Goal: Task Accomplishment & Management: Manage account settings

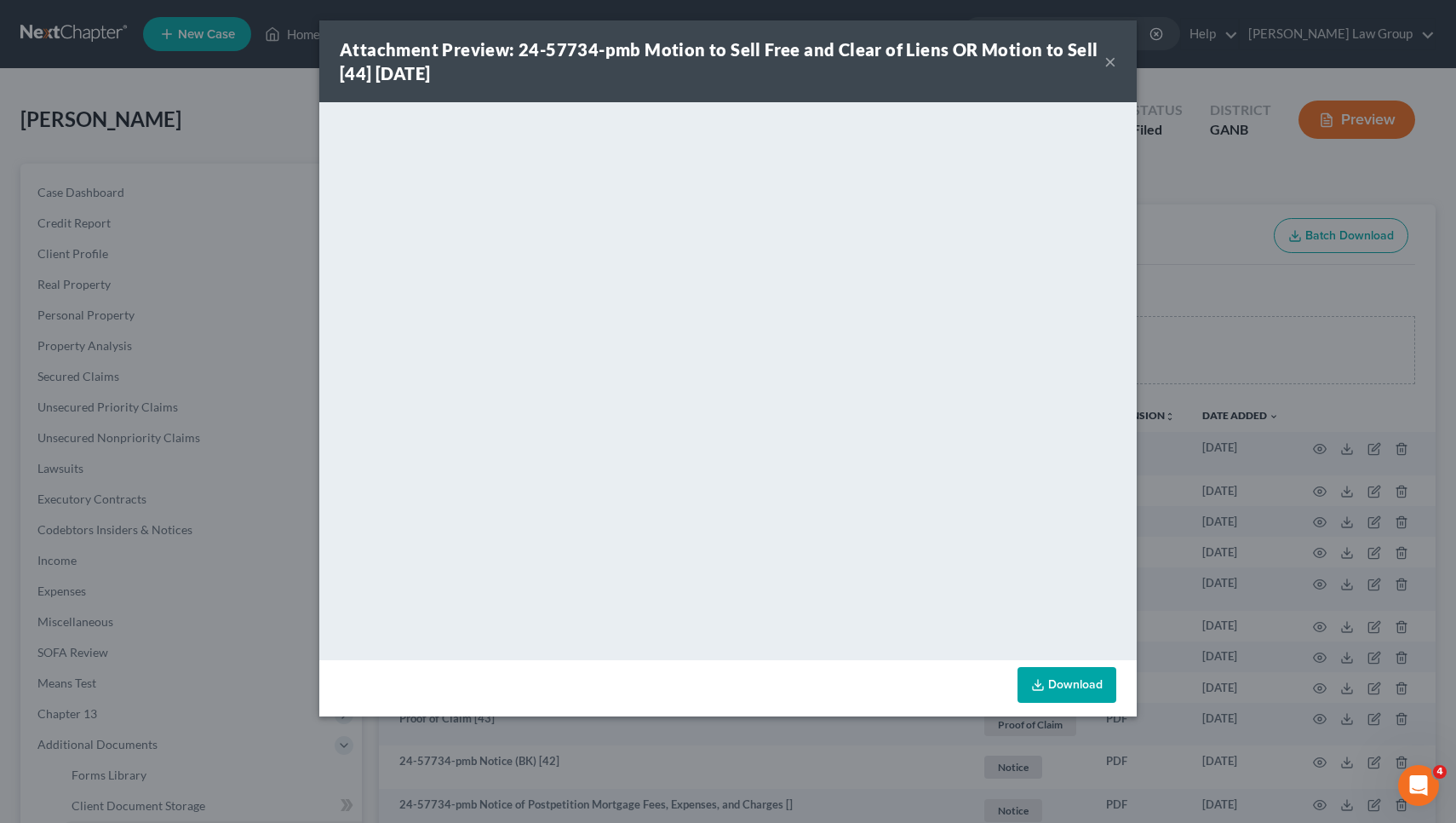
click at [1112, 65] on button "×" at bounding box center [1110, 61] width 12 height 20
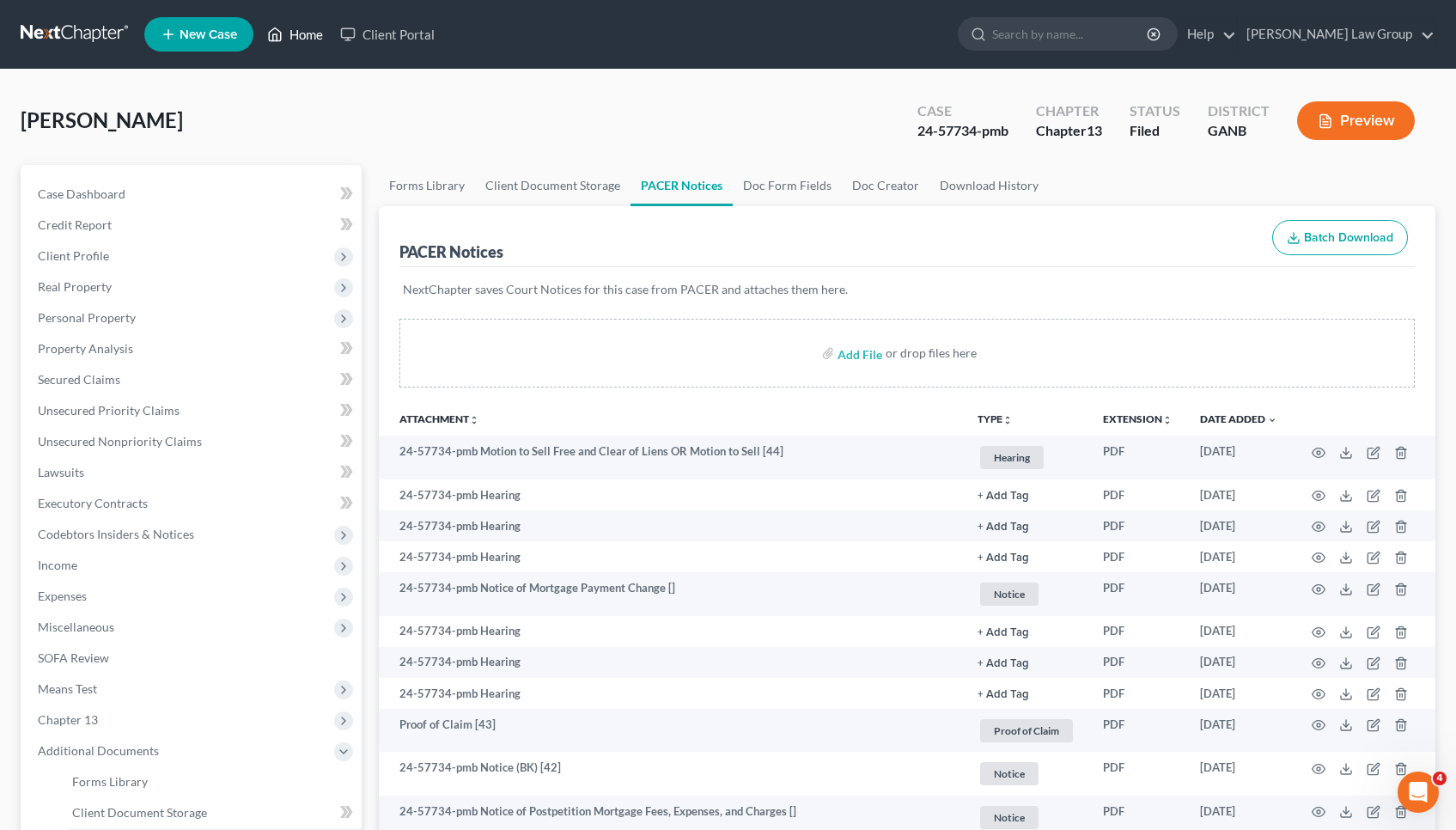
click at [295, 31] on link "Home" at bounding box center [295, 34] width 73 height 31
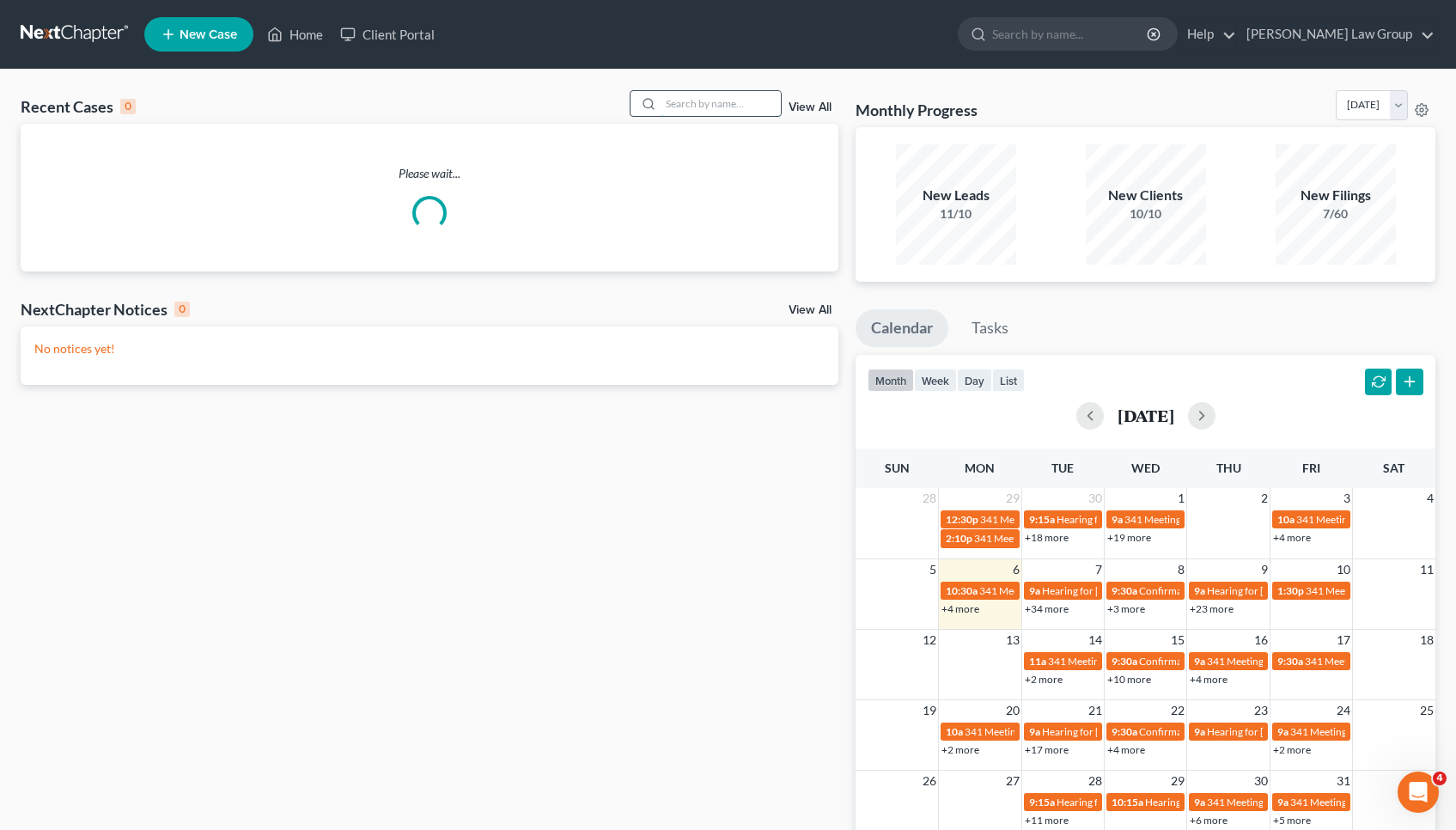
click at [763, 107] on input "search" at bounding box center [720, 104] width 120 height 25
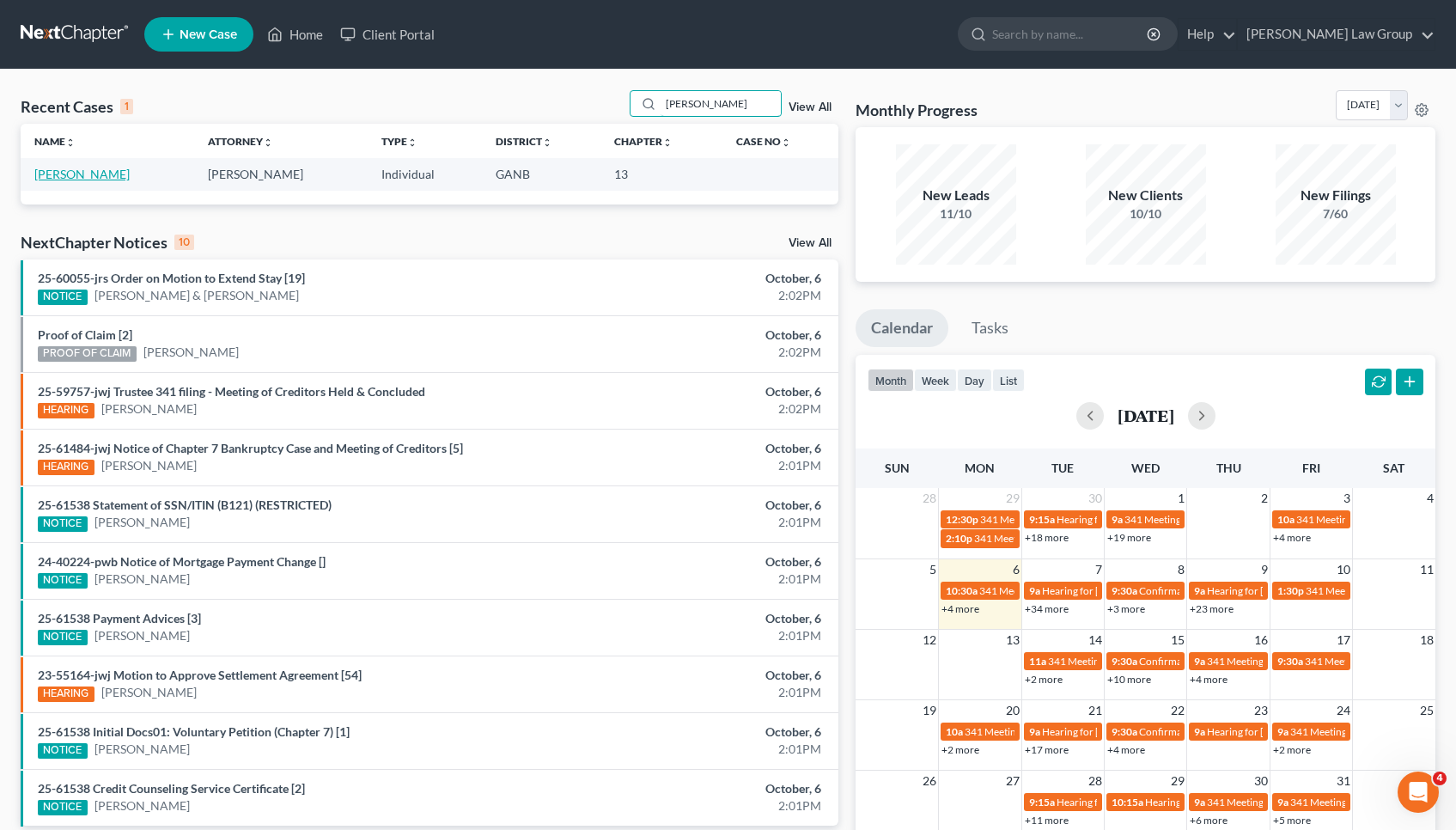
type input "[PERSON_NAME]"
click at [83, 172] on link "[PERSON_NAME]" at bounding box center [82, 174] width 95 height 14
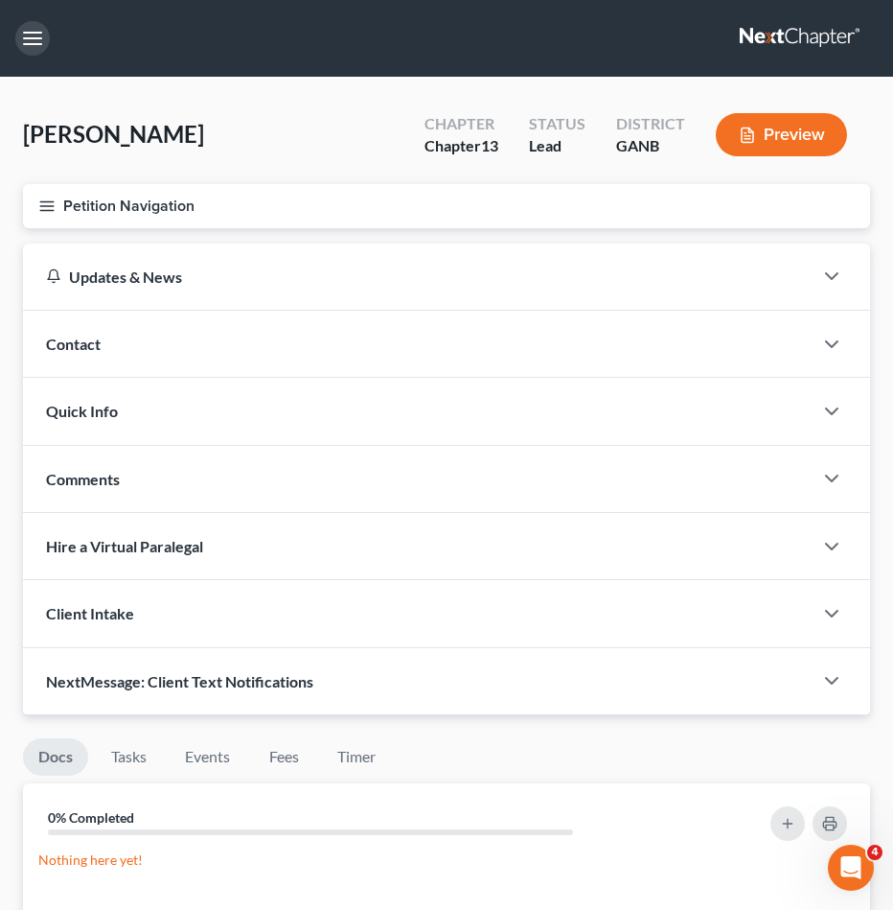
click at [38, 36] on button "button" at bounding box center [32, 38] width 35 height 35
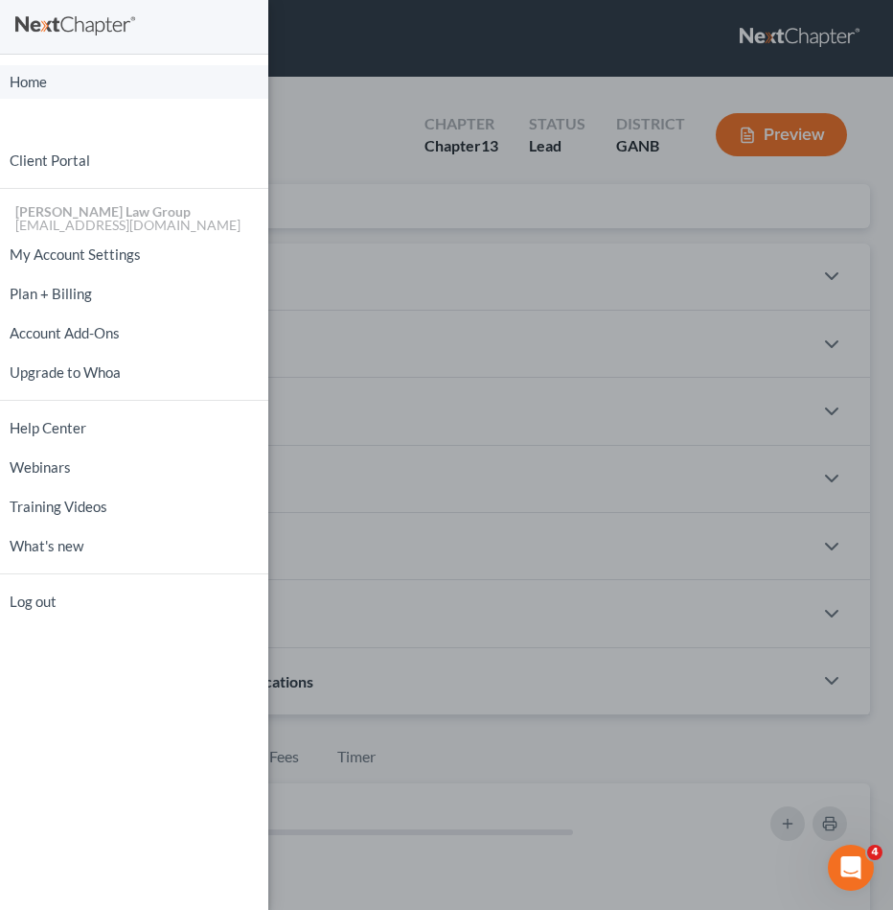
click at [41, 78] on link "Home" at bounding box center [134, 82] width 268 height 34
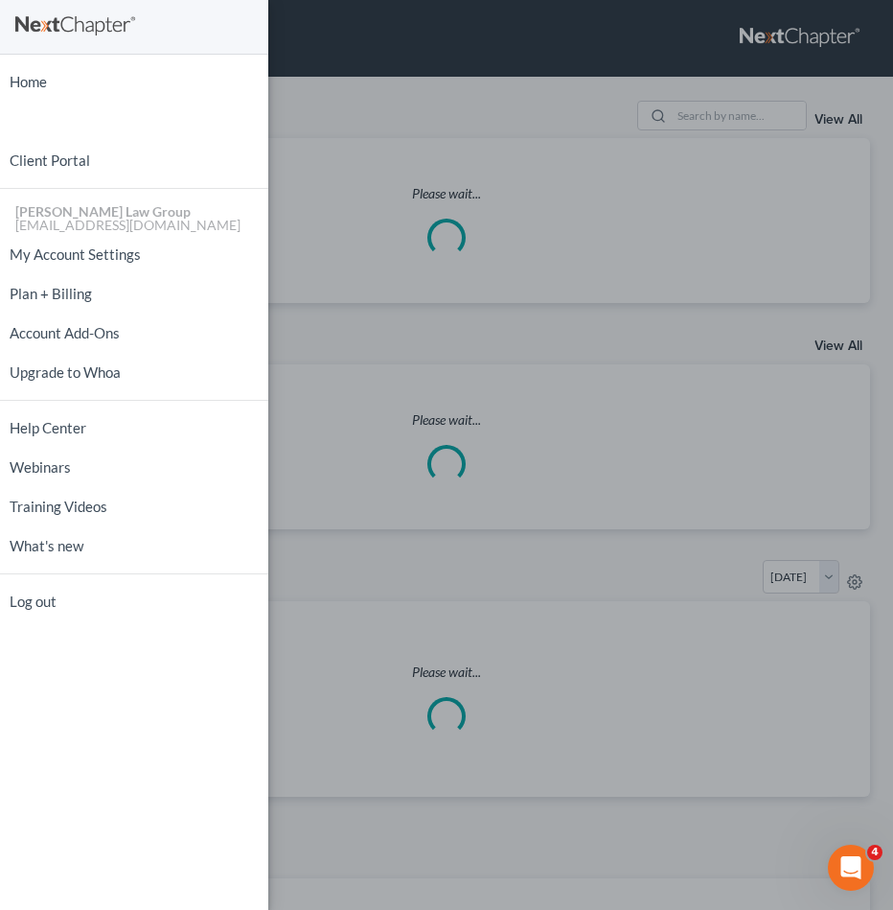
click at [363, 57] on div "Home New Case Client Portal [PERSON_NAME] Law Group [EMAIL_ADDRESS][DOMAIN_NAME…" at bounding box center [446, 455] width 893 height 910
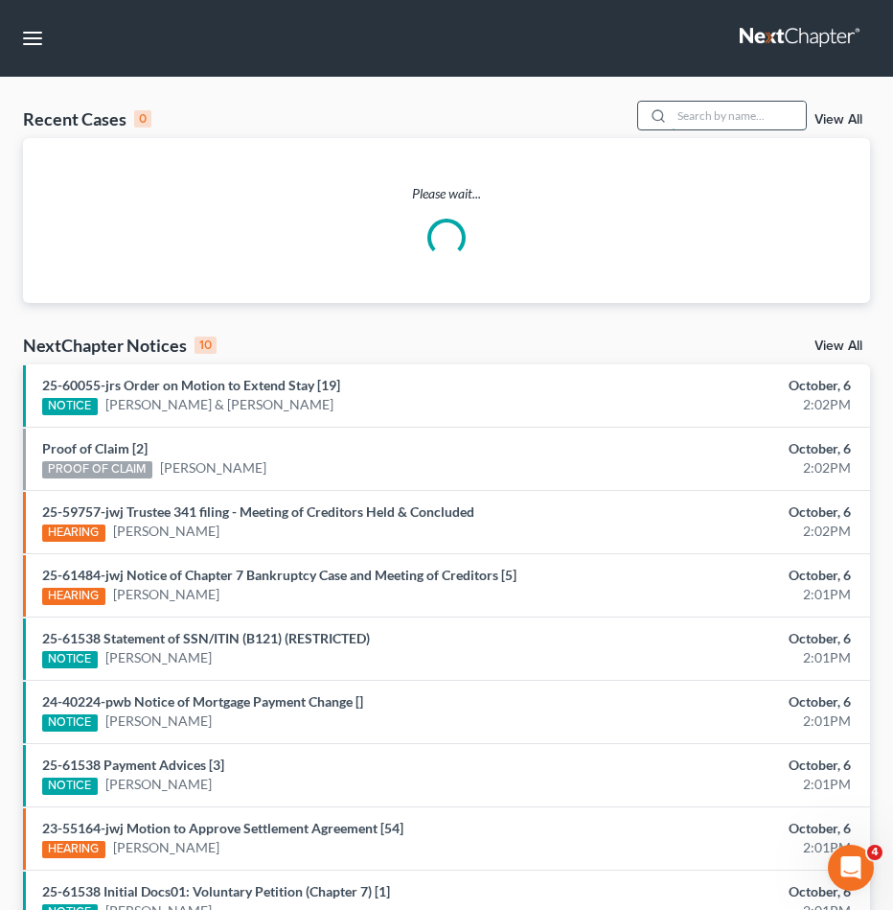
click at [713, 119] on input "search" at bounding box center [739, 116] width 134 height 28
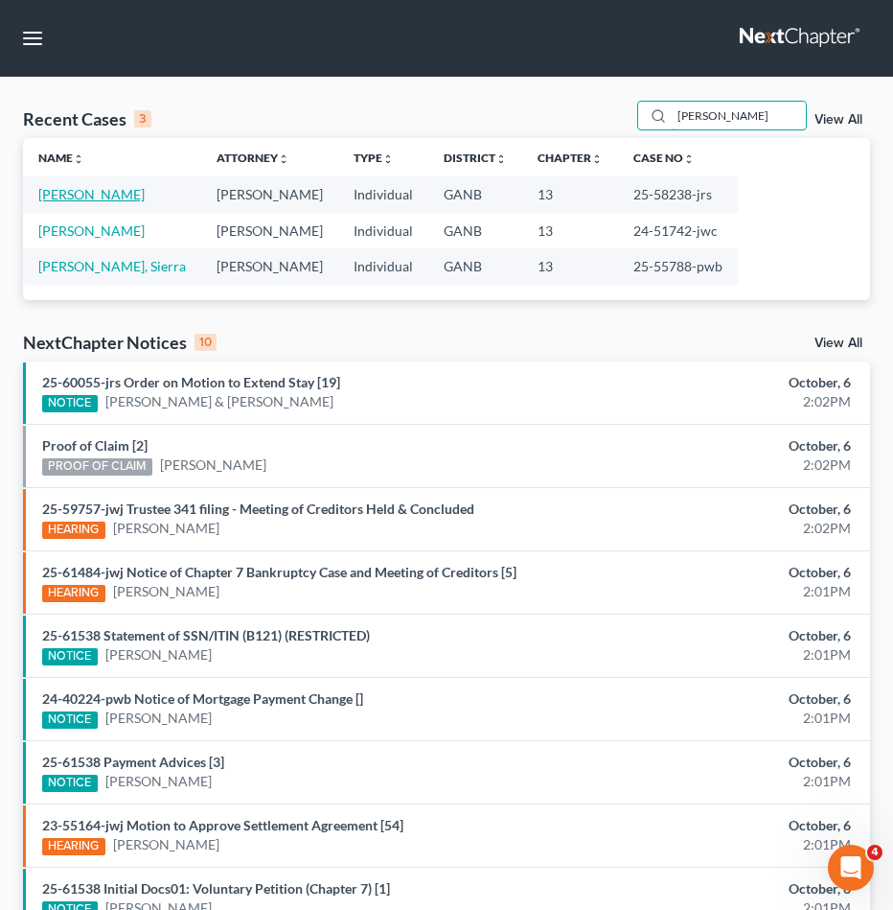
type input "[PERSON_NAME]"
click at [116, 196] on link "[PERSON_NAME]" at bounding box center [91, 194] width 106 height 16
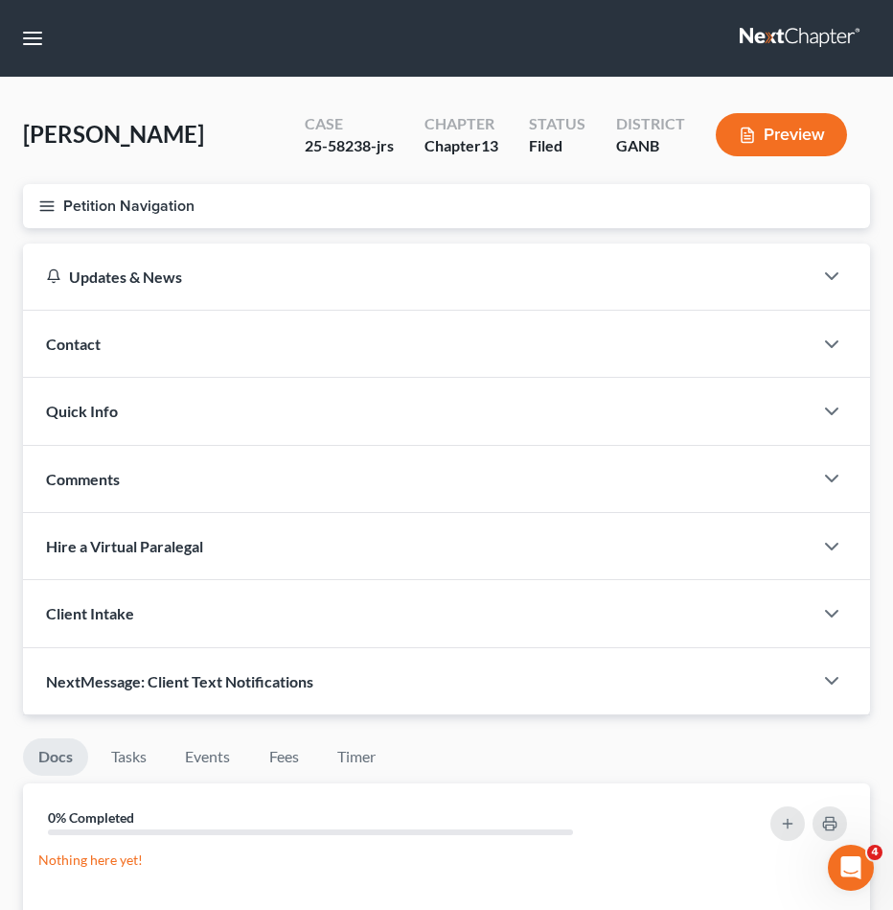
click at [103, 197] on button "Petition Navigation" at bounding box center [446, 206] width 847 height 44
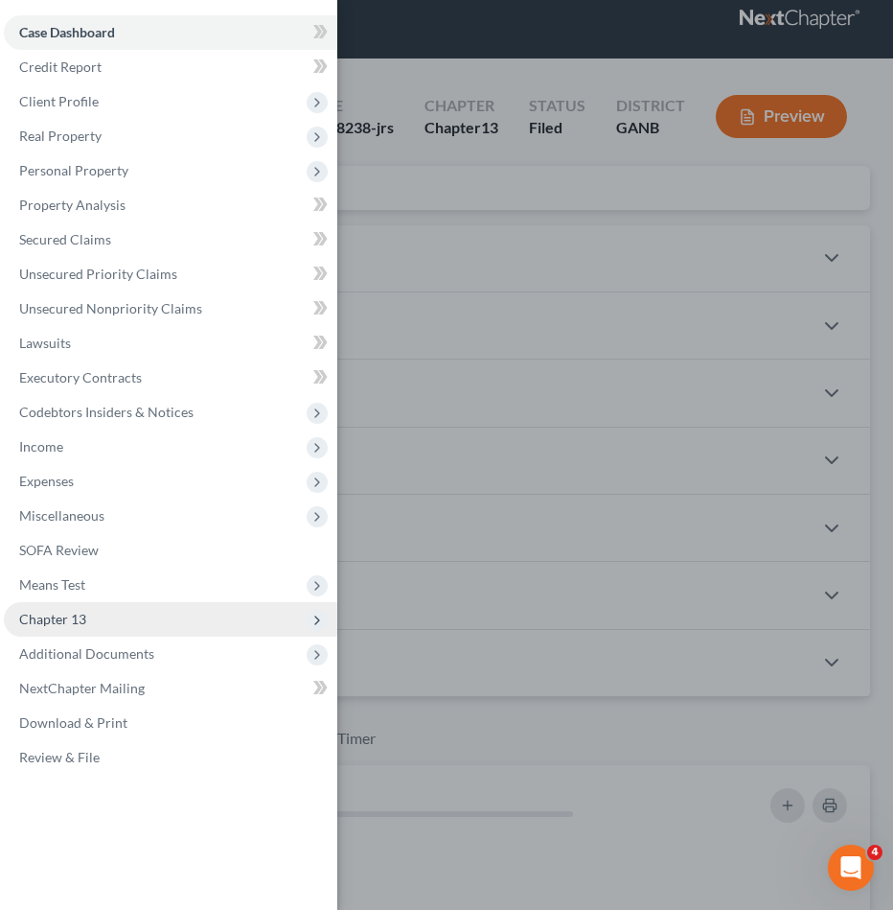
scroll to position [36, 0]
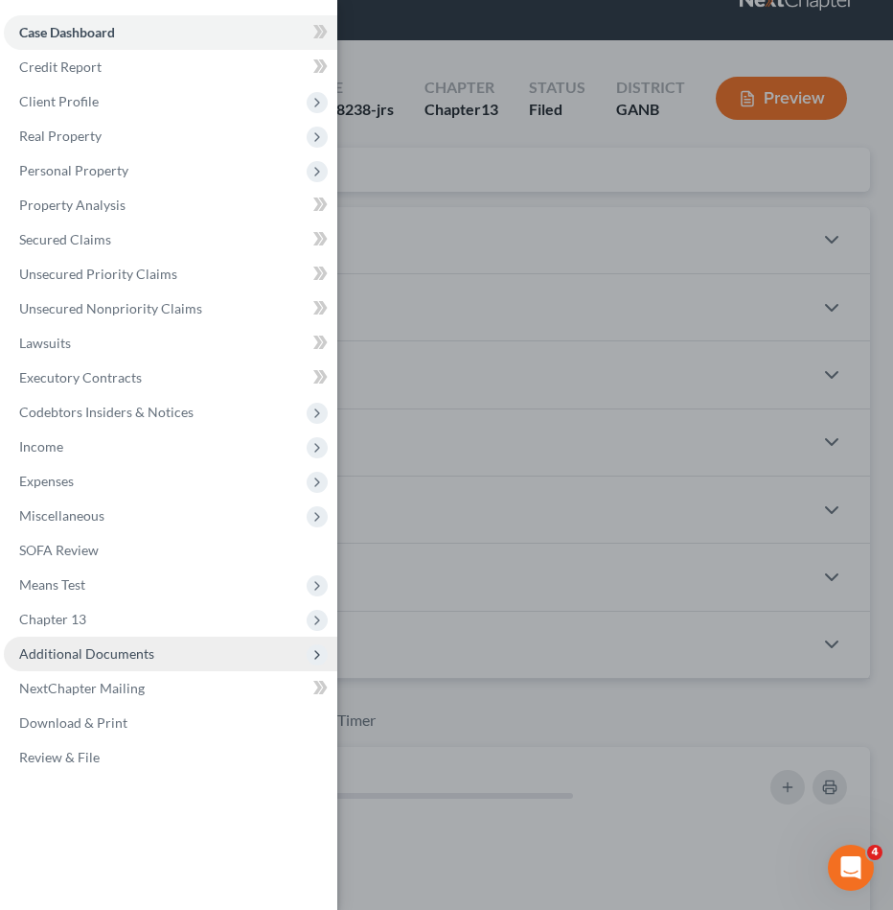
click at [94, 663] on span "Additional Documents" at bounding box center [171, 654] width 334 height 35
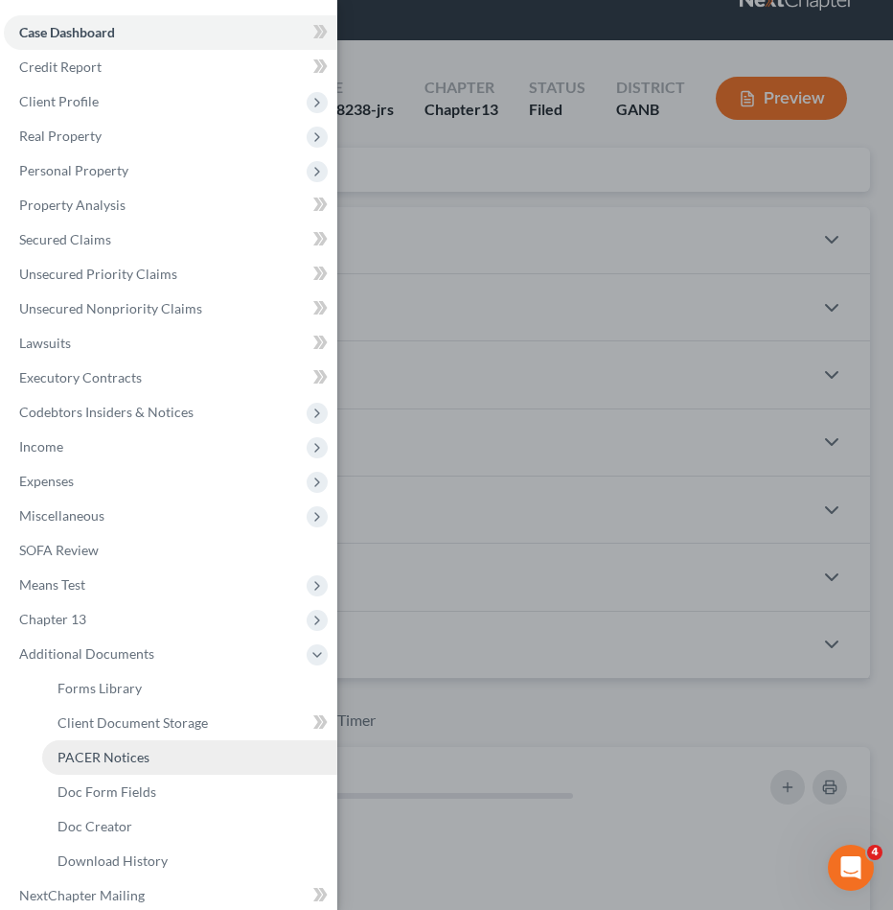
click at [101, 765] on link "PACER Notices" at bounding box center [189, 757] width 295 height 35
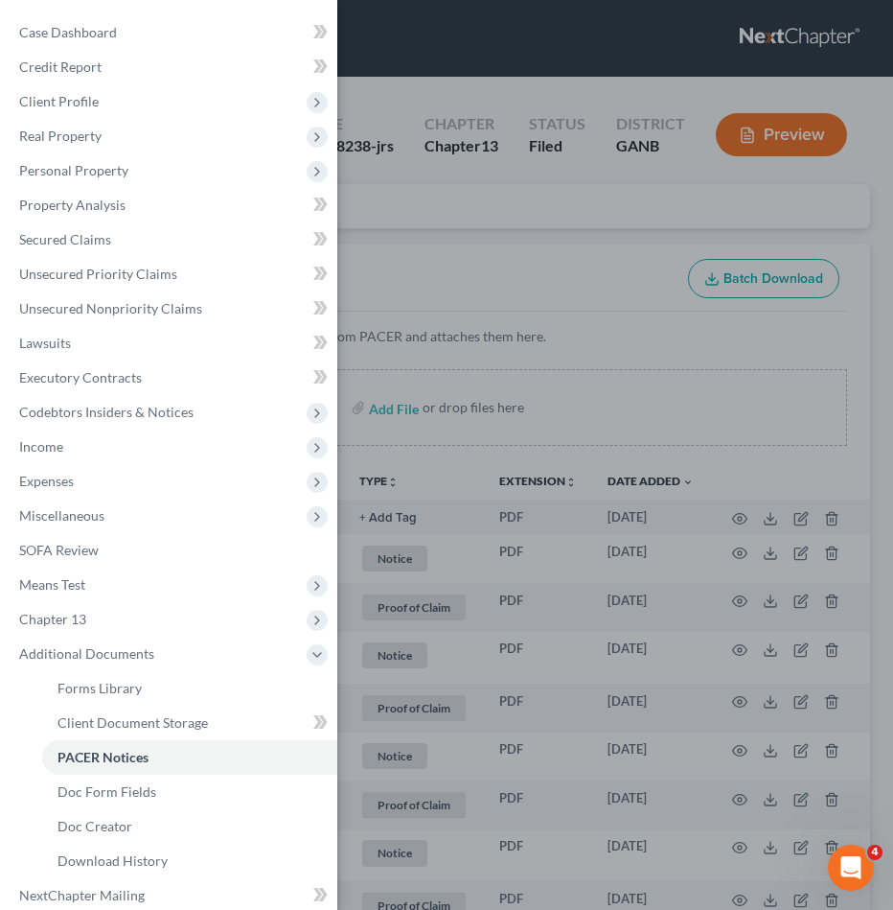
click at [522, 252] on div "Case Dashboard Payments Invoices Payments Payments Credit Report Client Profile" at bounding box center [446, 455] width 893 height 910
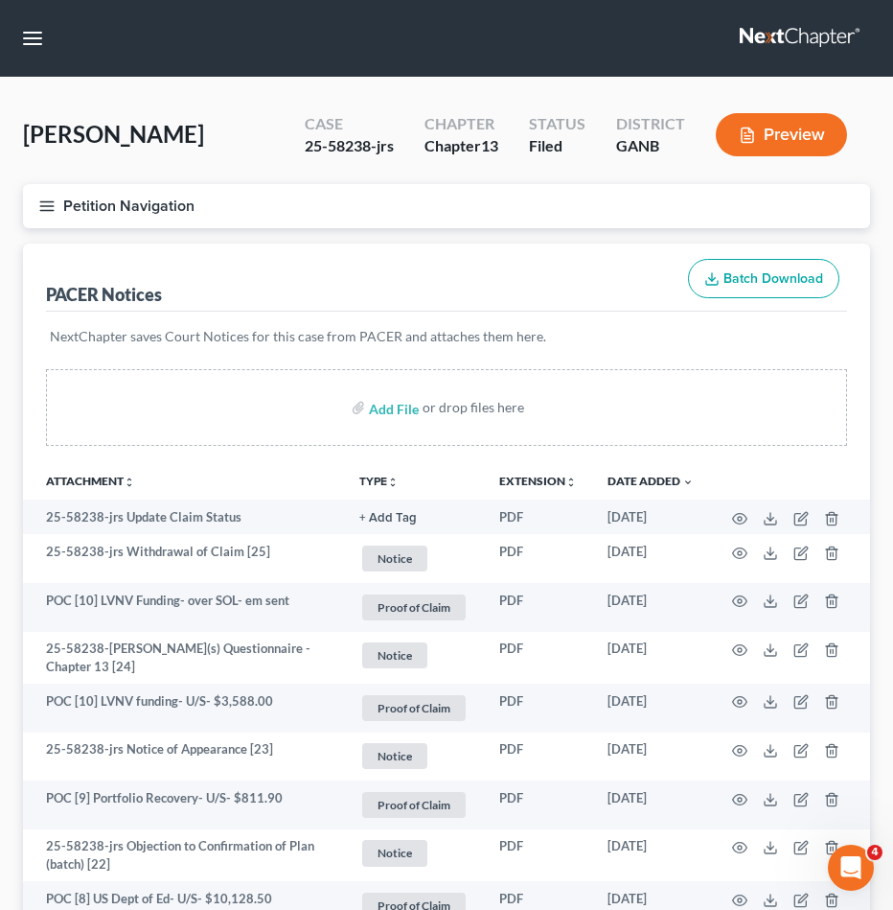
click at [83, 203] on button "Petition Navigation" at bounding box center [446, 206] width 847 height 44
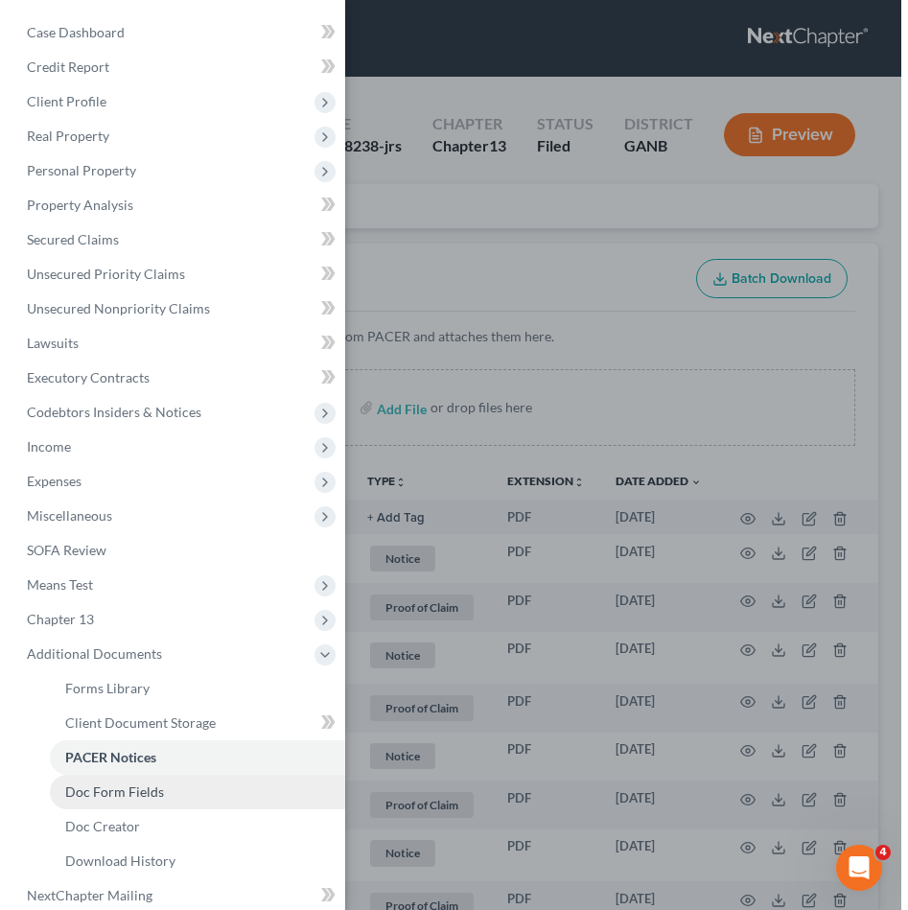
scroll to position [1, 0]
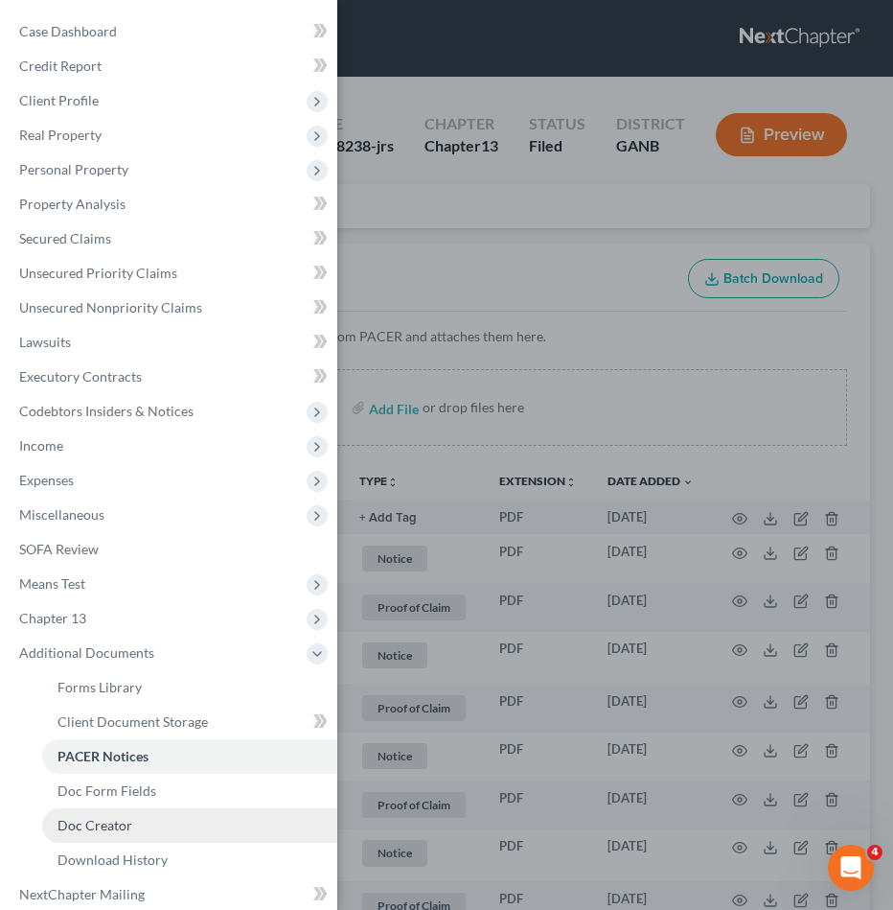
click at [115, 819] on span "Doc Creator" at bounding box center [95, 825] width 75 height 16
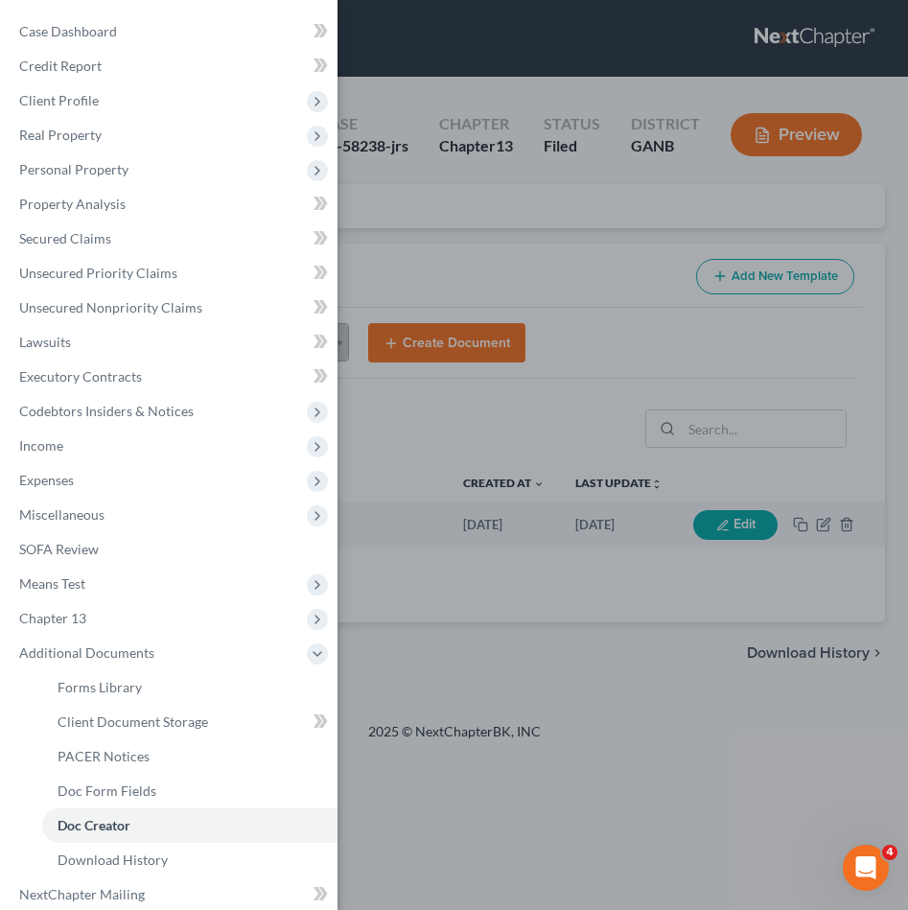
click at [413, 214] on div "Case Dashboard Payments Invoices Payments Payments Credit Report Client Profile" at bounding box center [454, 455] width 908 height 910
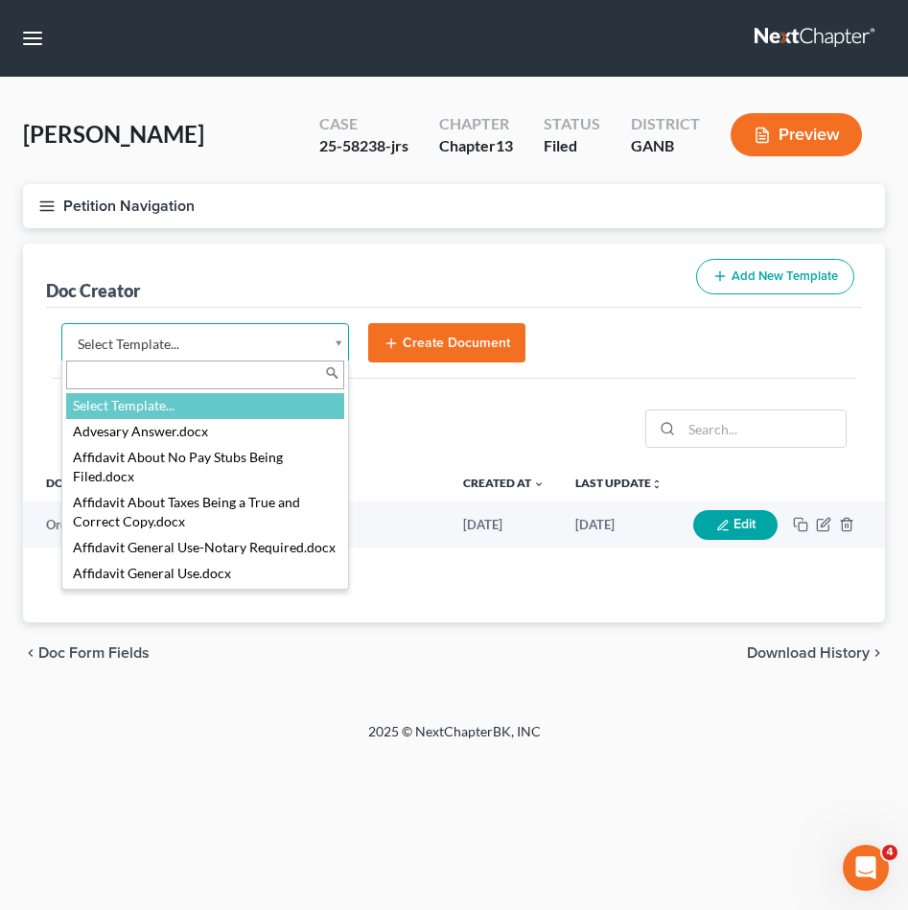
click at [250, 334] on body "Home New Case Client Portal [PERSON_NAME] Law Group [EMAIL_ADDRESS][DOMAIN_NAME…" at bounding box center [454, 455] width 908 height 910
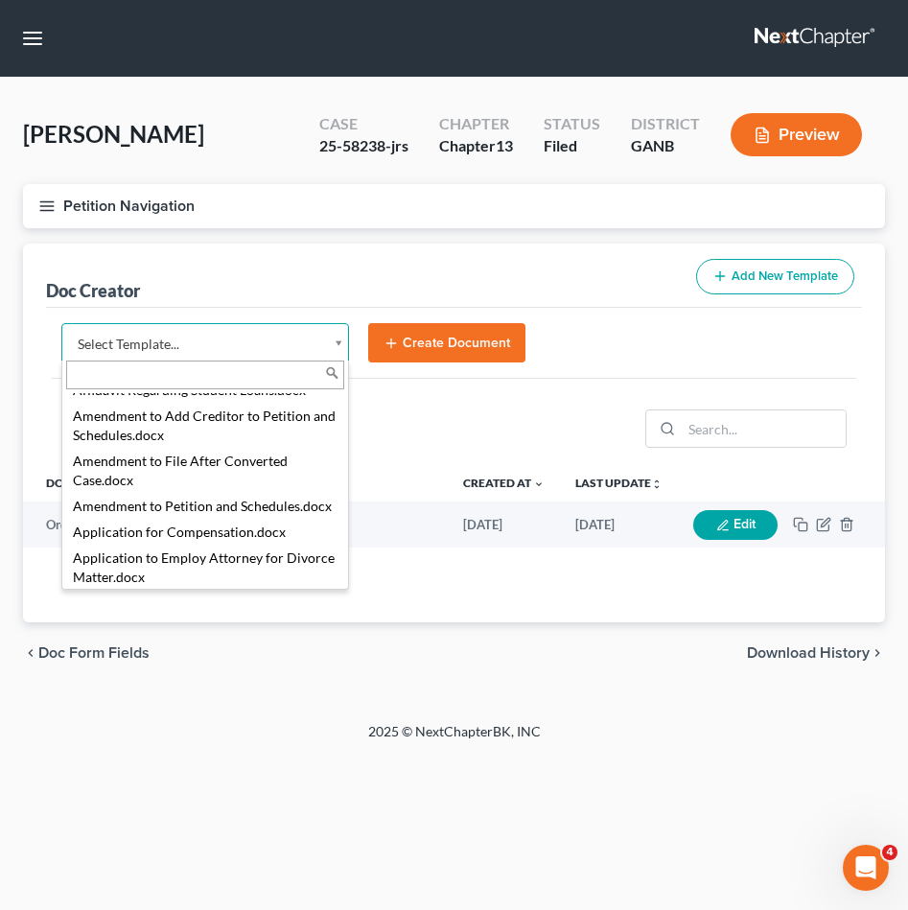
scroll to position [280, 0]
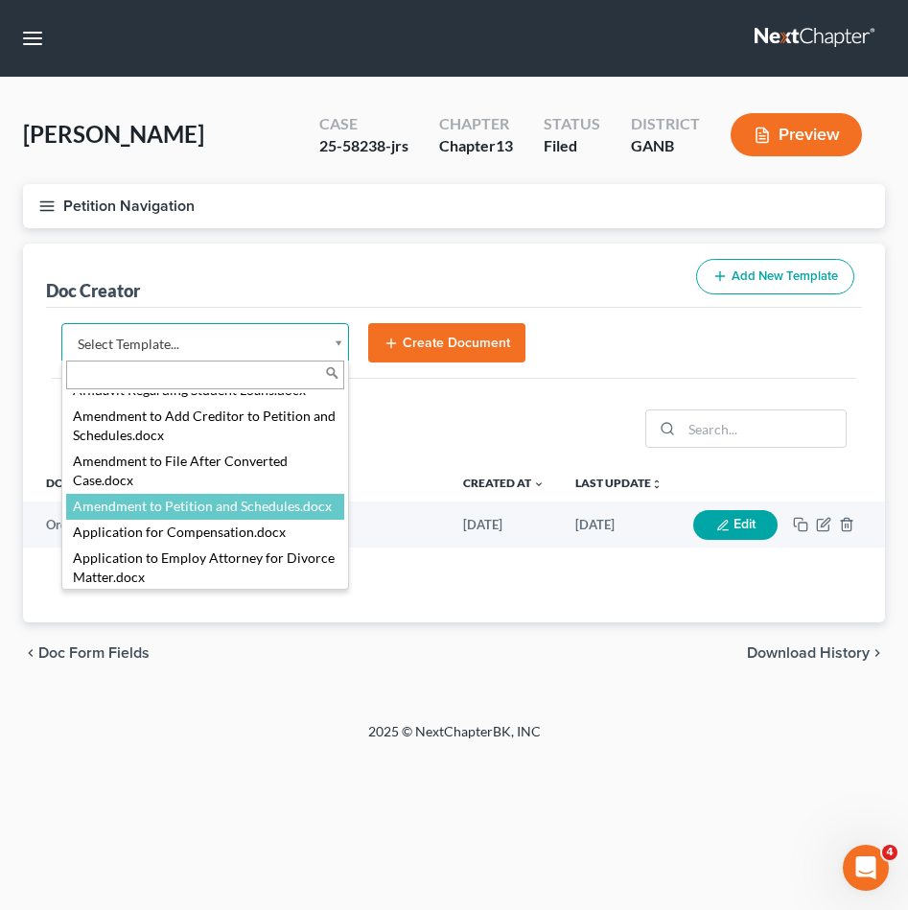
select select "110999"
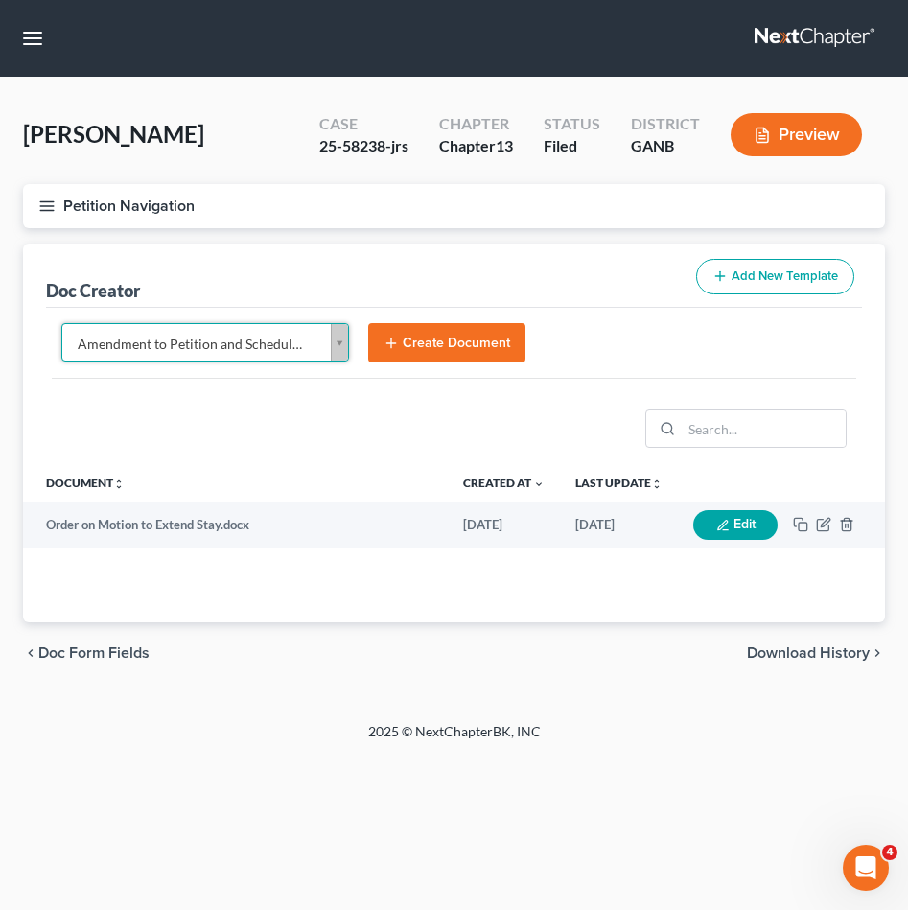
click at [471, 344] on button "Create Document" at bounding box center [446, 343] width 157 height 40
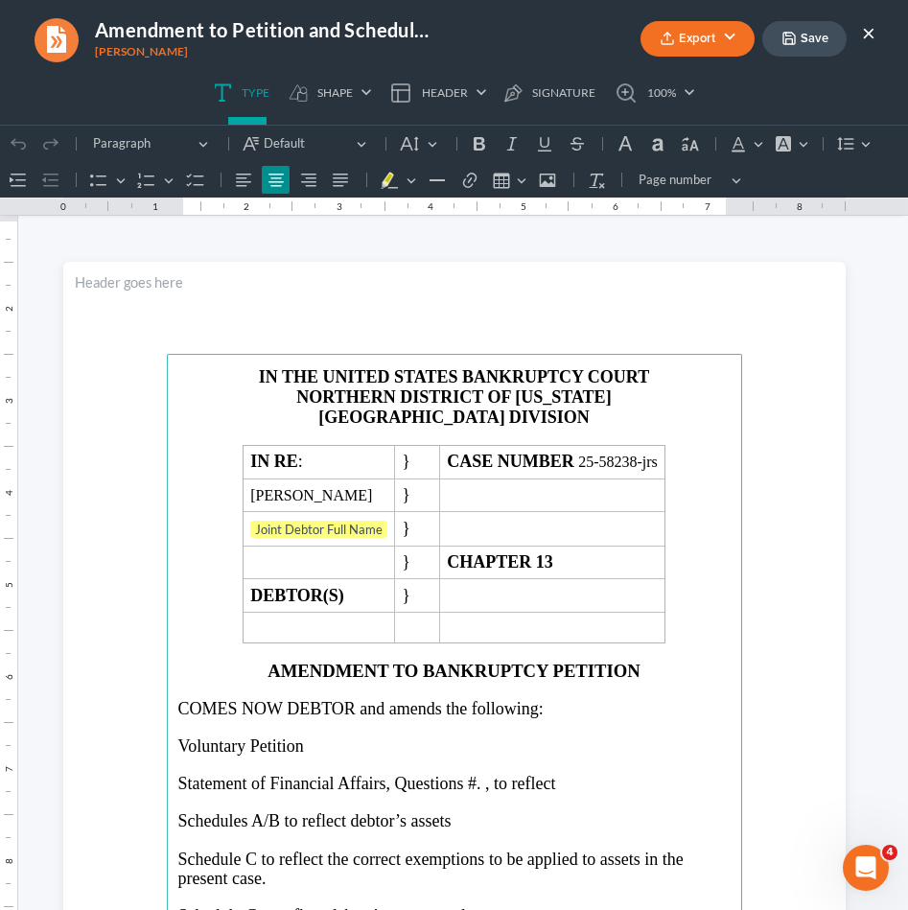
scroll to position [0, 0]
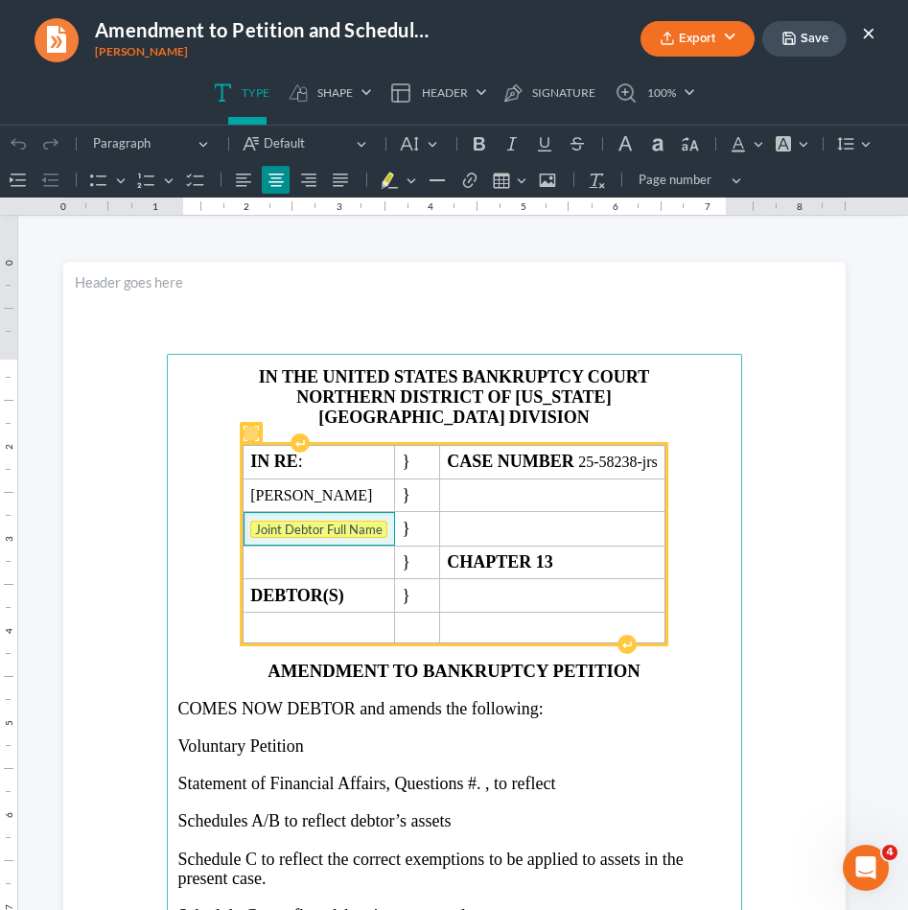
click at [307, 522] on tag "Joint Debtor Full Name" at bounding box center [318, 529] width 137 height 17
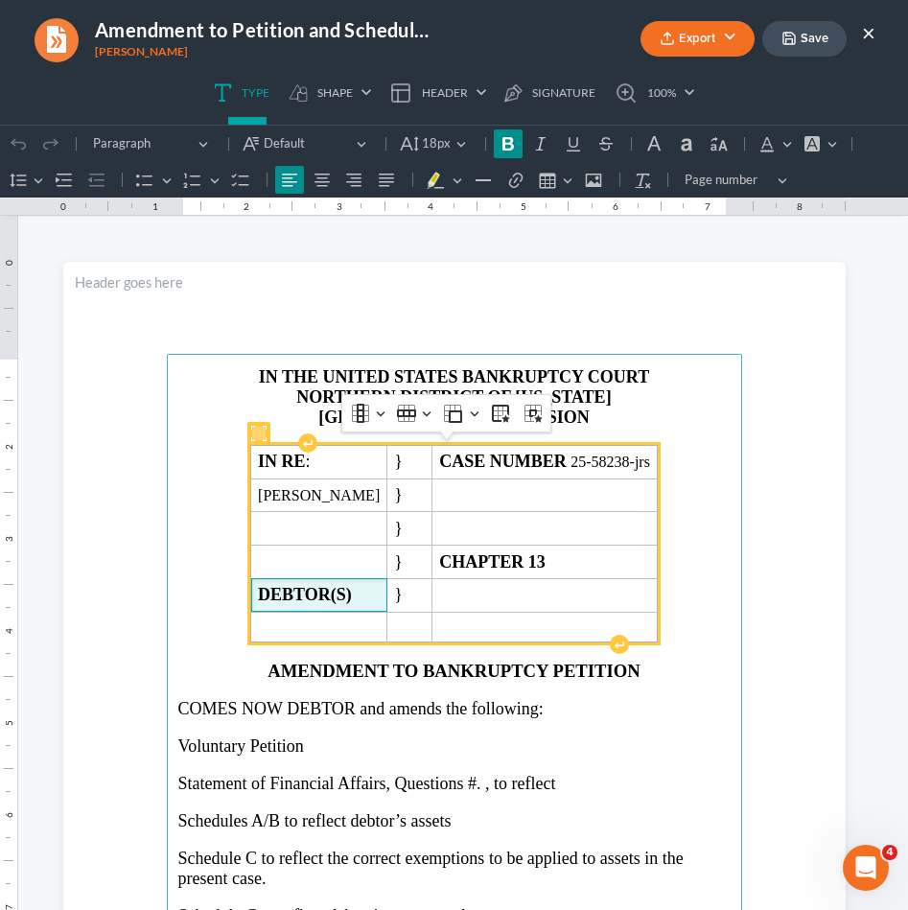
click at [352, 596] on strong "DEBTOR(S)" at bounding box center [305, 594] width 94 height 19
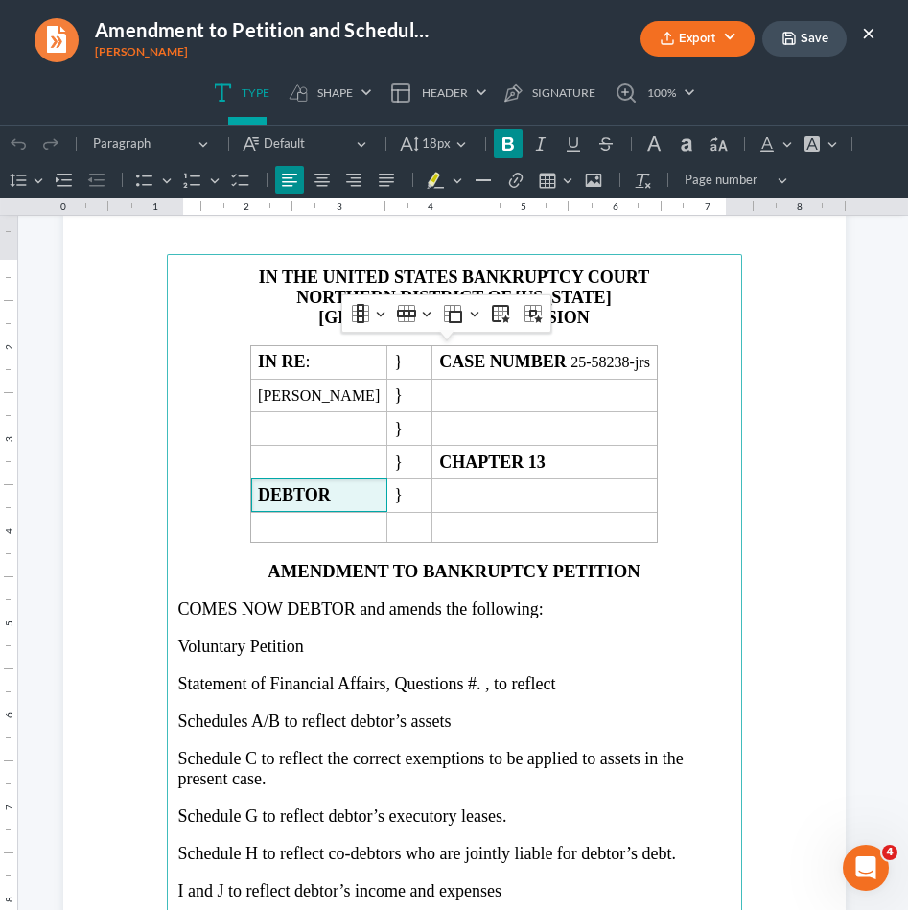
scroll to position [244, 0]
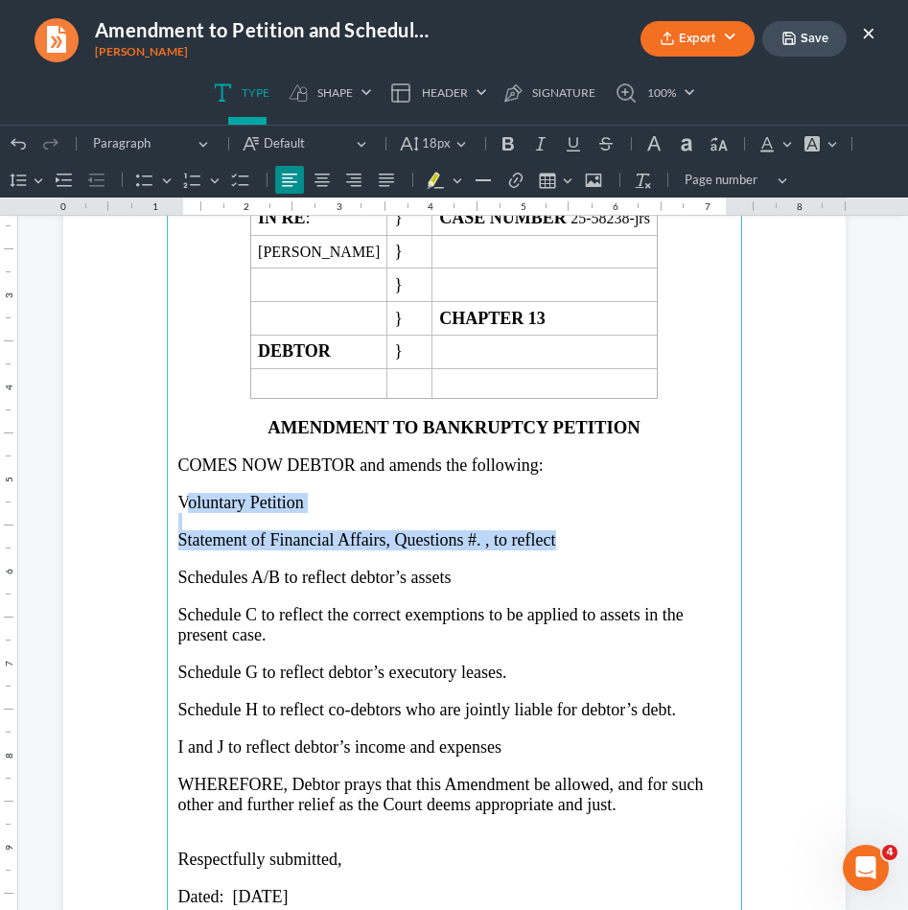
drag, startPoint x: 557, startPoint y: 530, endPoint x: 167, endPoint y: 492, distance: 392.1
click at [167, 492] on main "IN THE UNITED STATES BANKRUPTCY COURT NORTHERN DISTRICT OF [US_STATE] ATLANTA D…" at bounding box center [454, 524] width 575 height 828
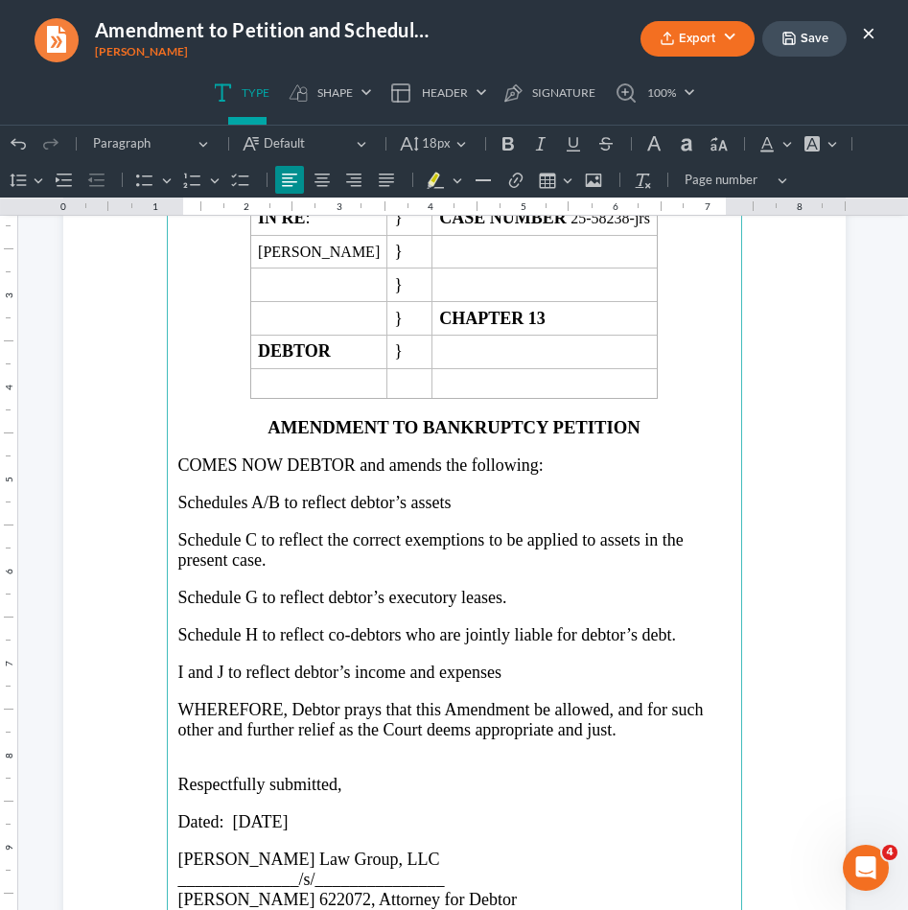
click at [181, 593] on span "Schedule G to reflect debtor’s executory leases." at bounding box center [342, 597] width 329 height 19
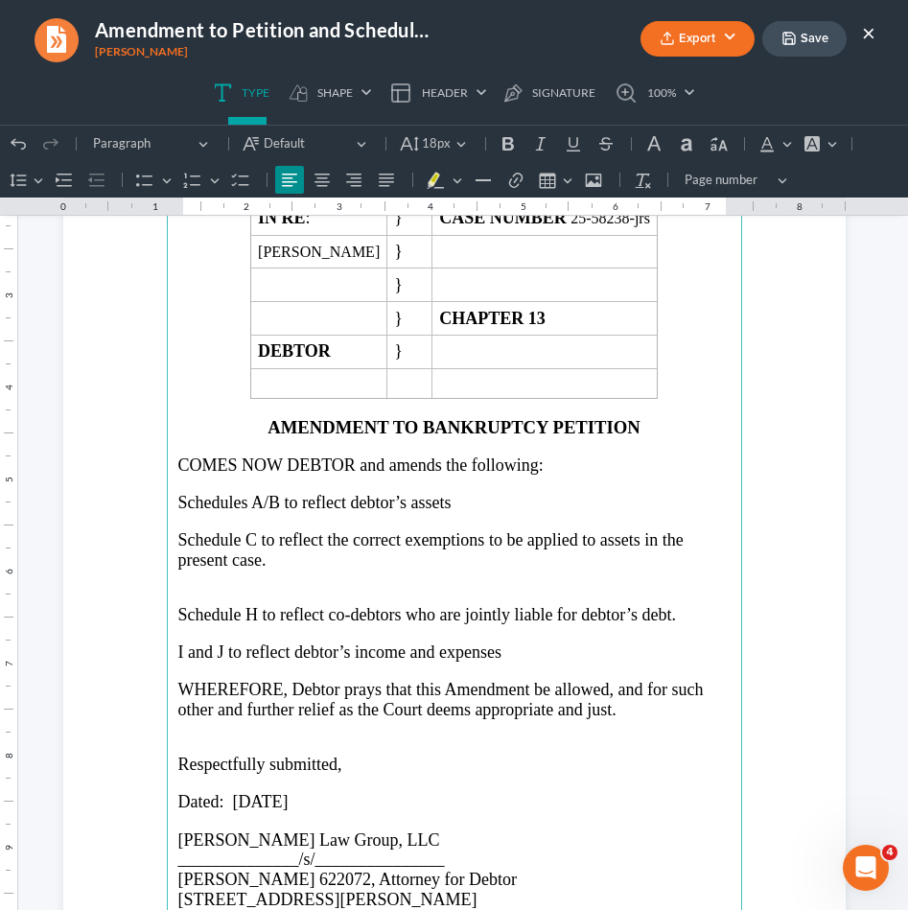
click at [234, 609] on span "Schedule H to reflect co-debtors who are jointly liable for debtor’s debt." at bounding box center [427, 614] width 499 height 19
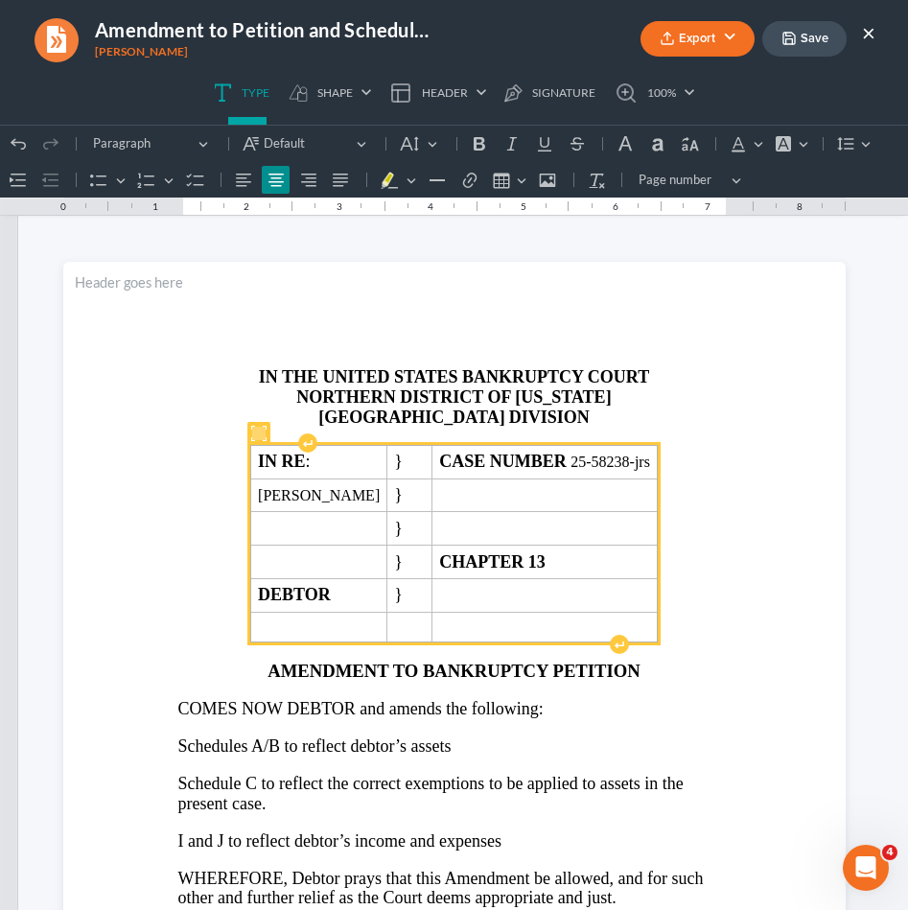
scroll to position [0, 0]
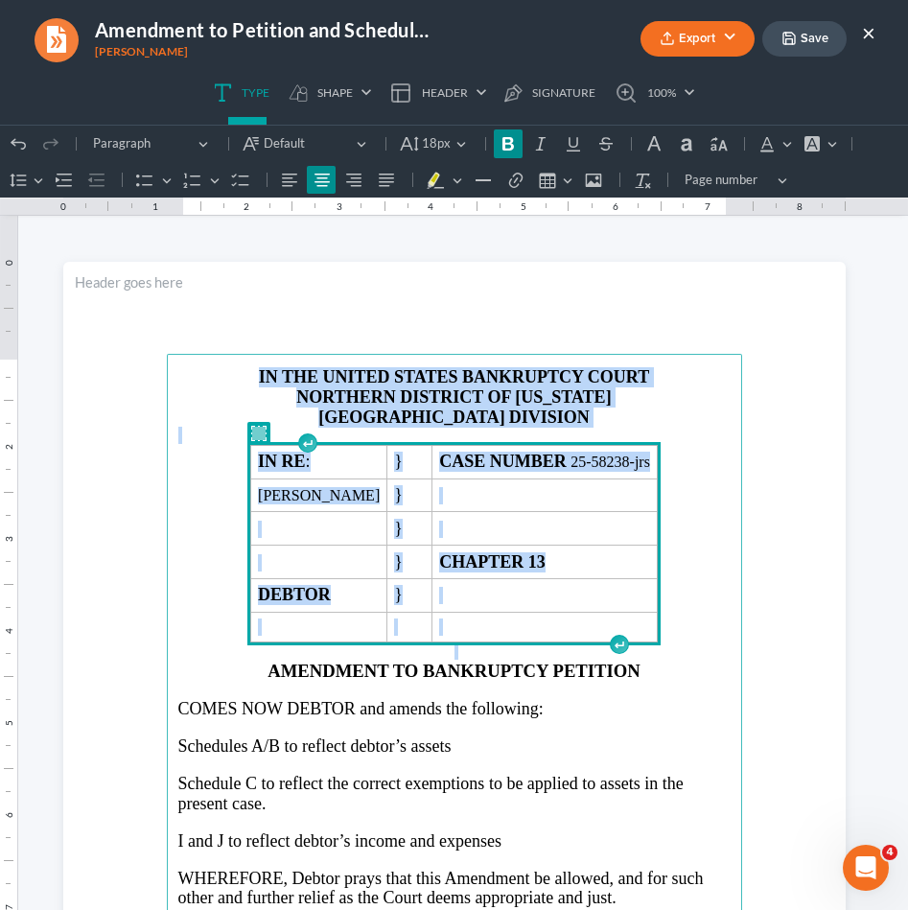
drag, startPoint x: 716, startPoint y: 638, endPoint x: 222, endPoint y: 347, distance: 573.3
click at [222, 347] on section "IN THE UNITED STATES BANKRUPTCY COURT NORTHERN DISTRICT OF [US_STATE] ATLANTA D…" at bounding box center [454, 768] width 782 height 1012
copy main "IN THE UNITED STATES BANKRUPTCY COURT NORTHERN DISTRICT OF [US_STATE] ATLANTA D…"
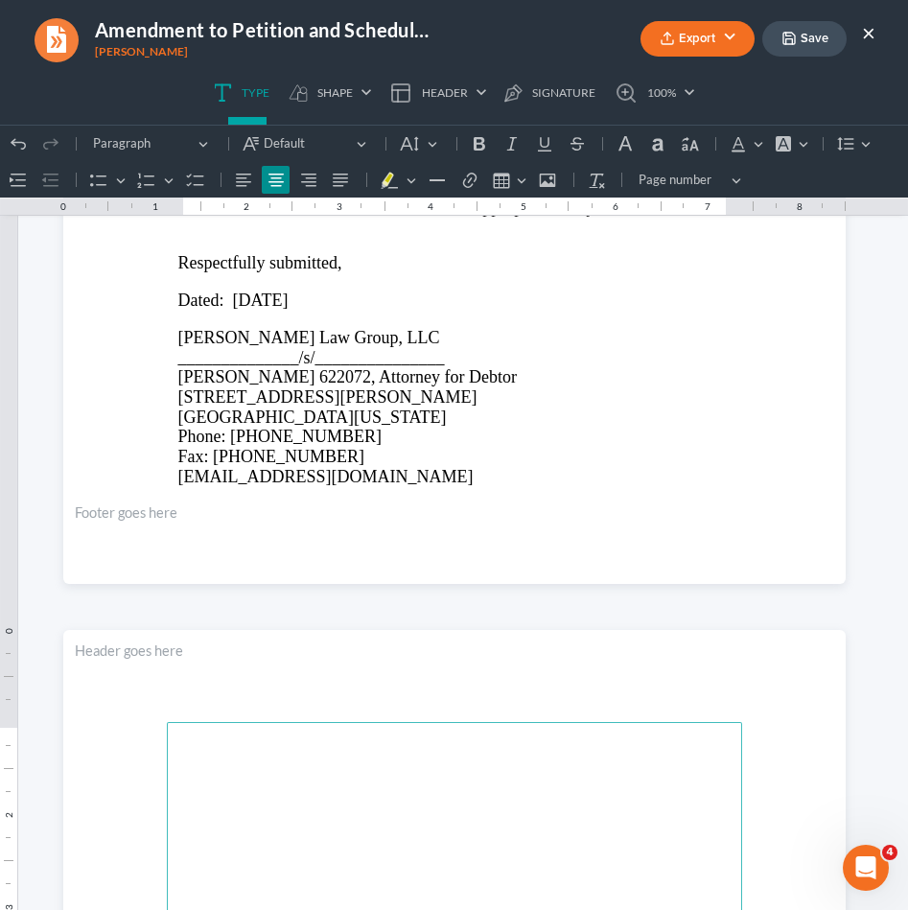
scroll to position [1377, 0]
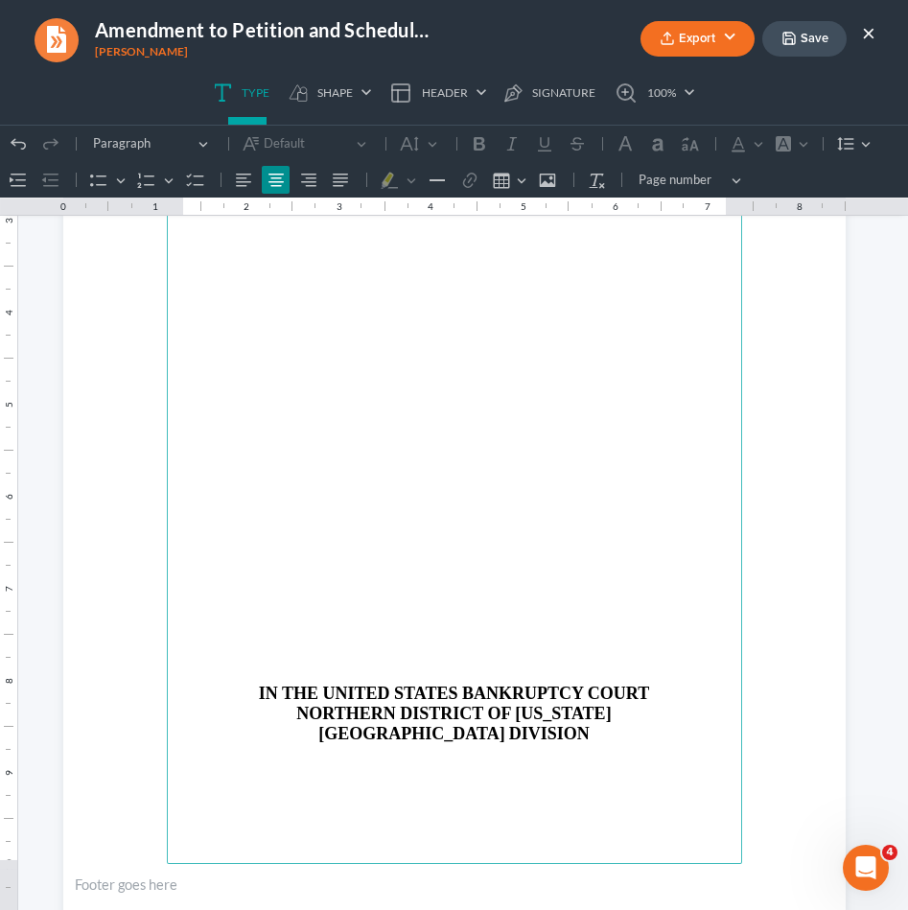
drag, startPoint x: 332, startPoint y: 638, endPoint x: 328, endPoint y: 163, distance: 474.6
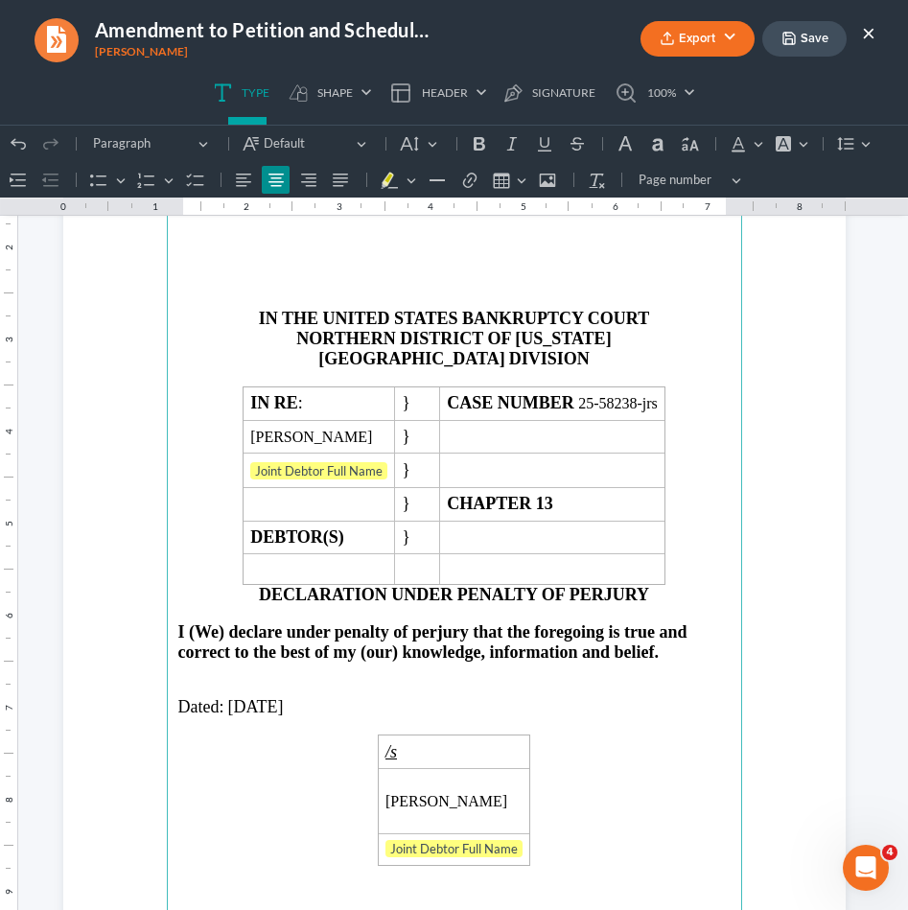
scroll to position [1151, 0]
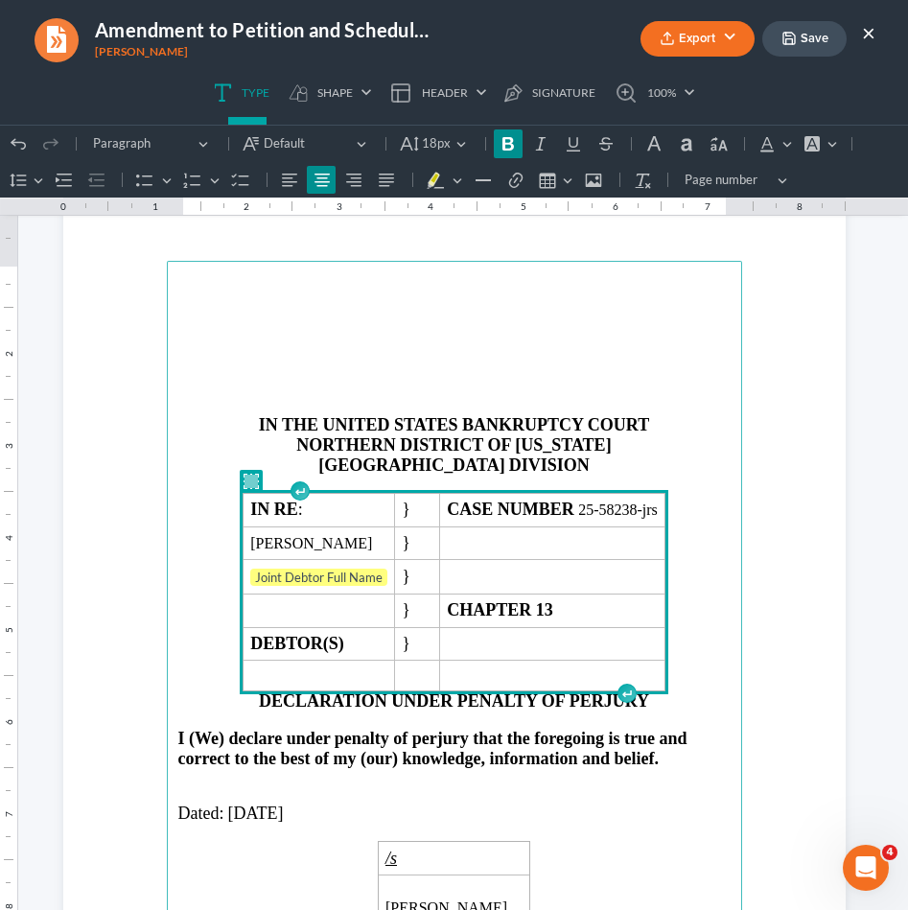
drag, startPoint x: 721, startPoint y: 653, endPoint x: 594, endPoint y: 257, distance: 415.7
click at [594, 257] on section "IN THE UNITED STATES BANKRUPTCY COURT NORTHERN DISTRICT OF [US_STATE] ATLANTA D…" at bounding box center [454, 675] width 782 height 1012
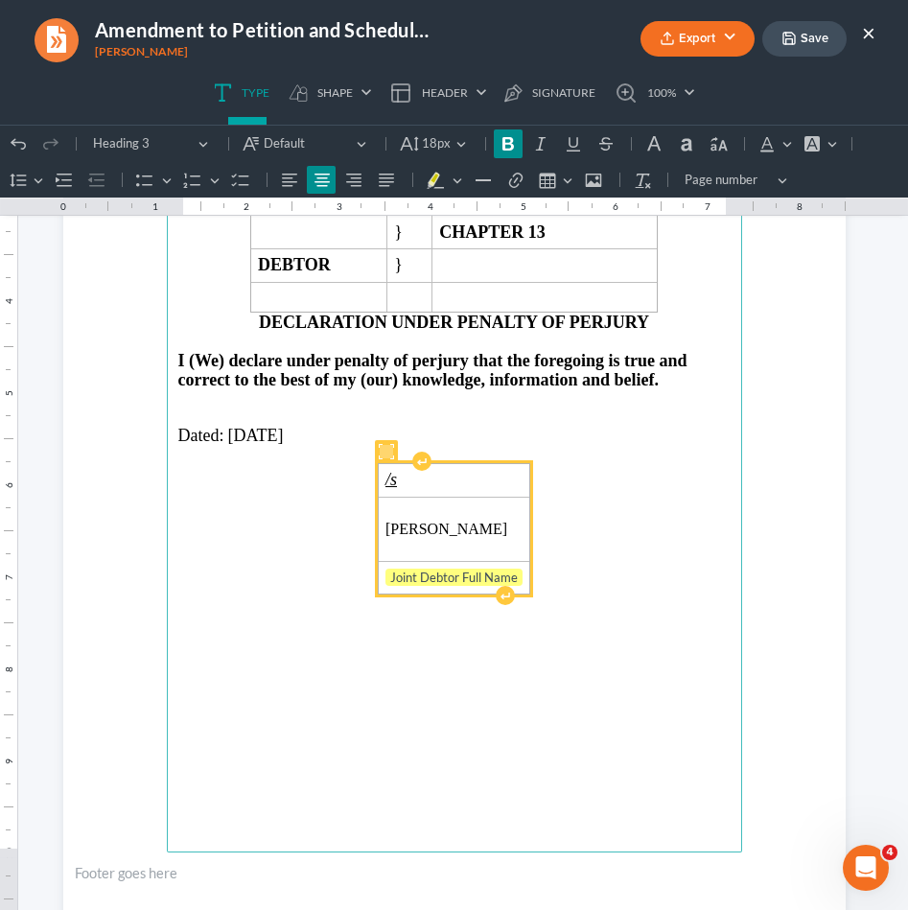
scroll to position [1575, 0]
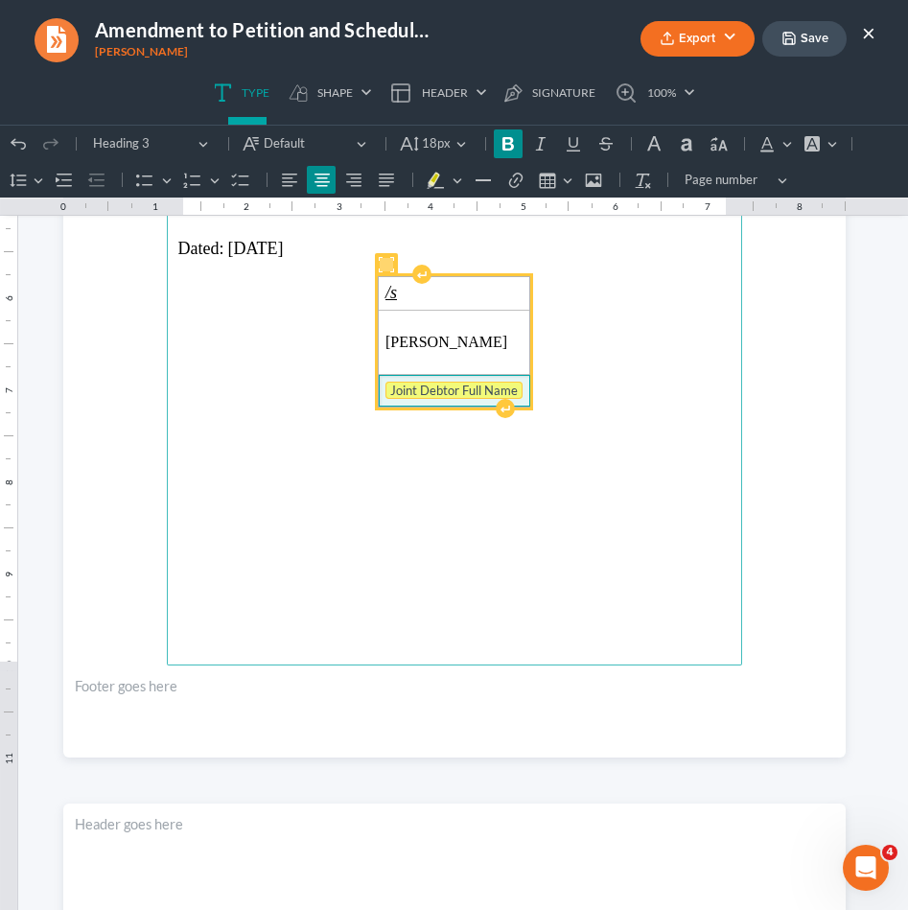
click at [403, 384] on tag "Joint Debtor Full Name" at bounding box center [453, 390] width 137 height 17
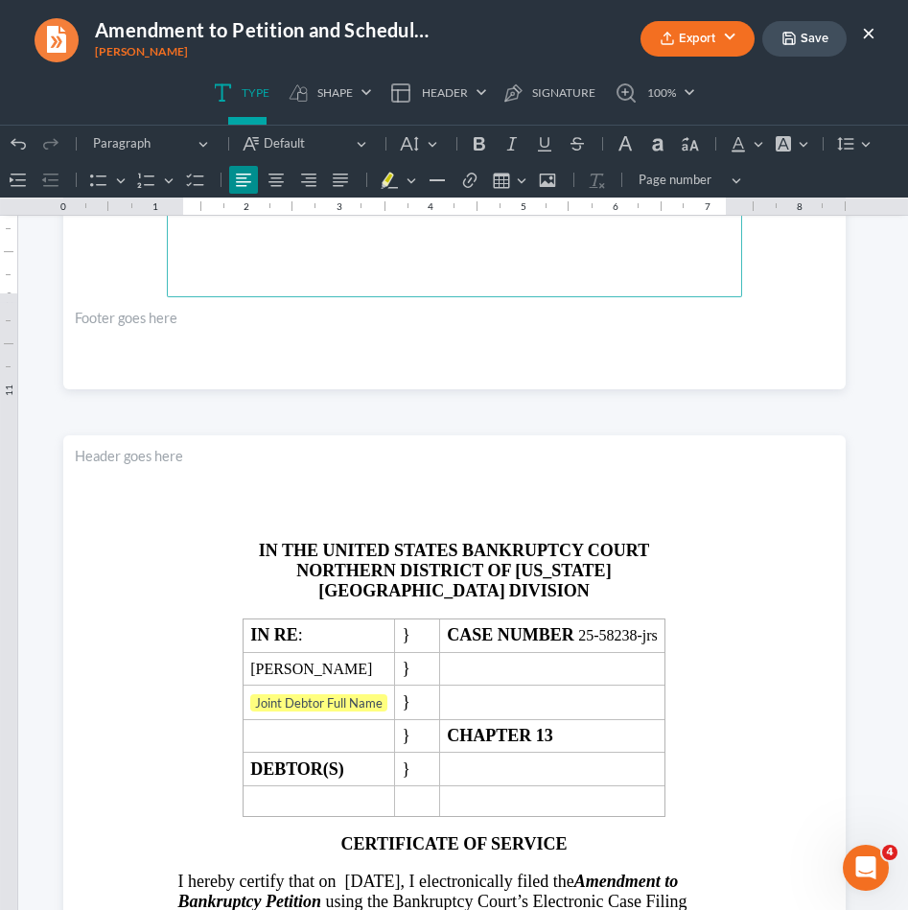
scroll to position [2082, 0]
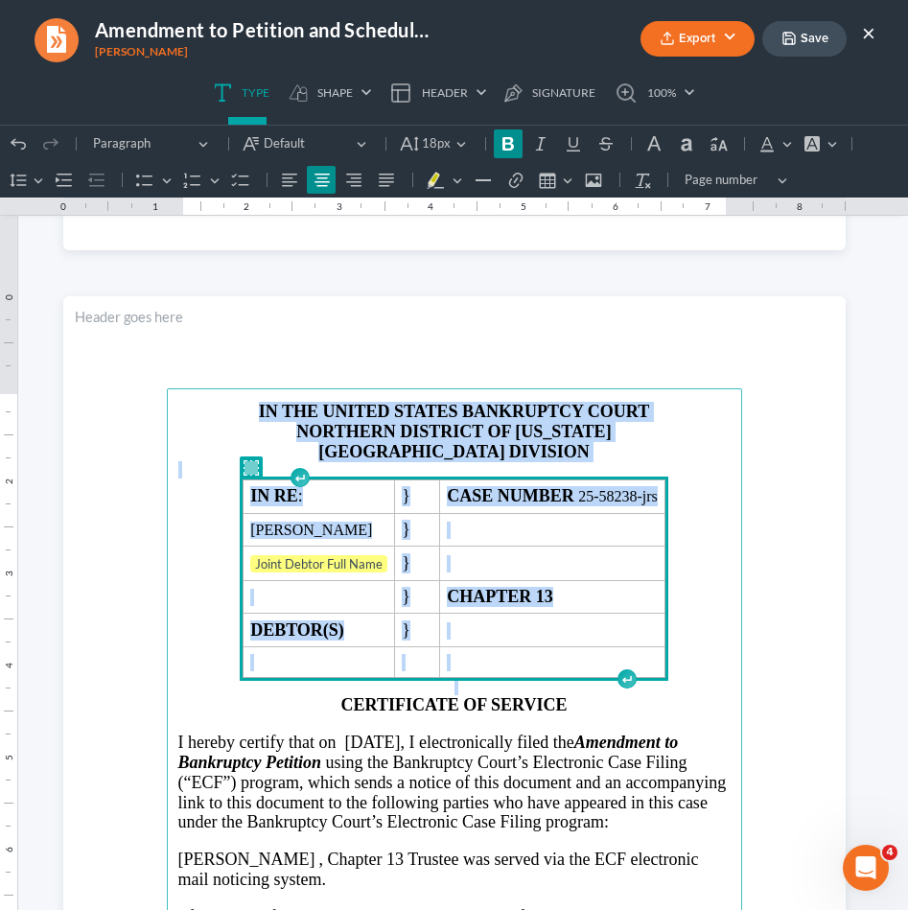
drag, startPoint x: 722, startPoint y: 662, endPoint x: 523, endPoint y: 268, distance: 441.2
click at [523, 268] on div "IN THE UNITED STATES BANKRUPTCY COURT NORTHERN DISTRICT OF [US_STATE] ATLANTA D…" at bounding box center [454, 273] width 782 height 4188
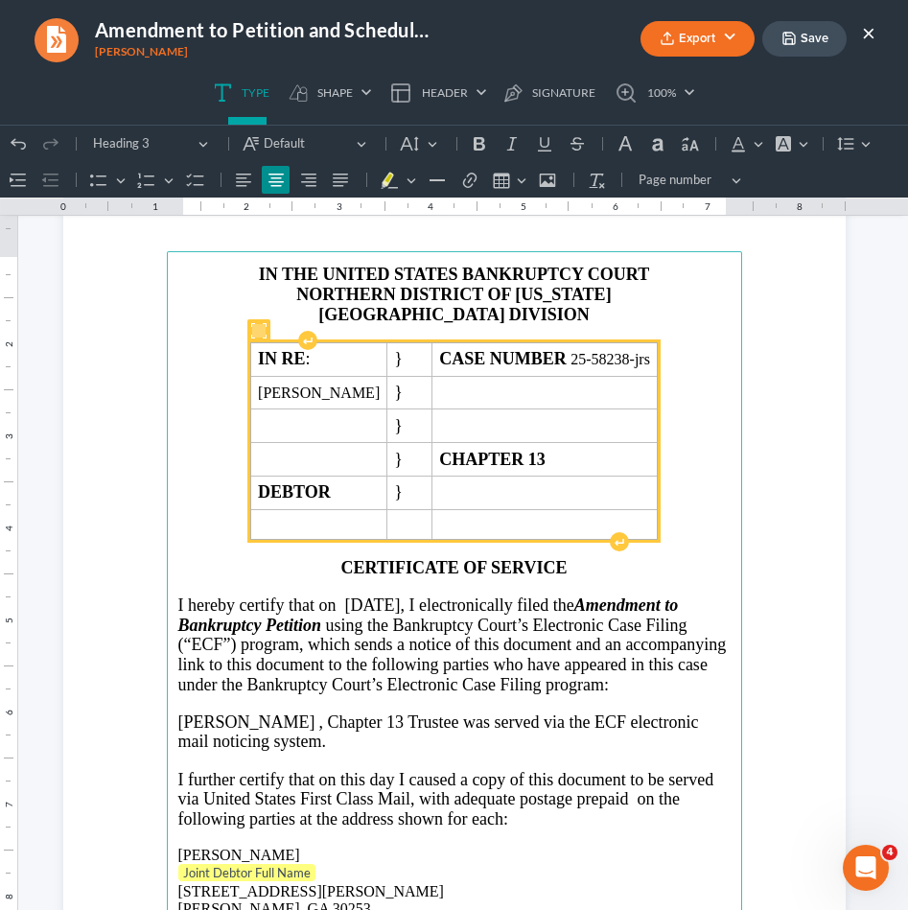
scroll to position [2296, 0]
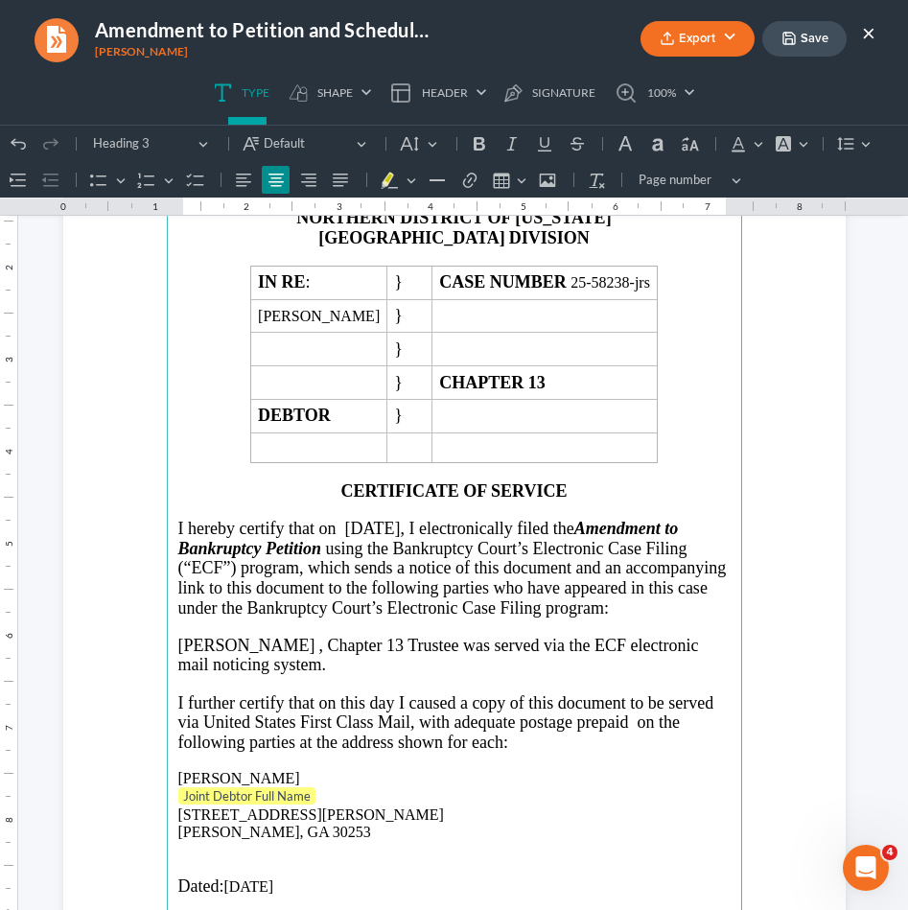
click at [319, 641] on span ", Chapter 13" at bounding box center [361, 645] width 84 height 19
click at [251, 787] on tag "Joint Debtor Full Name" at bounding box center [246, 795] width 137 height 17
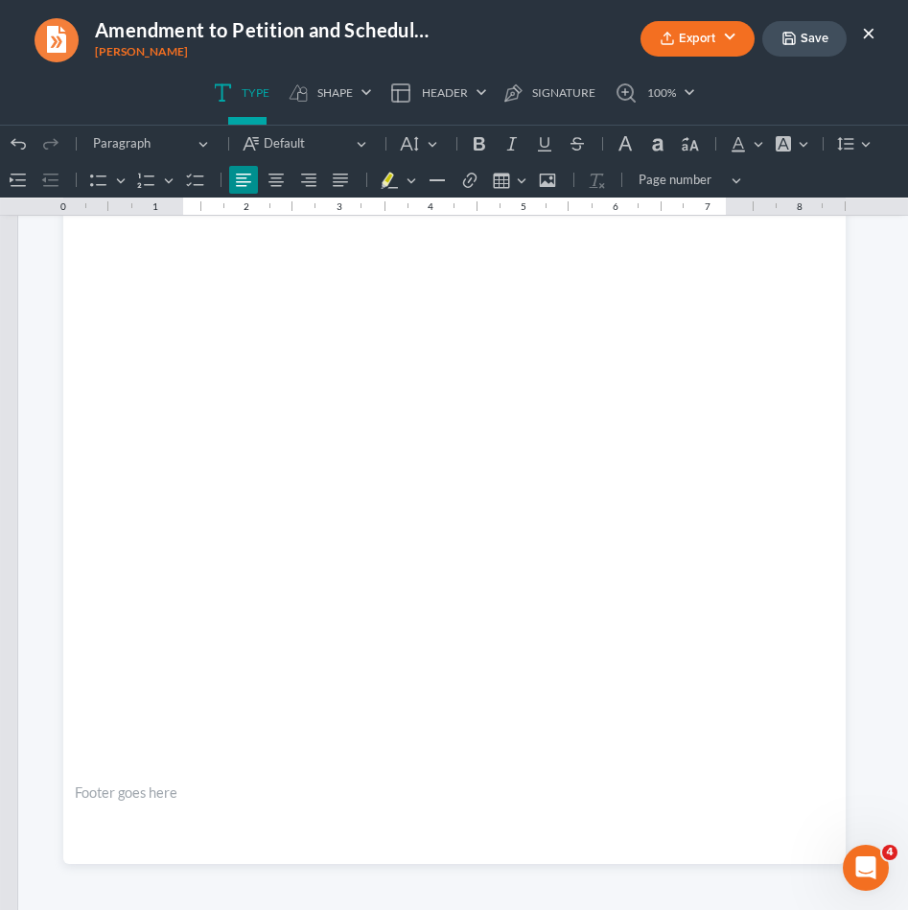
scroll to position [3586, 0]
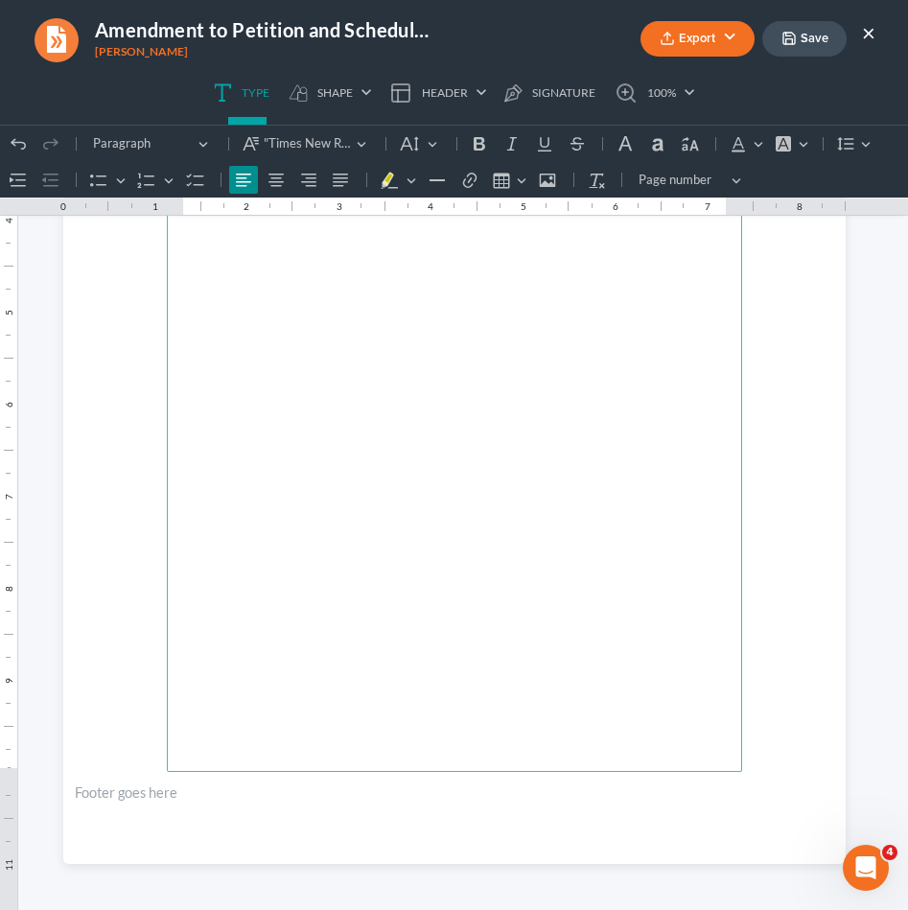
click at [819, 47] on button "Save" at bounding box center [804, 38] width 84 height 35
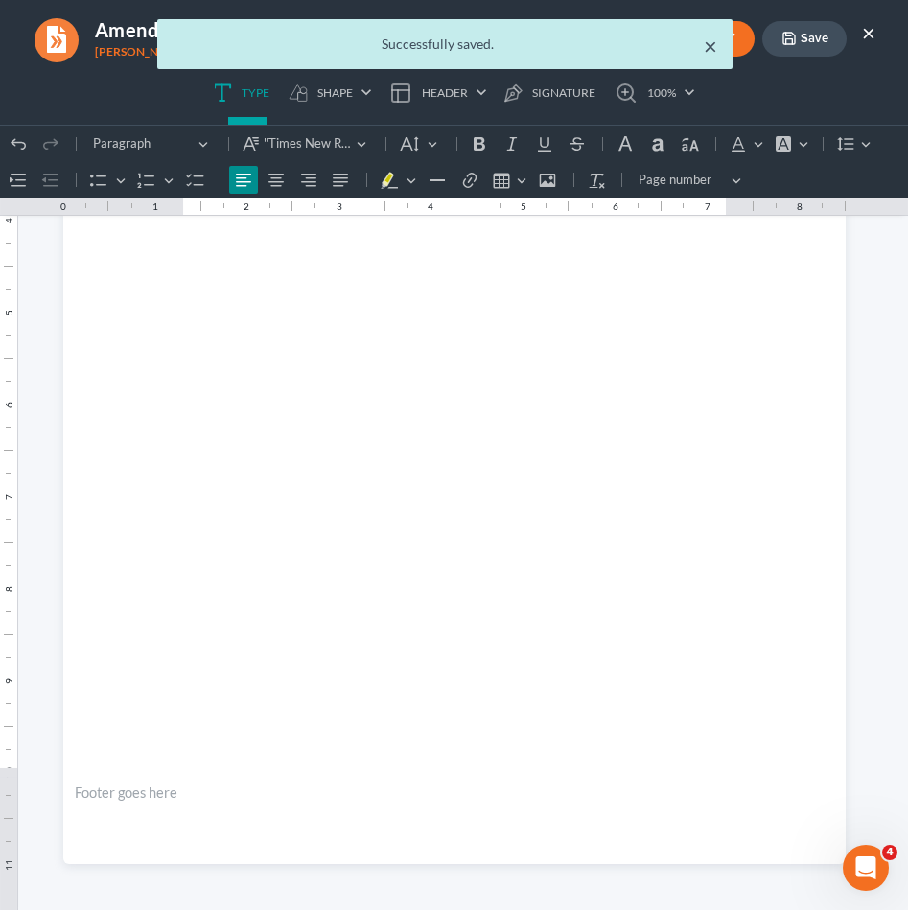
click at [708, 45] on button "×" at bounding box center [710, 46] width 13 height 23
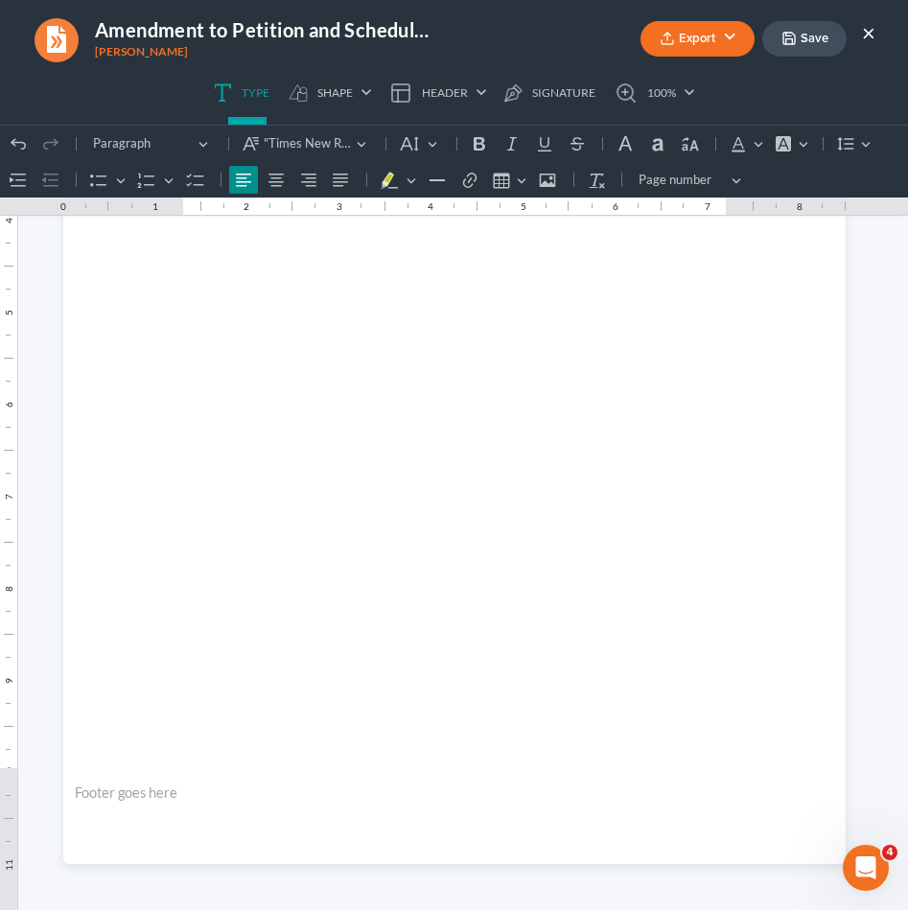
click at [708, 45] on button "Export" at bounding box center [697, 38] width 114 height 35
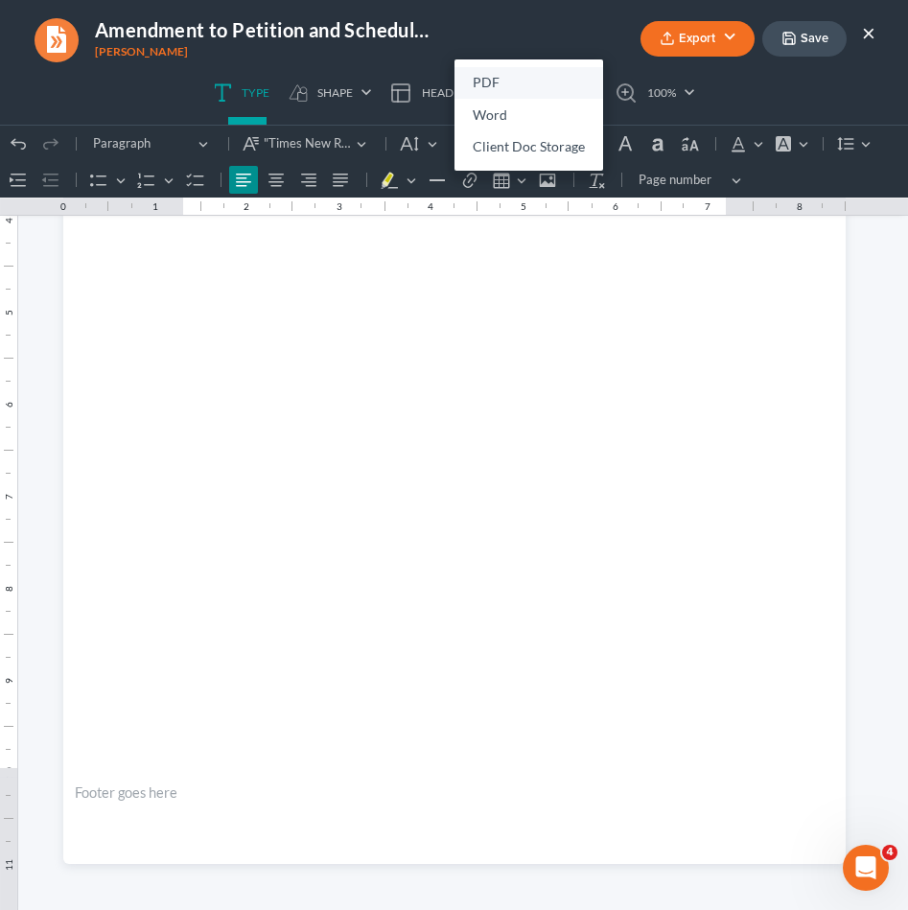
click at [519, 92] on link "PDF" at bounding box center [528, 83] width 149 height 33
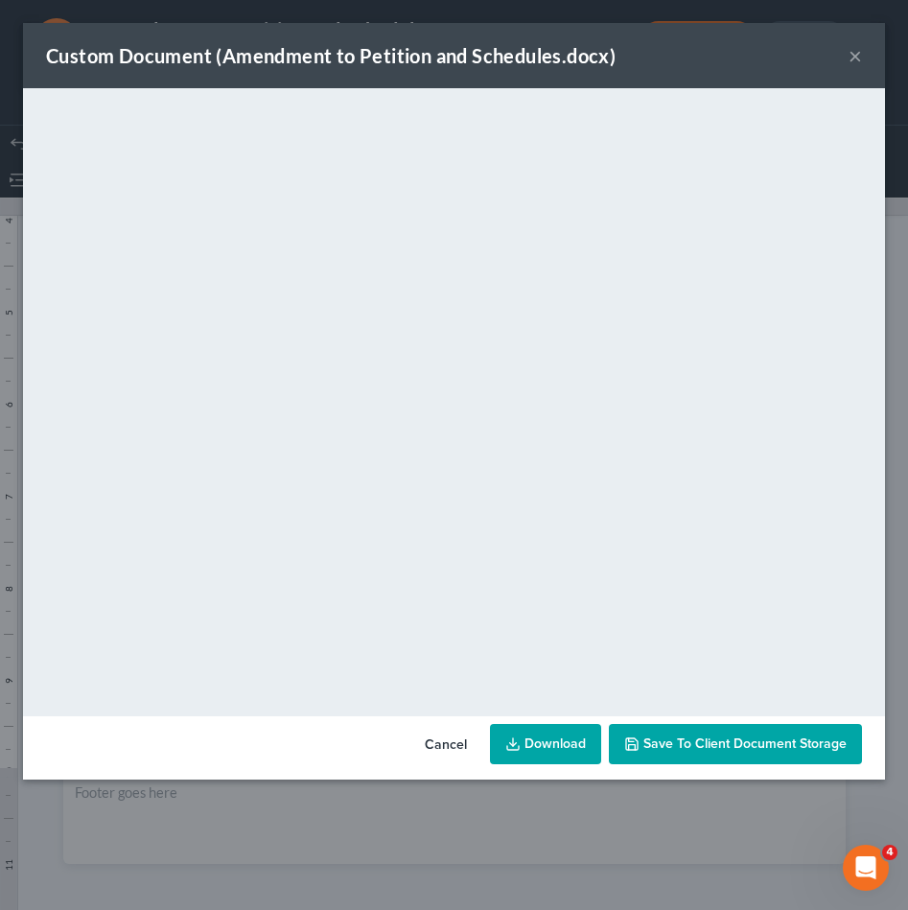
click at [855, 57] on button "×" at bounding box center [854, 55] width 13 height 23
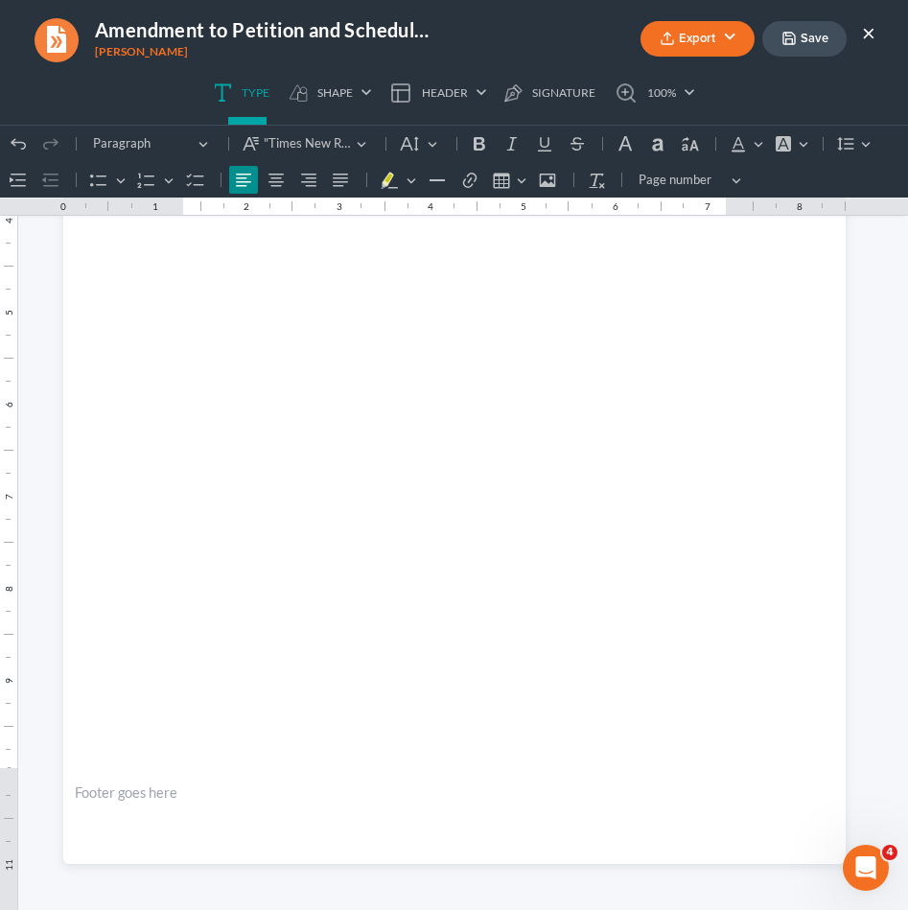
click at [869, 42] on button "×" at bounding box center [868, 32] width 13 height 23
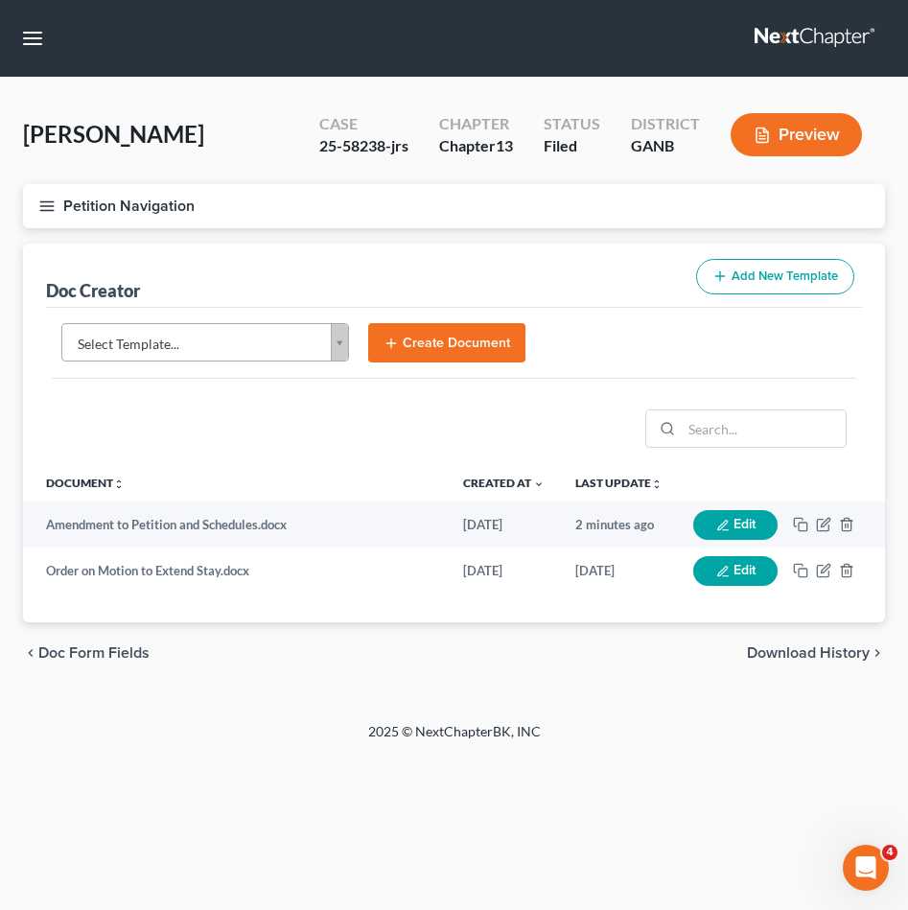
click at [292, 333] on body "Home New Case Client Portal [PERSON_NAME] Law Group [EMAIL_ADDRESS][DOMAIN_NAME…" at bounding box center [454, 455] width 908 height 910
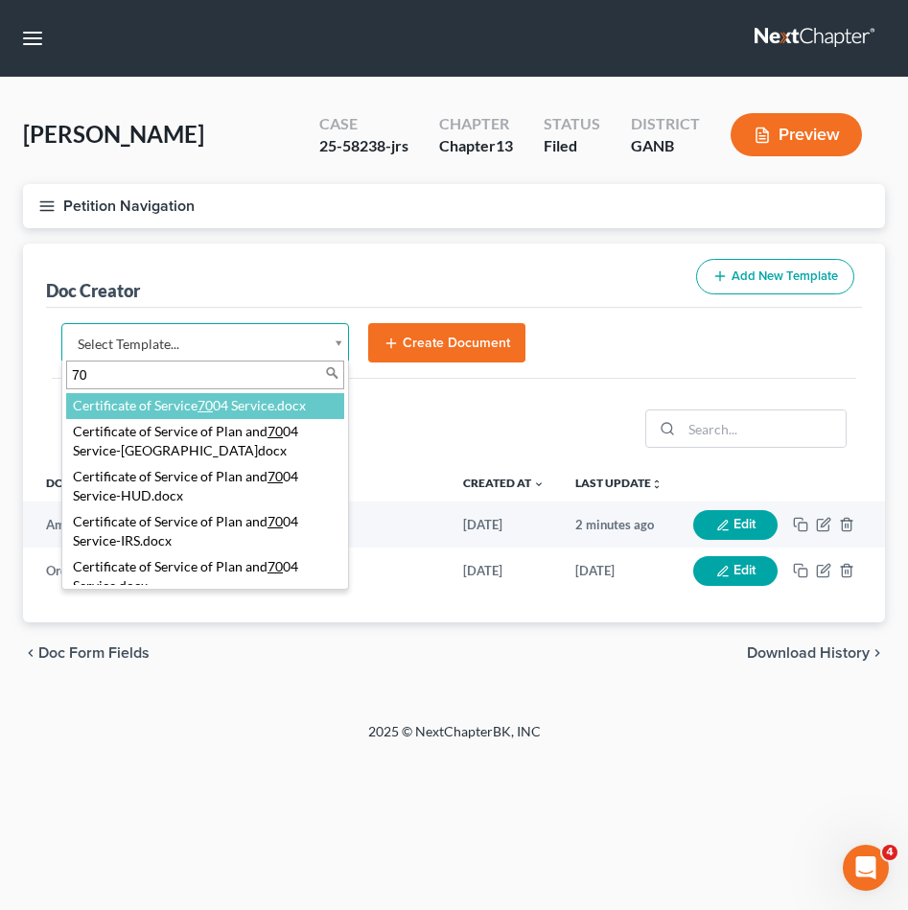
type input "700"
select select "111537"
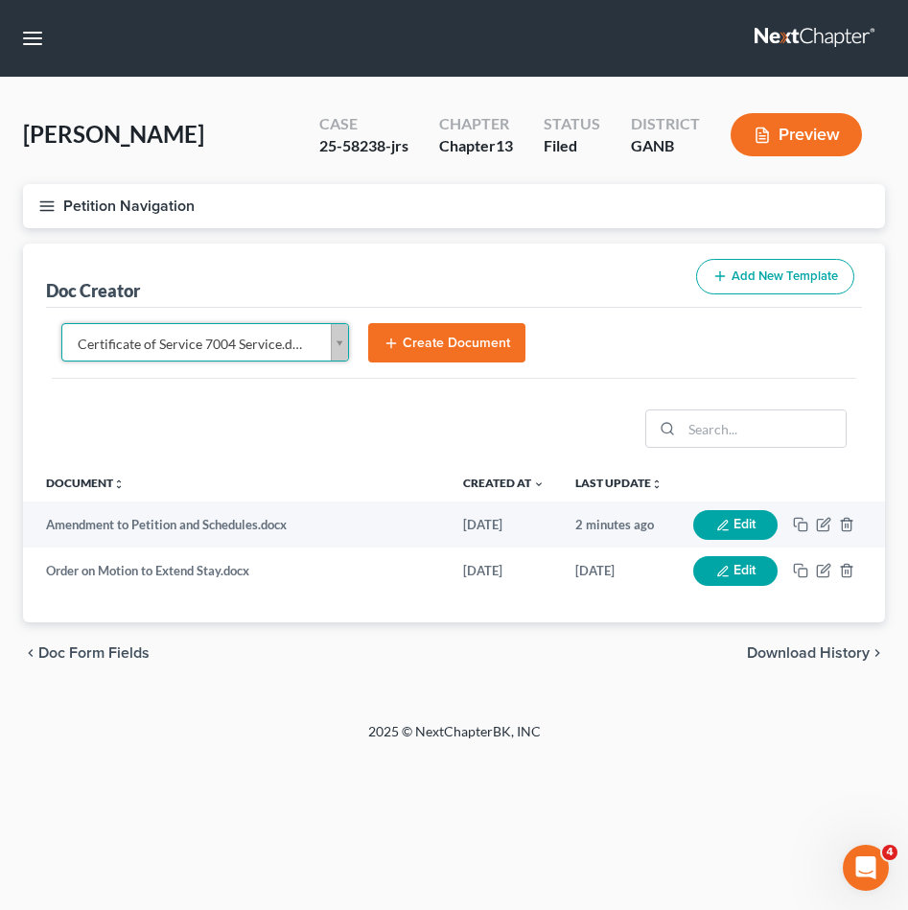
click at [410, 341] on button "Create Document" at bounding box center [446, 343] width 157 height 40
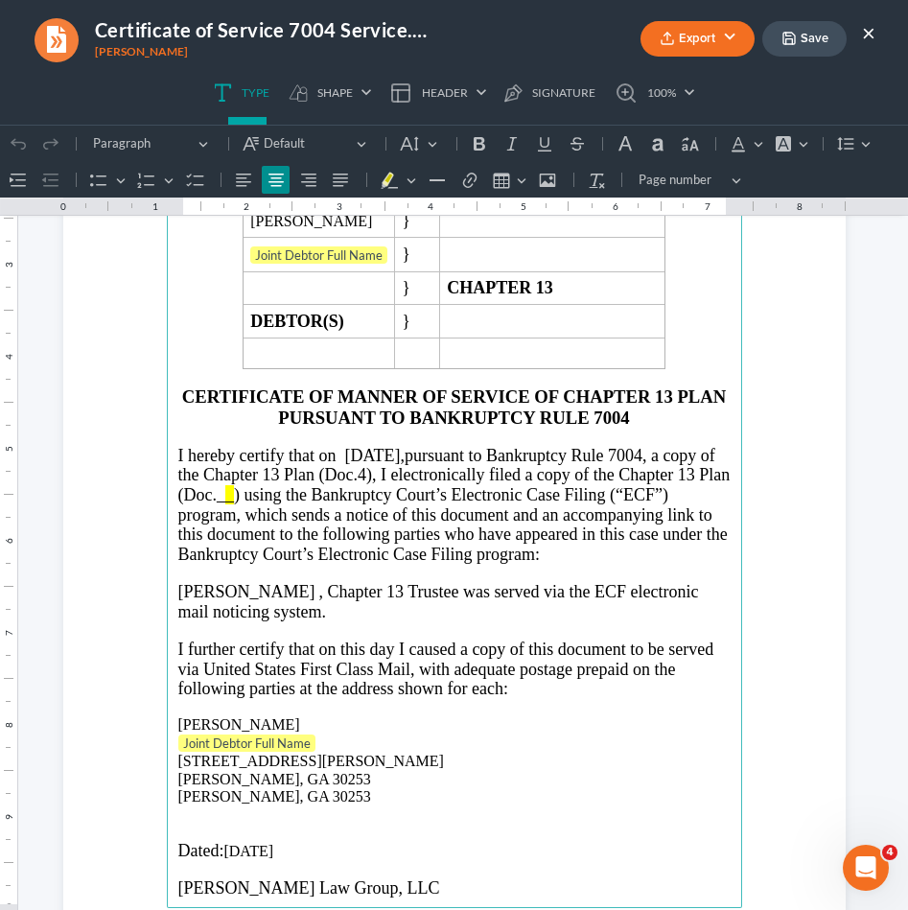
scroll to position [276, 0]
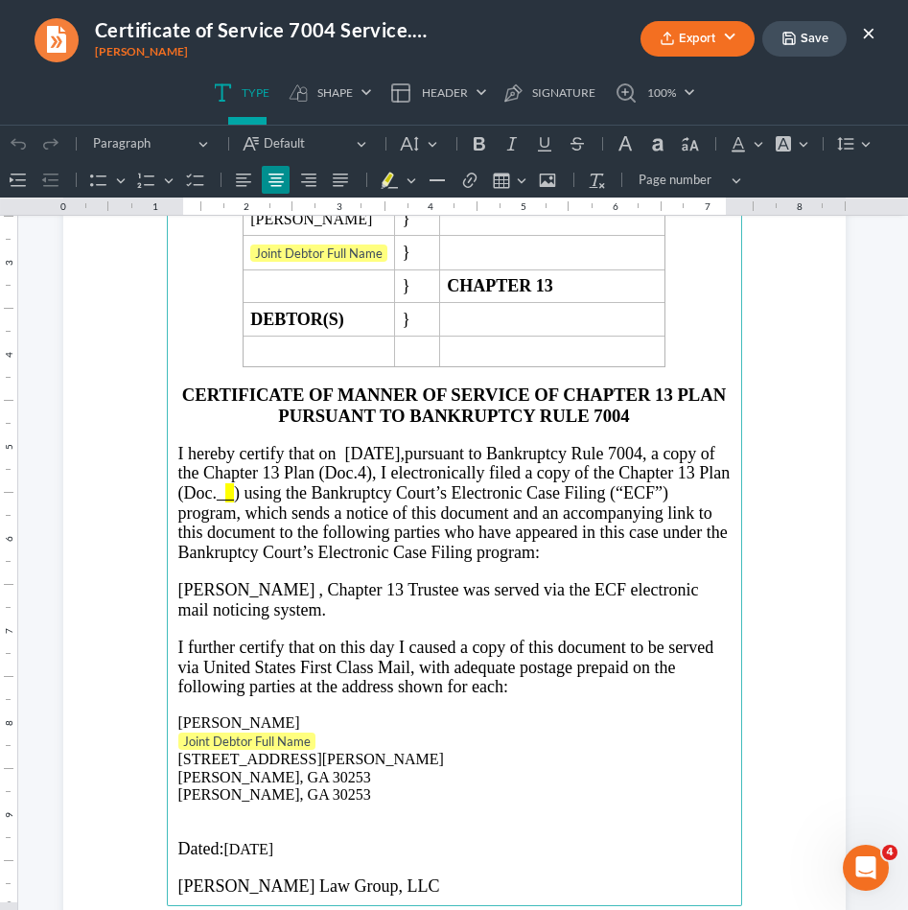
click at [374, 449] on span "I hereby certify that on [DATE]," at bounding box center [291, 453] width 226 height 19
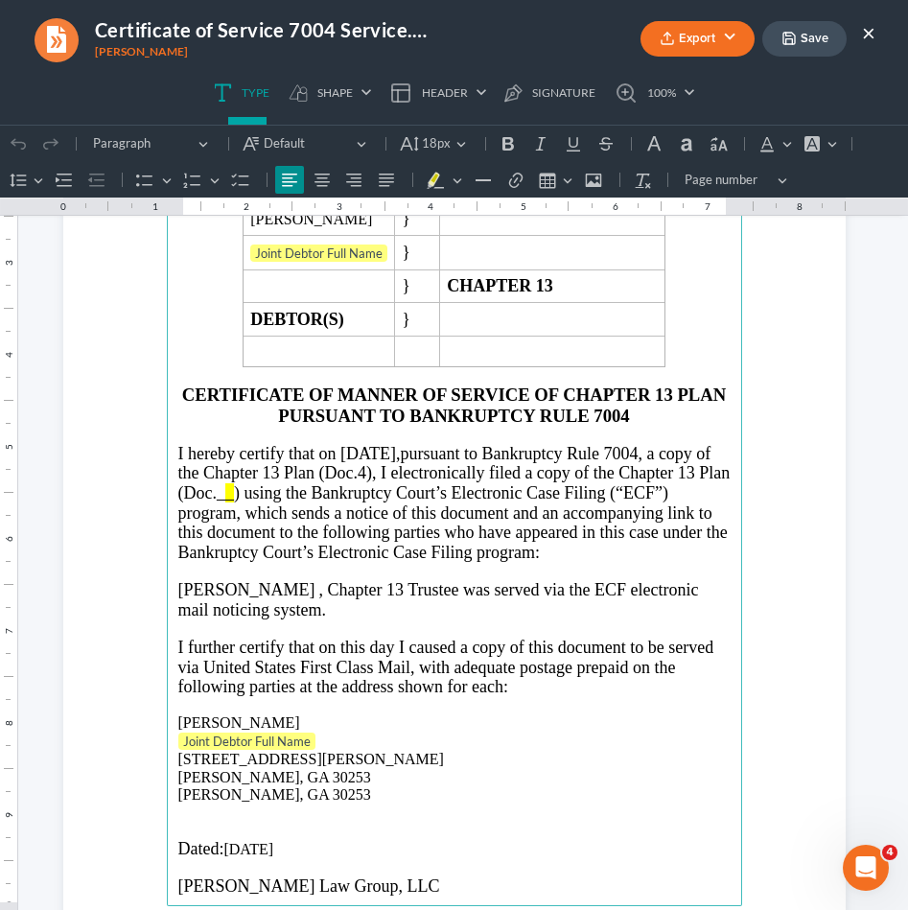
click at [283, 487] on span ") using the Bankruptcy Court’s Electronic Case Filing (“ECF”) program, which se…" at bounding box center [452, 522] width 549 height 79
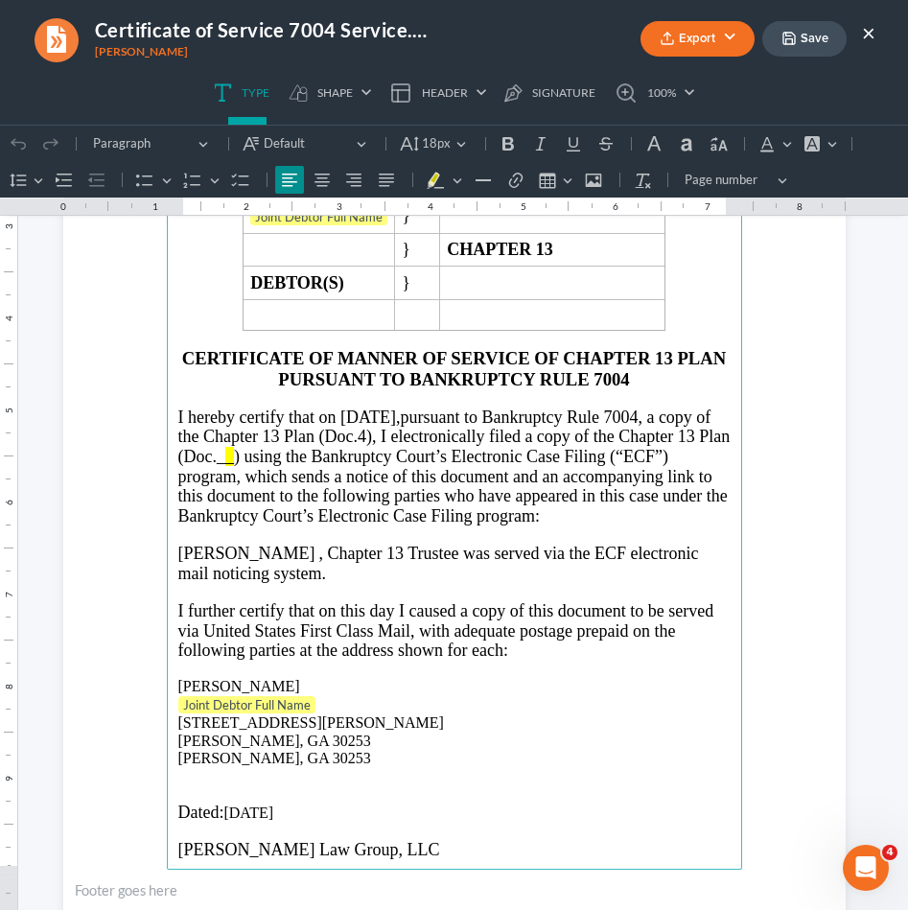
scroll to position [322, 0]
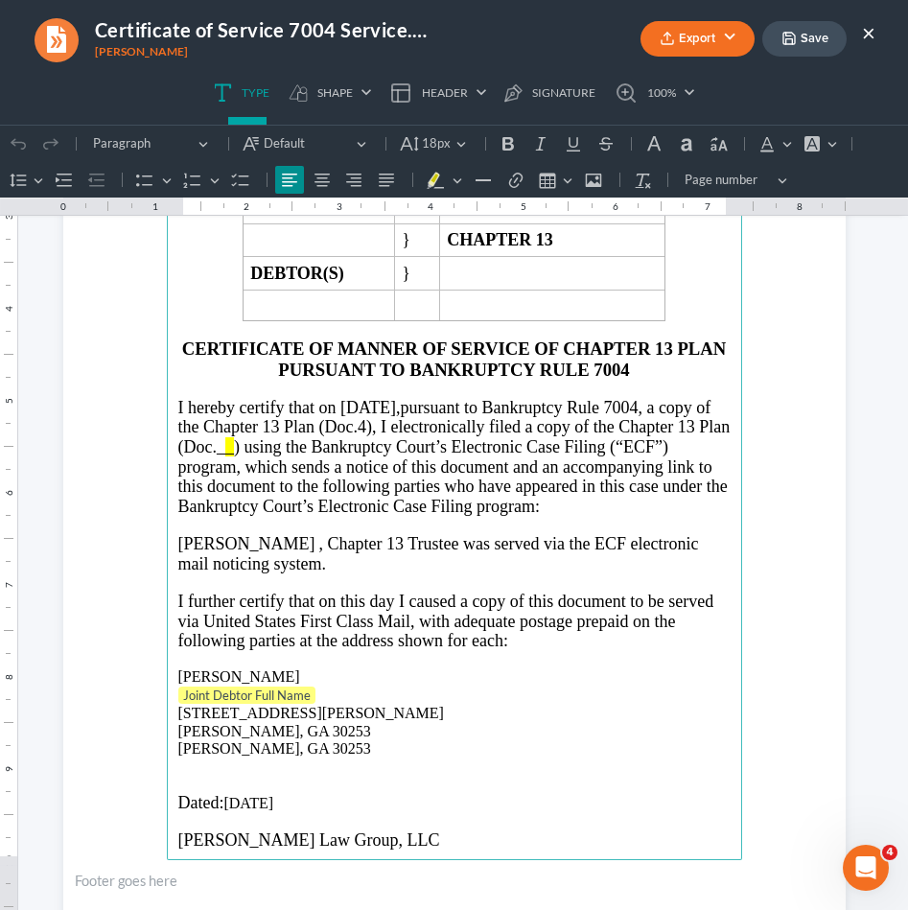
click at [291, 542] on p "[PERSON_NAME] , Chapter 13 Trustee was served via the ECF electronic mail notic…" at bounding box center [454, 553] width 552 height 39
click at [242, 686] on tag "Joint Debtor Full Name" at bounding box center [246, 694] width 137 height 17
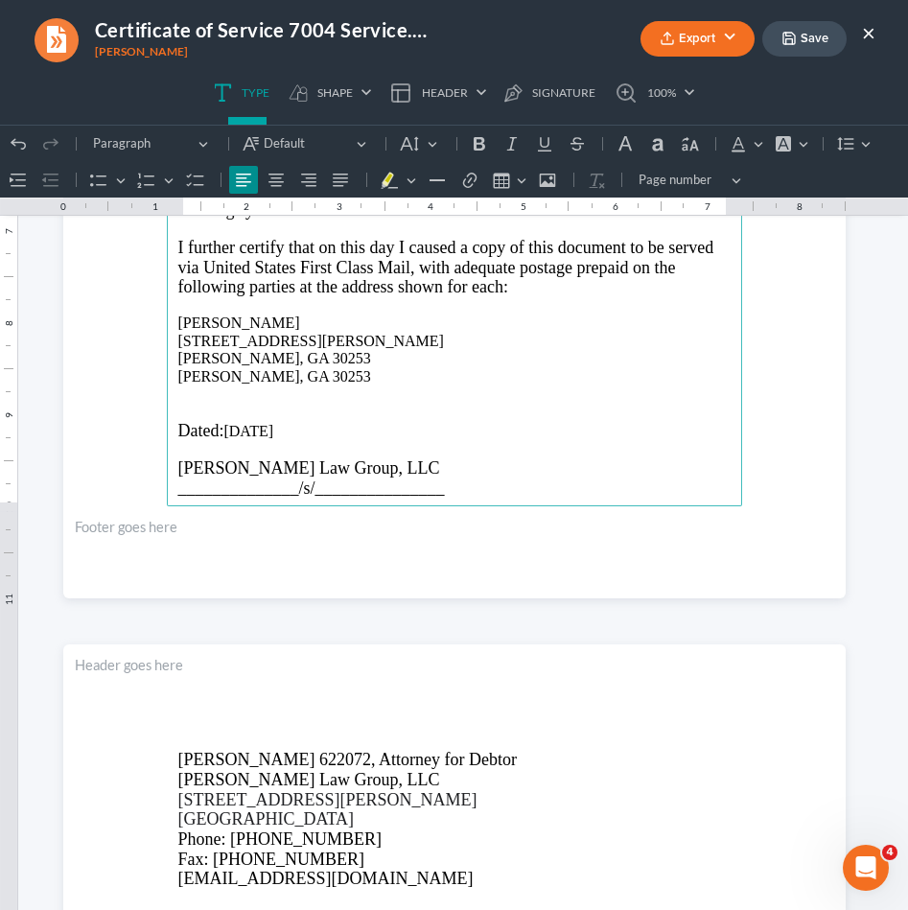
scroll to position [807, 0]
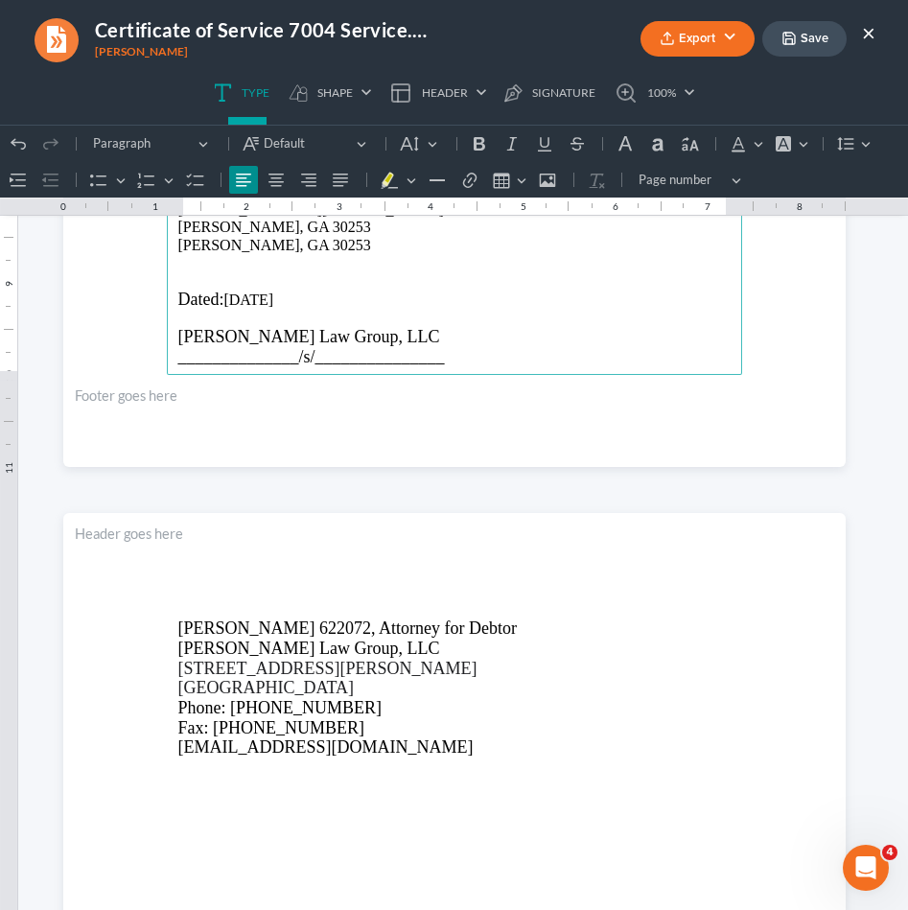
click at [874, 27] on button "×" at bounding box center [868, 32] width 13 height 23
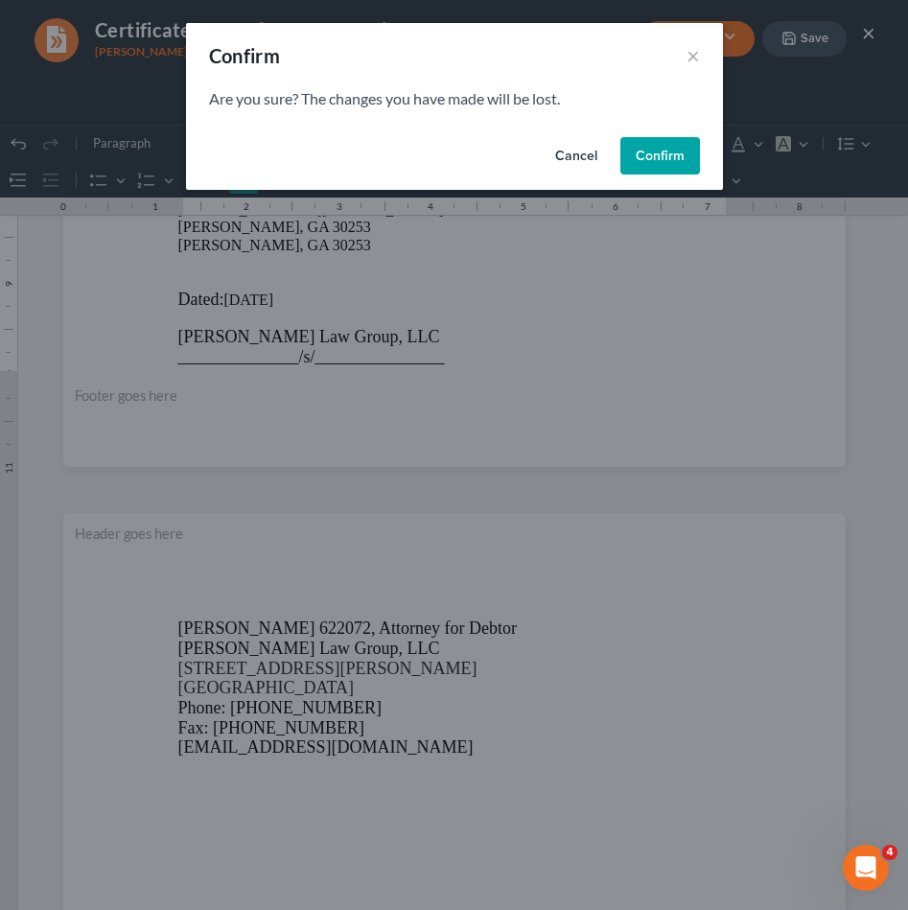
click at [585, 155] on button "Cancel" at bounding box center [576, 156] width 73 height 38
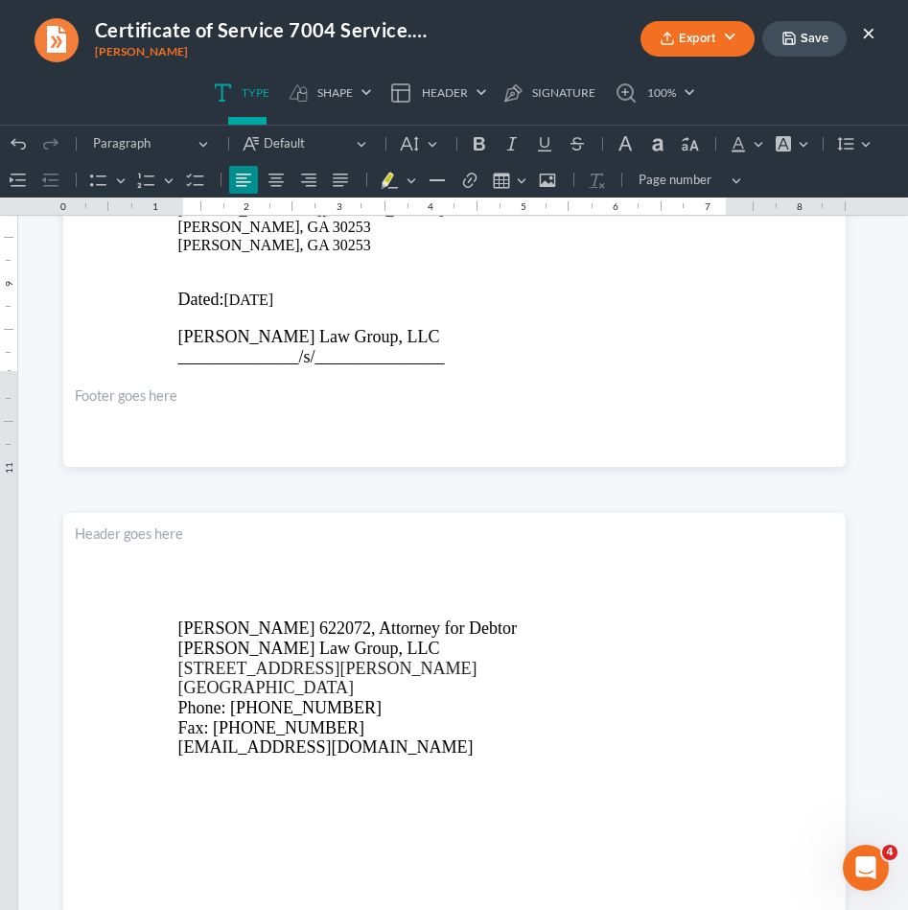
click at [867, 36] on button "×" at bounding box center [868, 32] width 13 height 23
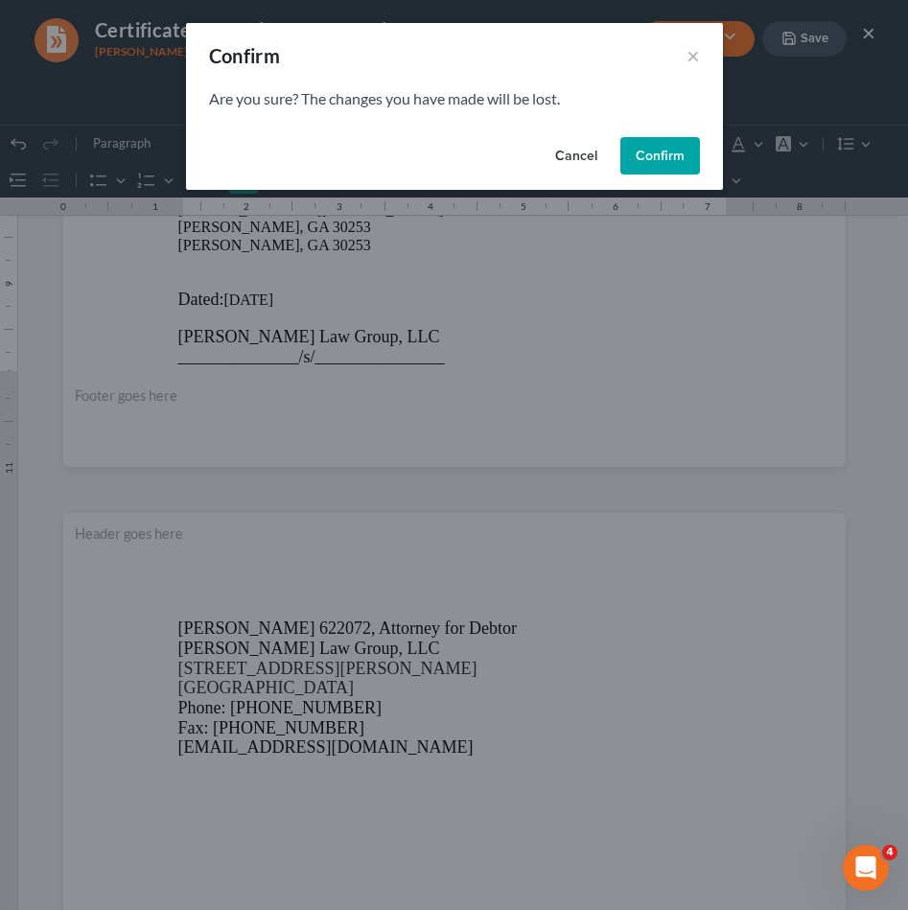
click at [696, 153] on button "Confirm" at bounding box center [660, 156] width 80 height 38
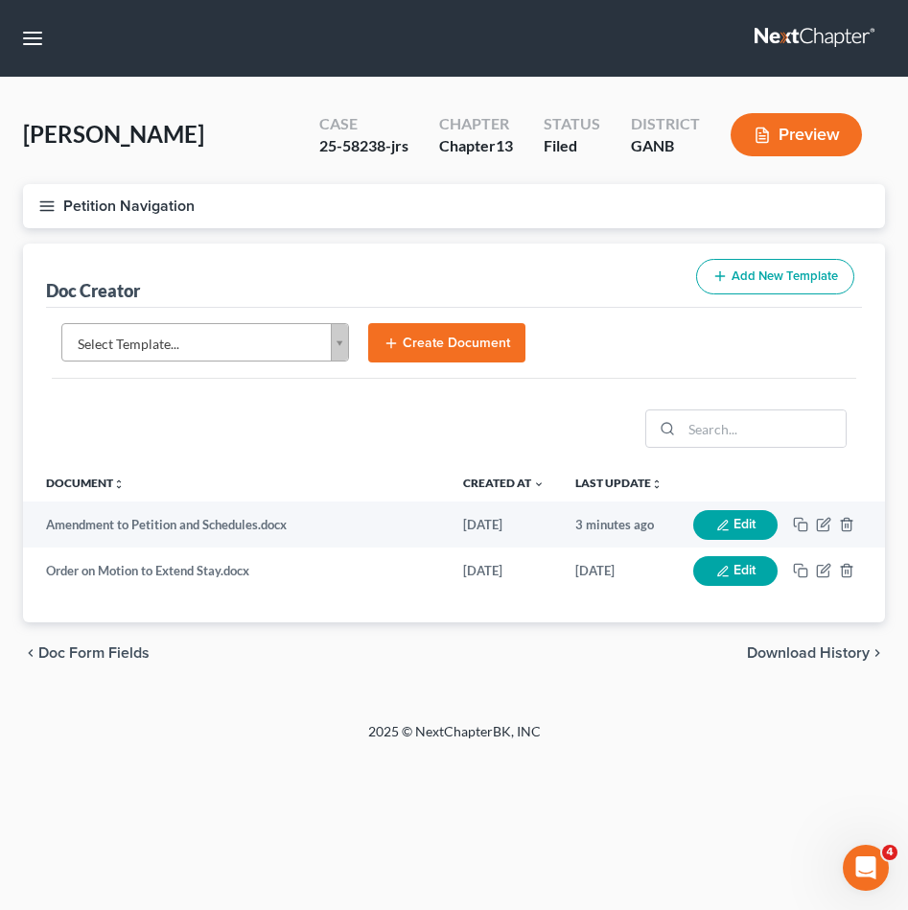
click at [329, 335] on body "Home New Case Client Portal [PERSON_NAME] Law Group [EMAIL_ADDRESS][DOMAIN_NAME…" at bounding box center [454, 455] width 908 height 910
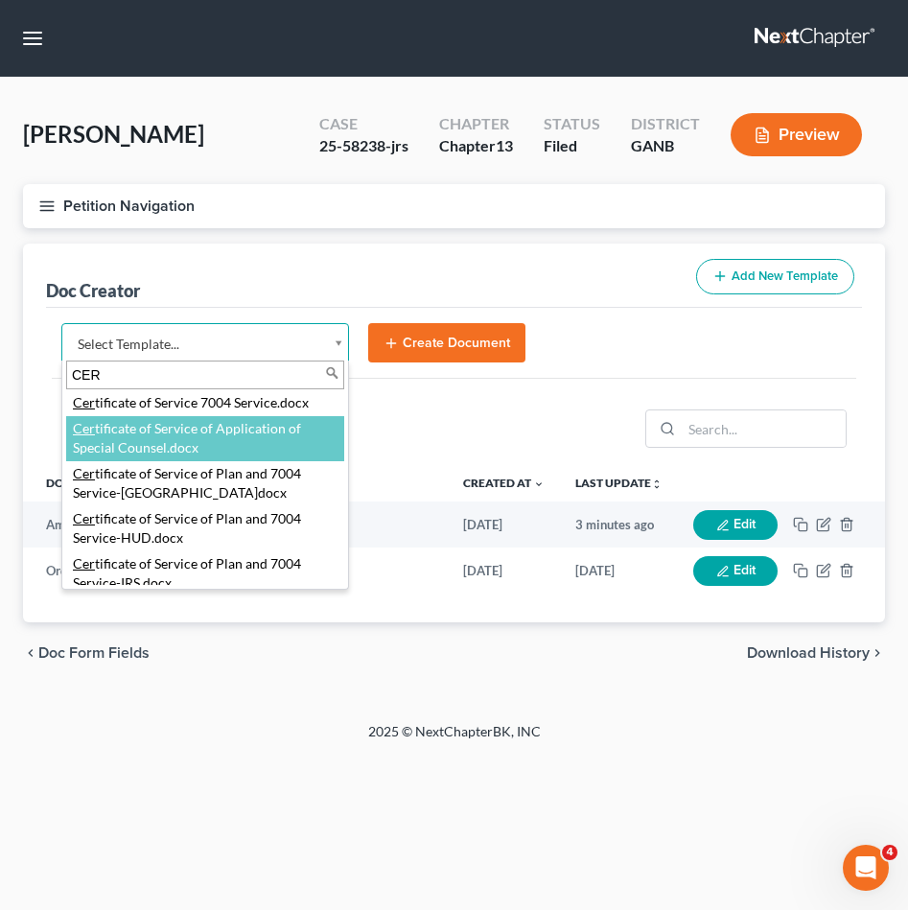
scroll to position [31, 0]
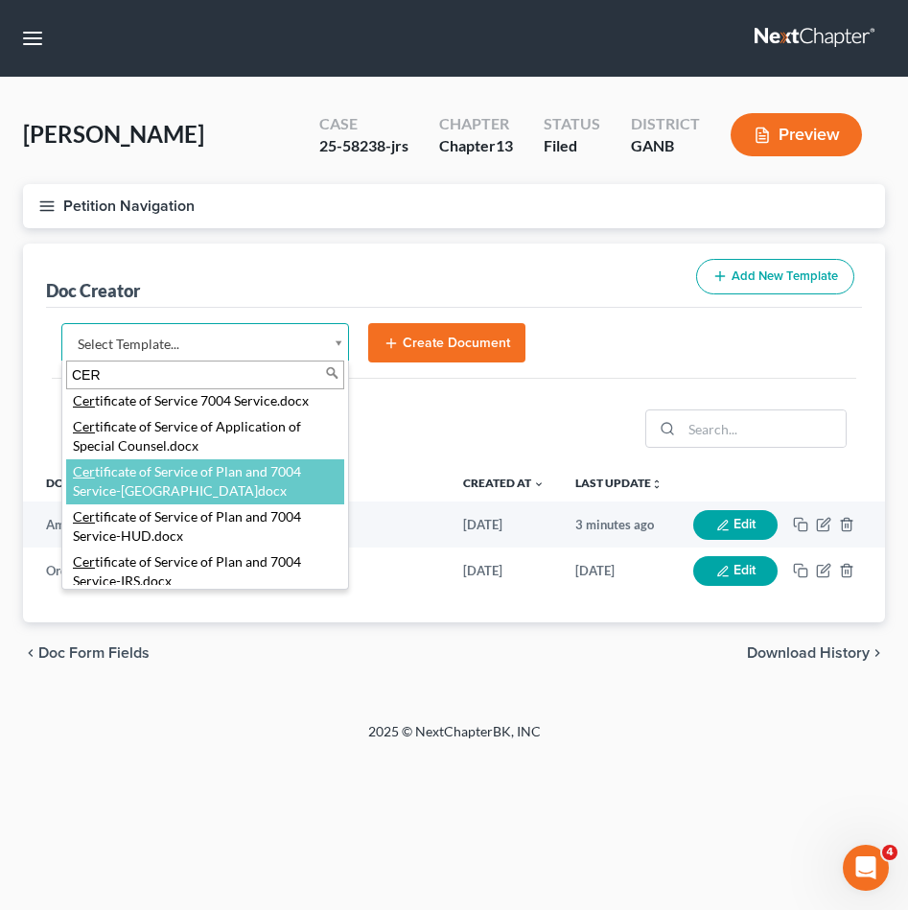
type input "CER"
select select "111541"
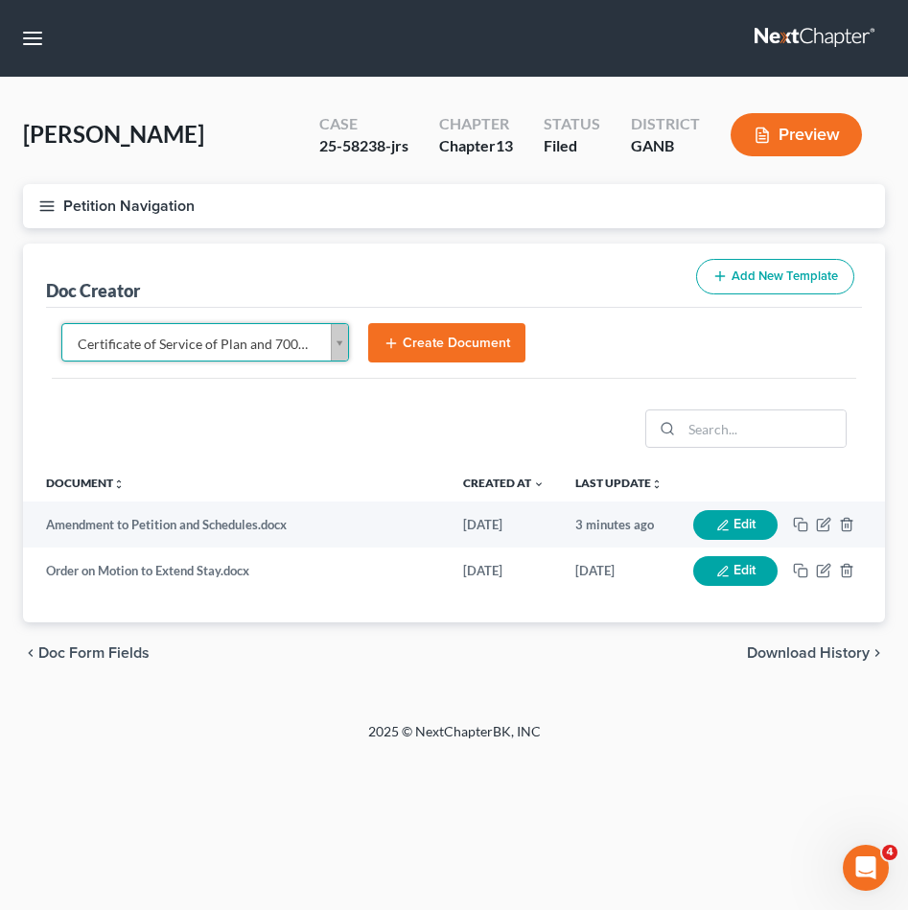
click at [435, 329] on button "Create Document" at bounding box center [446, 343] width 157 height 40
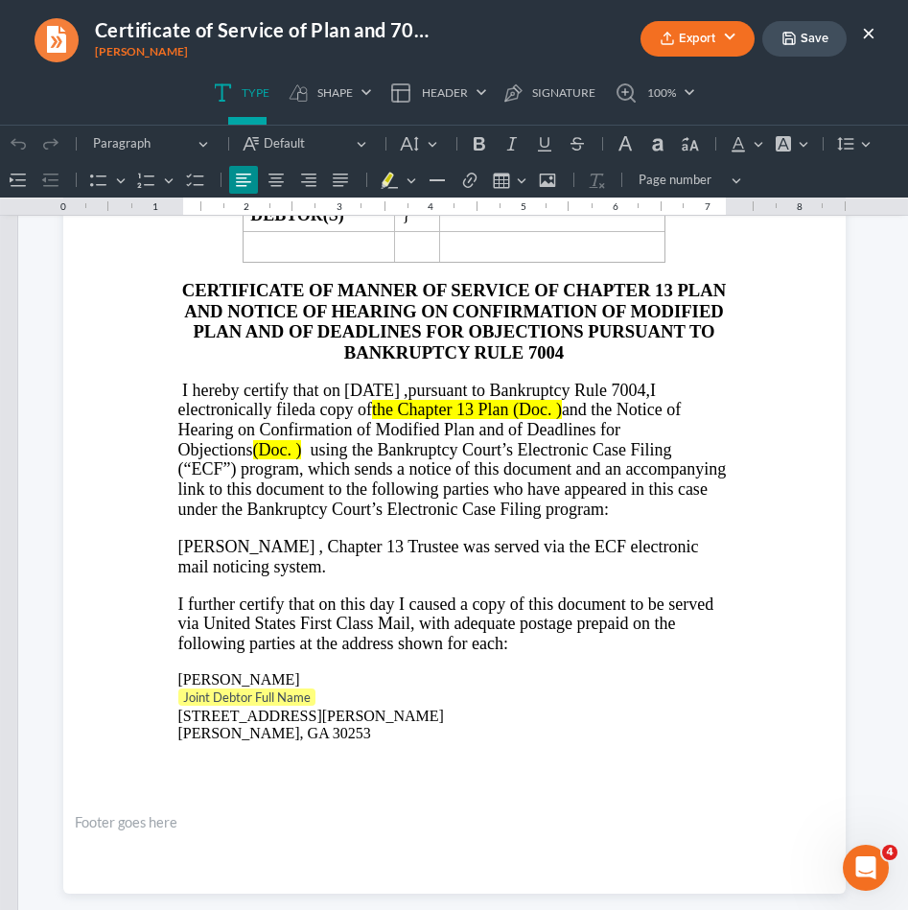
scroll to position [277, 0]
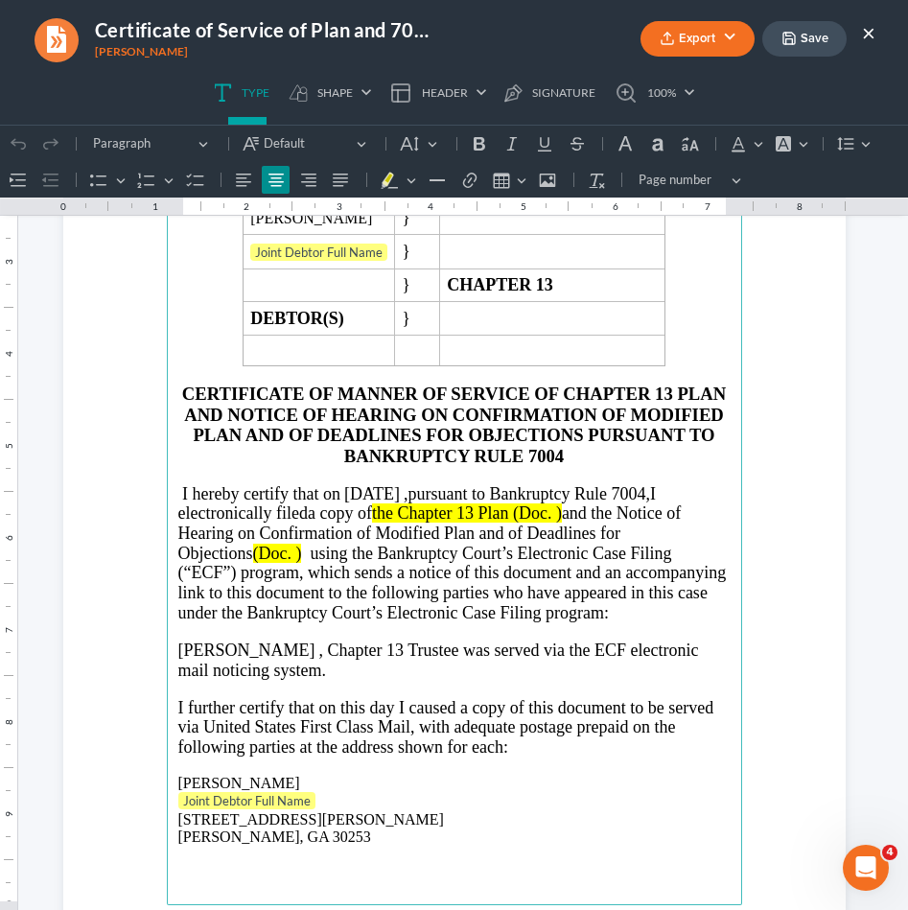
click at [869, 23] on button "×" at bounding box center [868, 32] width 13 height 23
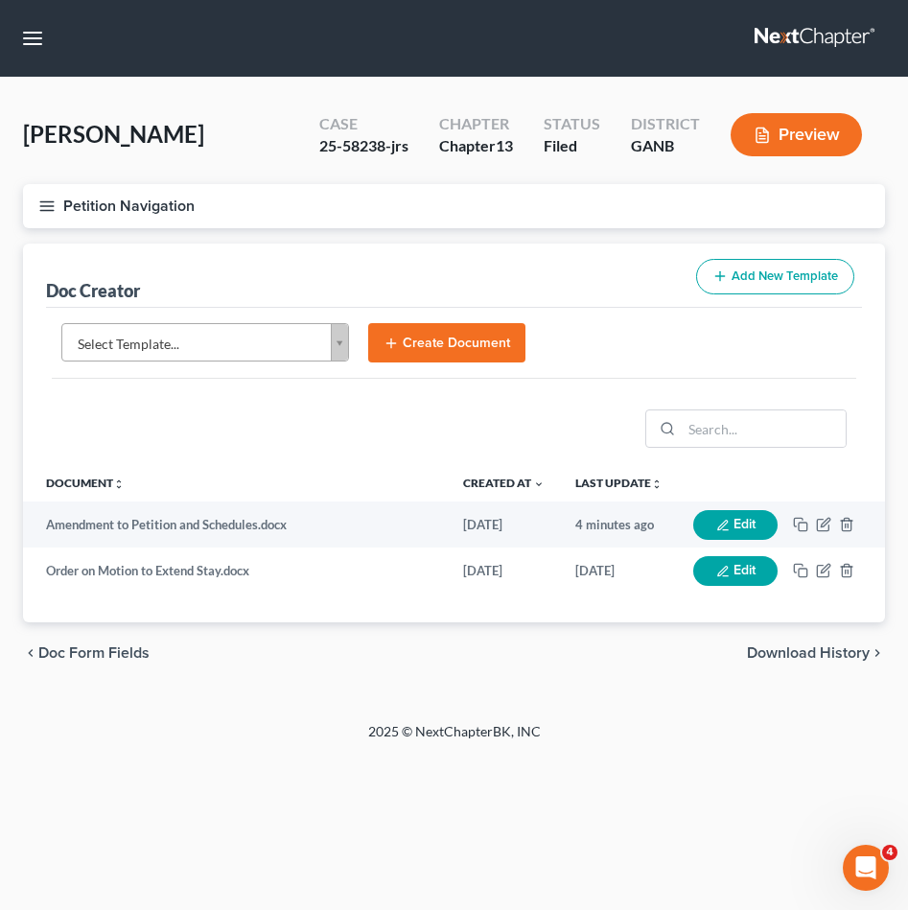
click at [267, 342] on body "Home New Case Client Portal [PERSON_NAME] Law Group [EMAIL_ADDRESS][DOMAIN_NAME…" at bounding box center [454, 455] width 908 height 910
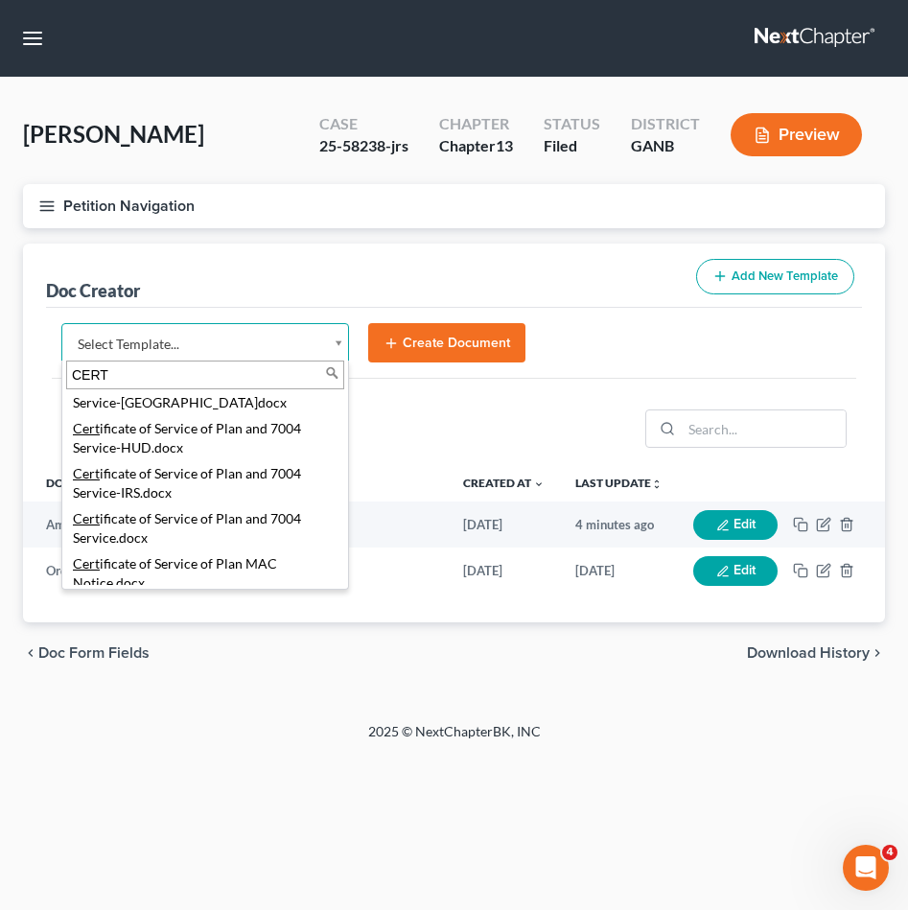
scroll to position [119, 0]
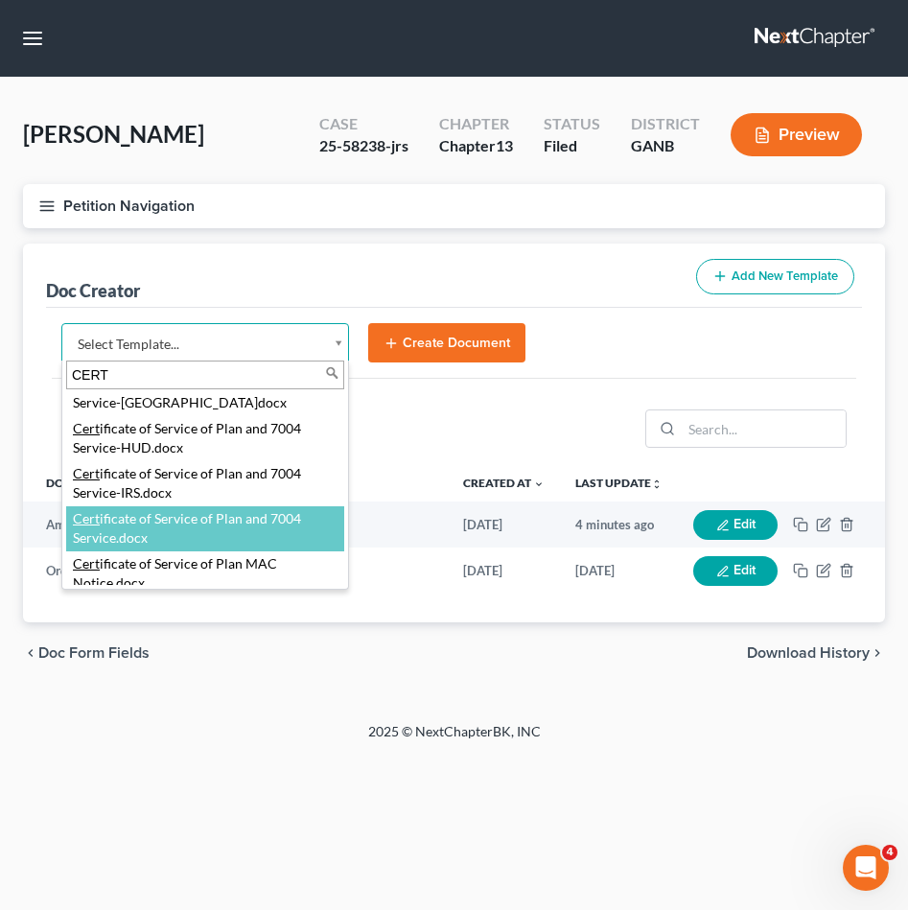
type input "CERT"
select select "111540"
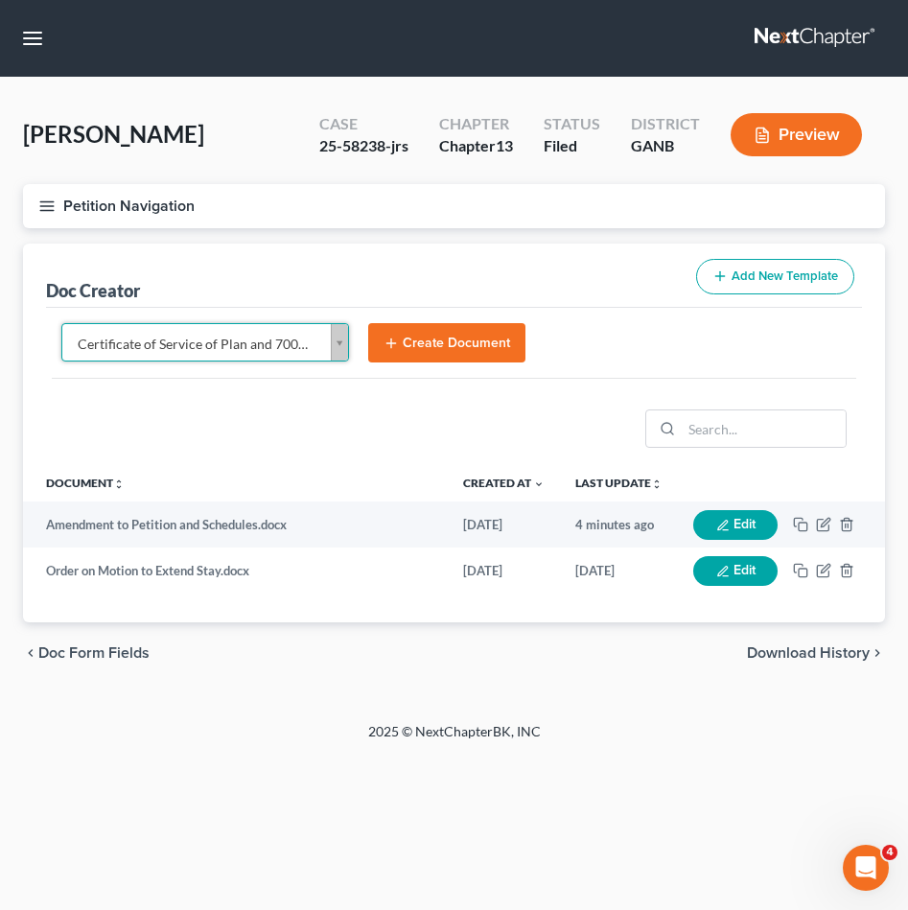
click at [390, 352] on button "Create Document" at bounding box center [446, 343] width 157 height 40
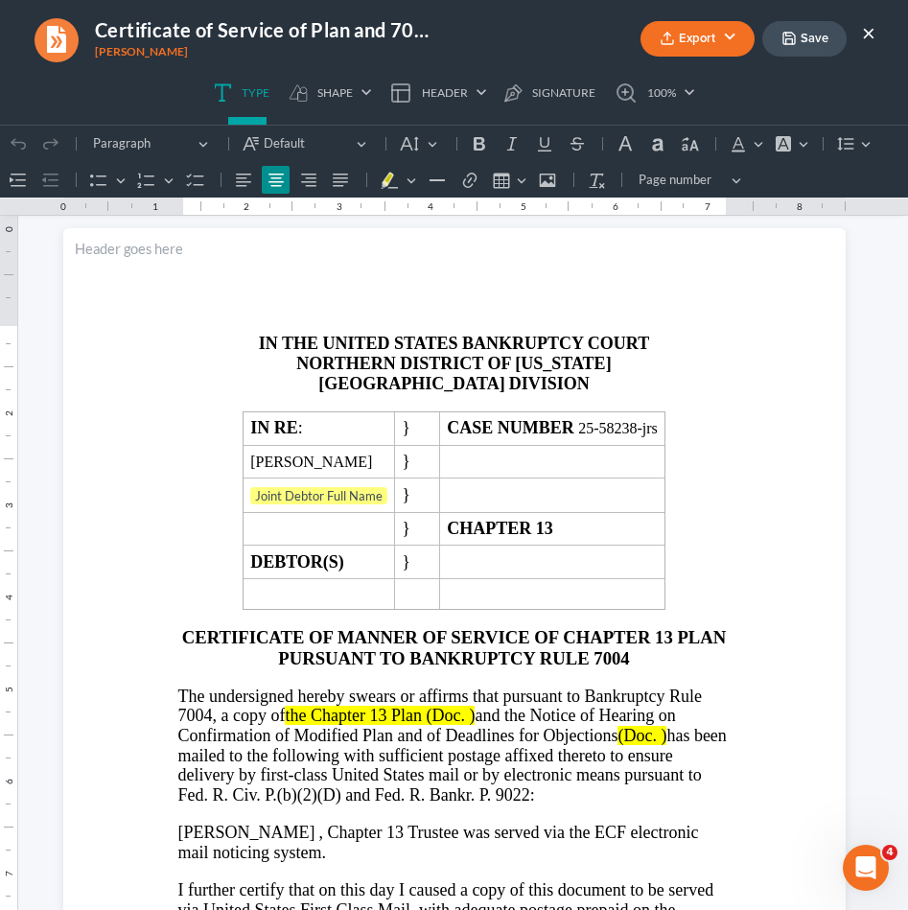
scroll to position [378, 0]
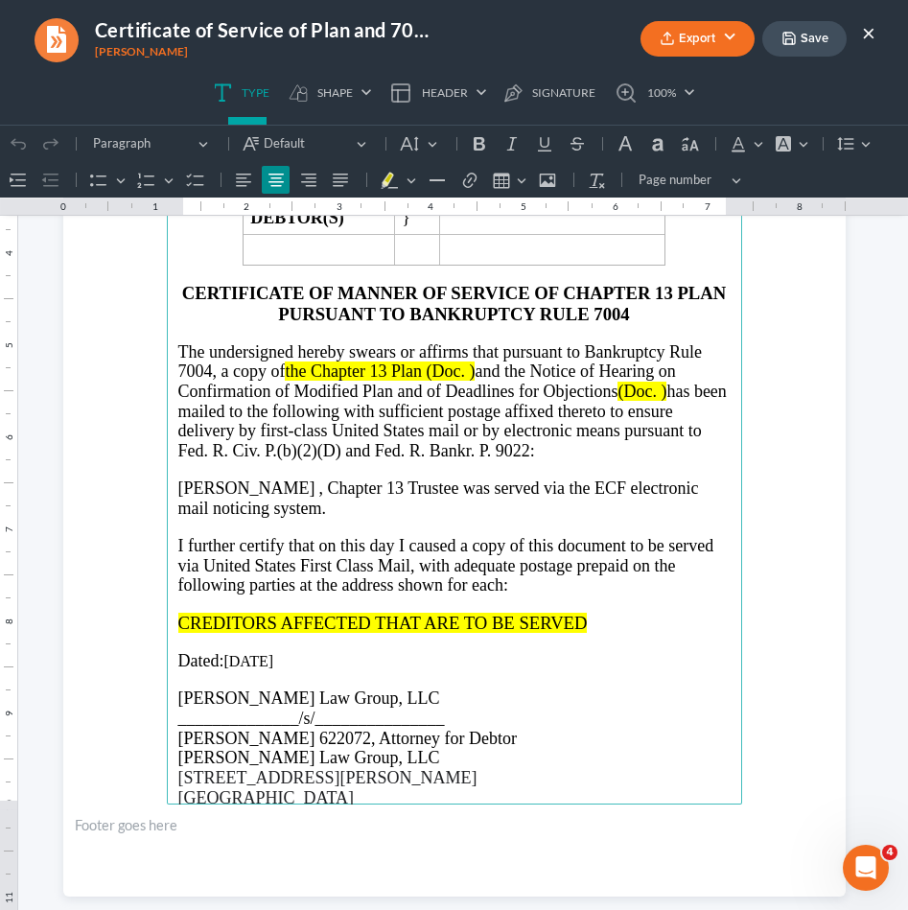
click at [869, 33] on button "×" at bounding box center [868, 32] width 13 height 23
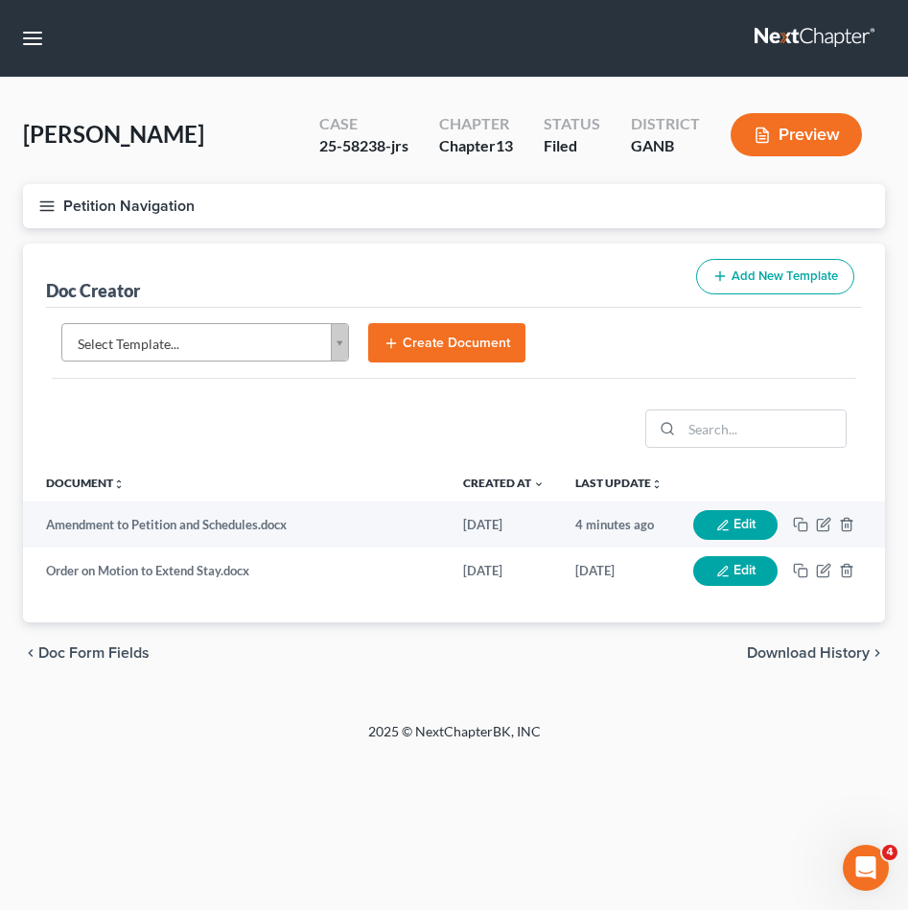
click at [311, 338] on body "Home New Case Client Portal [PERSON_NAME] Law Group [EMAIL_ADDRESS][DOMAIN_NAME…" at bounding box center [454, 455] width 908 height 910
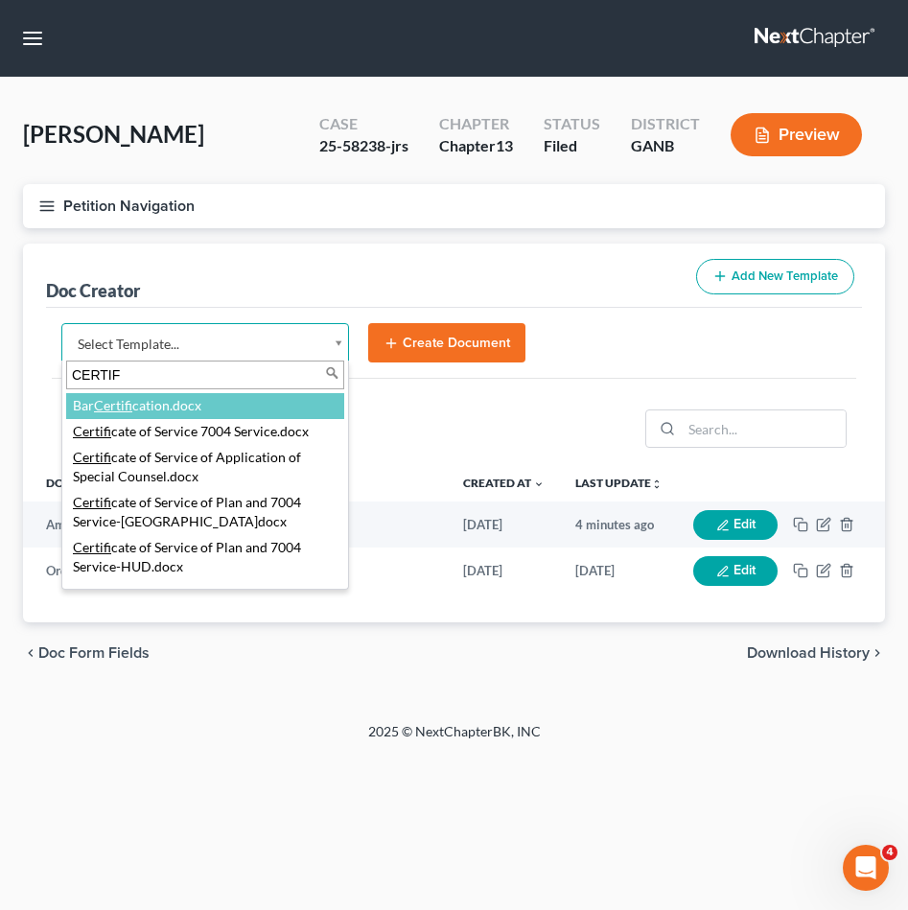
type input "CERTIFI"
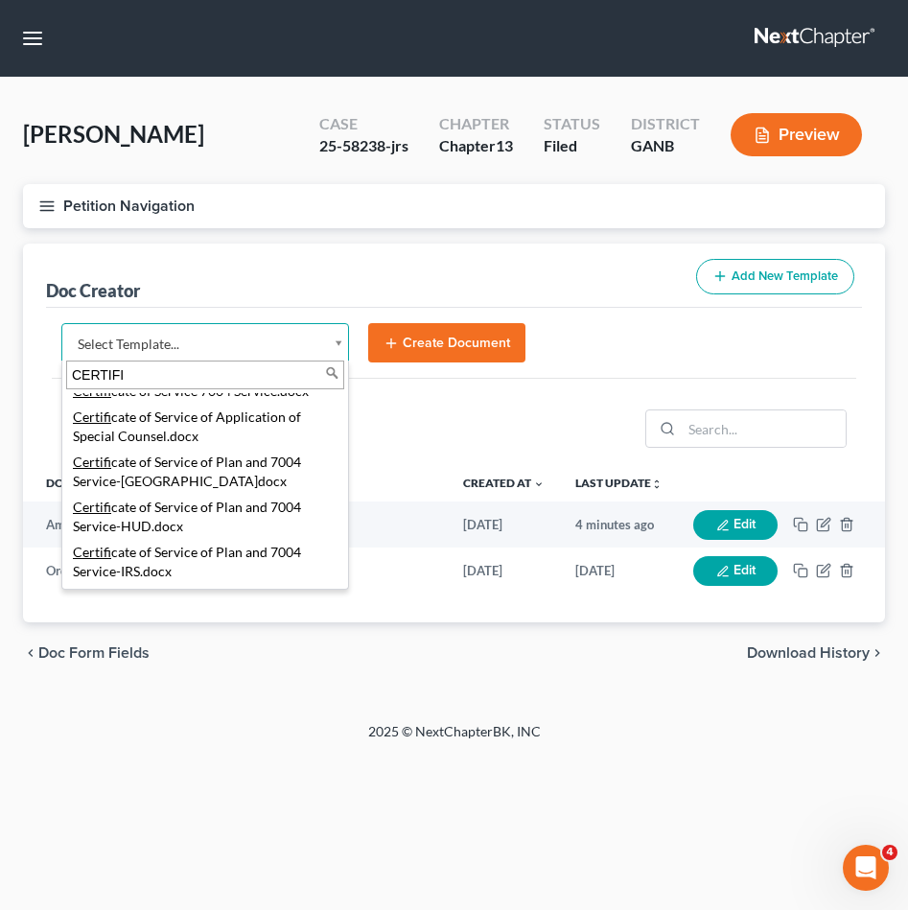
scroll to position [0, 0]
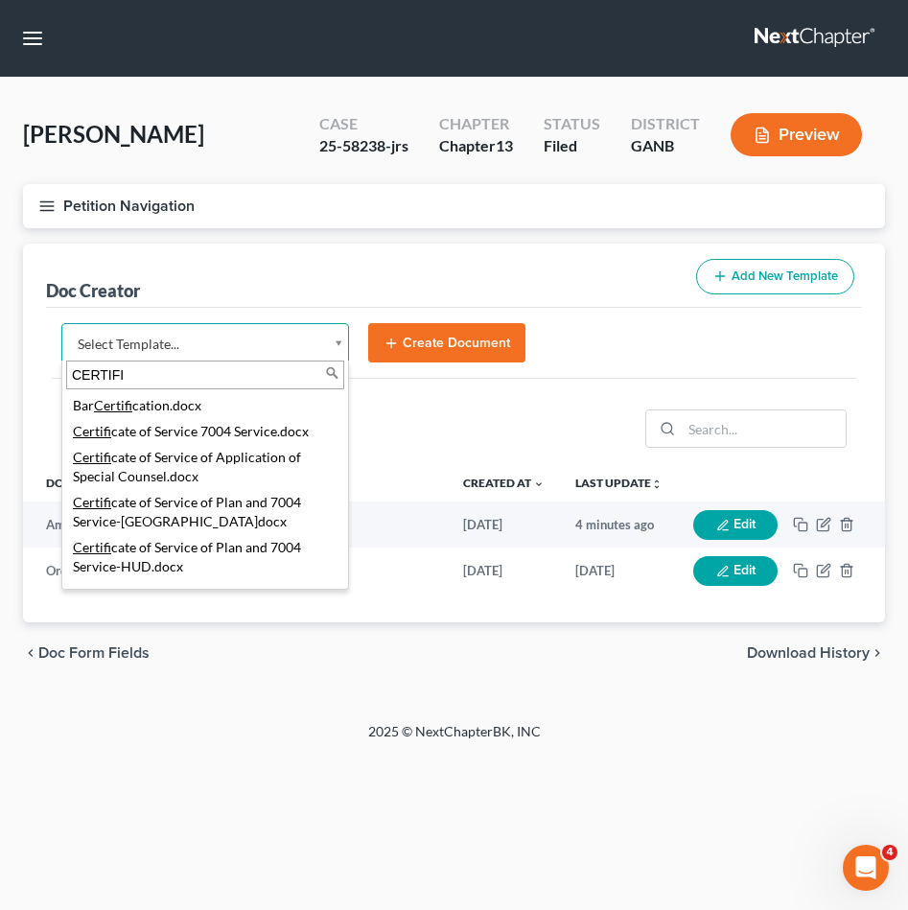
select select "111545"
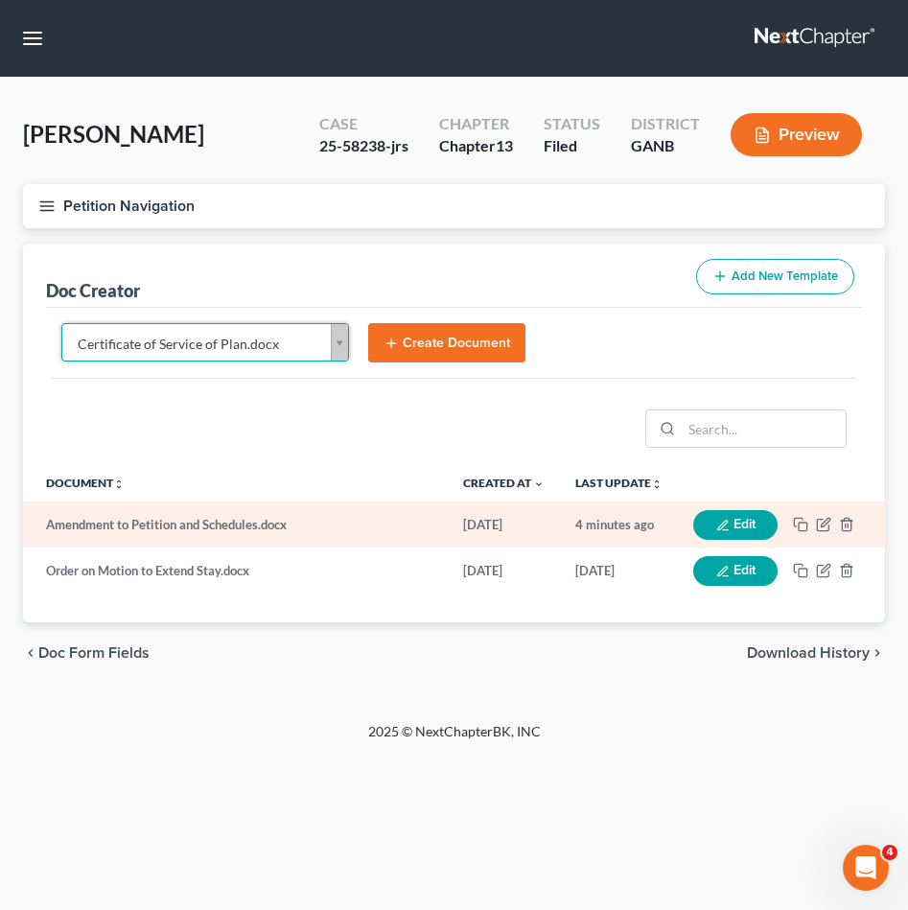
click at [271, 518] on td "Amendment to Petition and Schedules.docx" at bounding box center [235, 524] width 425 height 46
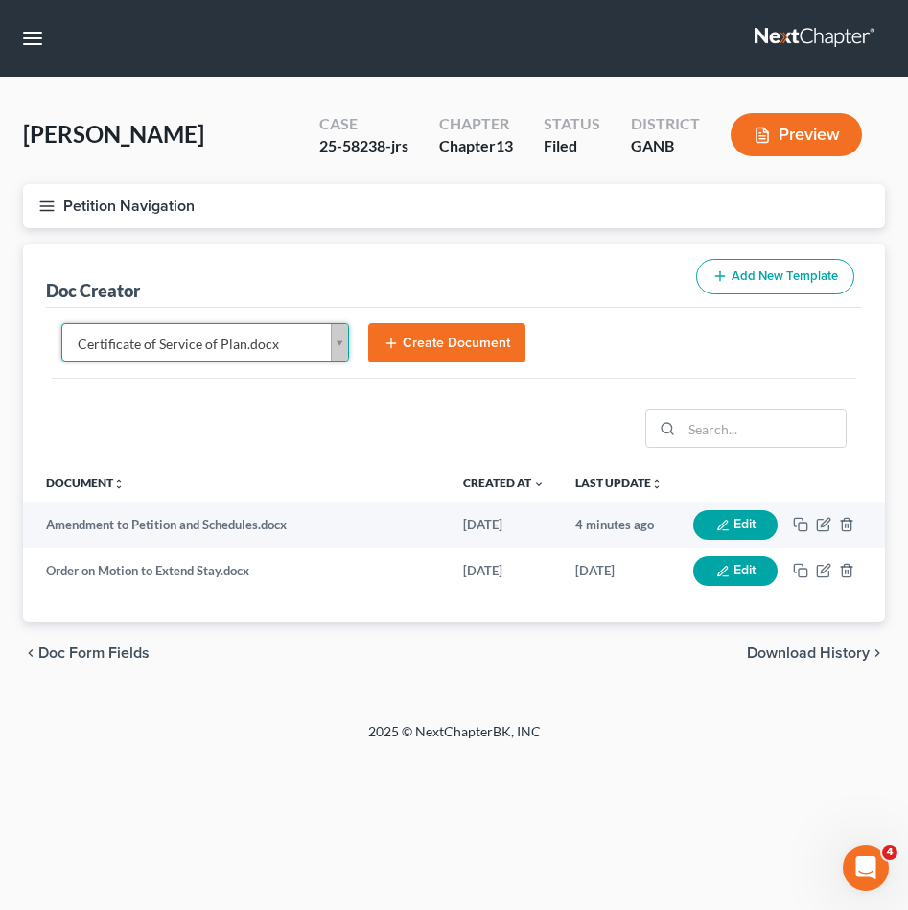
click at [429, 322] on div "Certificate of Service of Plan.docx Select Template... Advesary Answer.docx Aff…" at bounding box center [454, 351] width 816 height 87
click at [429, 336] on button "Create Document" at bounding box center [446, 343] width 157 height 40
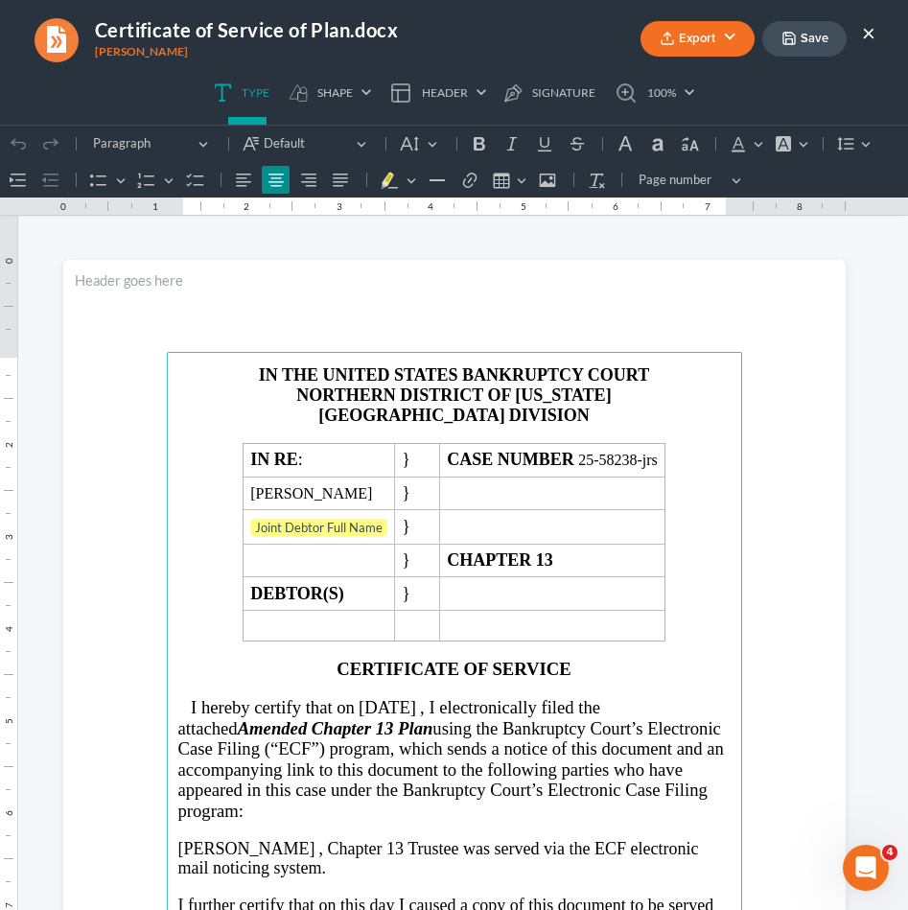
scroll to position [65, 0]
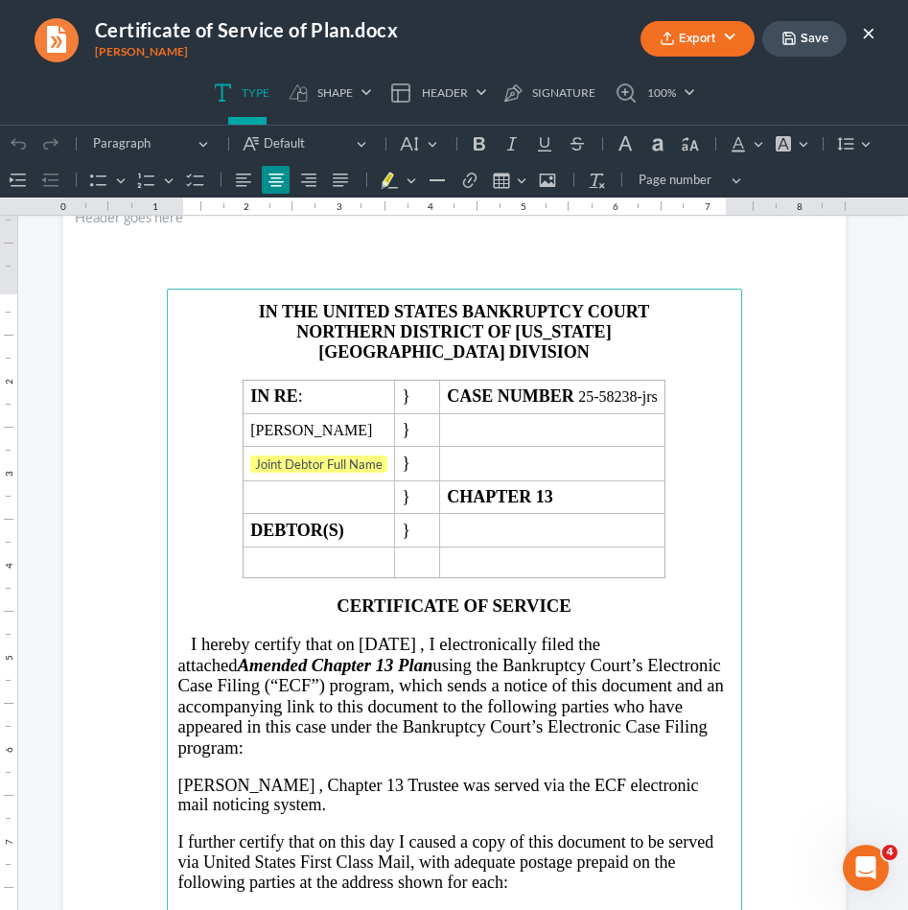
click at [868, 35] on button "×" at bounding box center [868, 32] width 13 height 23
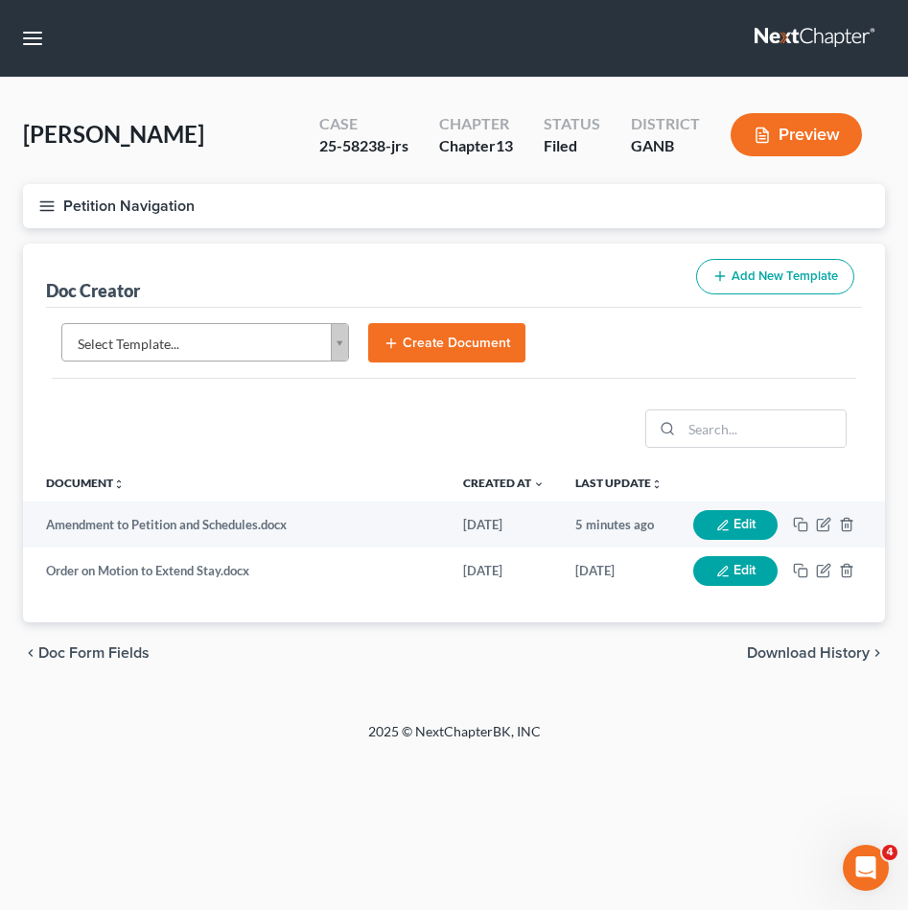
click at [213, 347] on body "Home New Case Client Portal [PERSON_NAME] Law Group [EMAIL_ADDRESS][DOMAIN_NAME…" at bounding box center [454, 455] width 908 height 910
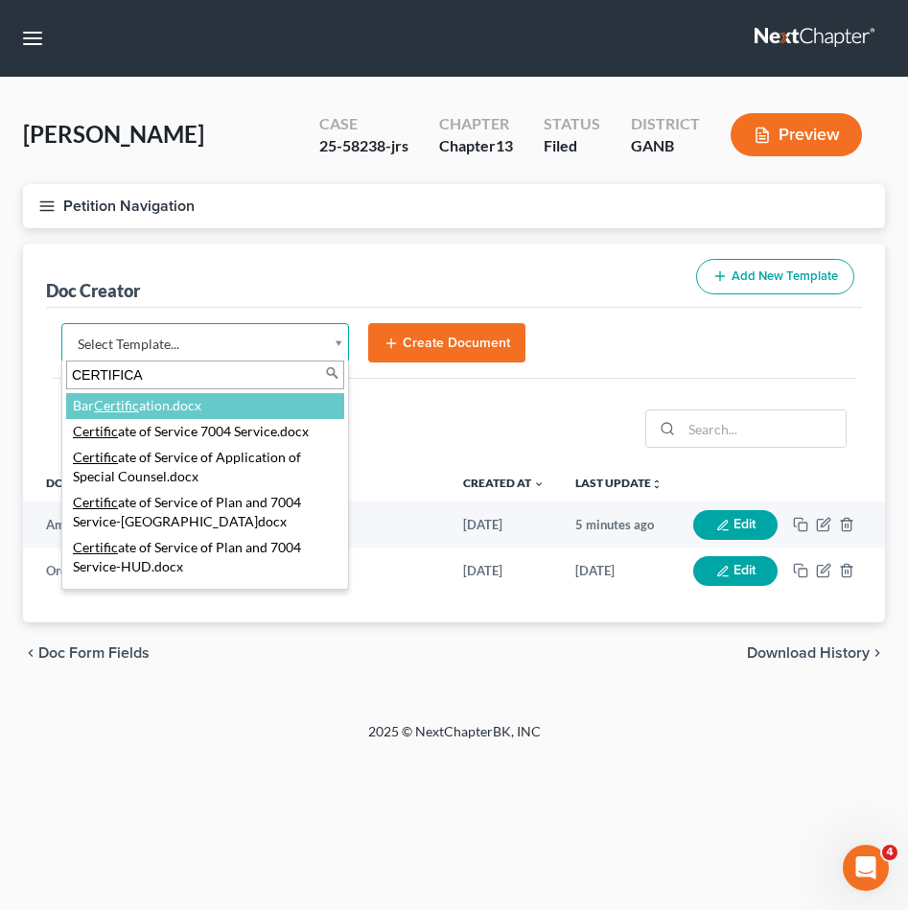
type input "CERTIFICAT"
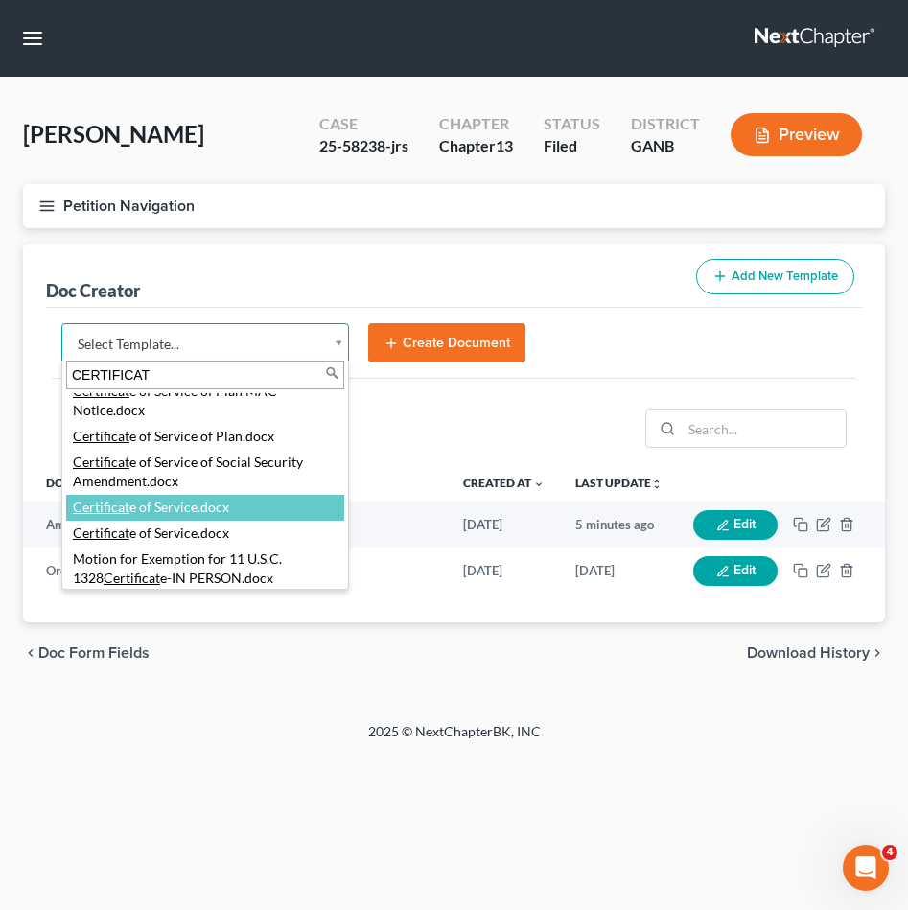
scroll to position [323, 0]
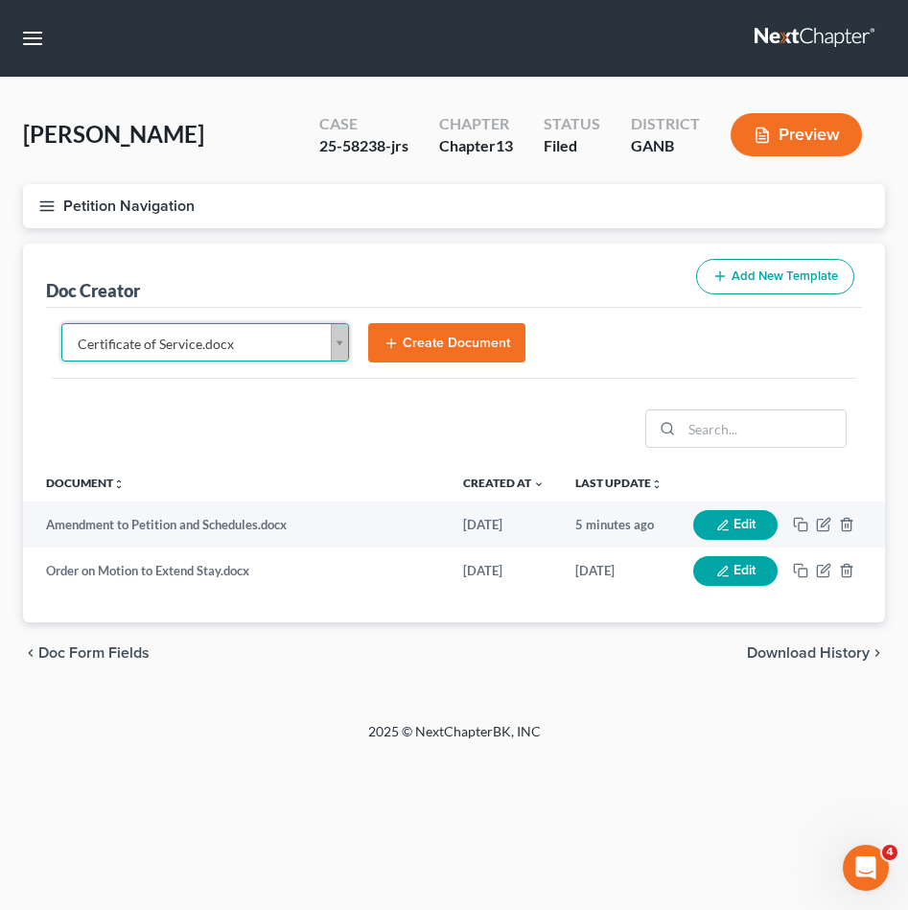
click at [454, 345] on button "Create Document" at bounding box center [446, 343] width 157 height 40
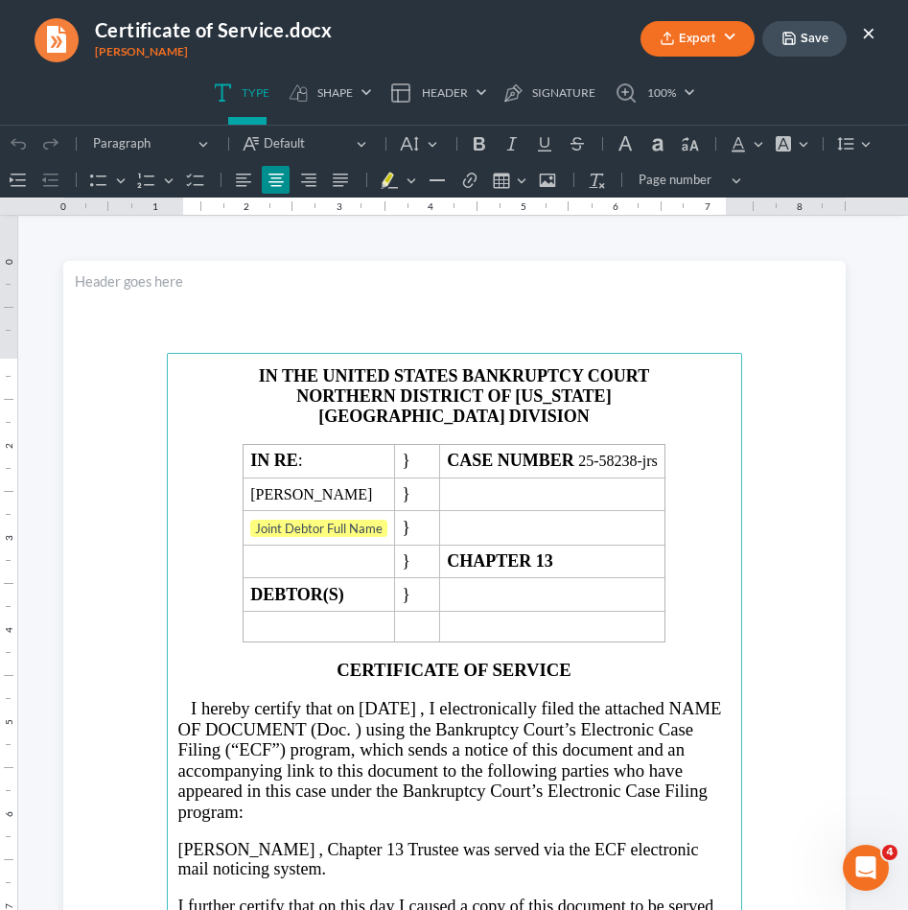
scroll to position [445, 0]
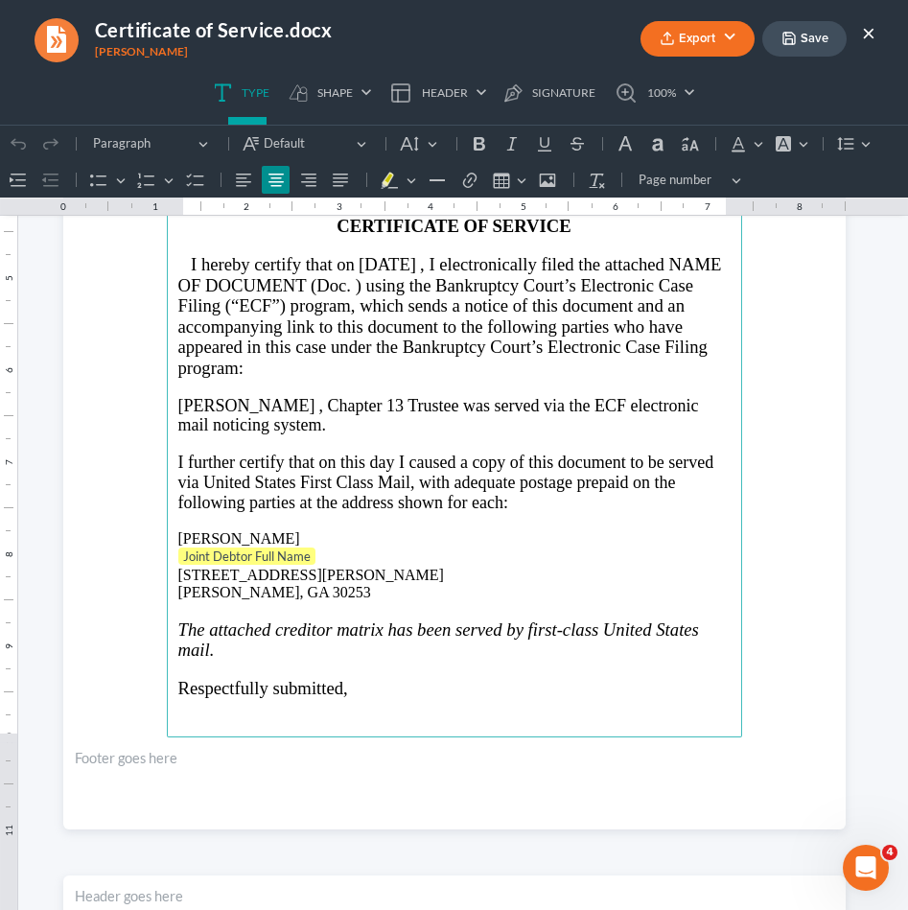
click at [874, 33] on button "×" at bounding box center [868, 32] width 13 height 23
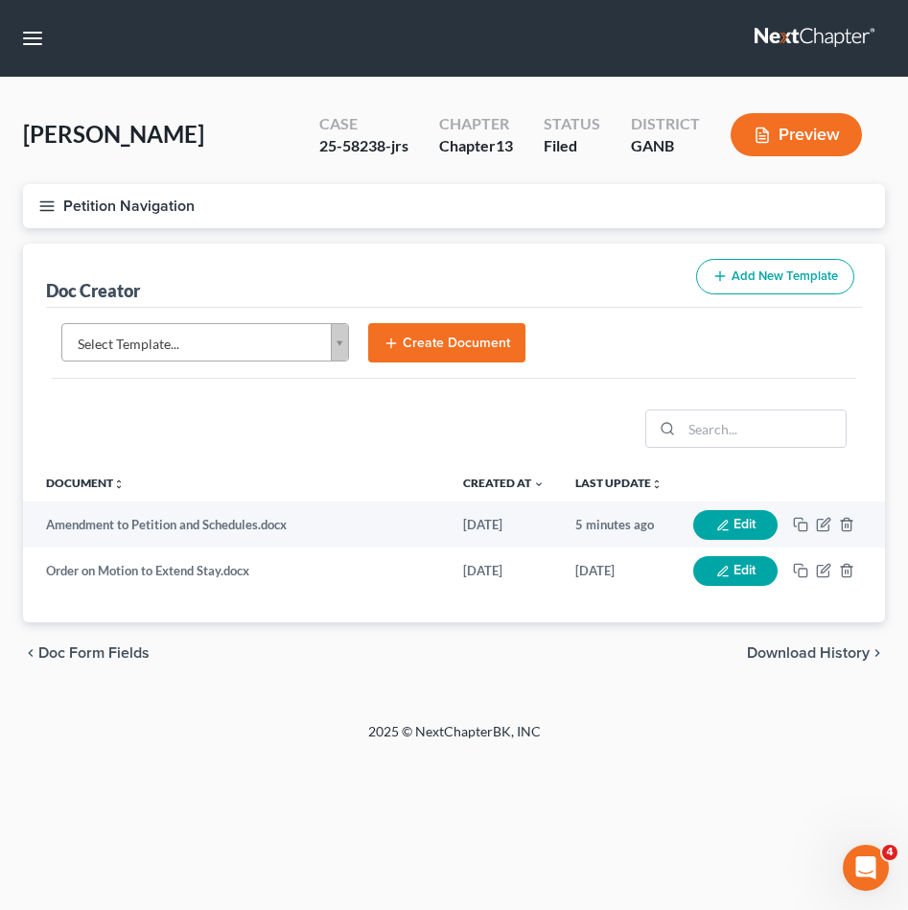
click at [303, 339] on body "Home New Case Client Portal [PERSON_NAME] Law Group [EMAIL_ADDRESS][DOMAIN_NAME…" at bounding box center [454, 455] width 908 height 910
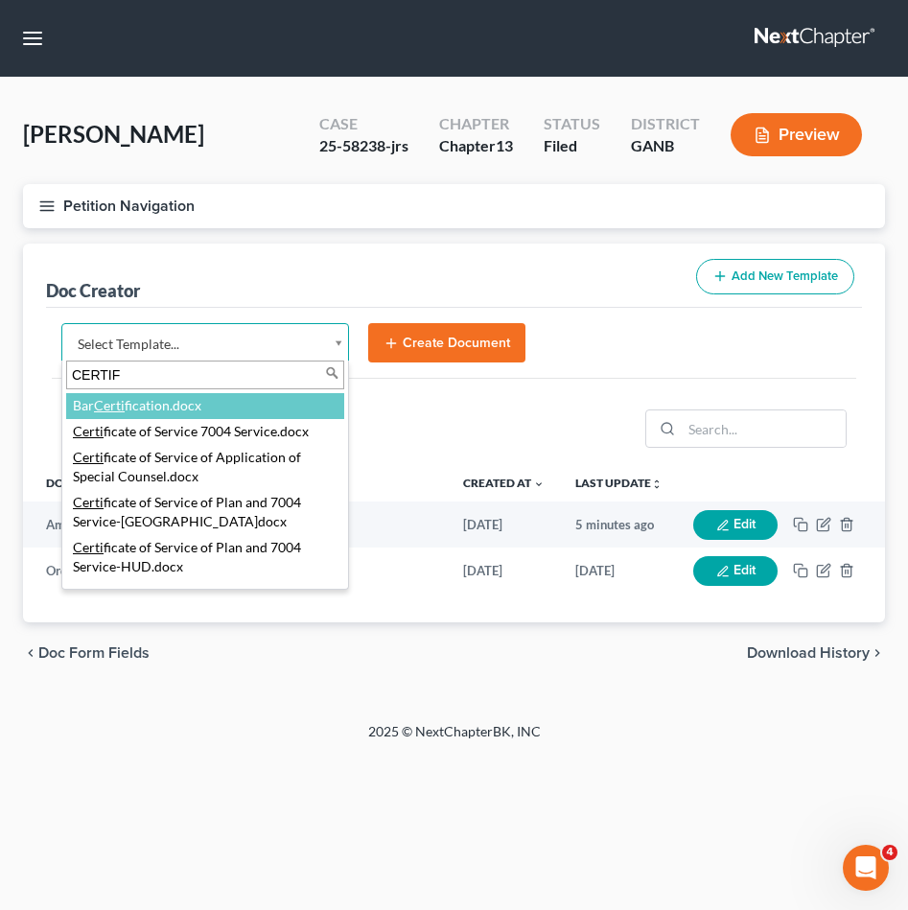
type input "CERTIFI"
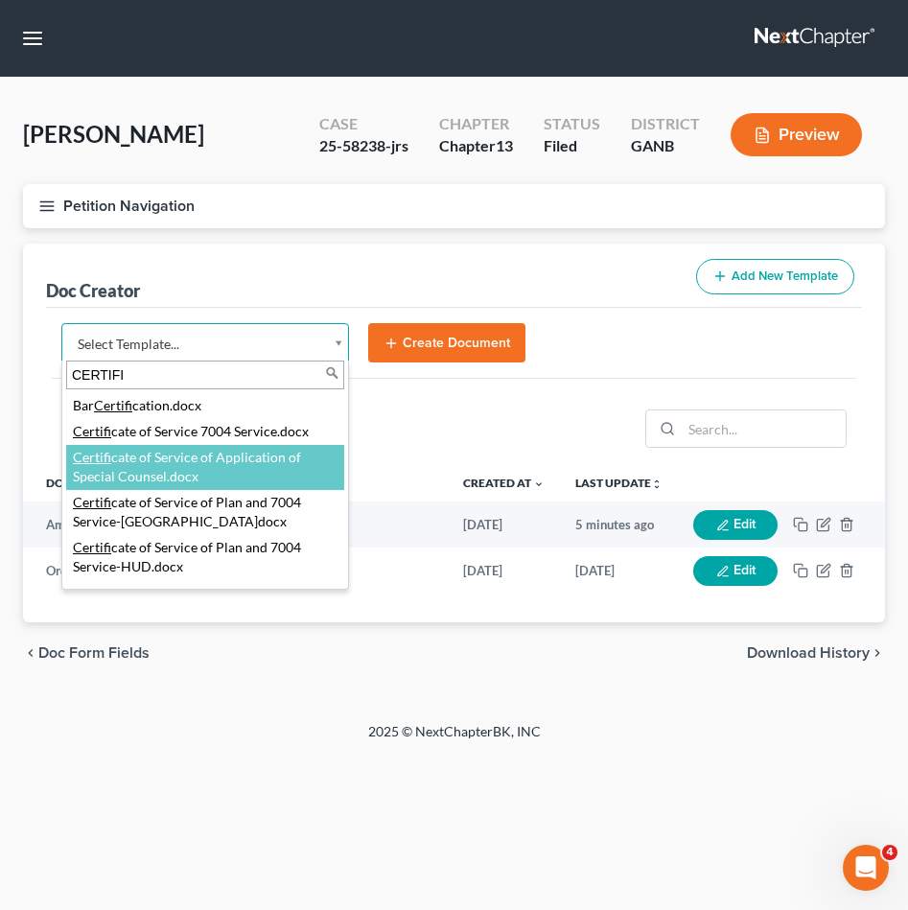
scroll to position [385, 0]
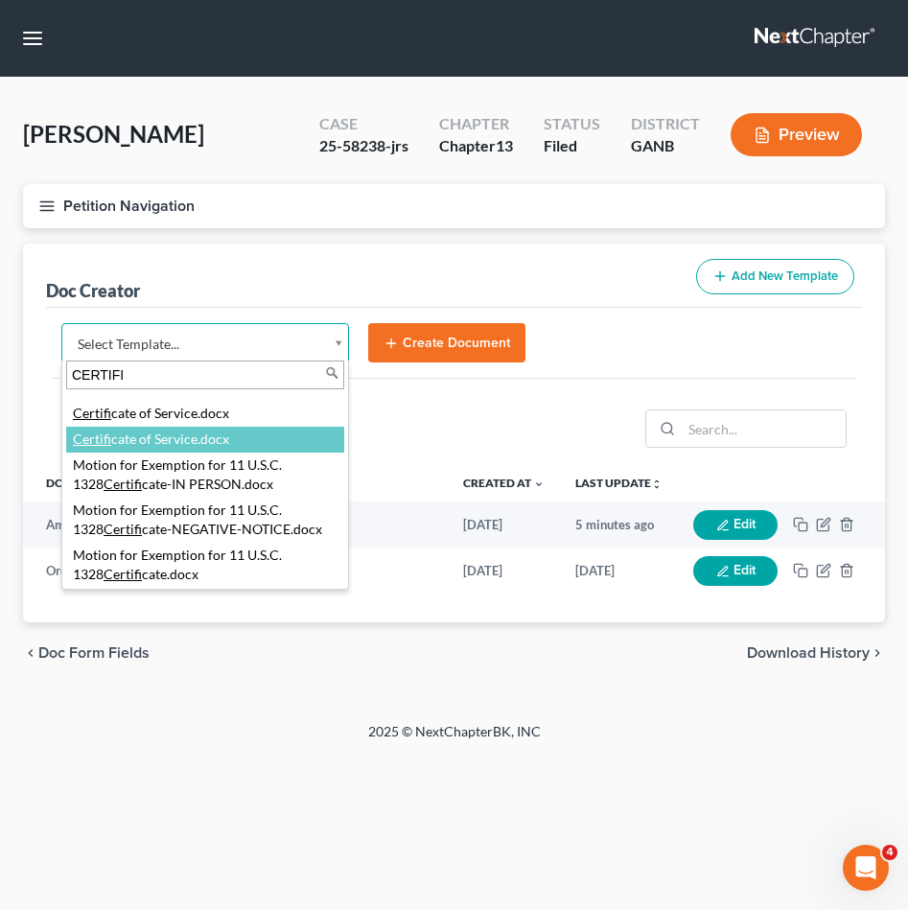
select select "111546"
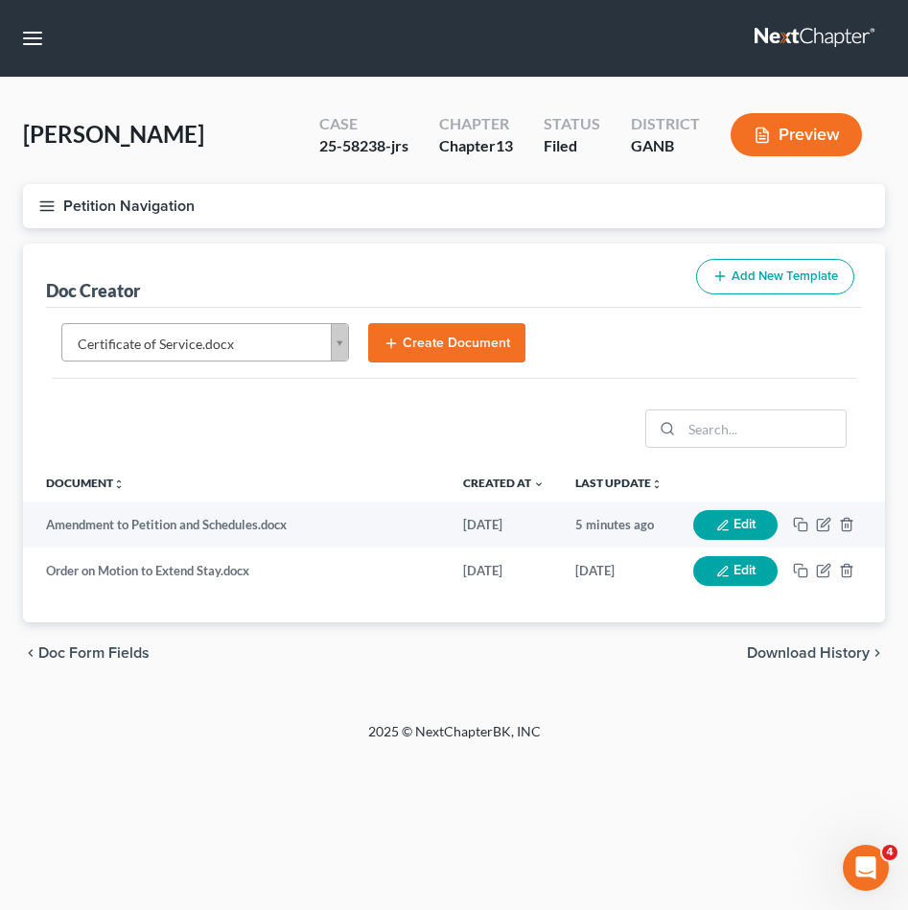
click at [475, 340] on button "Create Document" at bounding box center [446, 343] width 157 height 40
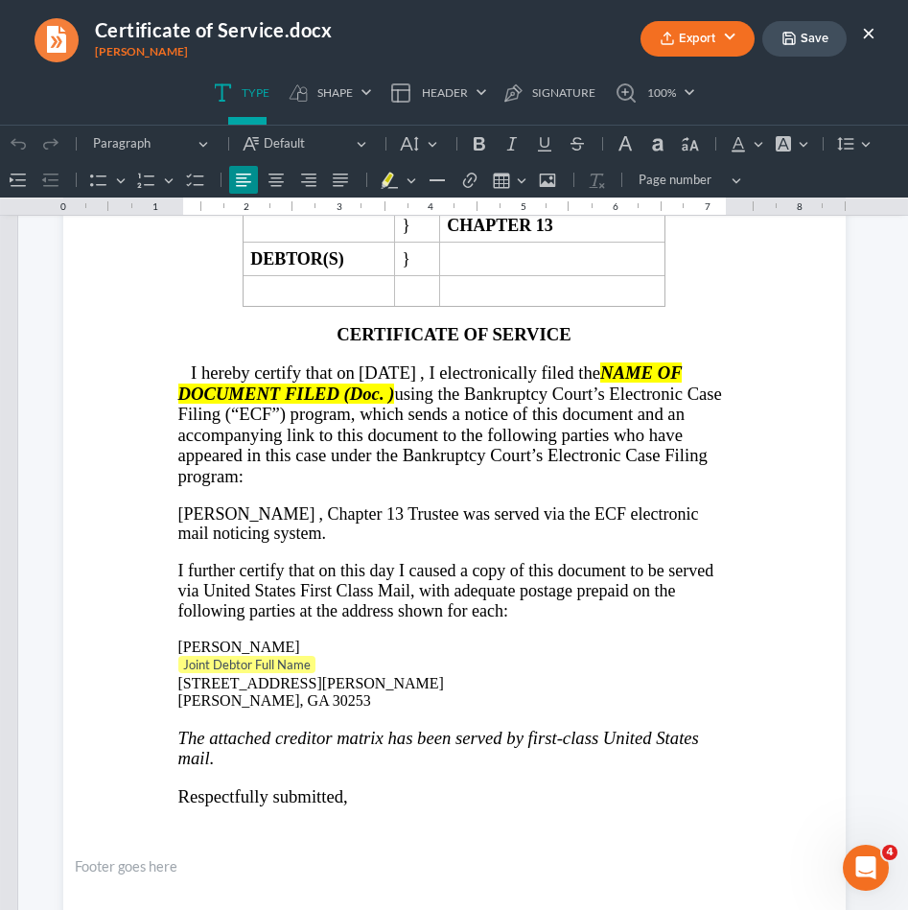
scroll to position [99, 0]
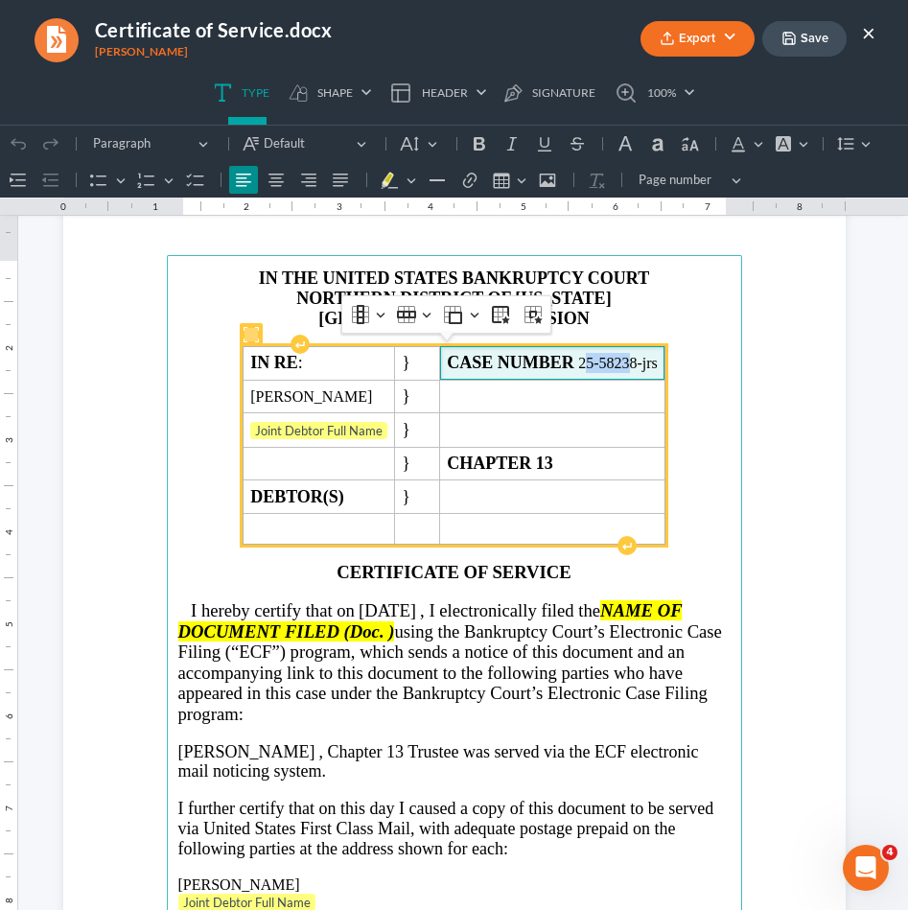
drag, startPoint x: 610, startPoint y: 363, endPoint x: 655, endPoint y: 366, distance: 45.1
click at [655, 366] on span "CASE NUMBER 25-58238-jrs" at bounding box center [552, 363] width 211 height 20
click at [658, 364] on span "CASE NUMBER 25-58238-jrs" at bounding box center [552, 363] width 211 height 20
drag, startPoint x: 663, startPoint y: 361, endPoint x: 608, endPoint y: 361, distance: 55.6
click at [608, 361] on span "CASE NUMBER 25-58238-jrs" at bounding box center [552, 363] width 211 height 20
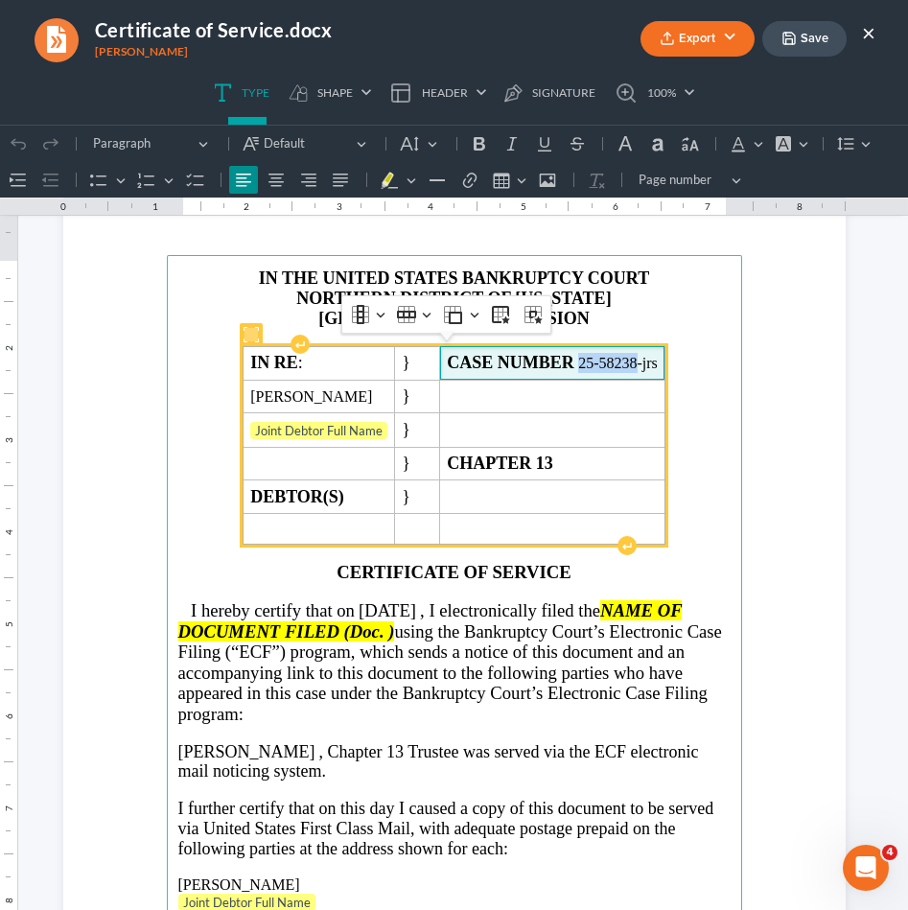
copy span "25-58238"
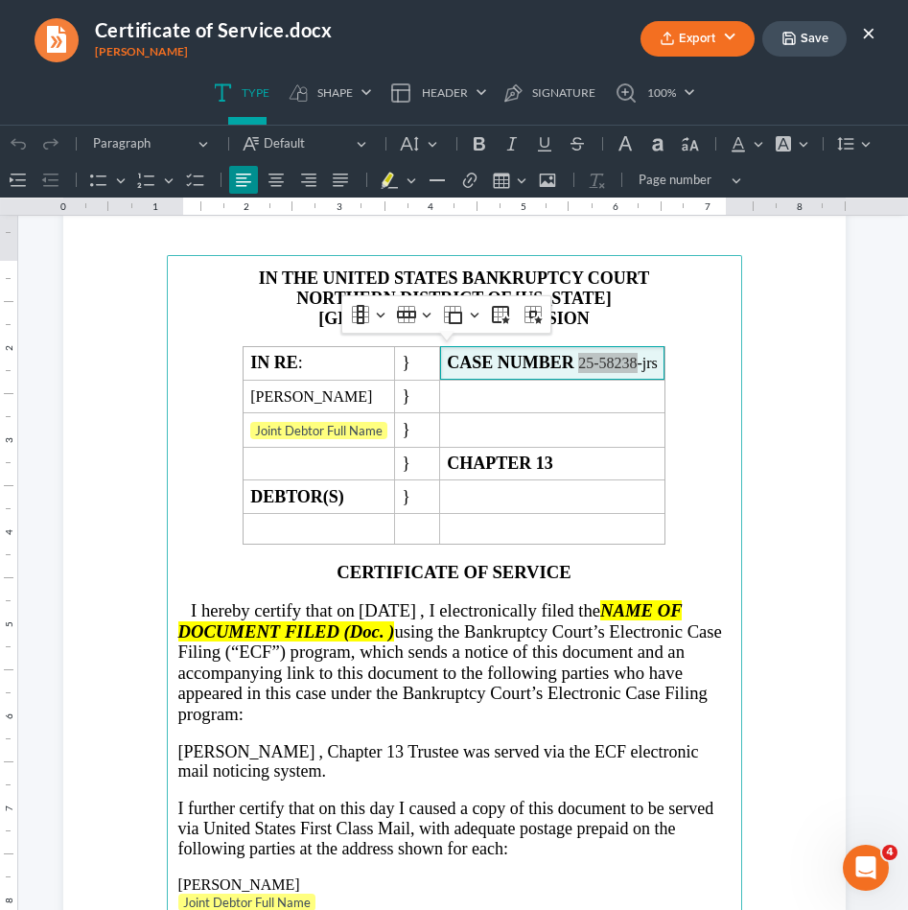
click at [870, 32] on button "×" at bounding box center [868, 32] width 13 height 23
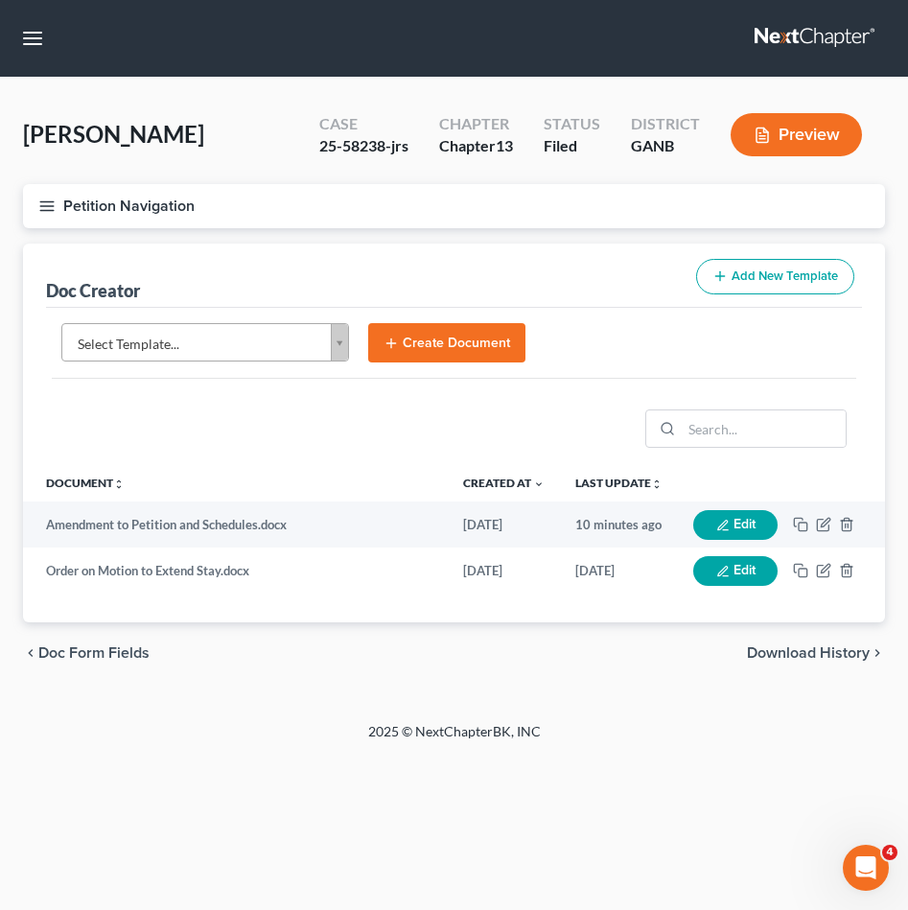
click at [111, 218] on button "Petition Navigation" at bounding box center [454, 206] width 862 height 44
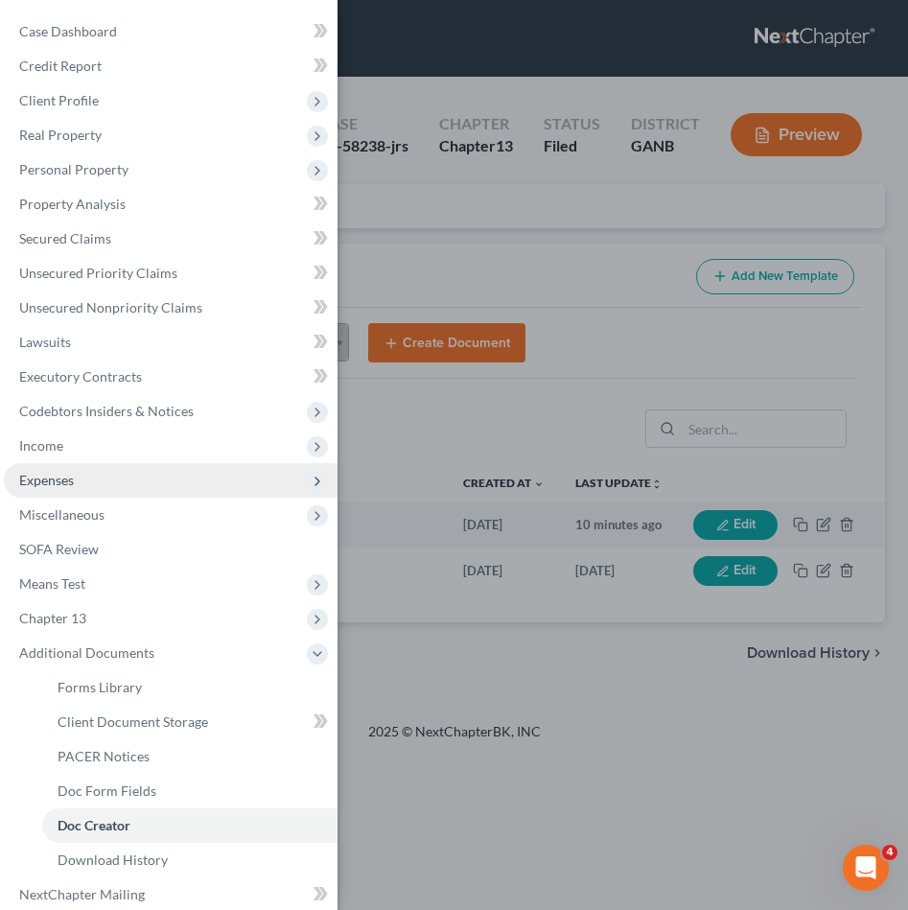
click at [99, 484] on span "Expenses" at bounding box center [171, 480] width 334 height 35
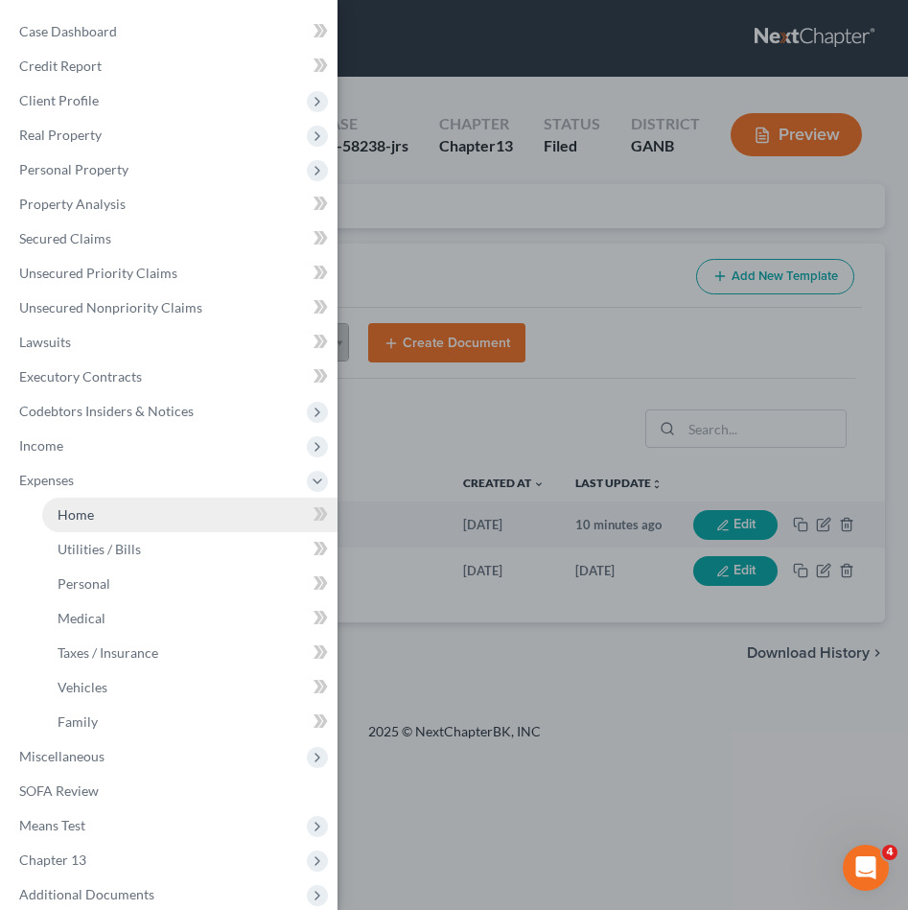
click at [101, 508] on link "Home" at bounding box center [189, 515] width 295 height 35
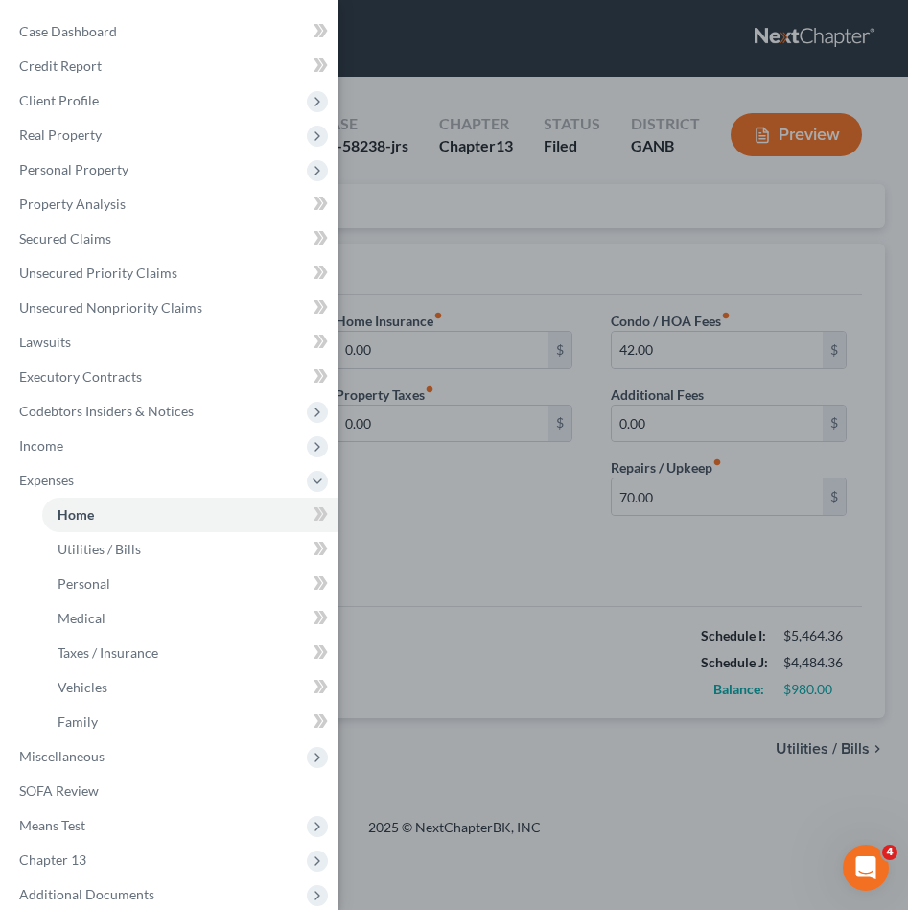
click at [844, 662] on div "Case Dashboard Payments Invoices Payments Payments Credit Report Client Profile" at bounding box center [454, 455] width 908 height 910
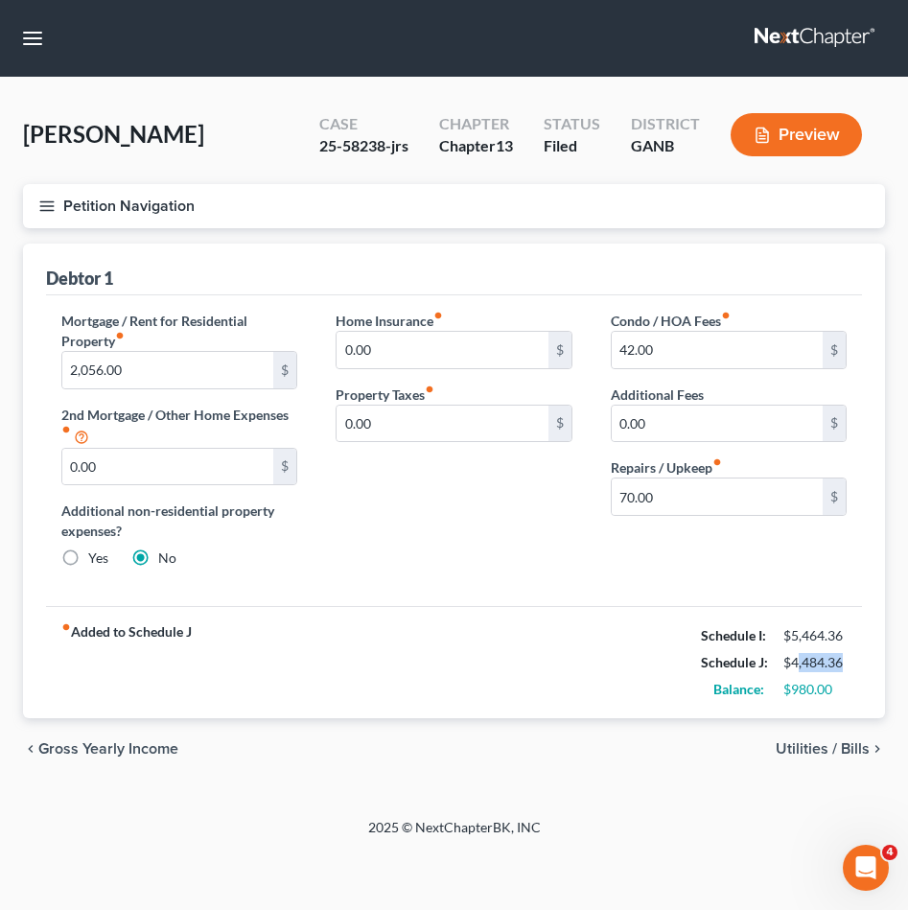
drag, startPoint x: 844, startPoint y: 662, endPoint x: 798, endPoint y: 662, distance: 46.0
click at [798, 662] on div "$4,484.36" at bounding box center [814, 662] width 63 height 19
drag, startPoint x: 792, startPoint y: 661, endPoint x: 853, endPoint y: 660, distance: 61.4
click at [853, 660] on div "$4,484.36" at bounding box center [815, 662] width 82 height 19
copy div "4,484.36"
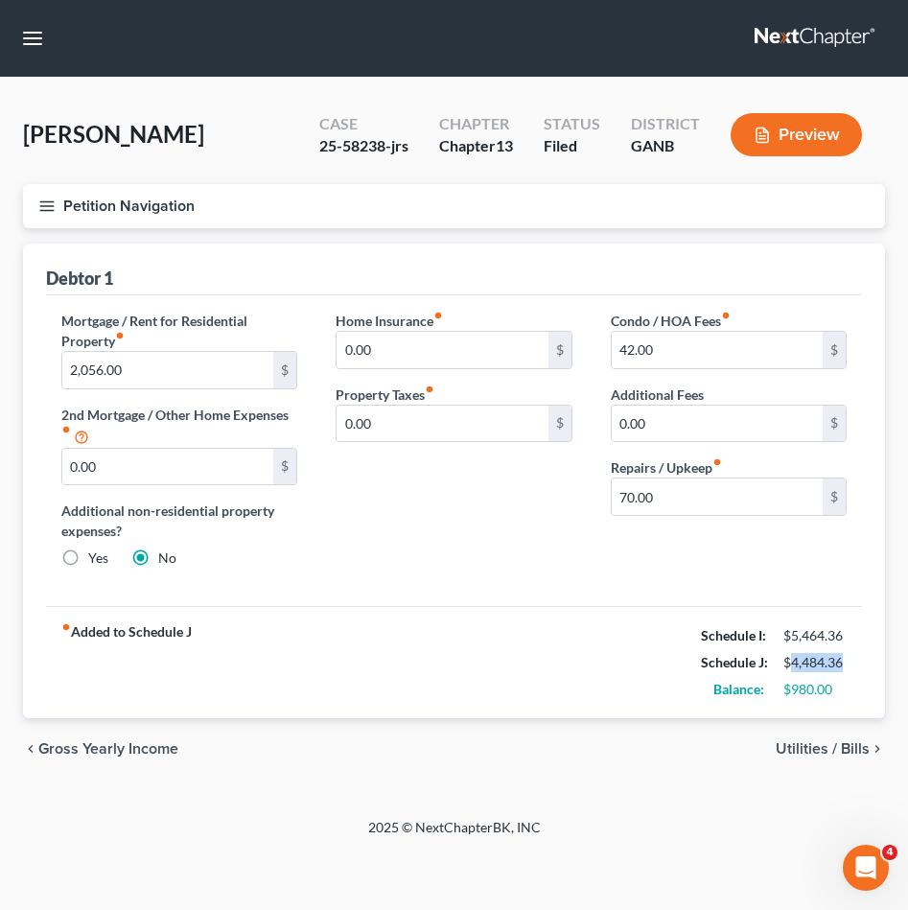
click at [94, 197] on button "Petition Navigation" at bounding box center [454, 206] width 862 height 44
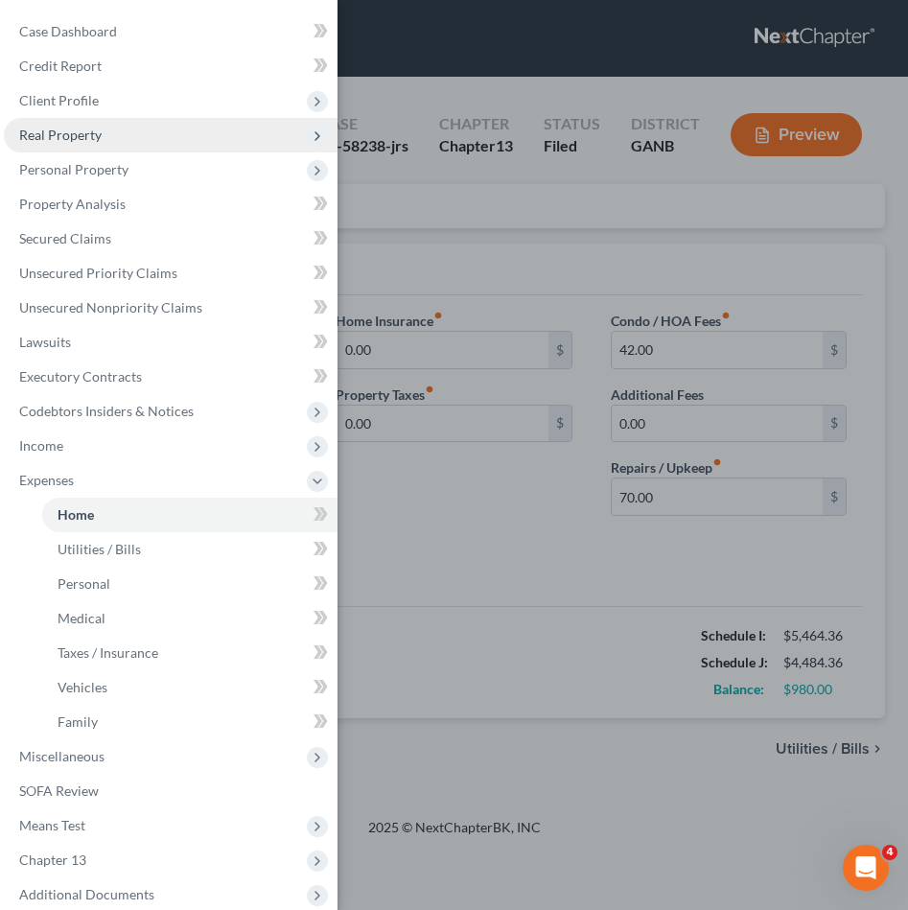
click at [97, 131] on span "Real Property" at bounding box center [60, 135] width 82 height 16
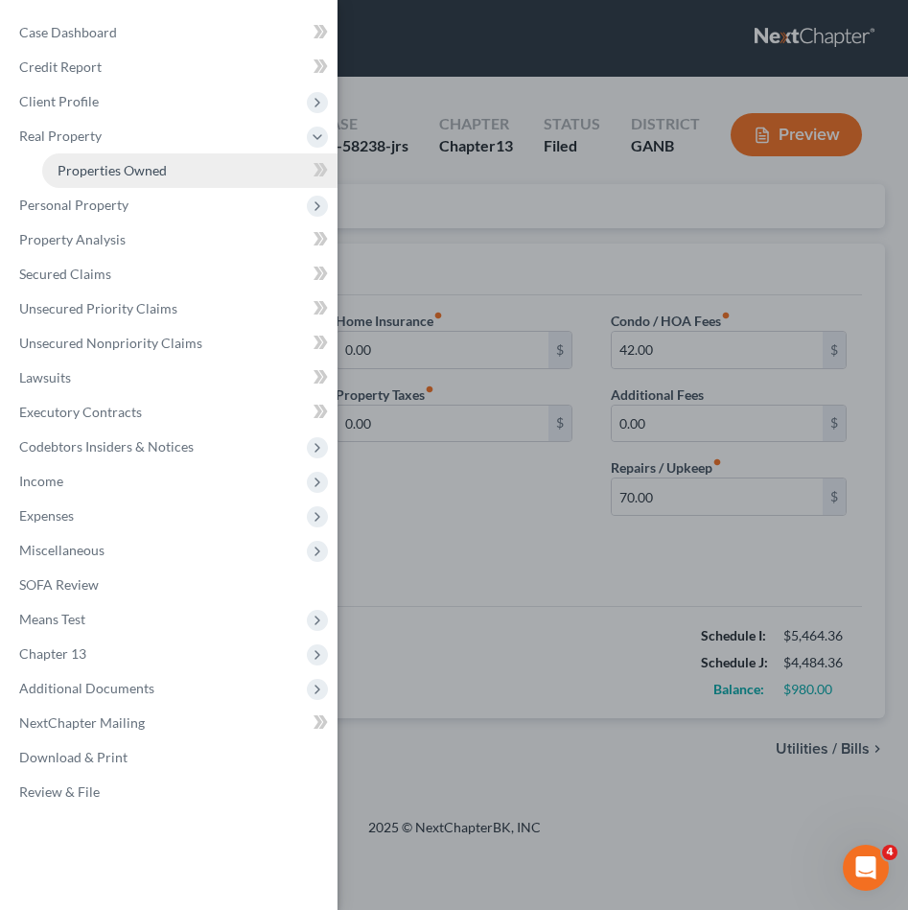
click at [102, 170] on span "Properties Owned" at bounding box center [112, 170] width 109 height 16
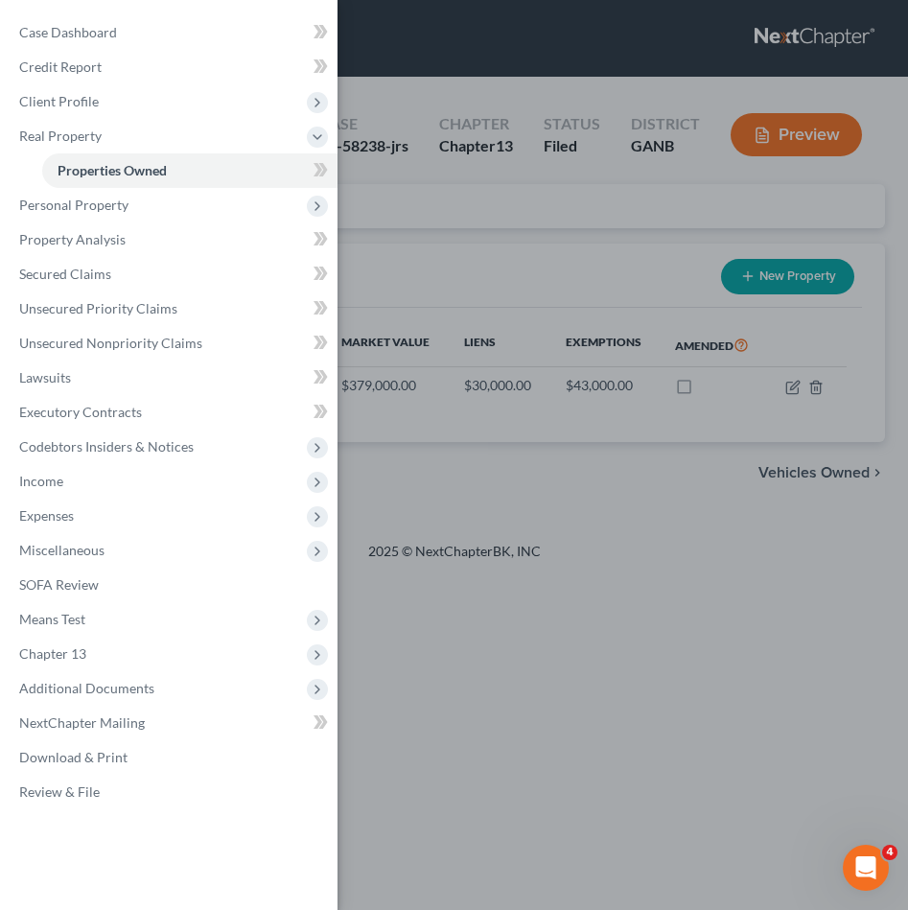
click at [379, 98] on div "Case Dashboard Payments Invoices Payments Payments Credit Report Client Profile" at bounding box center [454, 455] width 908 height 910
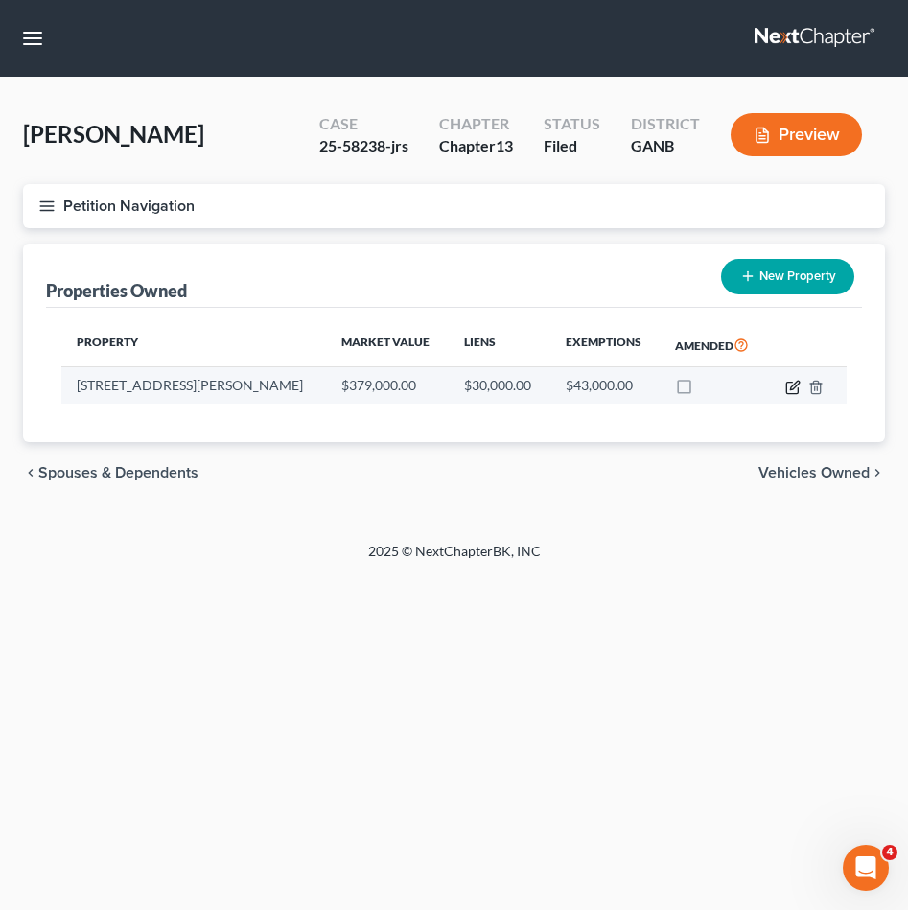
click at [795, 393] on icon "button" at bounding box center [792, 387] width 15 height 15
select select "10"
select select "3"
select select "0"
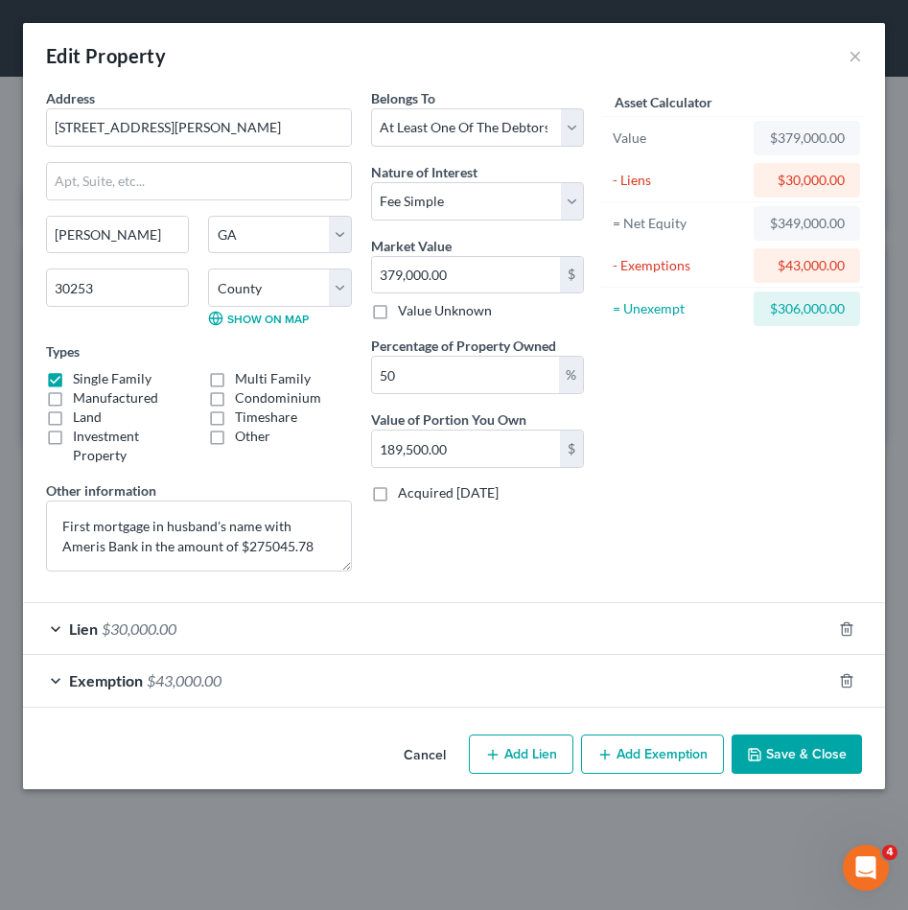
click at [426, 747] on button "Cancel" at bounding box center [424, 755] width 73 height 38
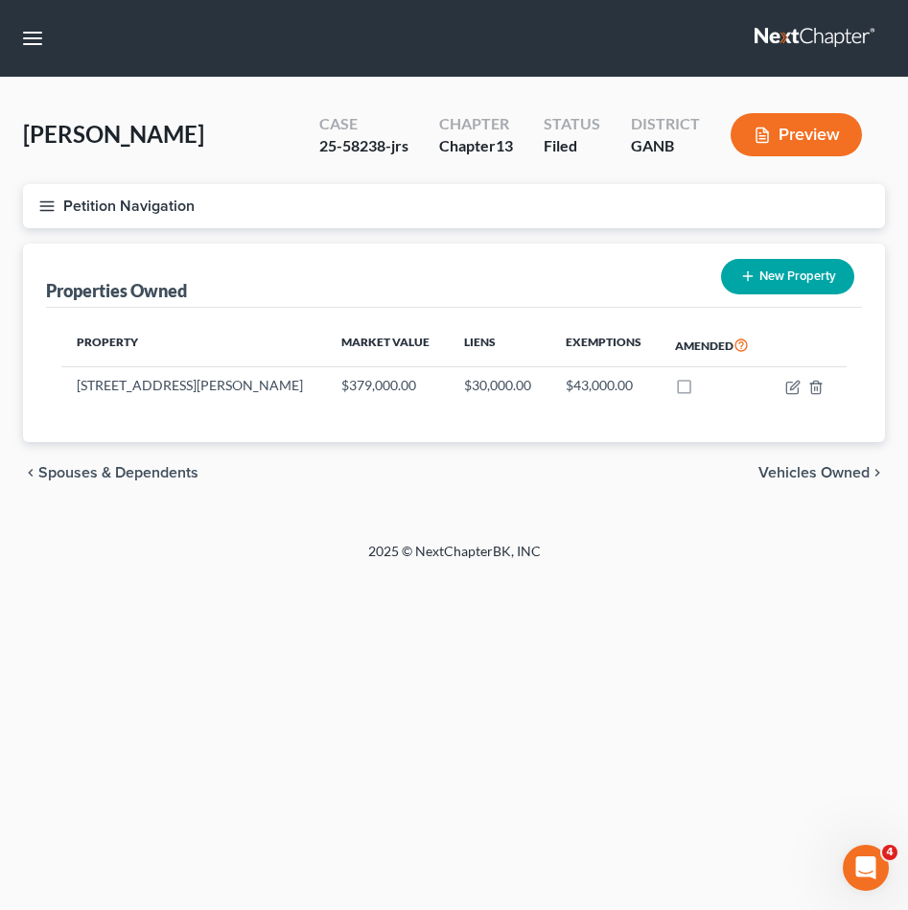
click at [151, 207] on button "Petition Navigation" at bounding box center [454, 206] width 862 height 44
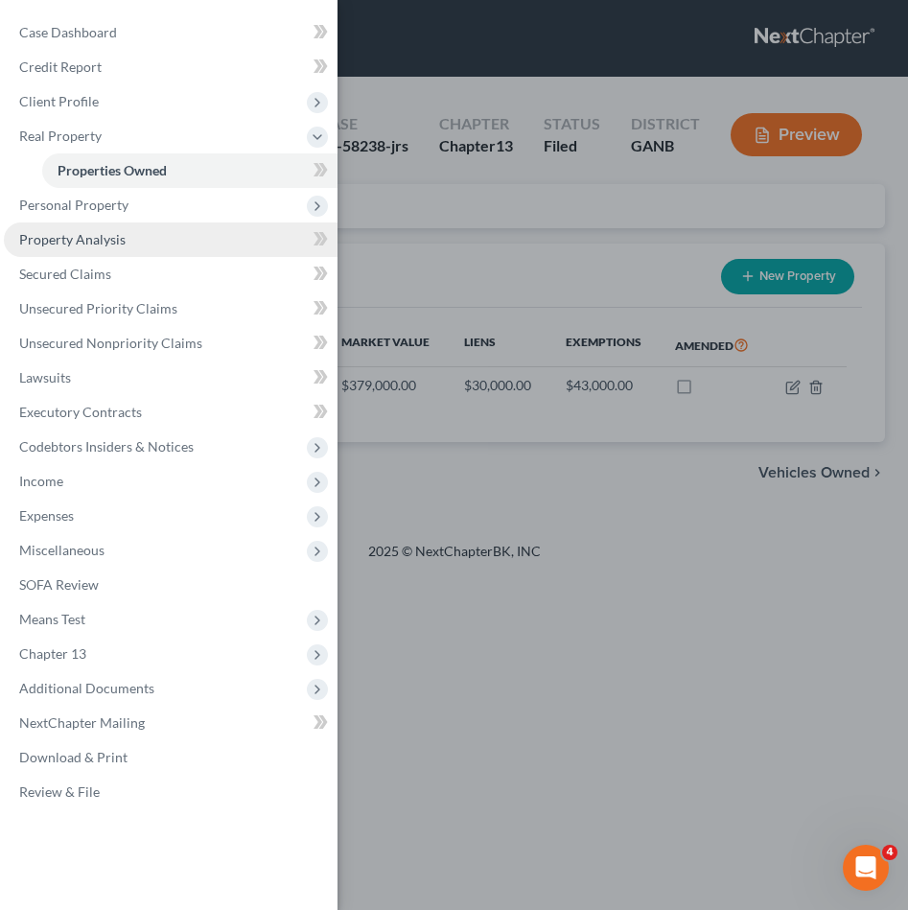
click at [128, 244] on link "Property Analysis" at bounding box center [171, 239] width 334 height 35
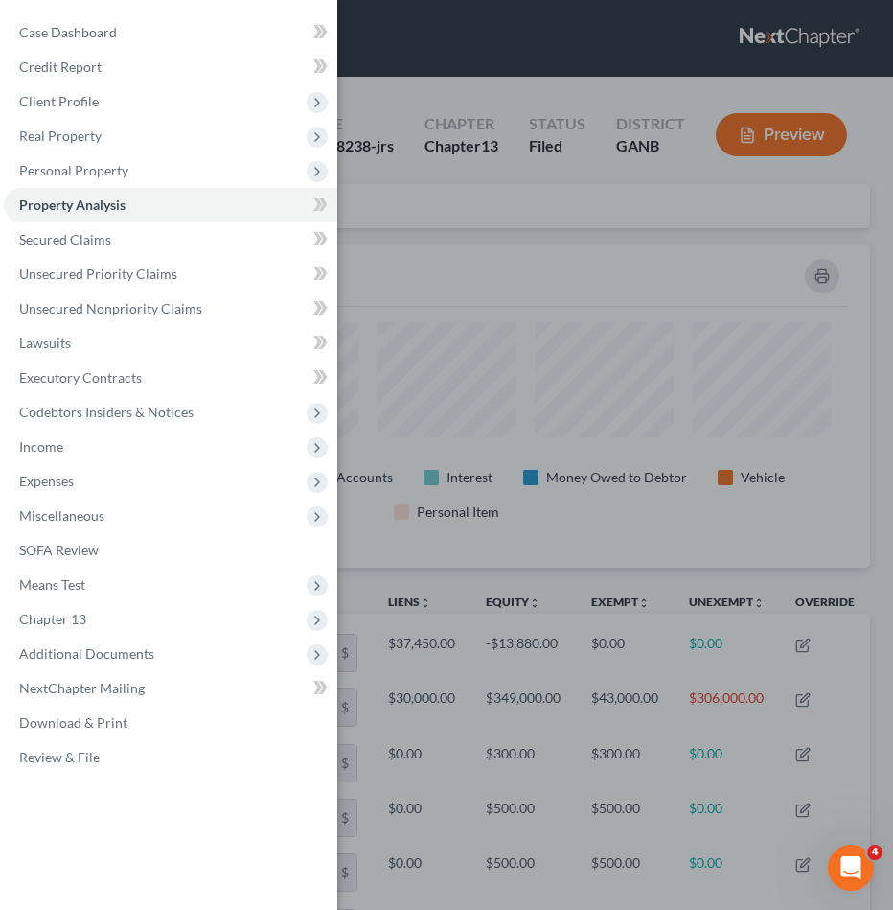
scroll to position [324, 847]
click at [489, 318] on div "Case Dashboard Payments Invoices Payments Payments Credit Report Client Profile" at bounding box center [446, 455] width 893 height 910
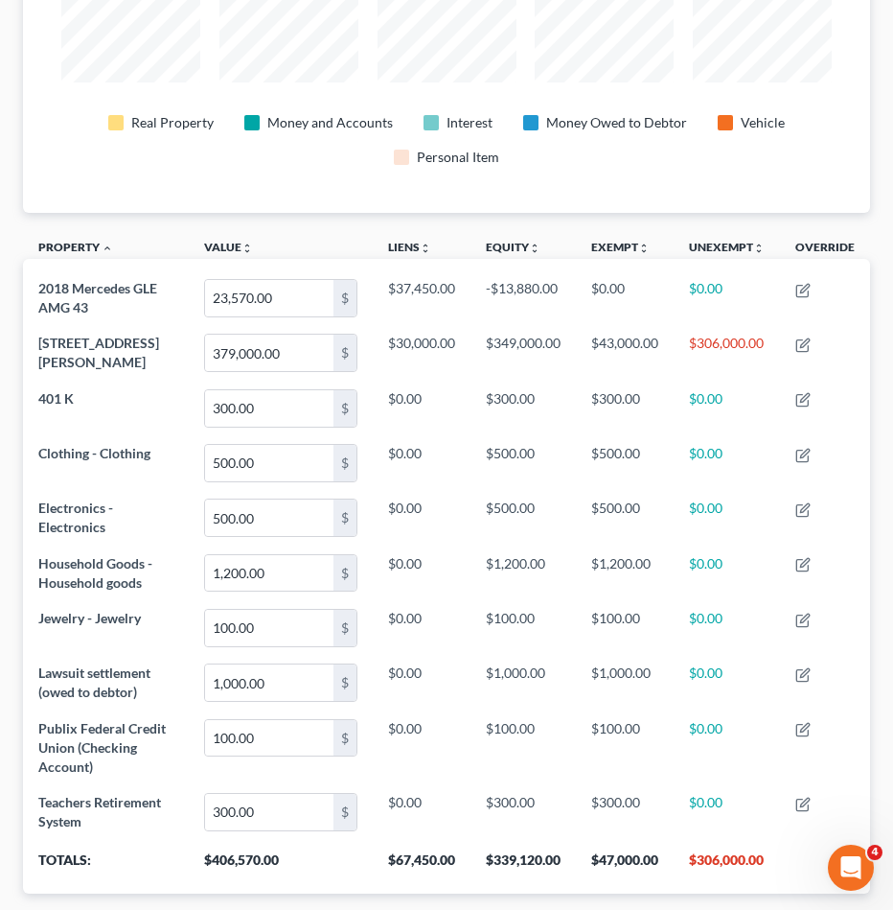
scroll to position [391, 0]
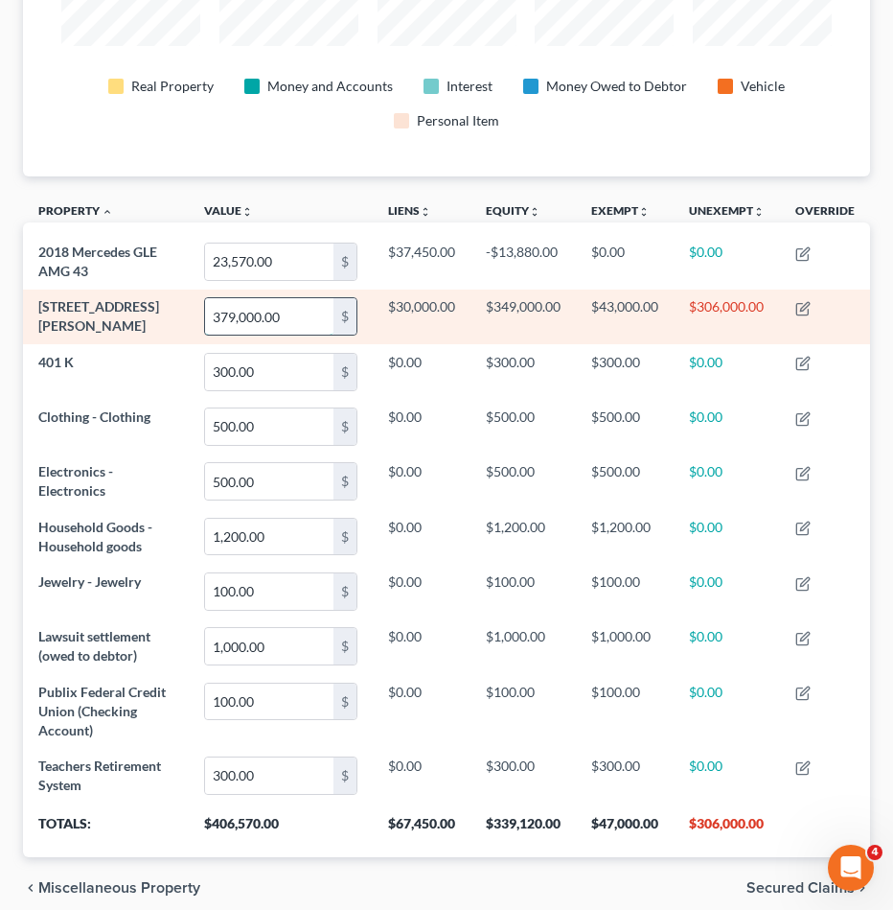
click at [308, 321] on input "379,000.00" at bounding box center [269, 316] width 128 height 36
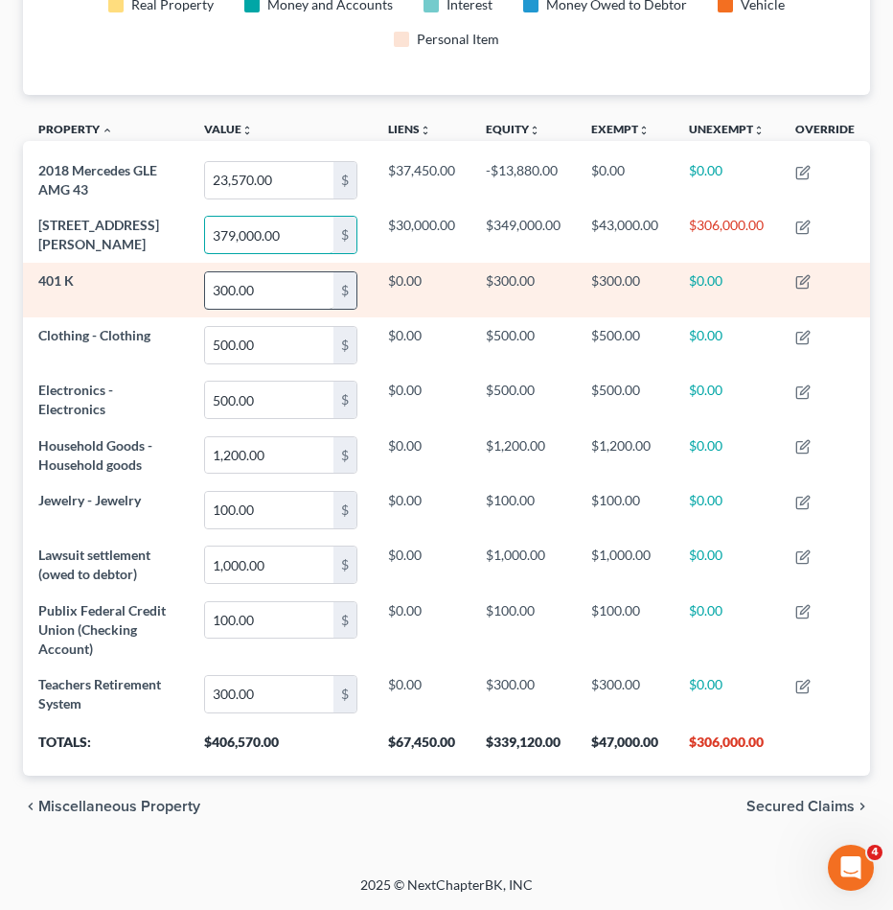
scroll to position [473, 0]
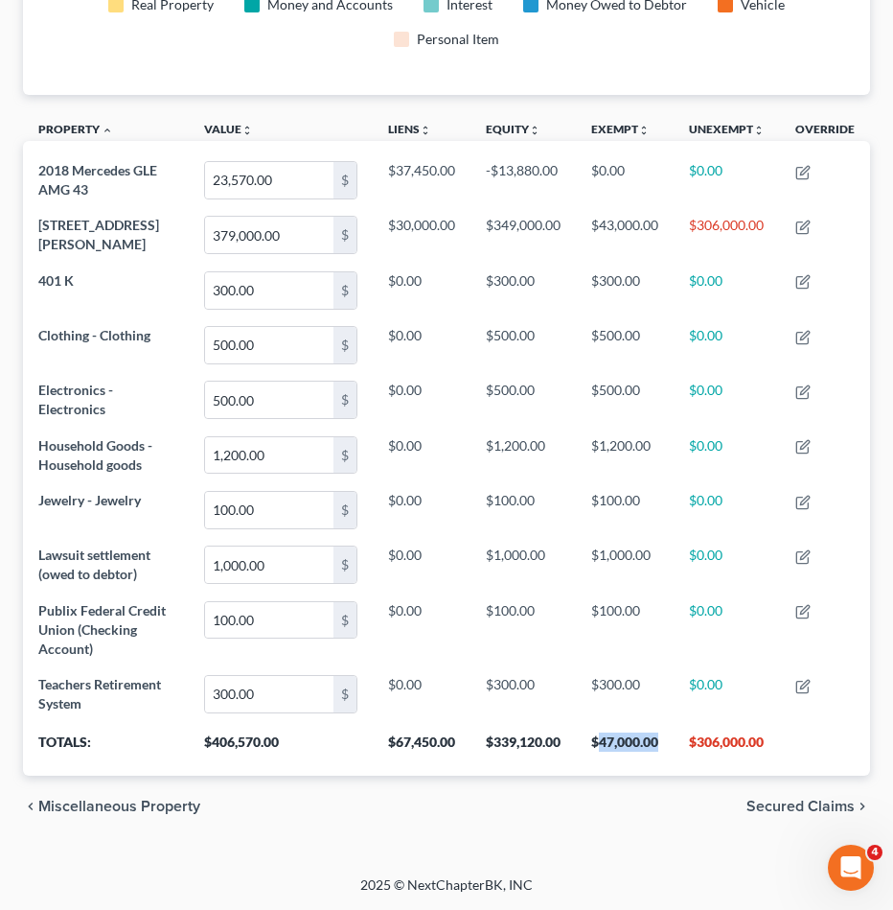
drag, startPoint x: 658, startPoint y: 741, endPoint x: 599, endPoint y: 740, distance: 58.5
click at [599, 740] on th "$47,000.00" at bounding box center [625, 749] width 98 height 54
copy th "47,000.00"
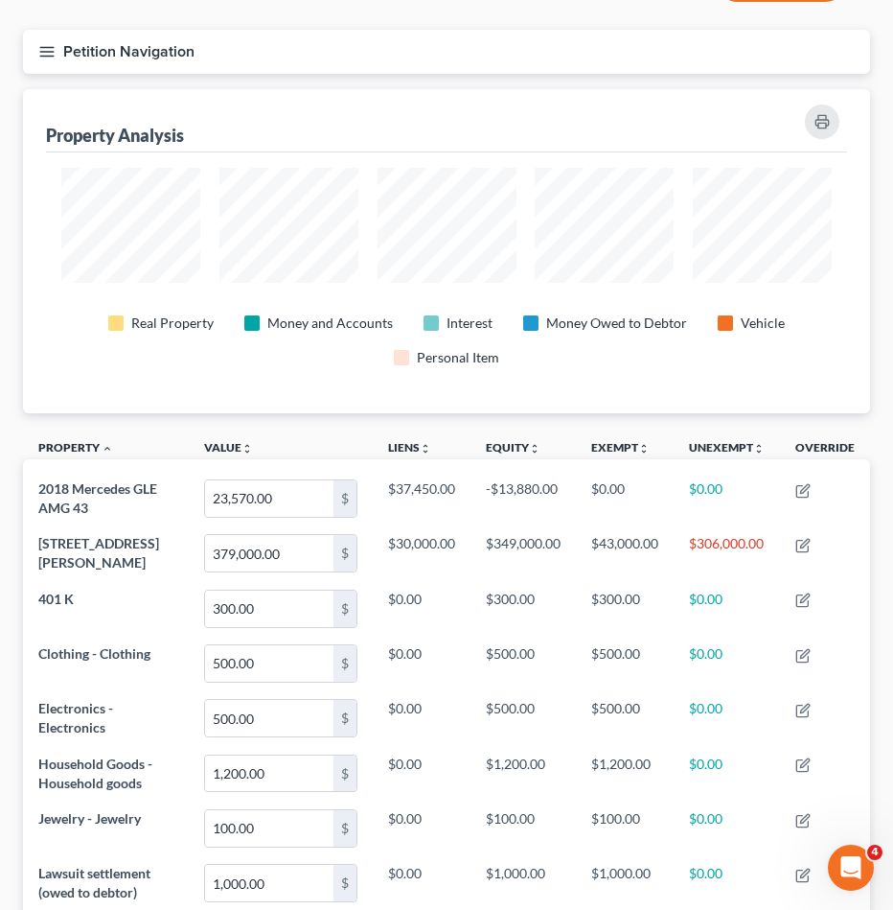
scroll to position [139, 0]
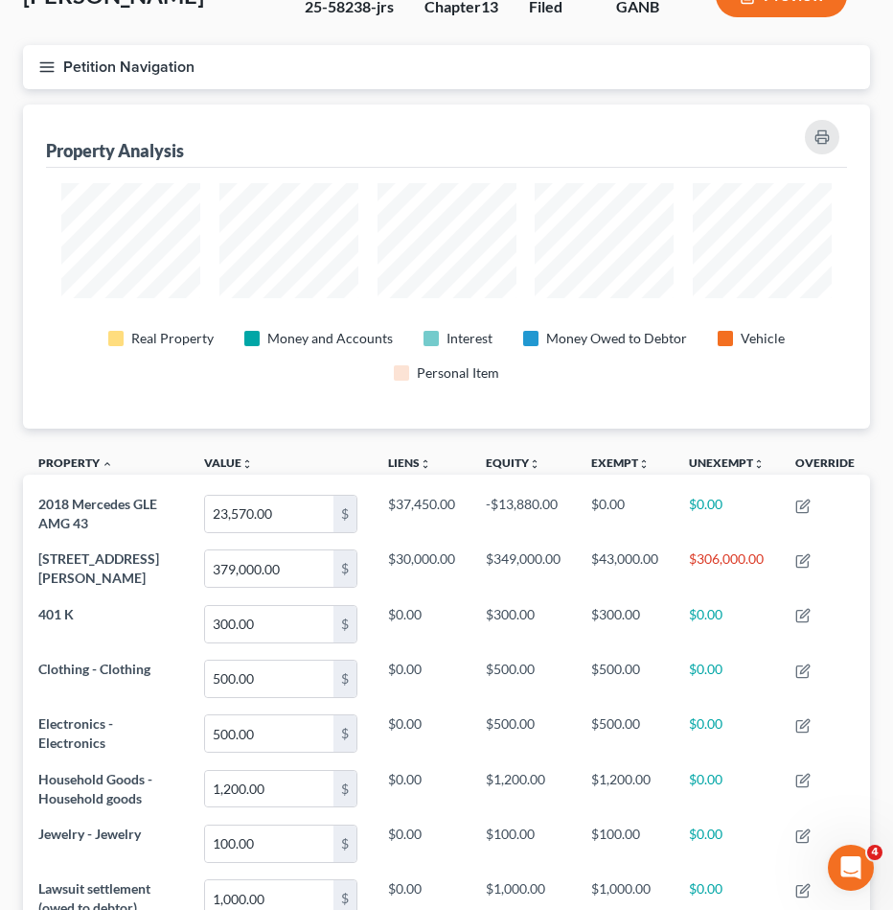
click at [130, 58] on button "Petition Navigation" at bounding box center [446, 67] width 847 height 44
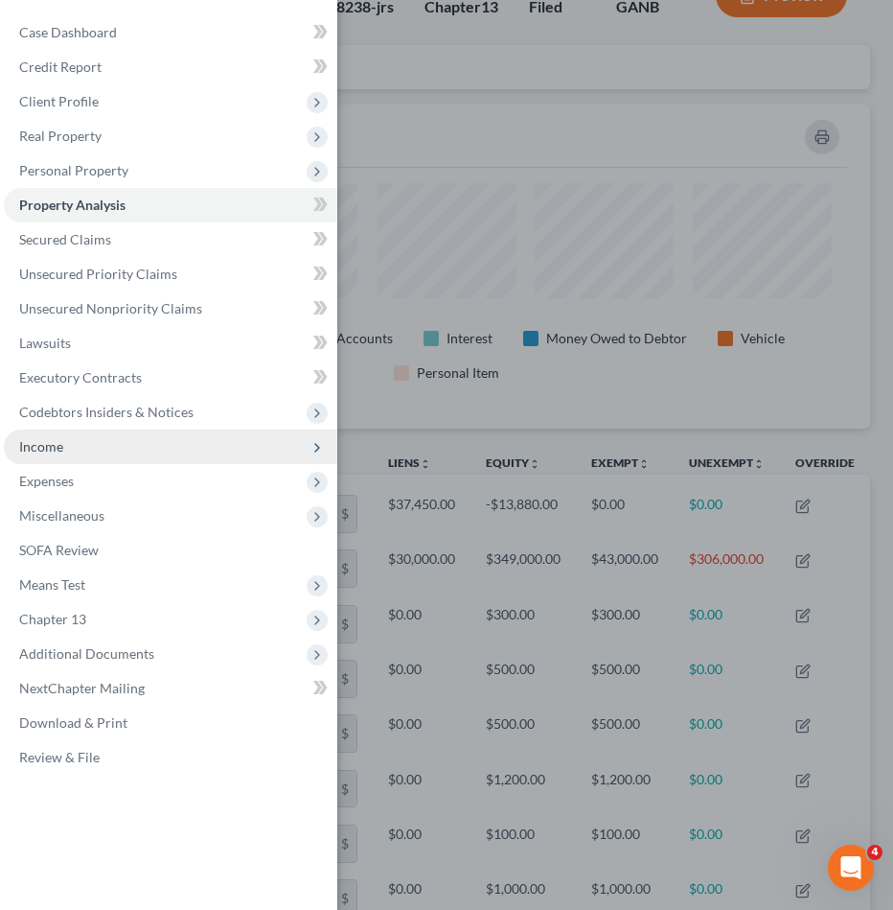
click at [93, 450] on span "Income" at bounding box center [171, 446] width 334 height 35
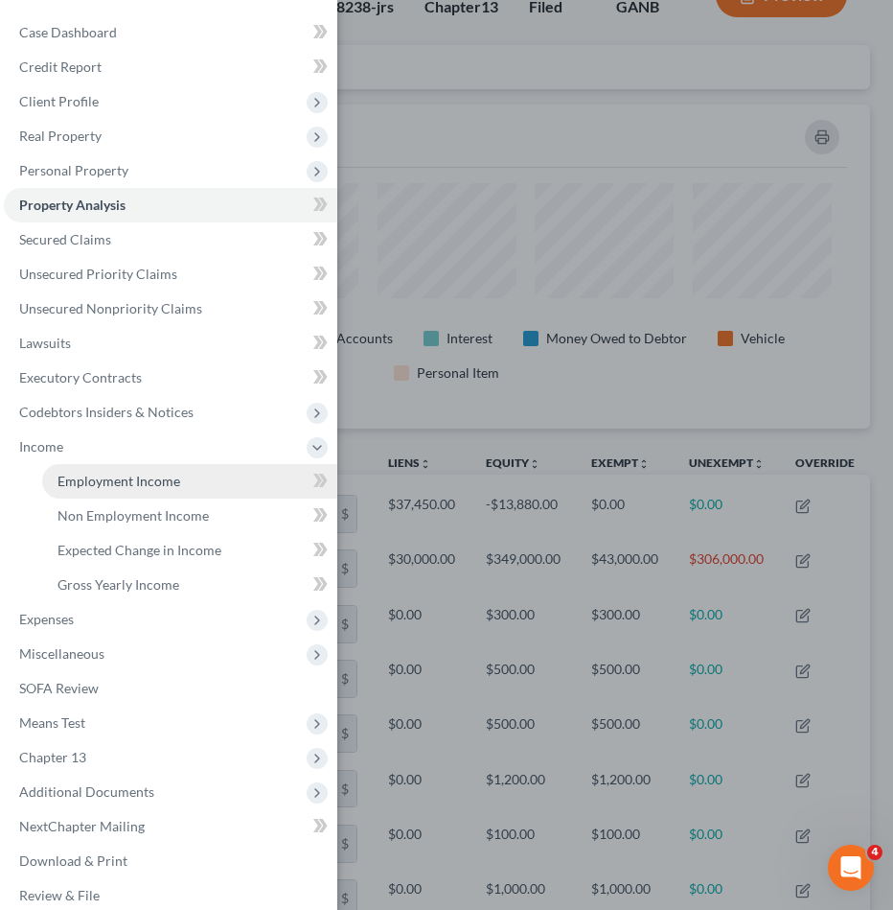
click at [105, 480] on span "Employment Income" at bounding box center [119, 481] width 123 height 16
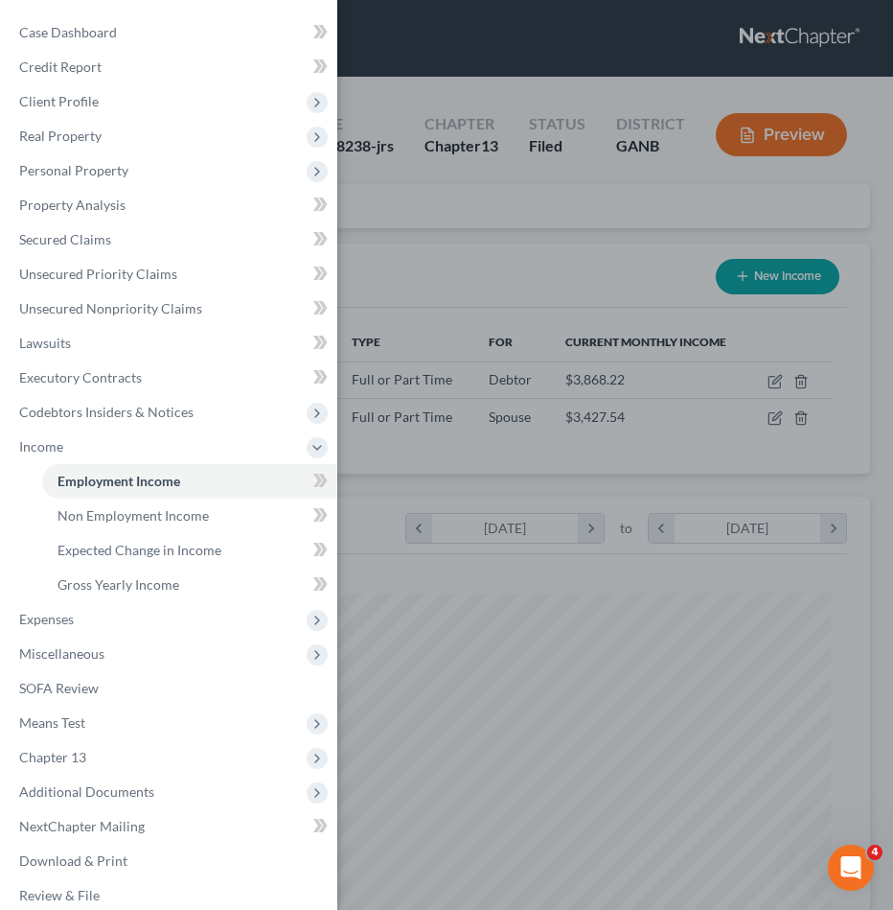
click at [418, 197] on div "Case Dashboard Payments Invoices Payments Payments Credit Report Client Profile" at bounding box center [446, 455] width 893 height 910
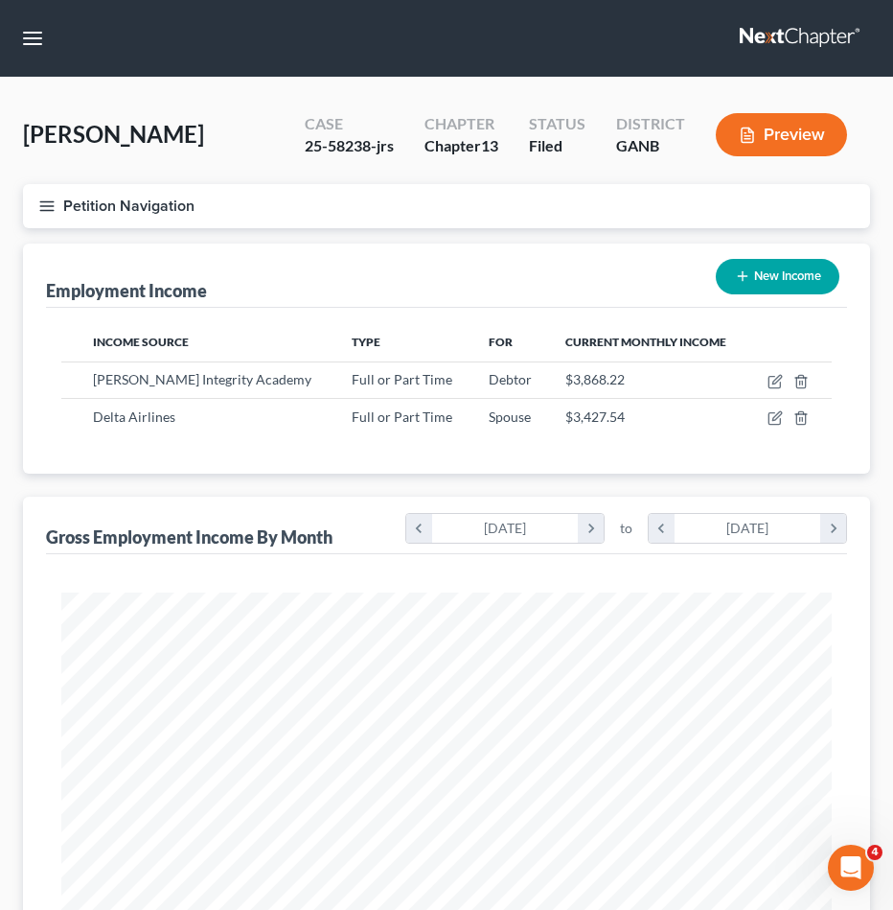
scroll to position [385, 809]
click at [145, 208] on button "Petition Navigation" at bounding box center [446, 206] width 847 height 44
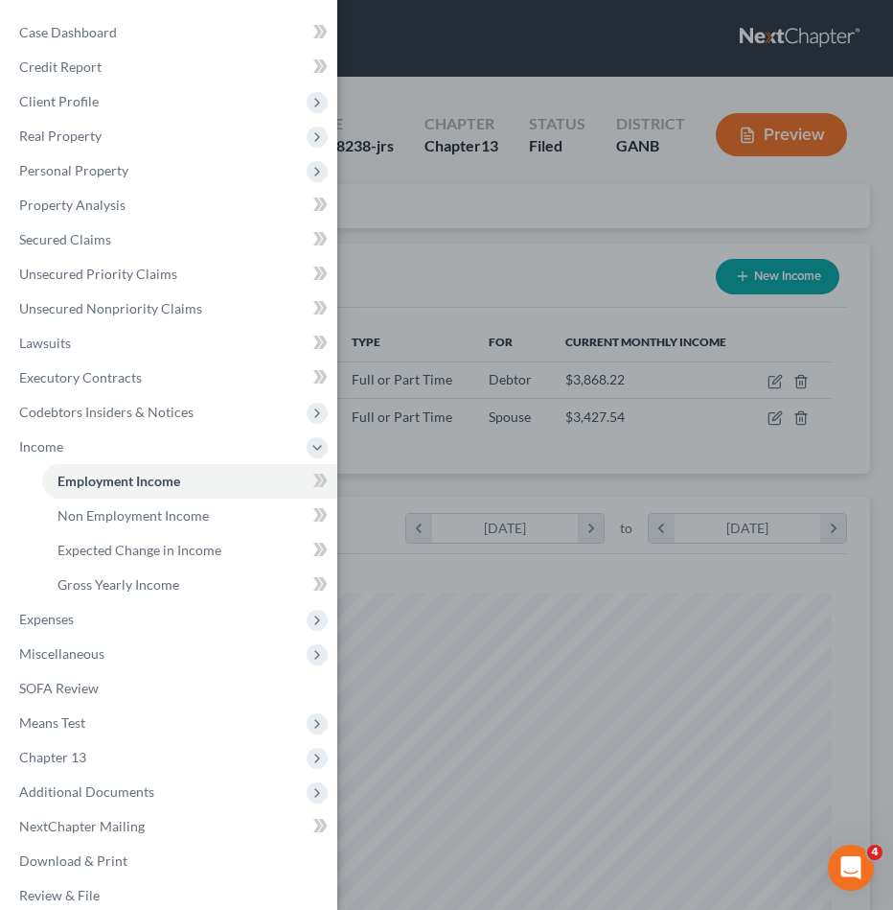
click at [453, 241] on div "Case Dashboard Payments Invoices Payments Payments Credit Report Client Profile" at bounding box center [446, 455] width 893 height 910
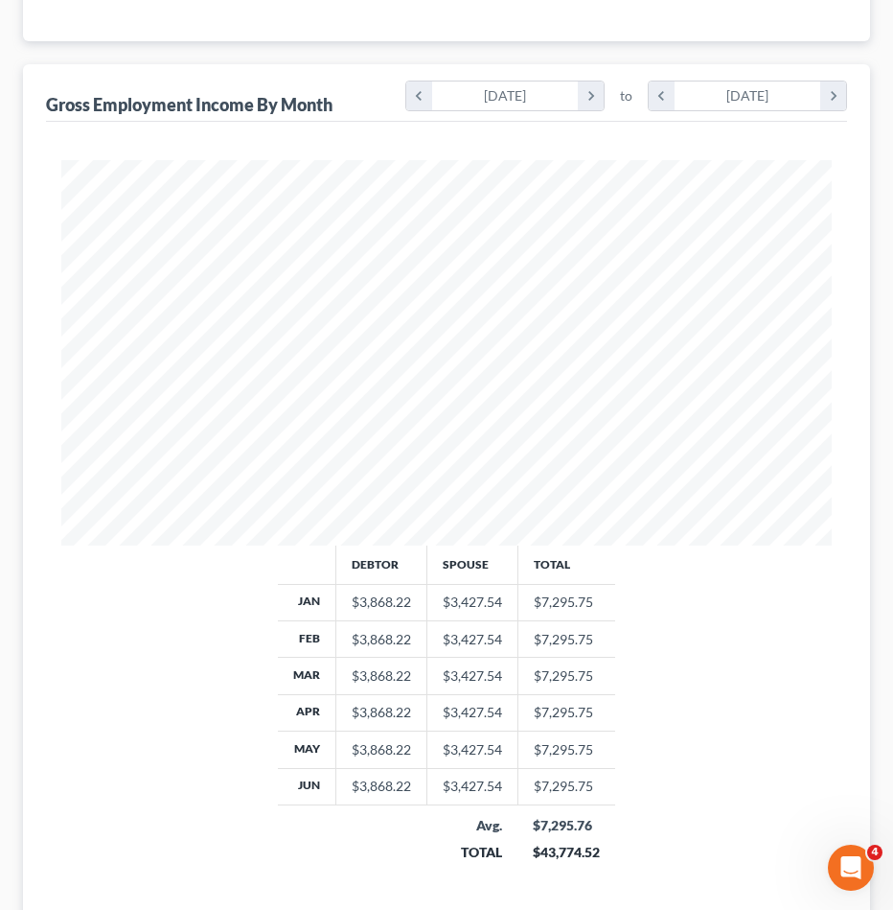
scroll to position [453, 0]
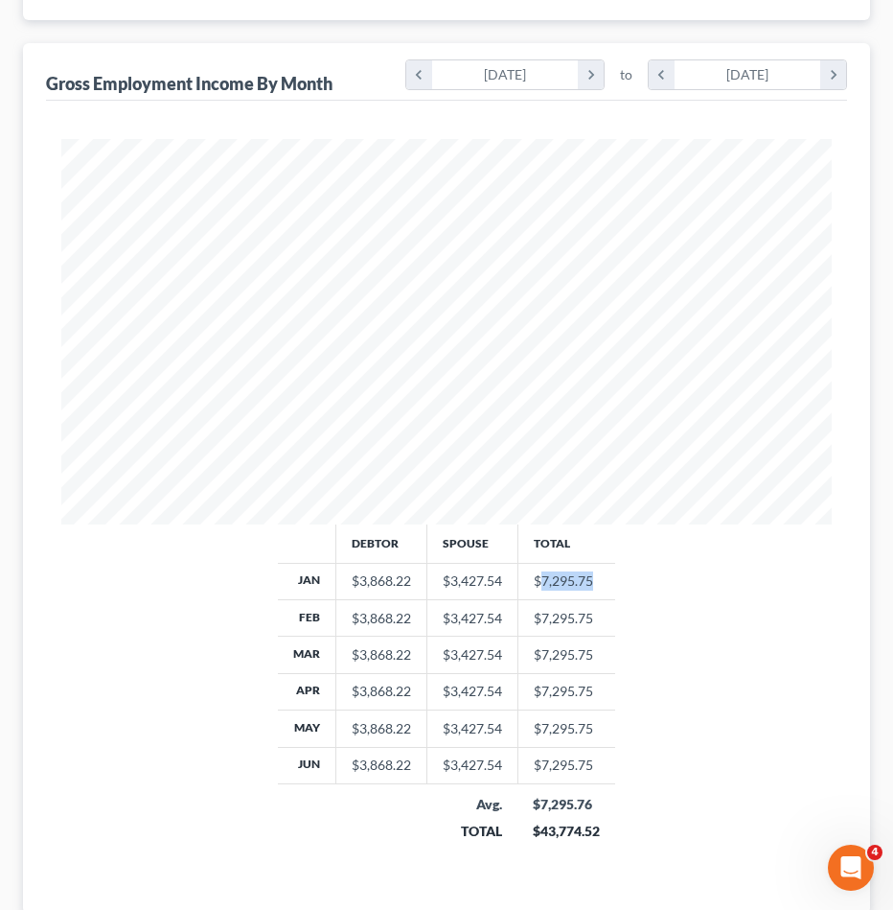
drag, startPoint x: 594, startPoint y: 585, endPoint x: 545, endPoint y: 585, distance: 49.9
click at [545, 585] on td "$7,295.75" at bounding box center [567, 581] width 98 height 36
copy td "7,295.75"
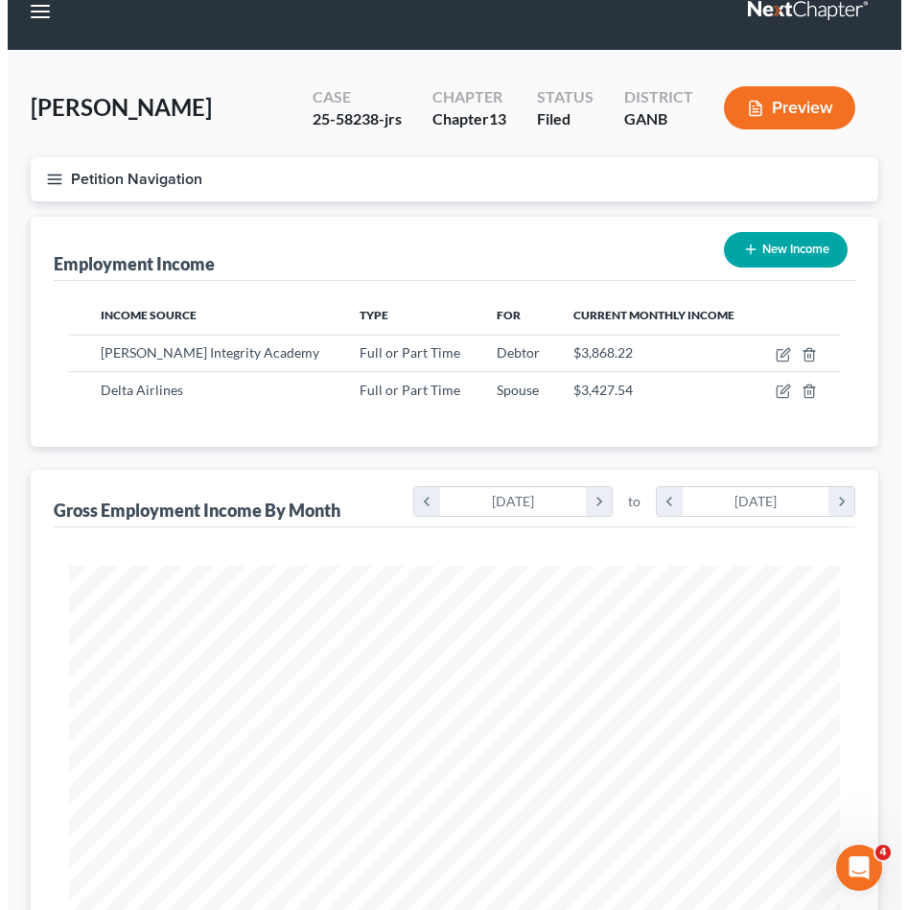
scroll to position [21, 0]
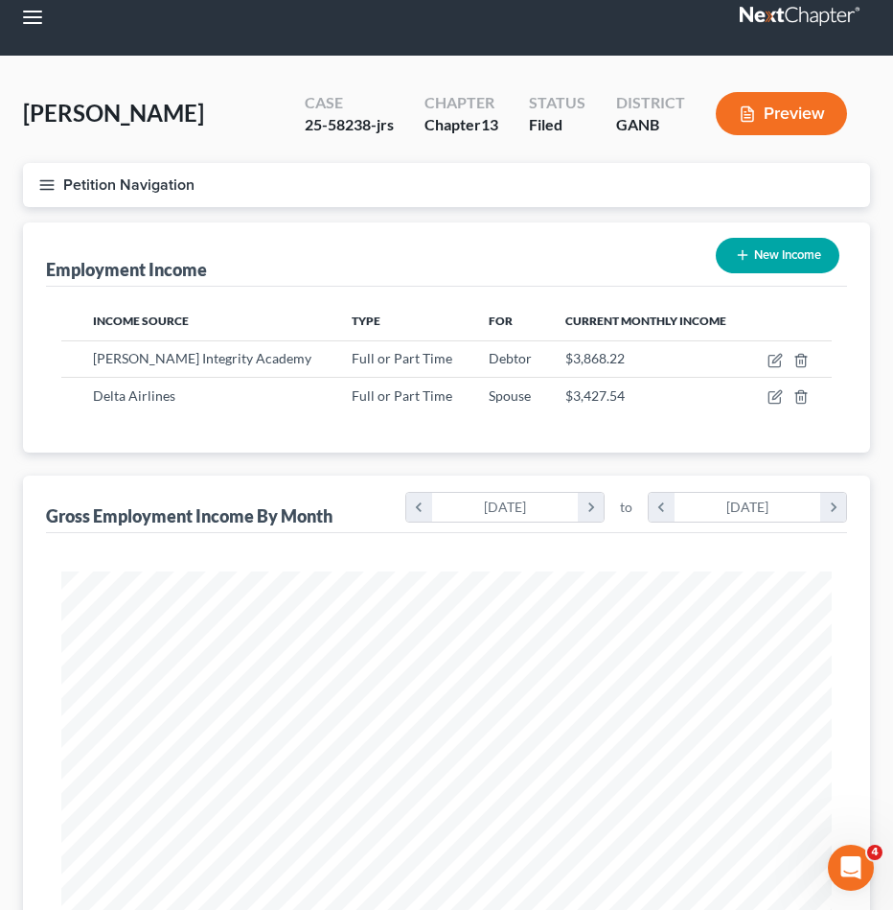
click at [812, 60] on div "[PERSON_NAME] Upgraded Case 25-58238-jrs Chapter Chapter 13 Status Filed Distri…" at bounding box center [446, 751] width 893 height 1389
click at [812, 108] on button "Preview" at bounding box center [781, 113] width 131 height 43
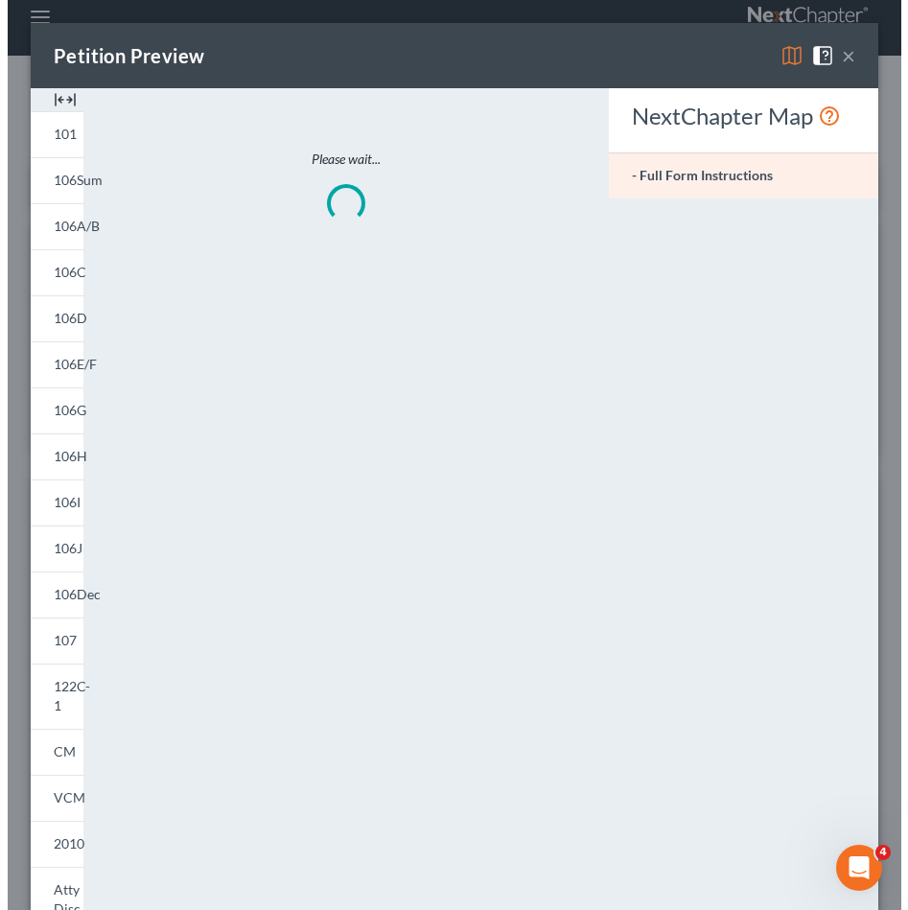
scroll to position [392, 824]
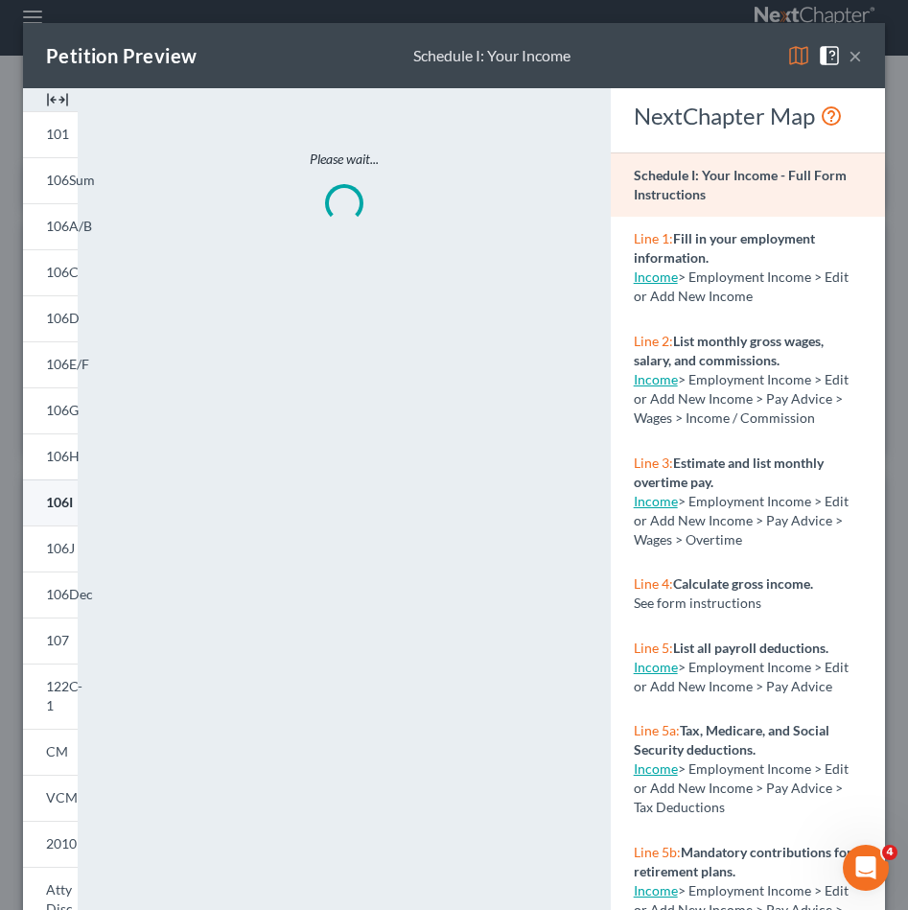
click at [58, 496] on span "106I" at bounding box center [59, 502] width 27 height 16
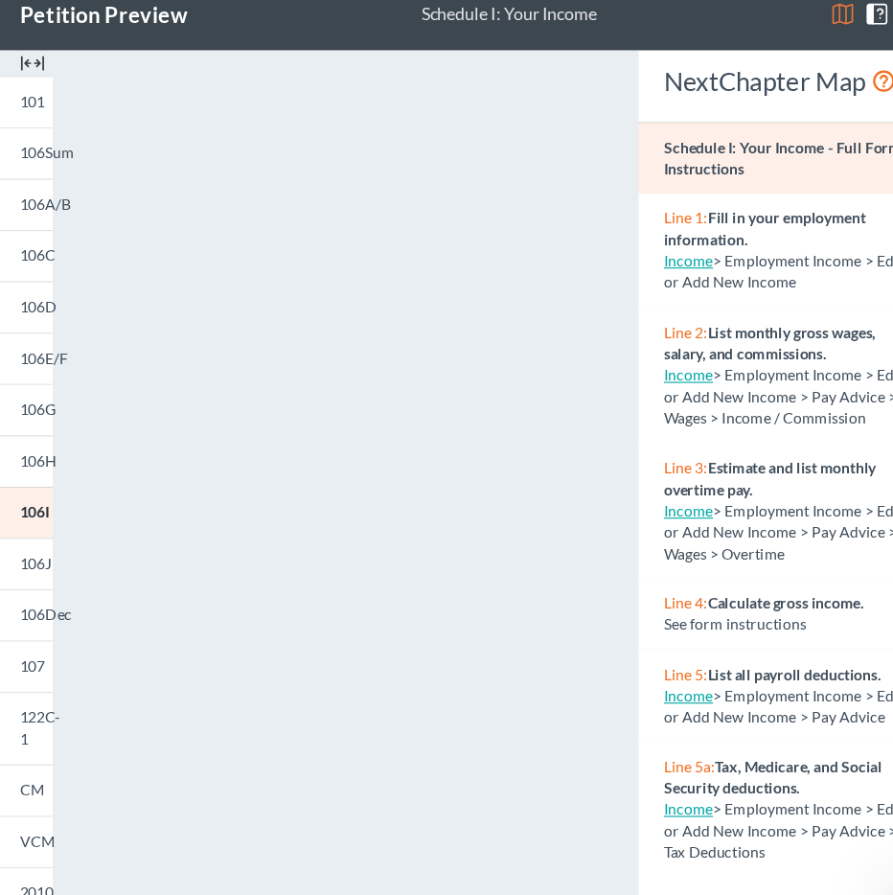
scroll to position [0, 0]
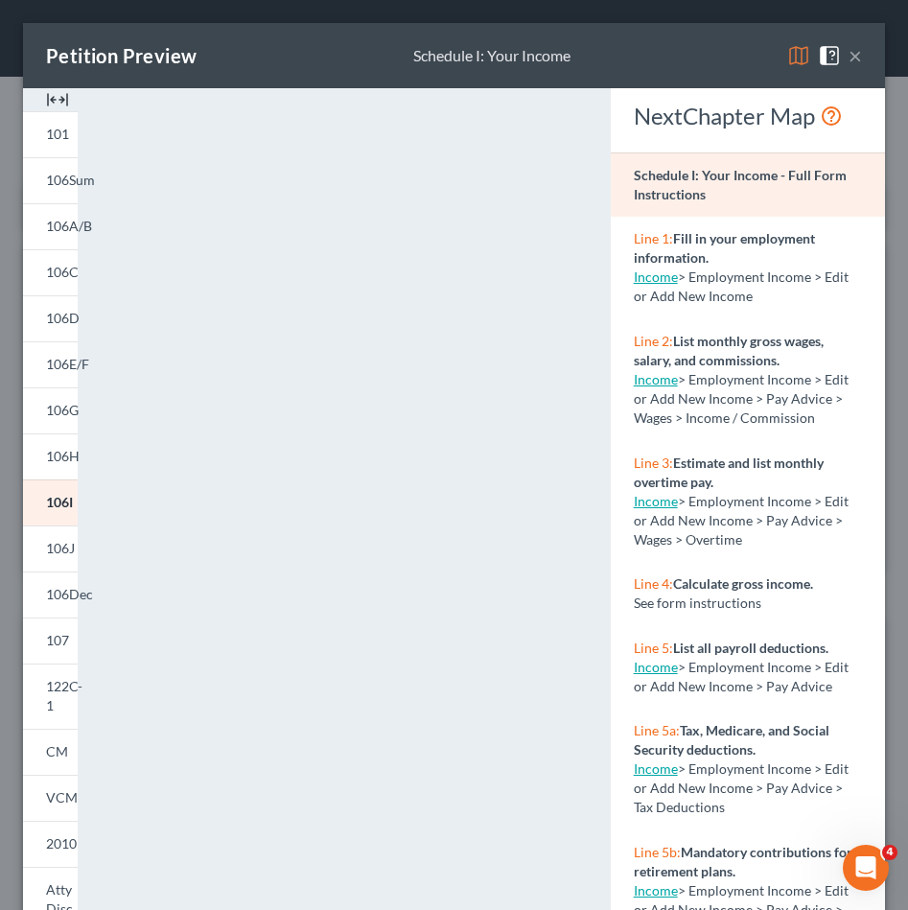
click at [848, 55] on button "×" at bounding box center [854, 55] width 13 height 23
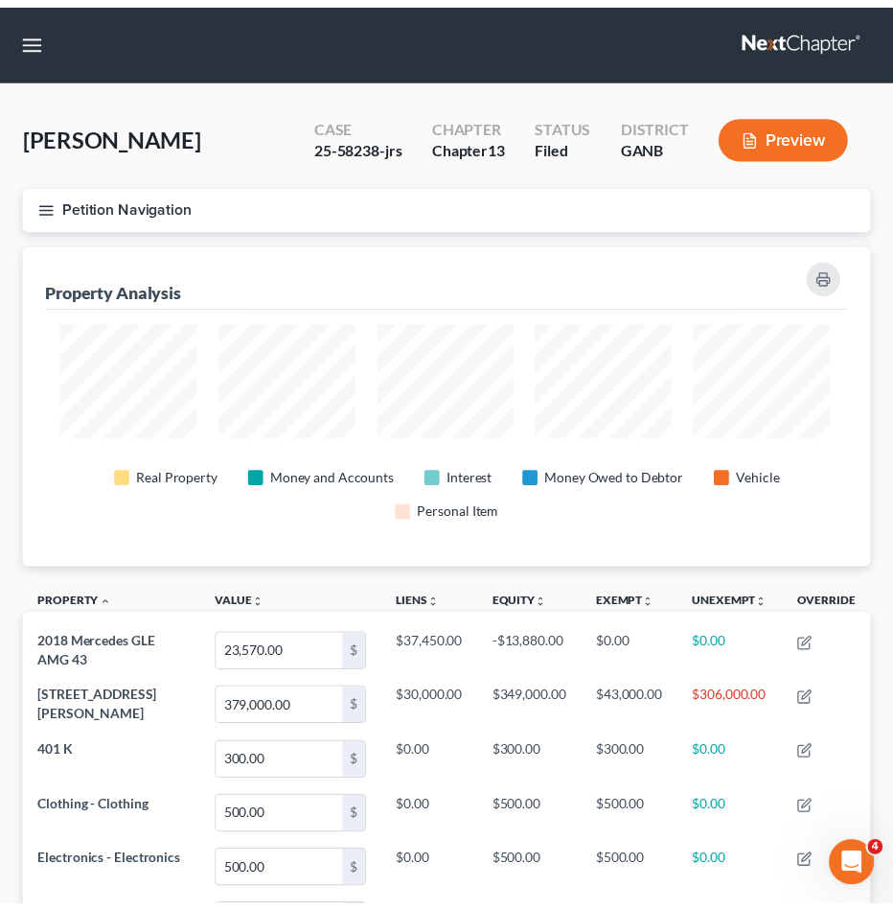
scroll to position [958359, 957835]
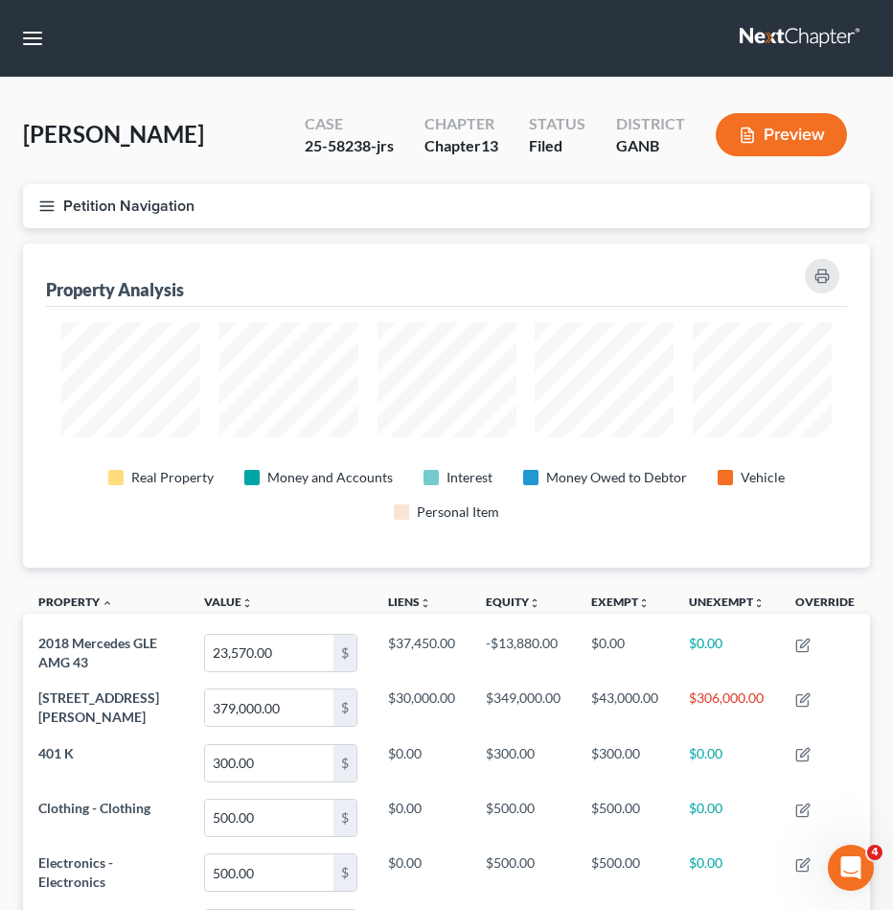
click at [136, 234] on div "Petition Navigation Case Dashboard Payments Invoices Payments Payments Credit R…" at bounding box center [446, 213] width 867 height 59
click at [136, 214] on button "Petition Navigation" at bounding box center [446, 206] width 847 height 44
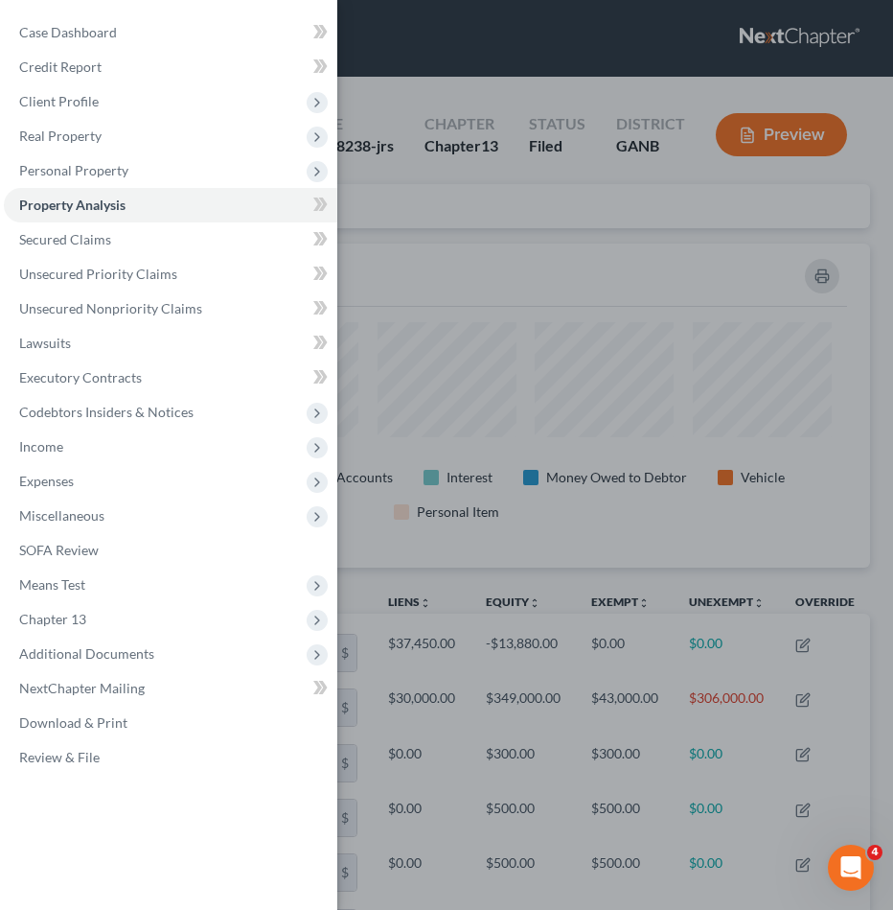
scroll to position [219, 0]
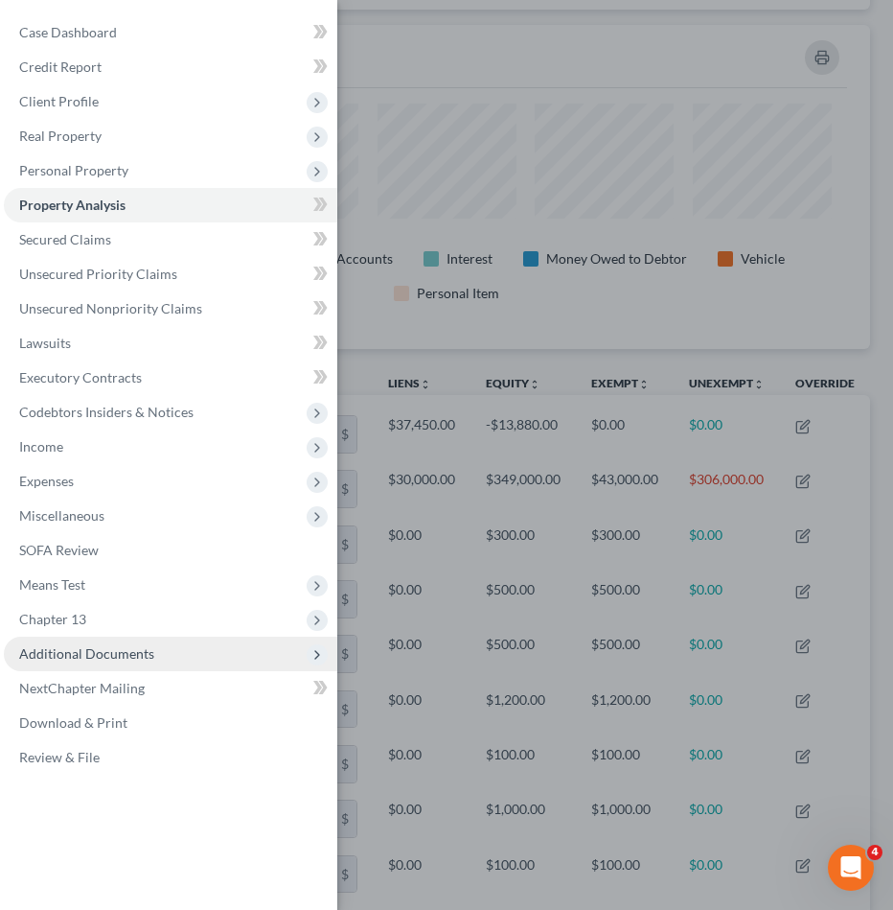
click at [211, 660] on span "Additional Documents" at bounding box center [171, 654] width 334 height 35
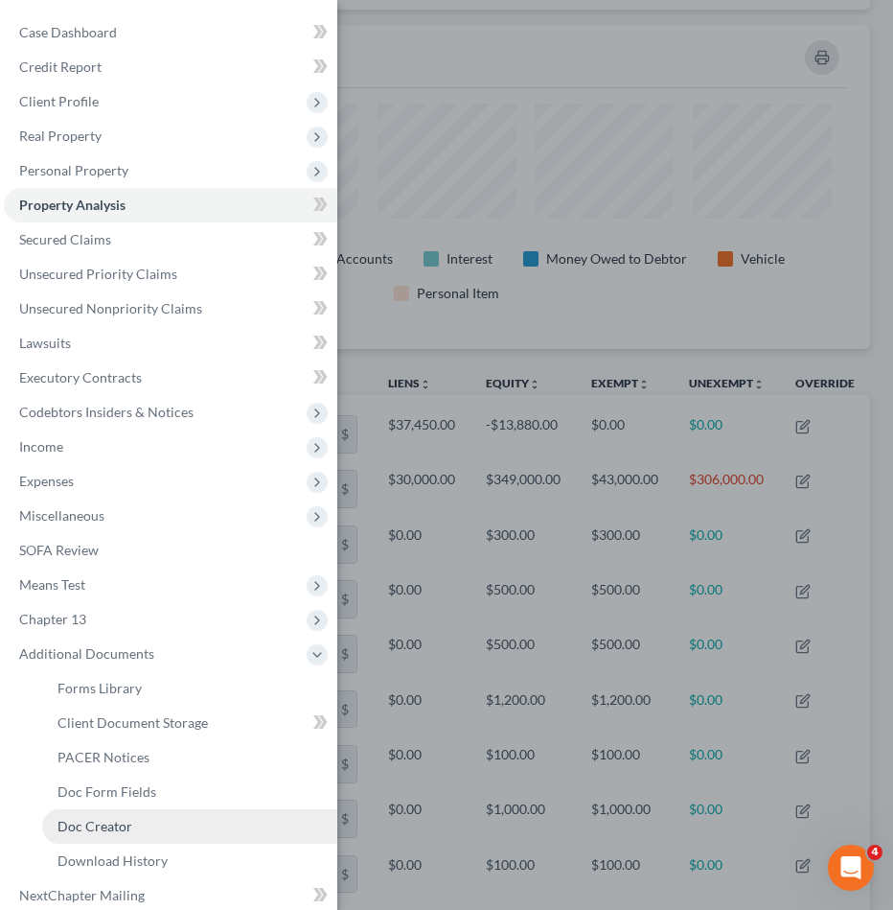
click at [230, 820] on link "Doc Creator" at bounding box center [189, 826] width 295 height 35
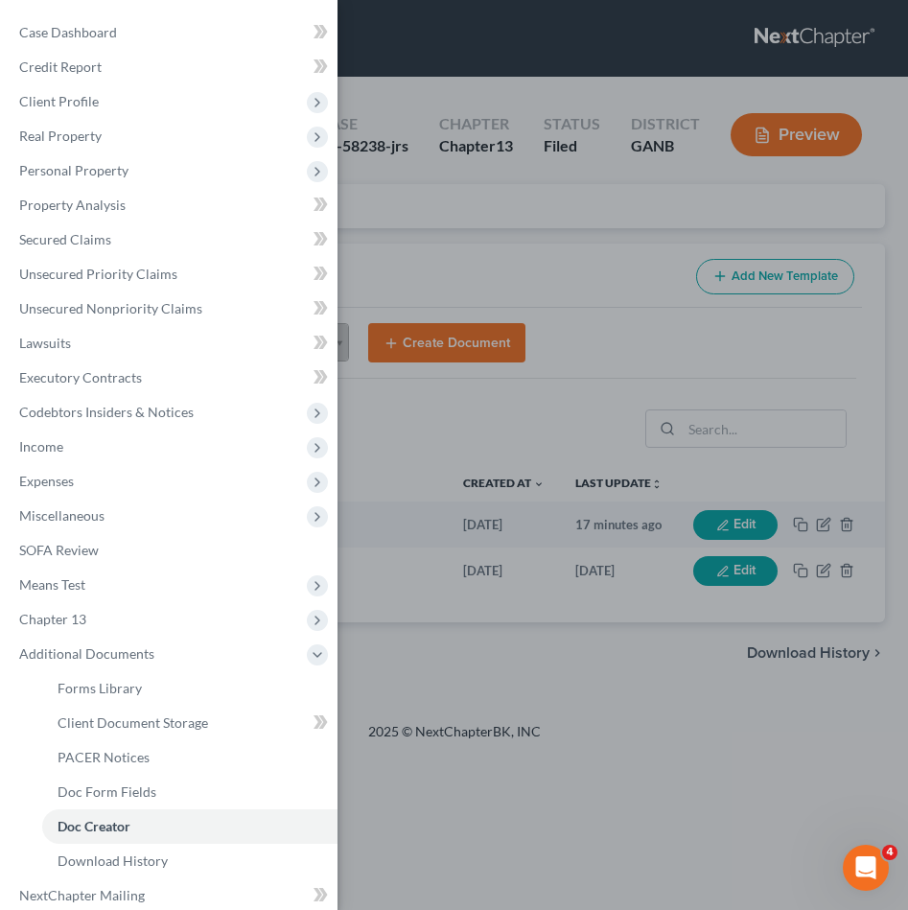
click at [585, 267] on div "Case Dashboard Payments Invoices Payments Payments Credit Report Client Profile" at bounding box center [454, 455] width 908 height 910
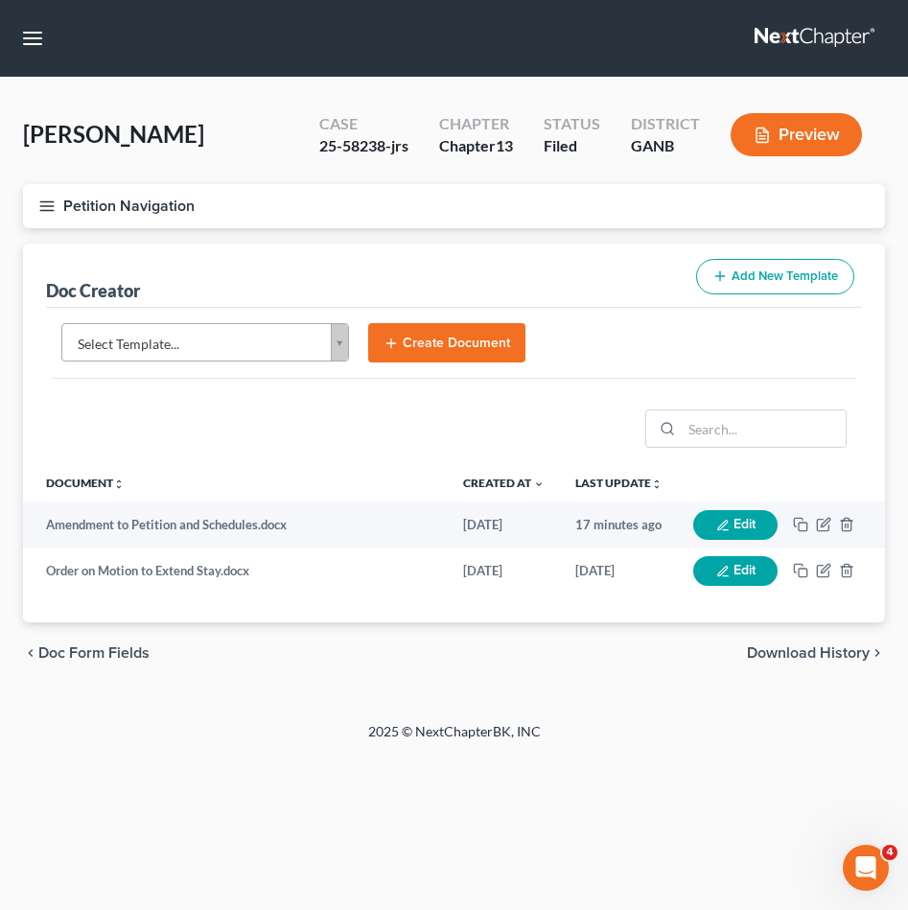
click at [305, 336] on body "Home New Case Client Portal [PERSON_NAME] Law Group [EMAIL_ADDRESS][DOMAIN_NAME…" at bounding box center [454, 455] width 908 height 910
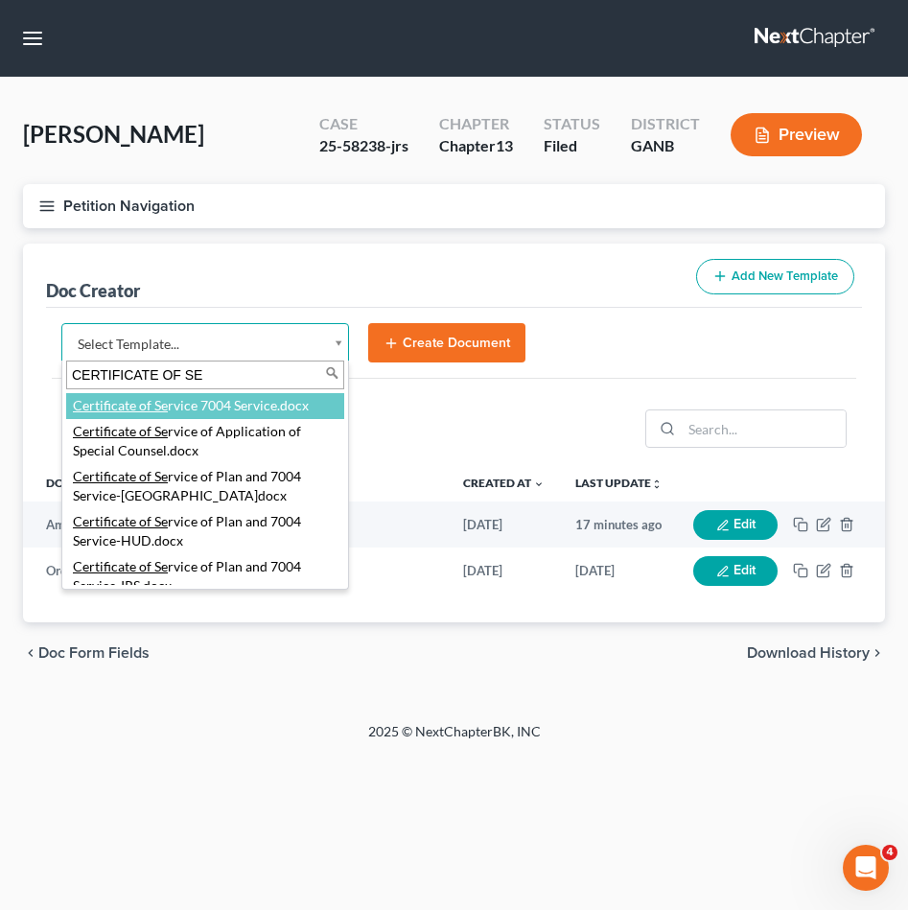
type input "CERTIFICATE OF SER"
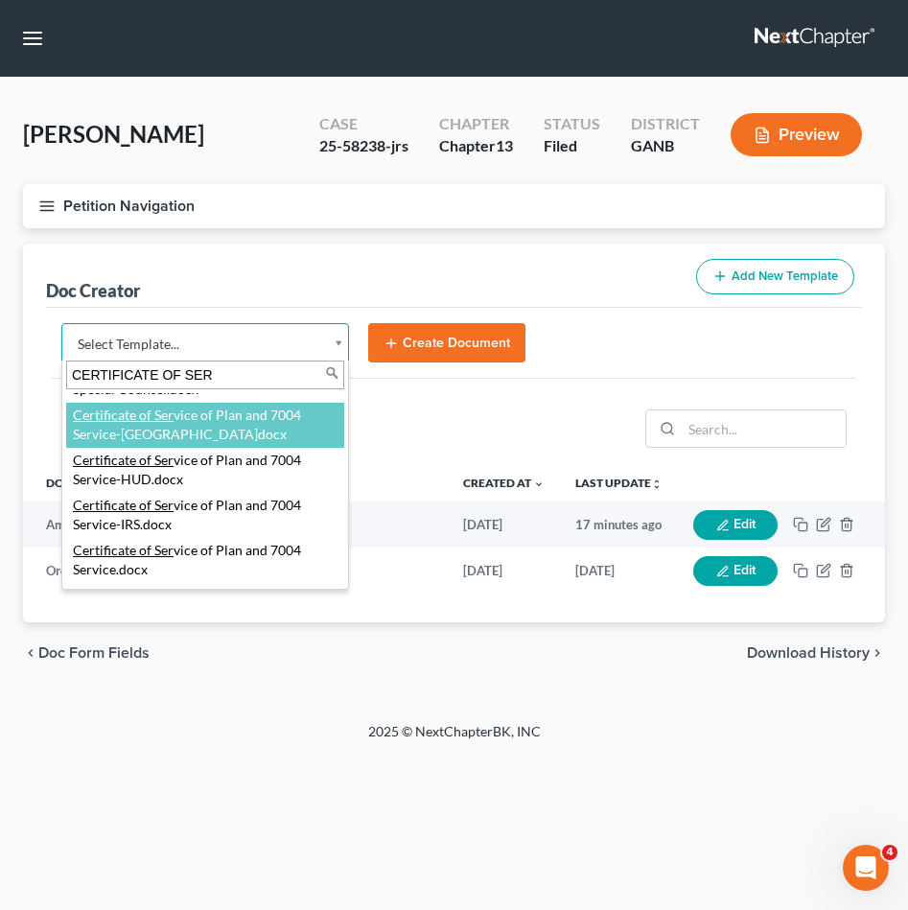
scroll to position [227, 0]
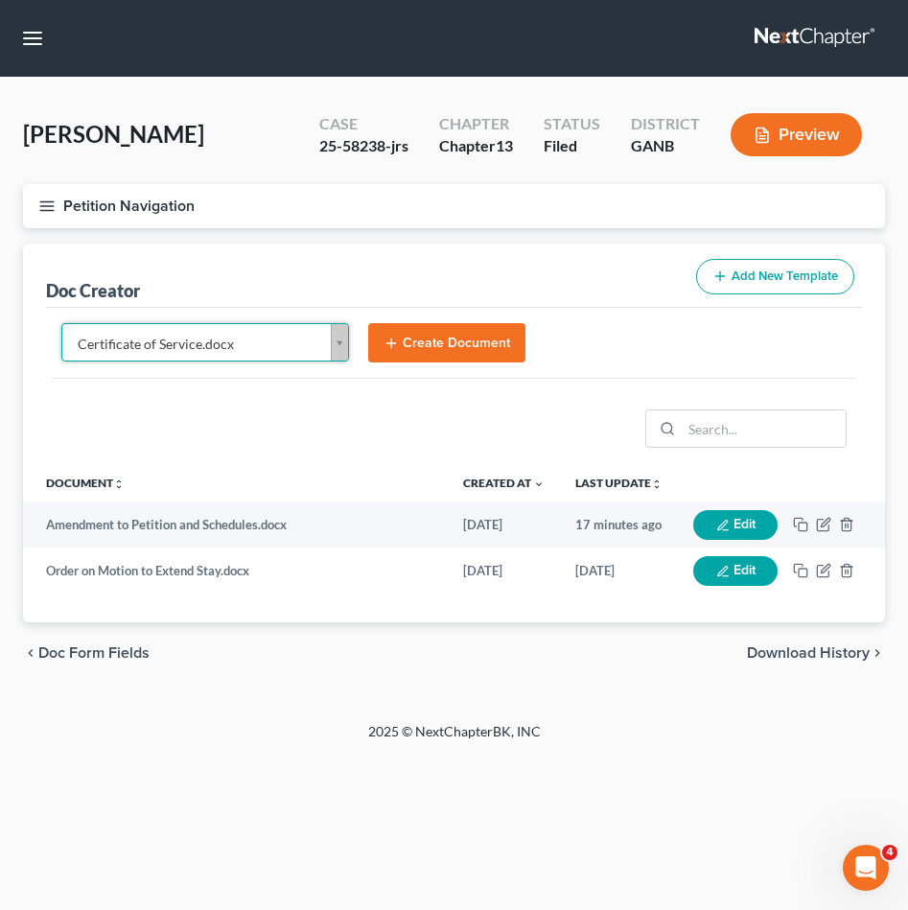
click at [450, 335] on button "Create Document" at bounding box center [446, 343] width 157 height 40
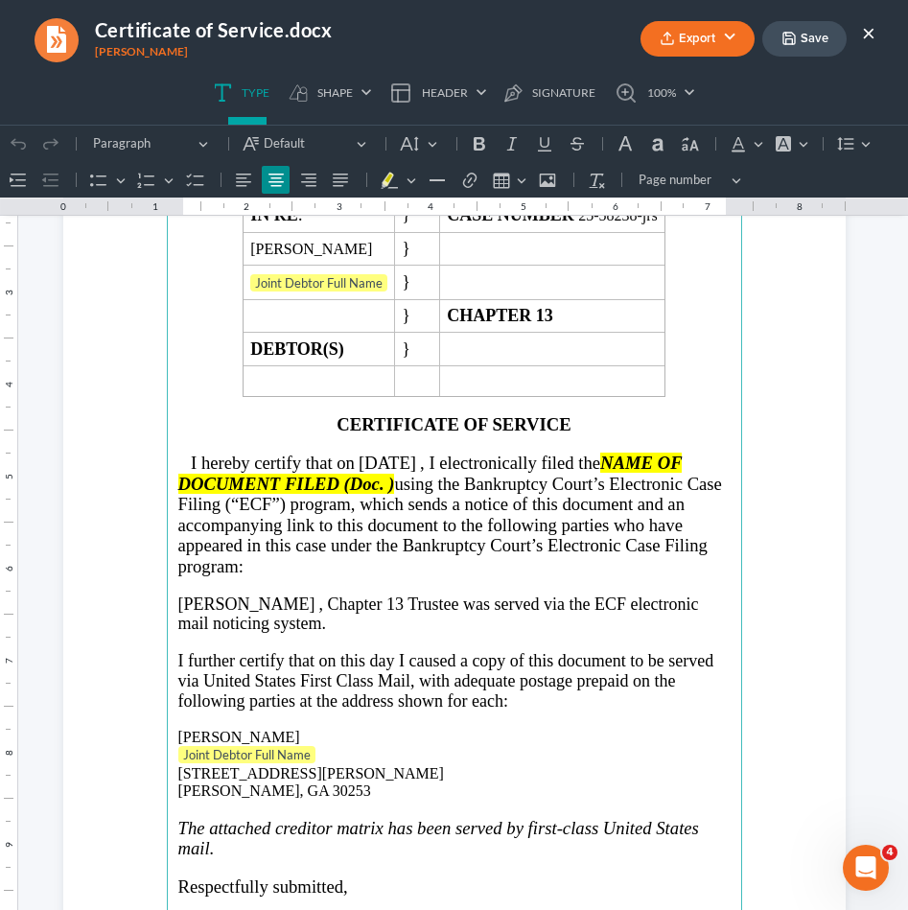
scroll to position [86, 0]
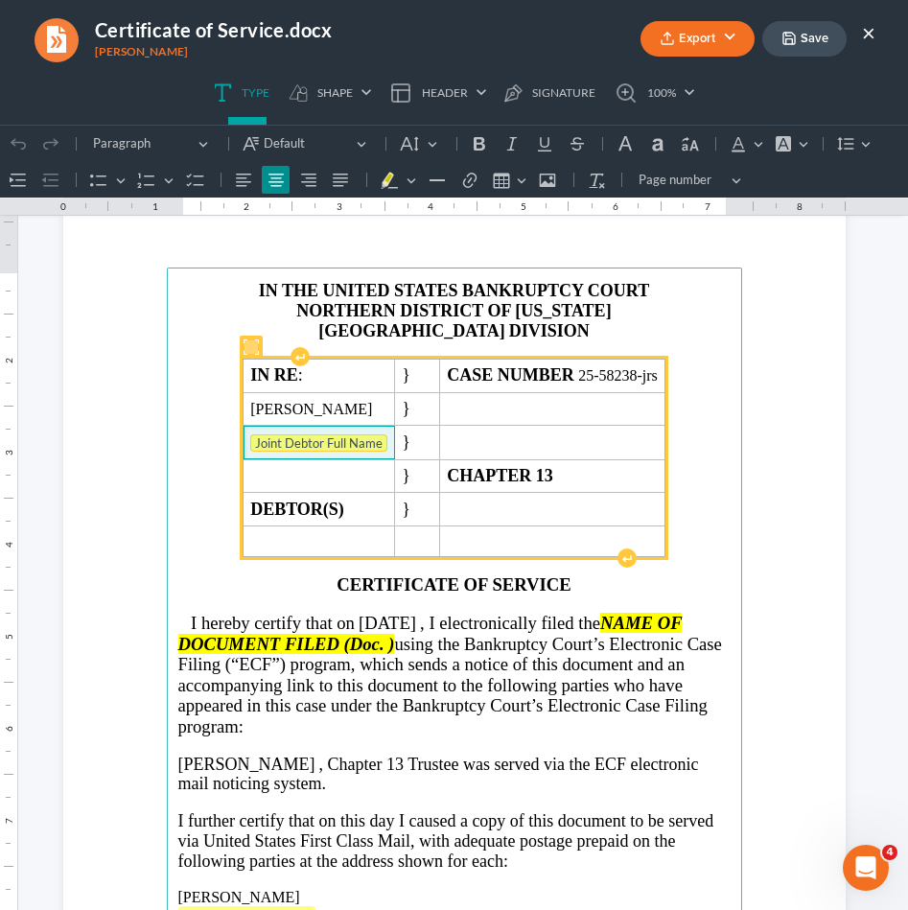
click at [313, 440] on tag "Joint Debtor Full Name" at bounding box center [318, 442] width 137 height 17
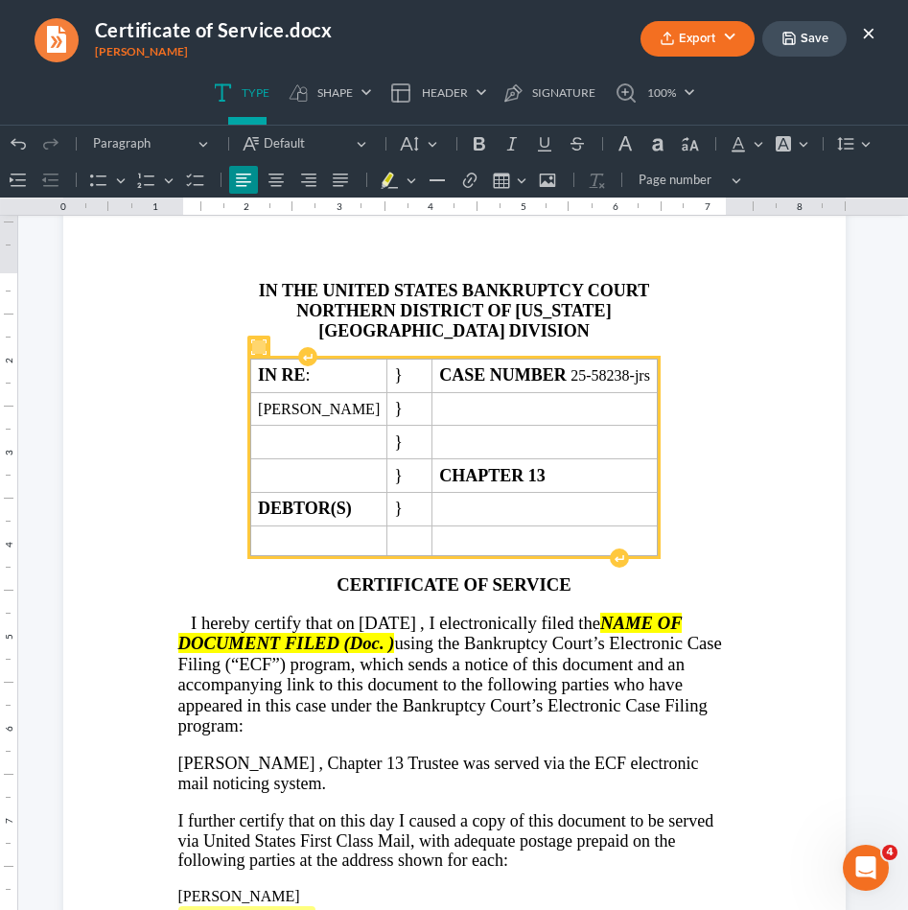
click at [873, 30] on button "×" at bounding box center [868, 32] width 13 height 23
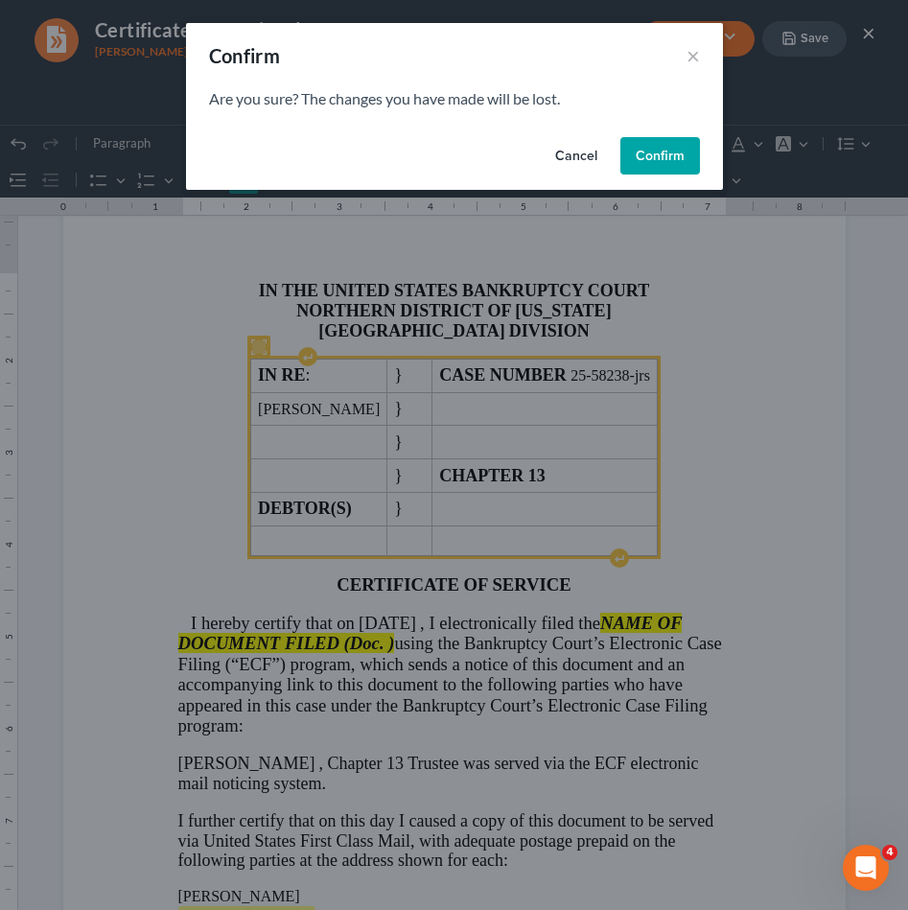
click at [663, 163] on button "Confirm" at bounding box center [660, 156] width 80 height 38
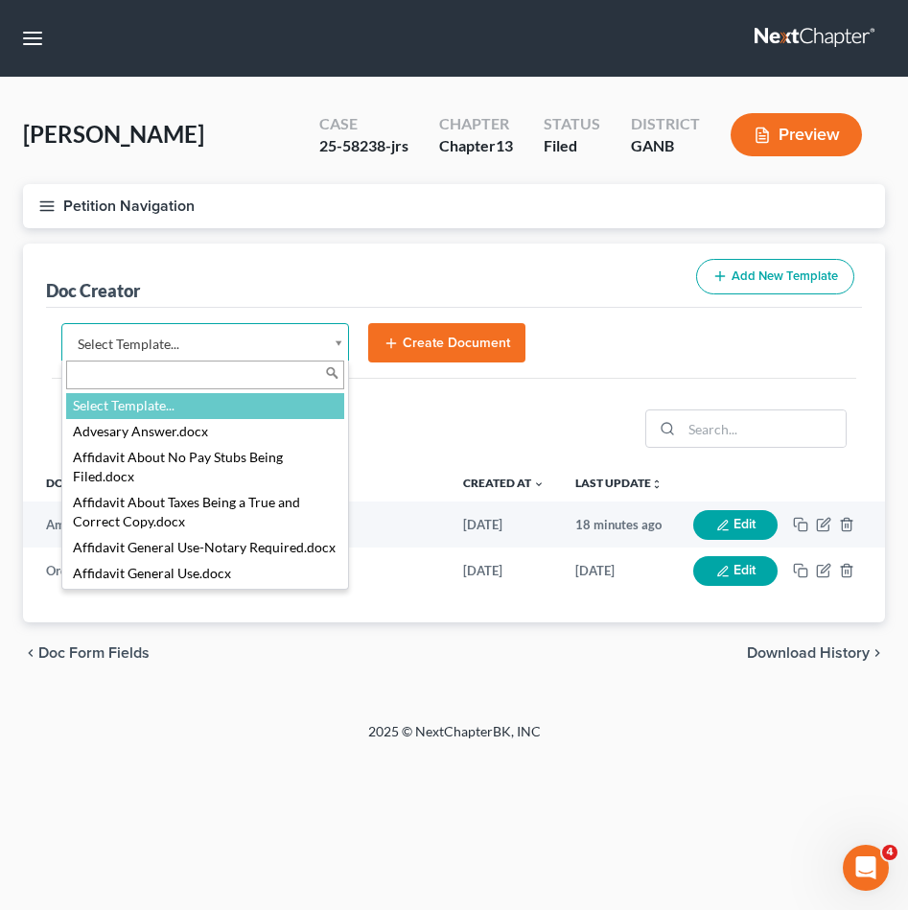
click at [249, 328] on body "Home New Case Client Portal [PERSON_NAME] Law Group [EMAIL_ADDRESS][DOMAIN_NAME…" at bounding box center [454, 455] width 908 height 910
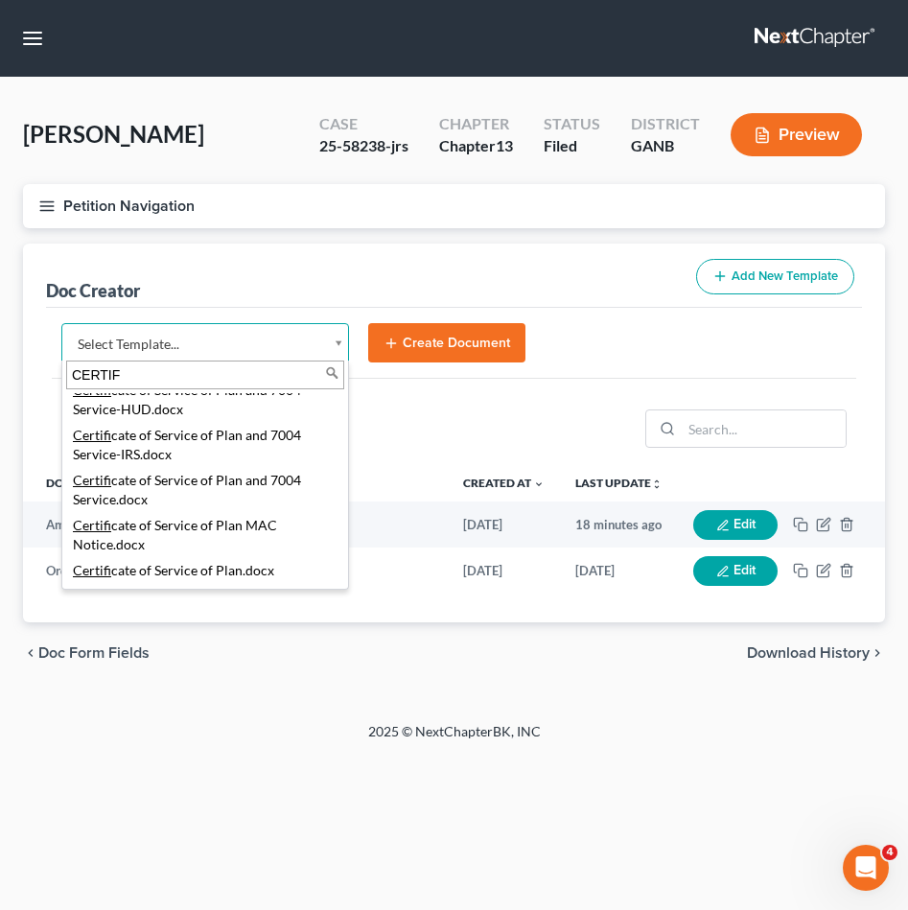
scroll to position [162, 0]
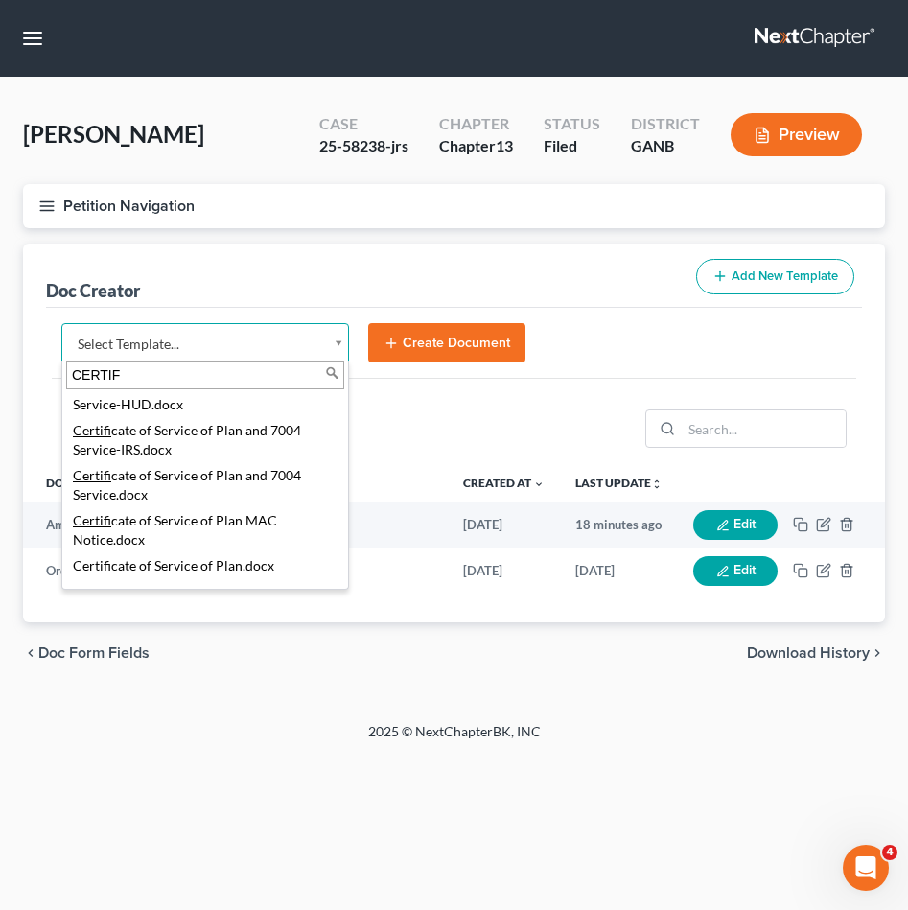
type input "CERTIF"
select select "111540"
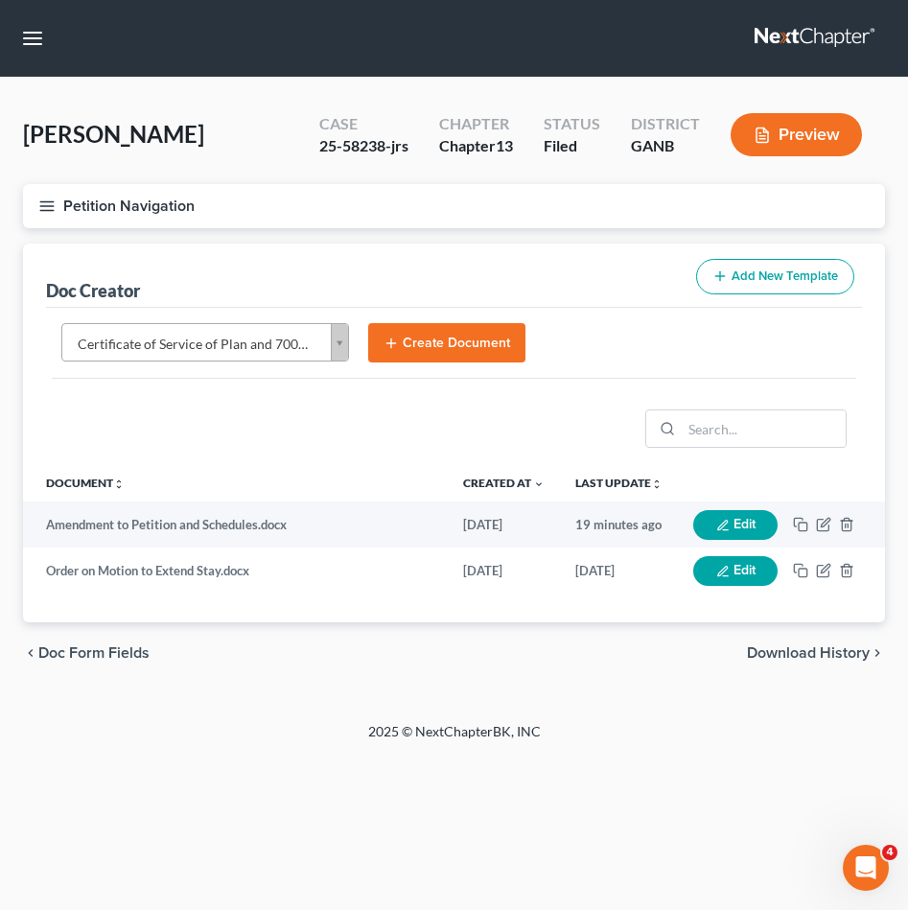
click at [436, 341] on button "Create Document" at bounding box center [446, 343] width 157 height 40
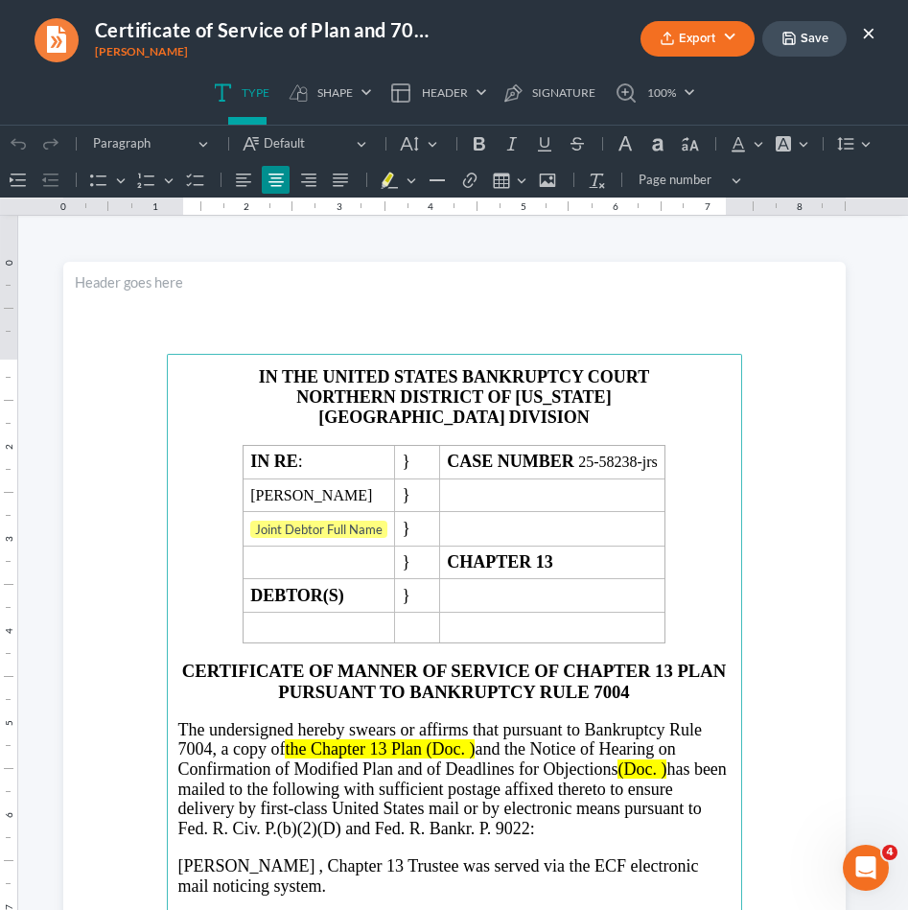
scroll to position [11, 0]
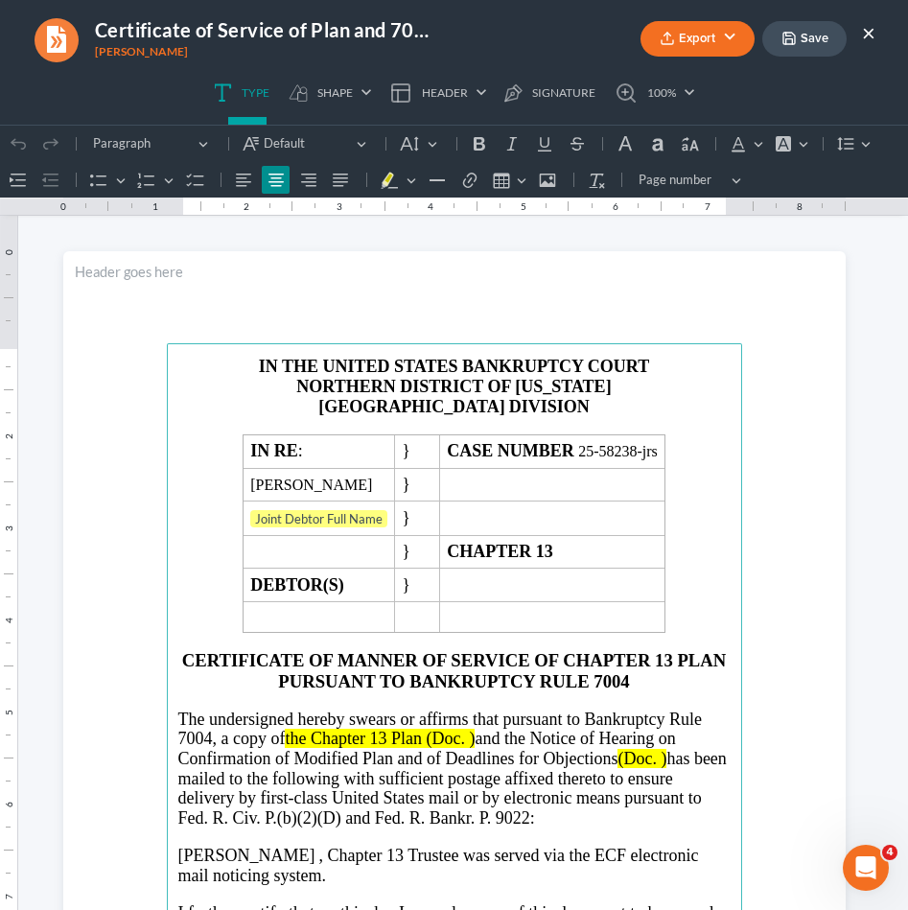
click at [870, 38] on button "×" at bounding box center [868, 32] width 13 height 23
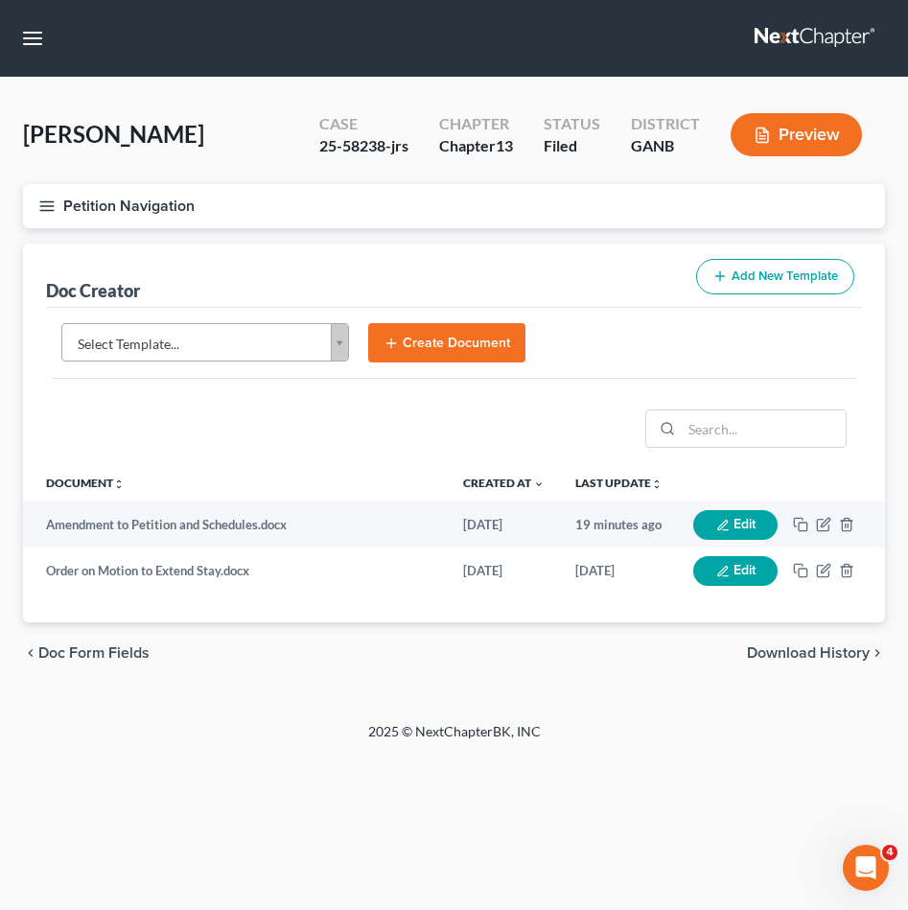
click at [295, 328] on body "Home New Case Client Portal [PERSON_NAME] Law Group [EMAIL_ADDRESS][DOMAIN_NAME…" at bounding box center [454, 455] width 908 height 910
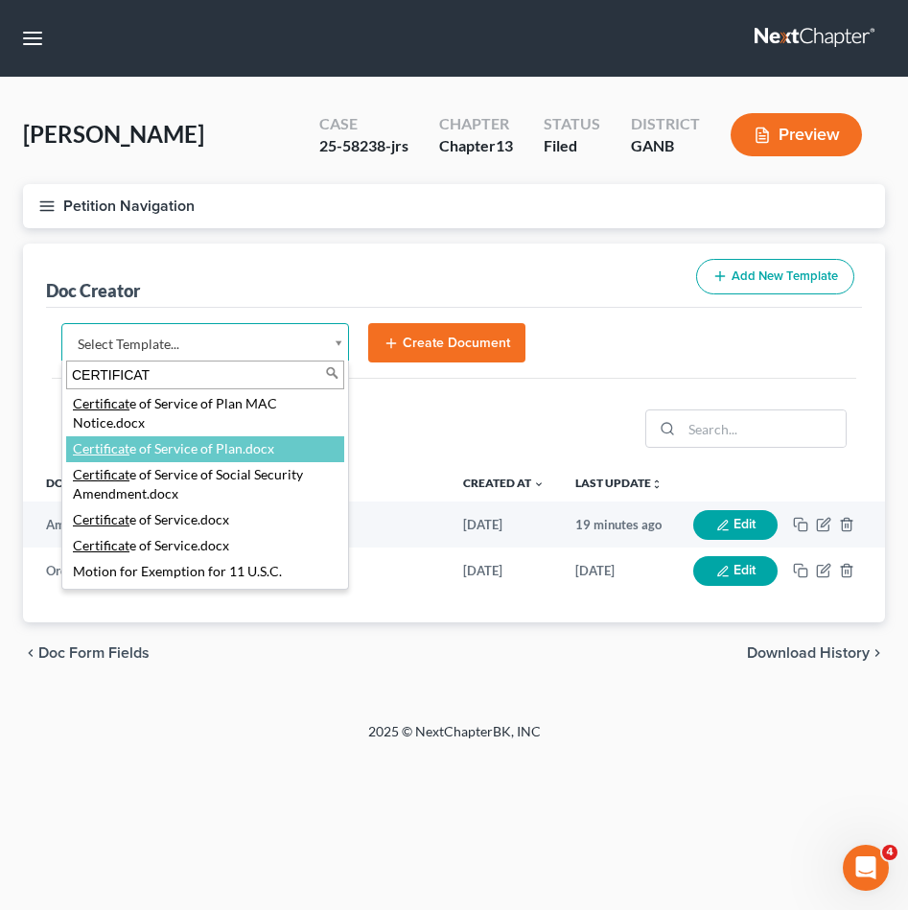
scroll to position [286, 0]
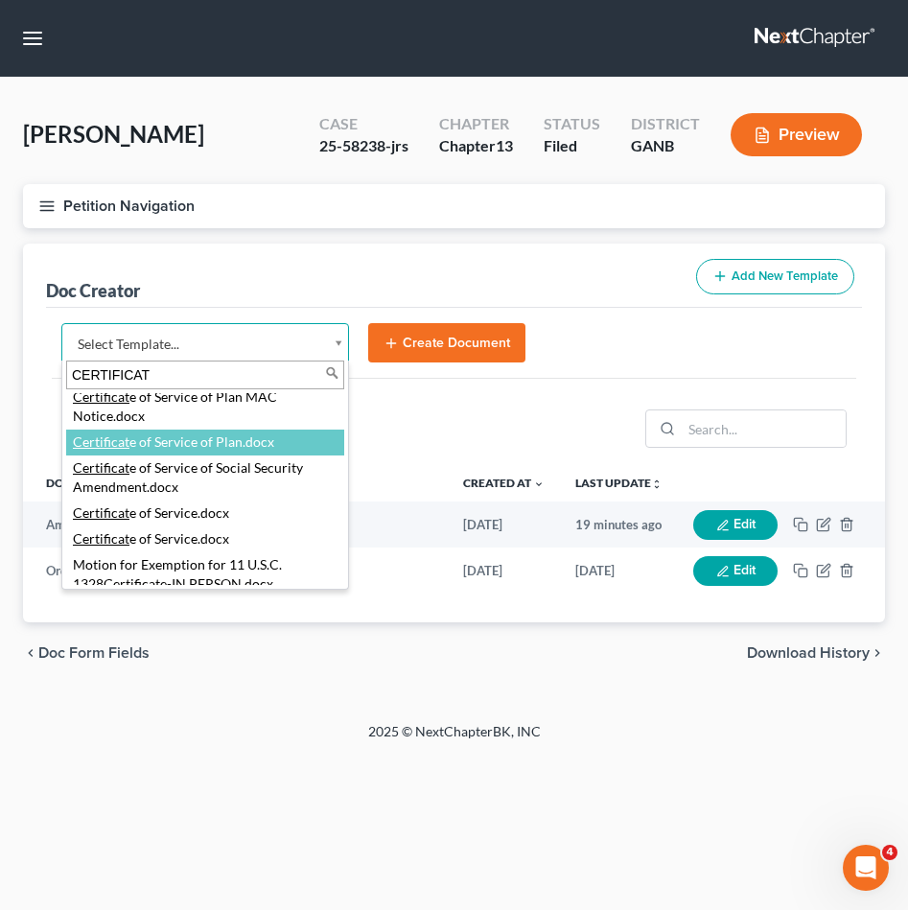
type input "CERTIFICAT"
select select "111545"
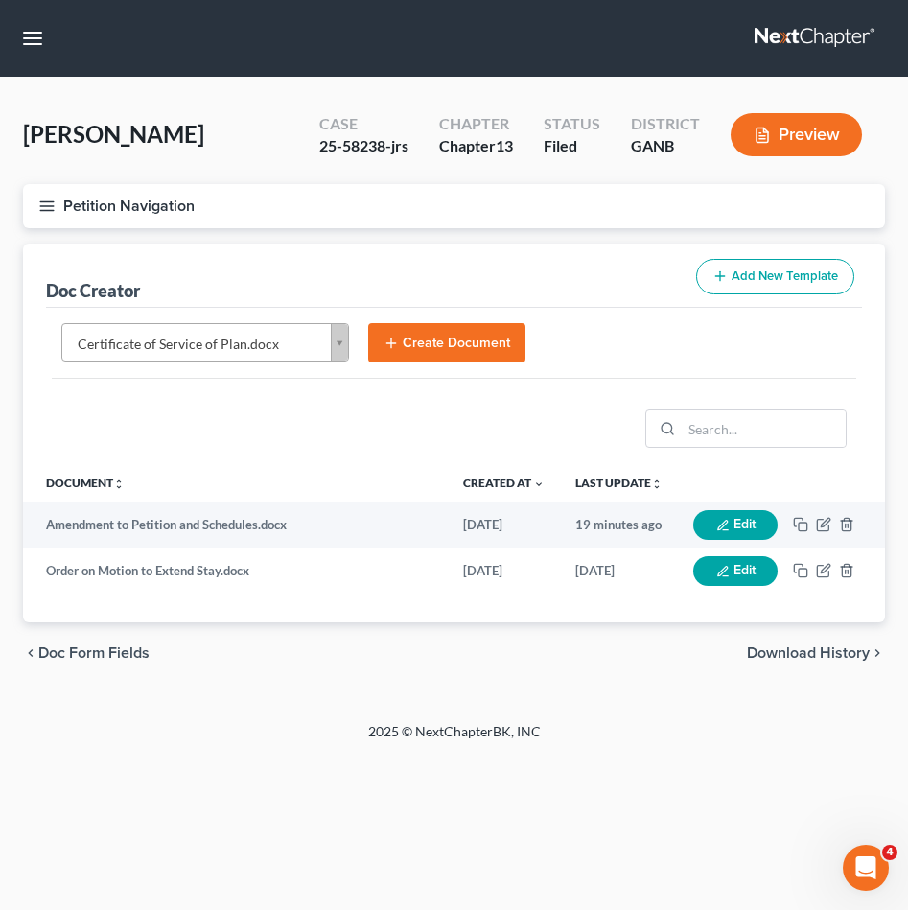
click at [429, 349] on button "Create Document" at bounding box center [446, 343] width 157 height 40
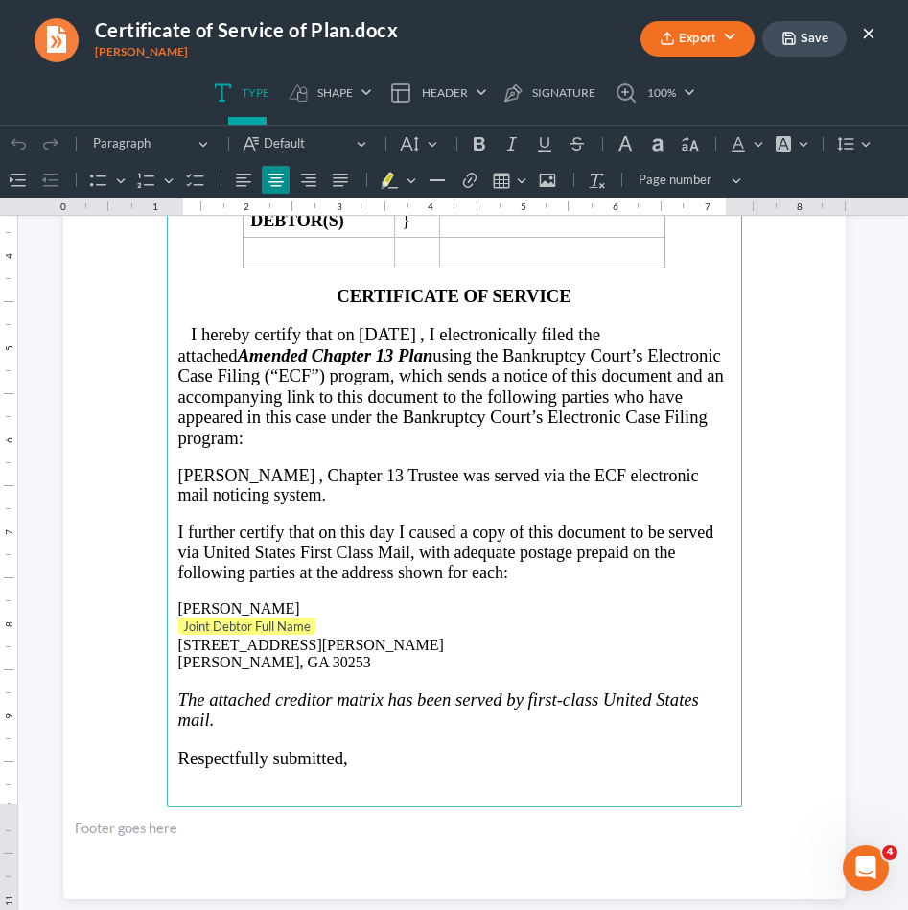
scroll to position [378, 0]
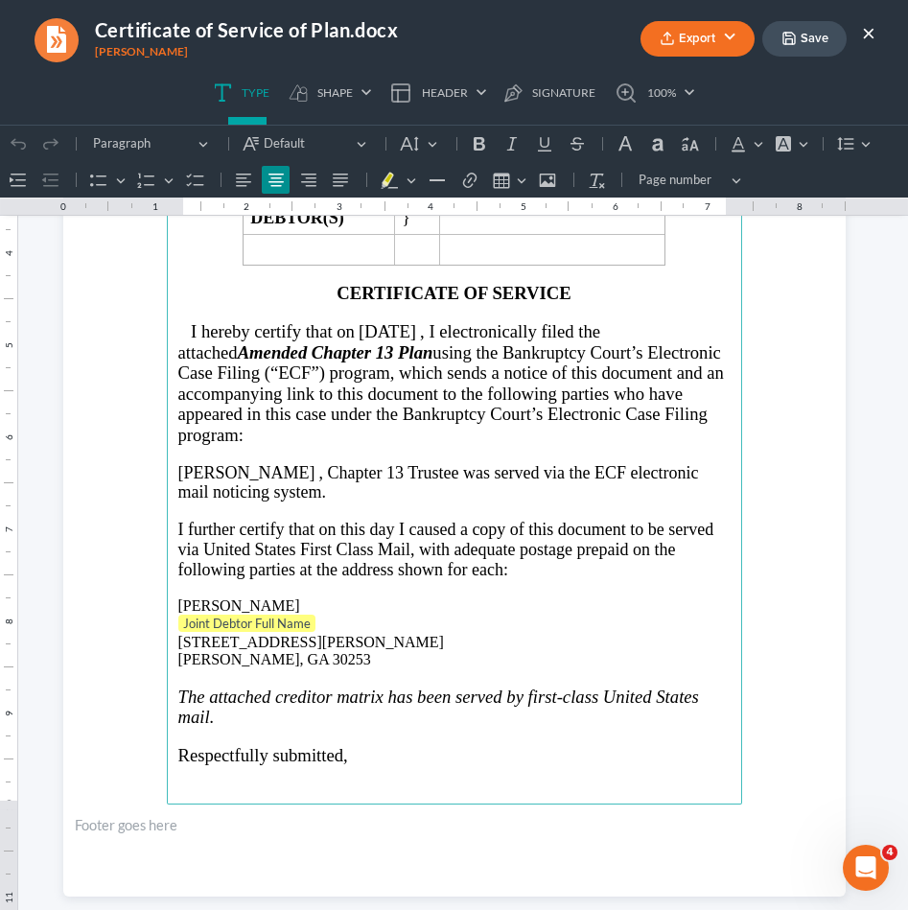
click at [319, 471] on span ", Chapter 13" at bounding box center [361, 472] width 84 height 19
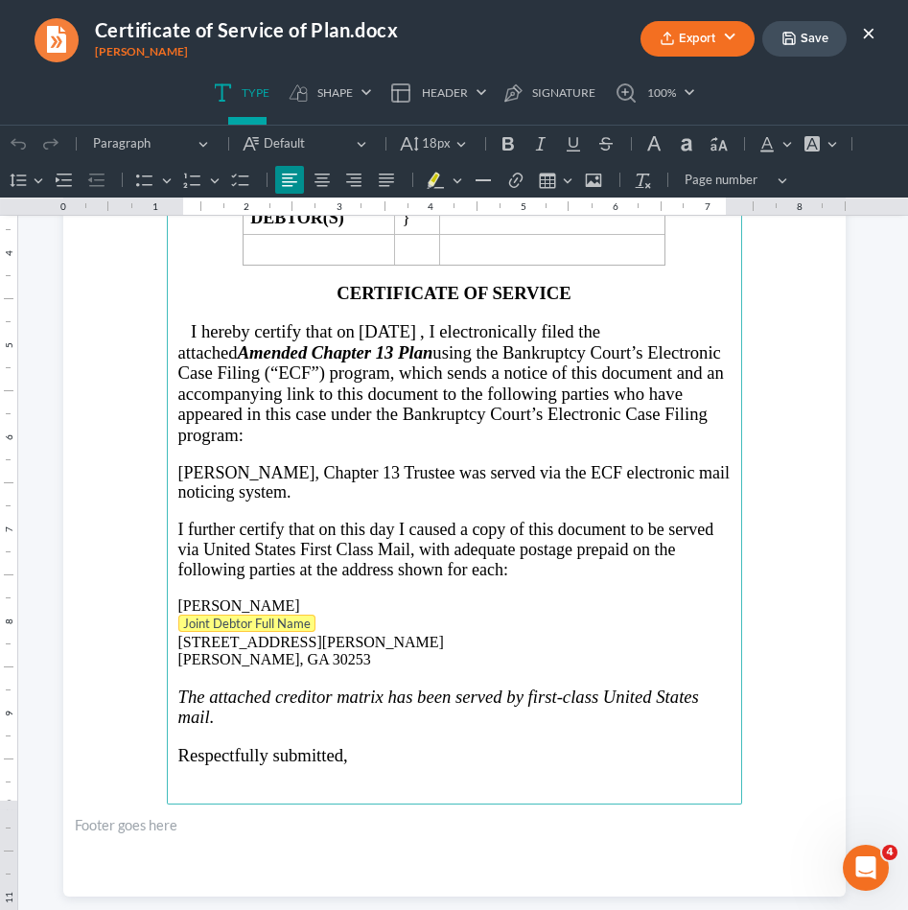
click at [262, 615] on tag "Joint Debtor Full Name" at bounding box center [246, 623] width 137 height 17
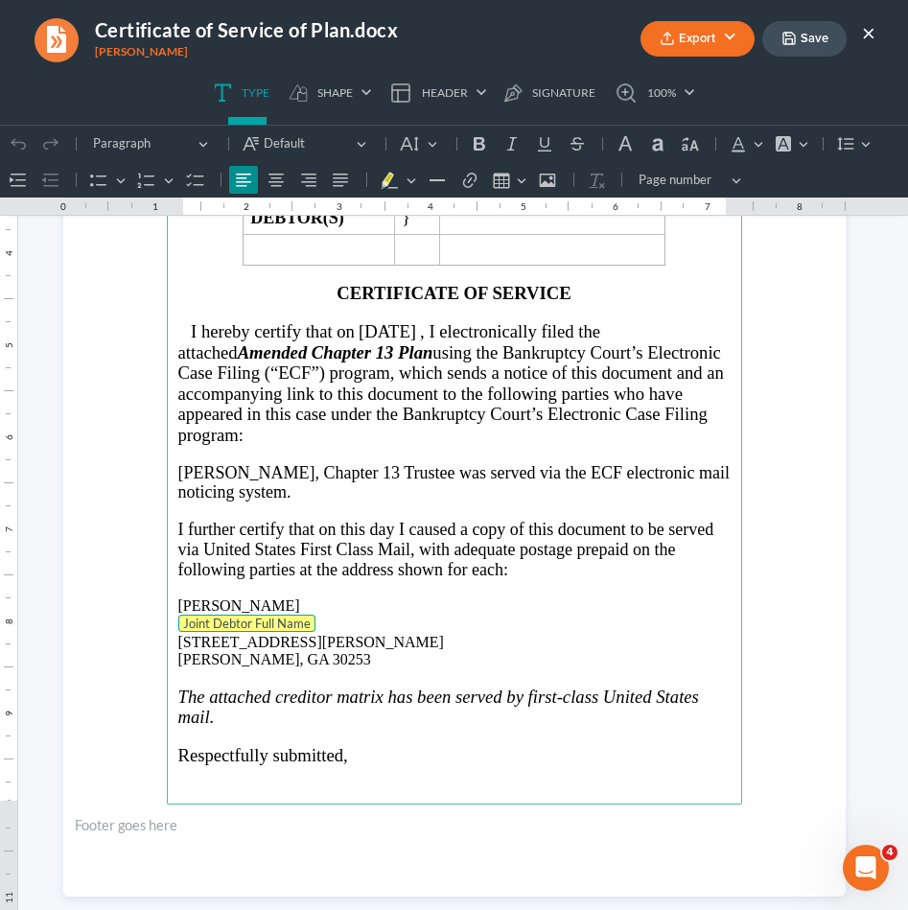
click at [262, 615] on tag "Joint Debtor Full Name" at bounding box center [246, 623] width 137 height 17
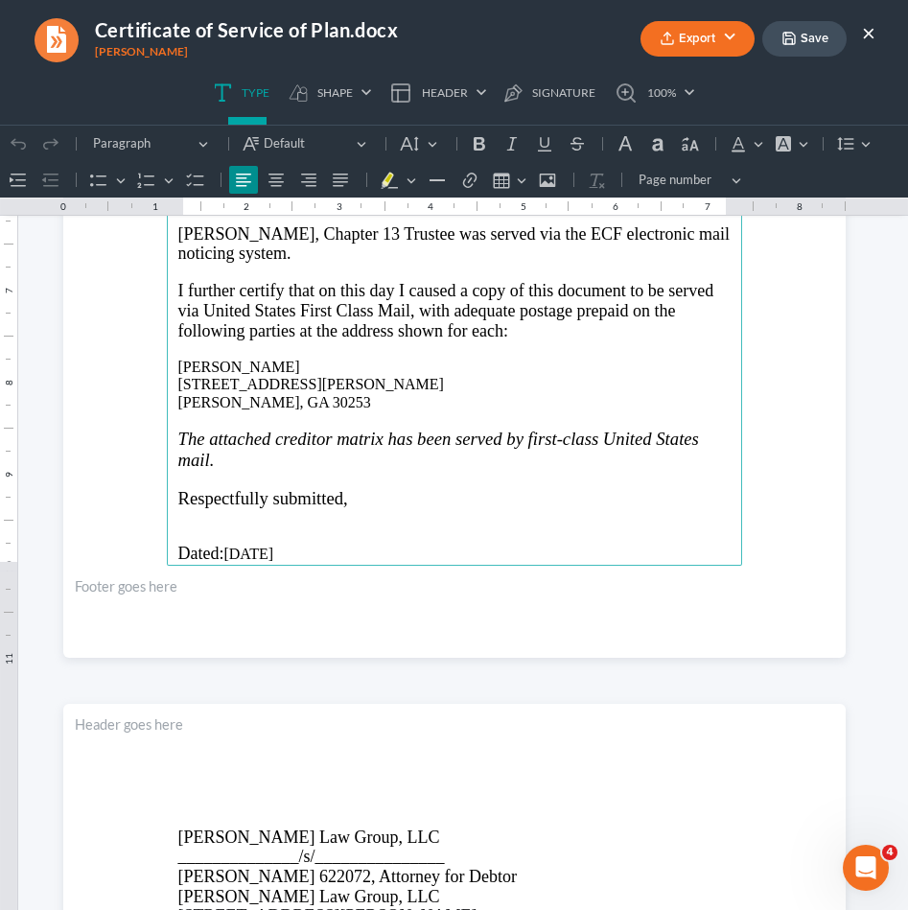
scroll to position [346, 0]
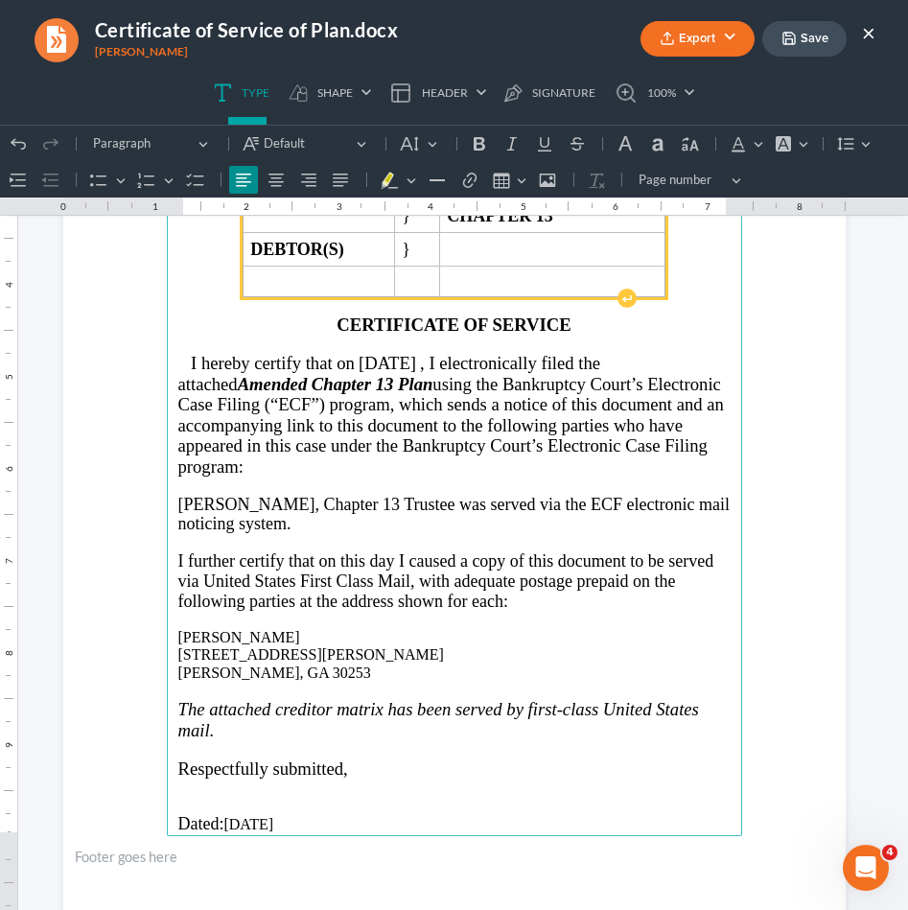
click at [250, 192] on tag "Joint Debtor Full Name" at bounding box center [318, 182] width 137 height 17
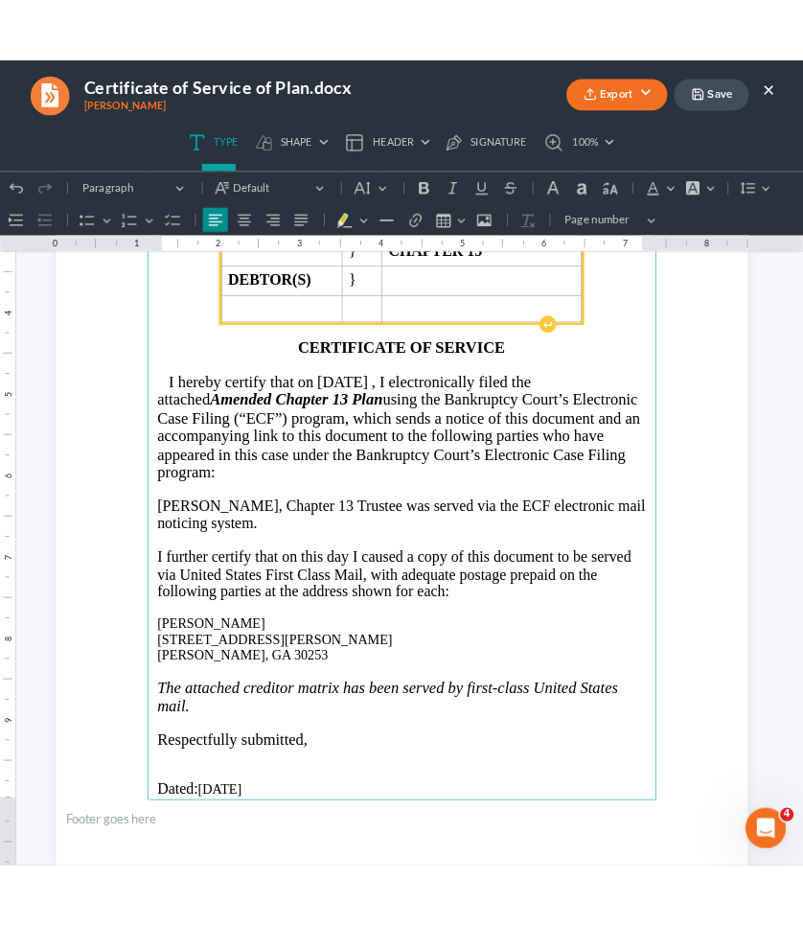
scroll to position [71, 0]
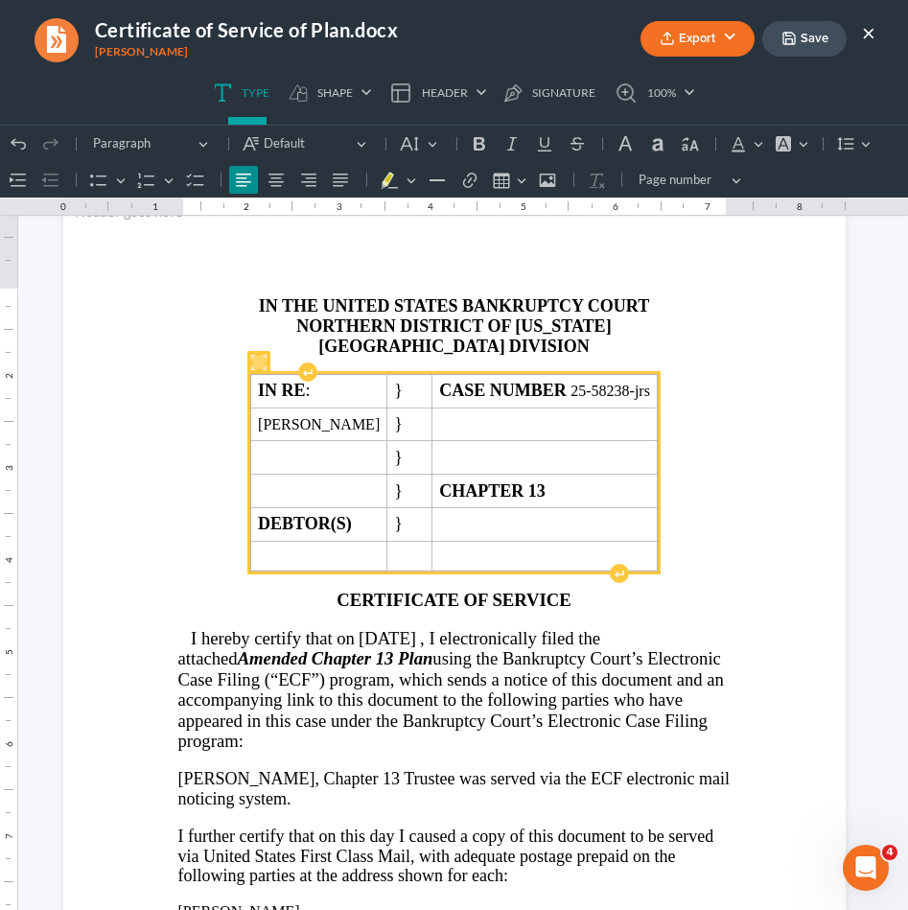
click at [789, 37] on icon "button" at bounding box center [788, 38] width 15 height 15
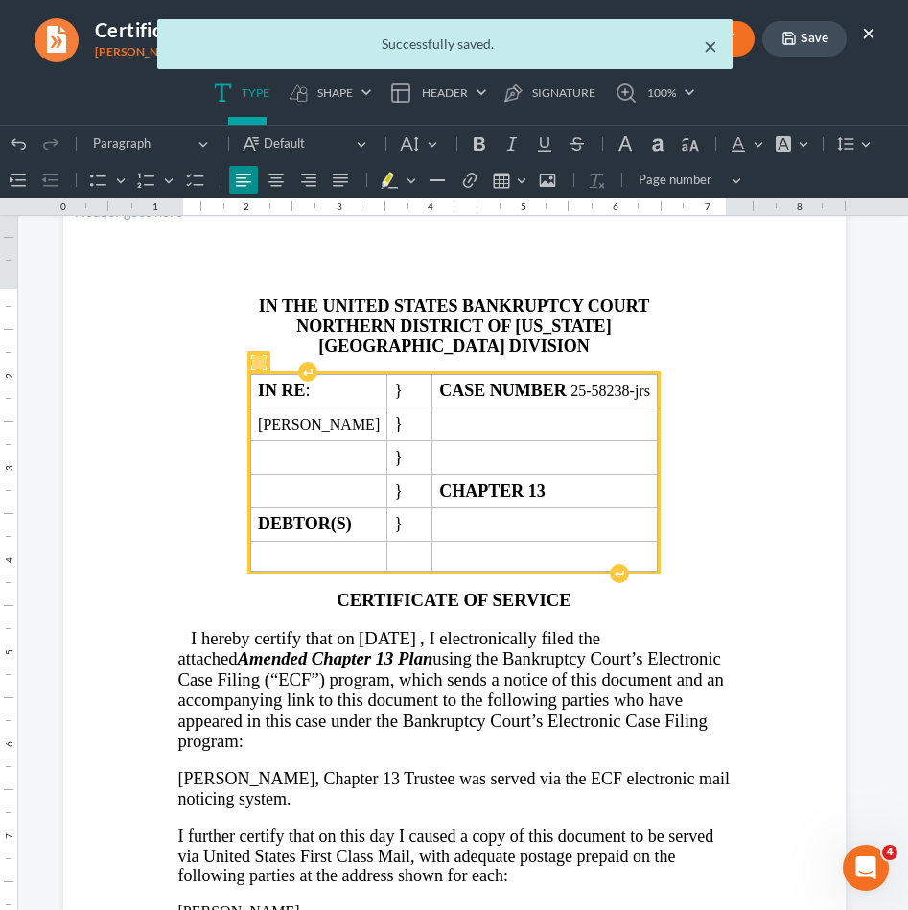
click at [708, 50] on button "×" at bounding box center [710, 46] width 13 height 23
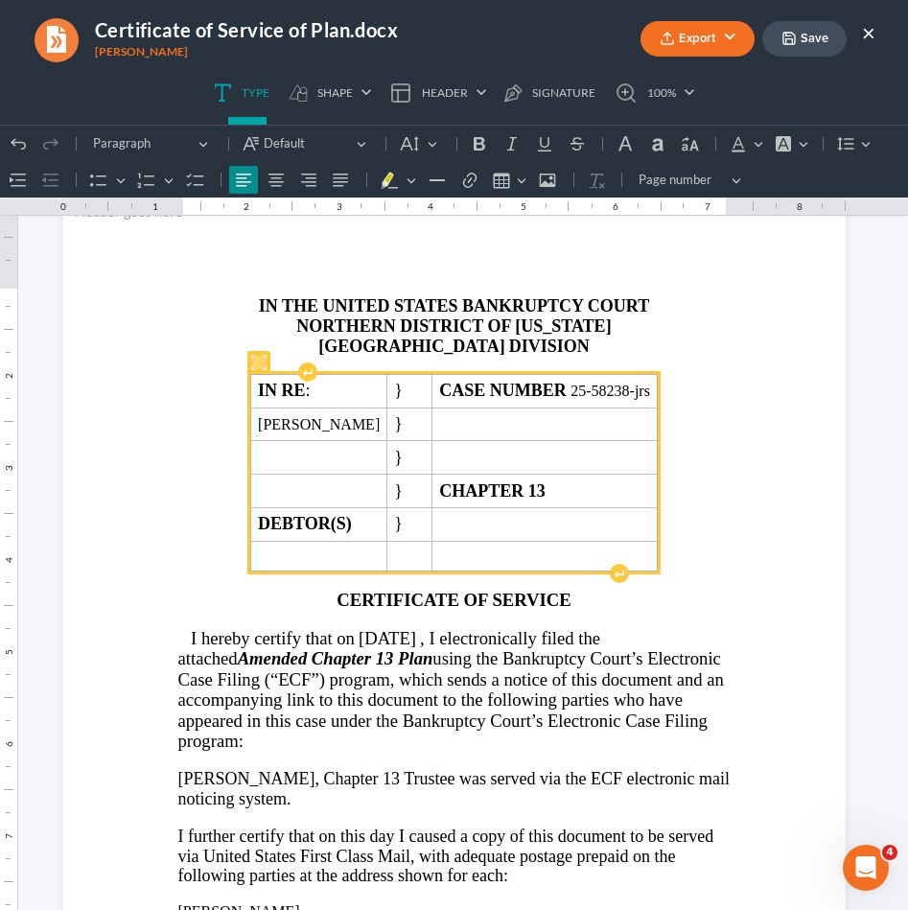
click at [710, 36] on button "Export" at bounding box center [697, 38] width 114 height 35
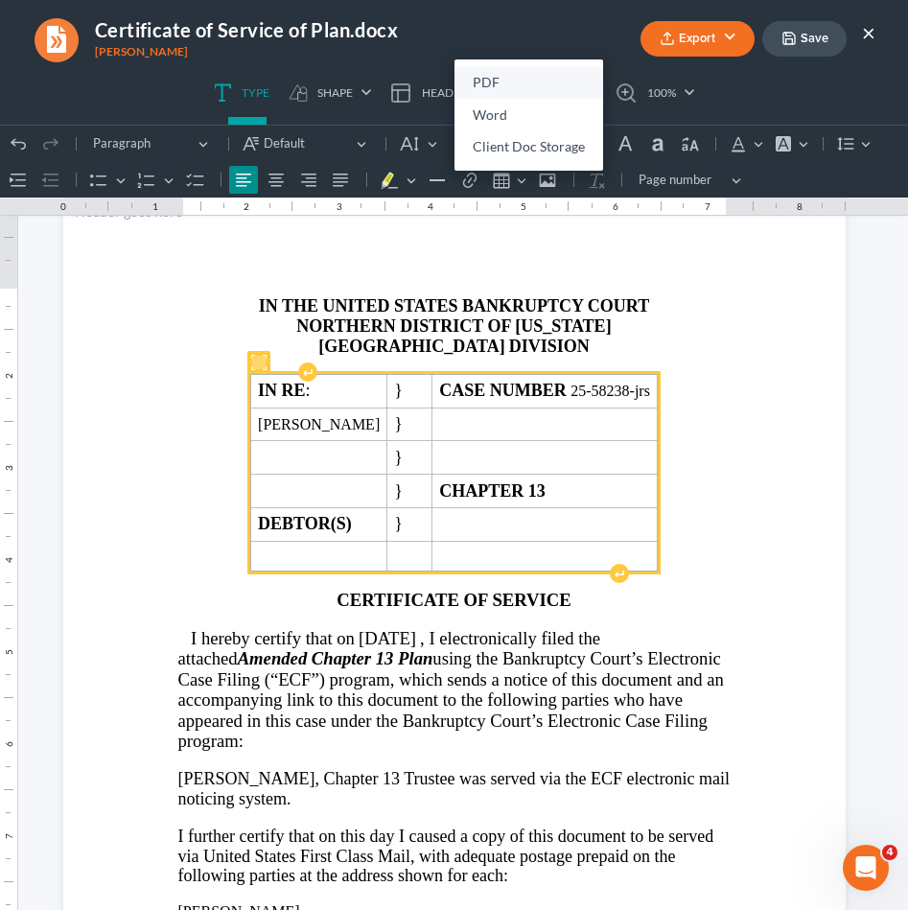
click at [568, 72] on link "PDF" at bounding box center [528, 83] width 149 height 33
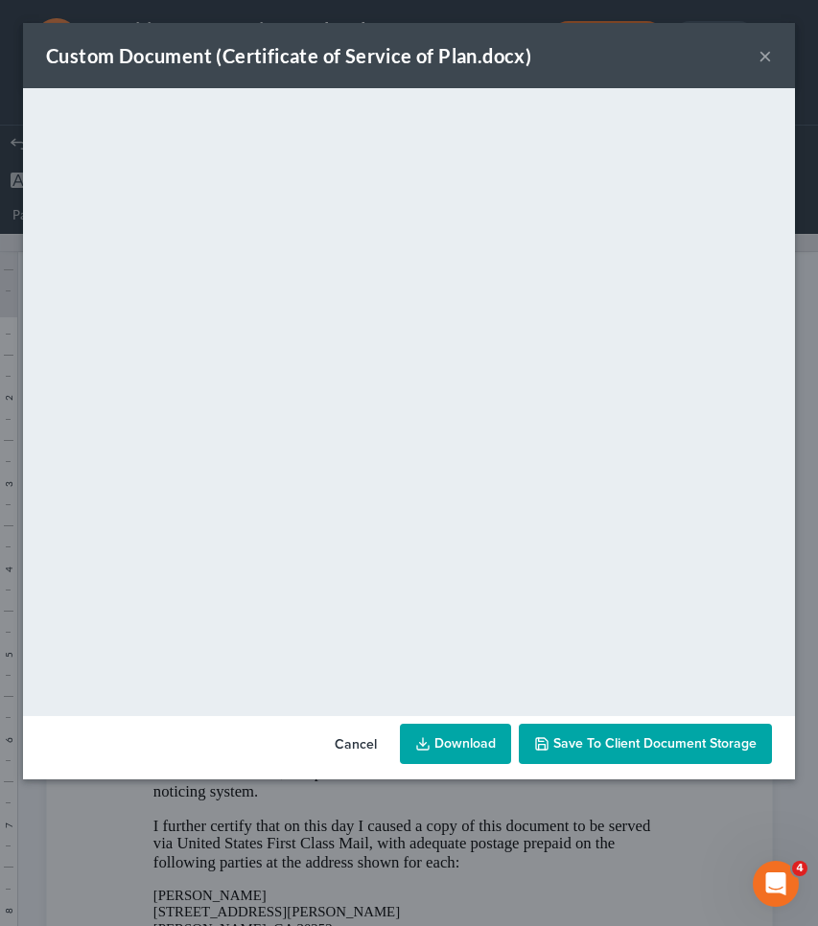
click at [771, 58] on button "×" at bounding box center [764, 55] width 13 height 23
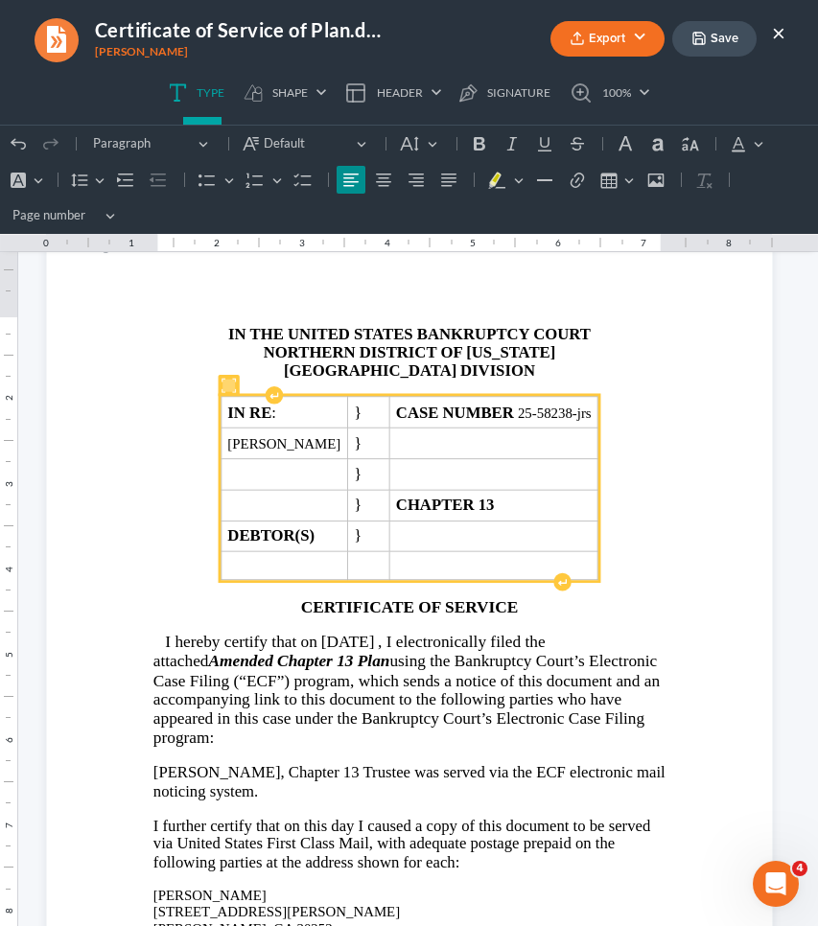
click at [780, 33] on button "×" at bounding box center [778, 32] width 13 height 23
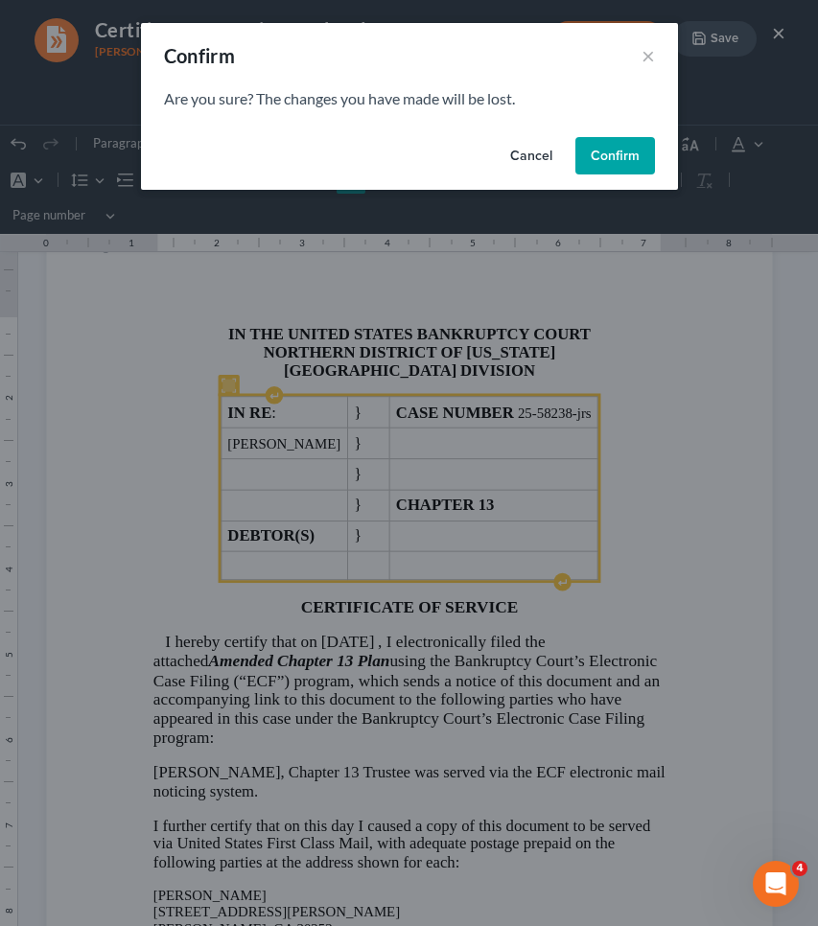
click at [600, 145] on button "Confirm" at bounding box center [615, 156] width 80 height 38
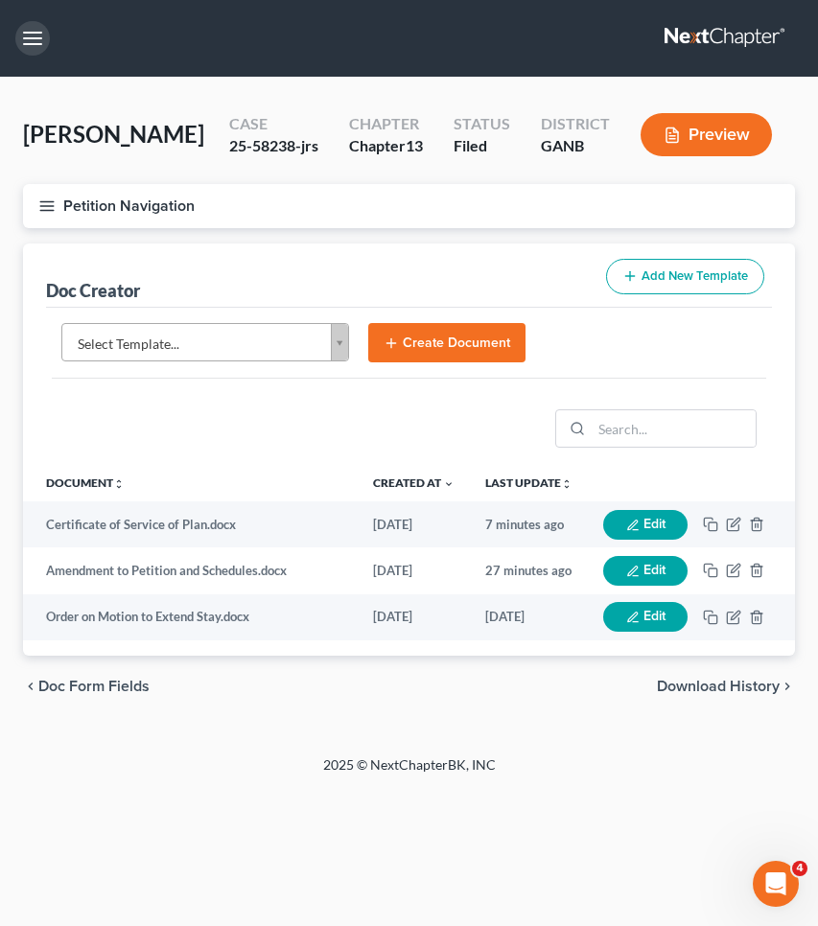
click at [40, 48] on button "button" at bounding box center [32, 38] width 35 height 35
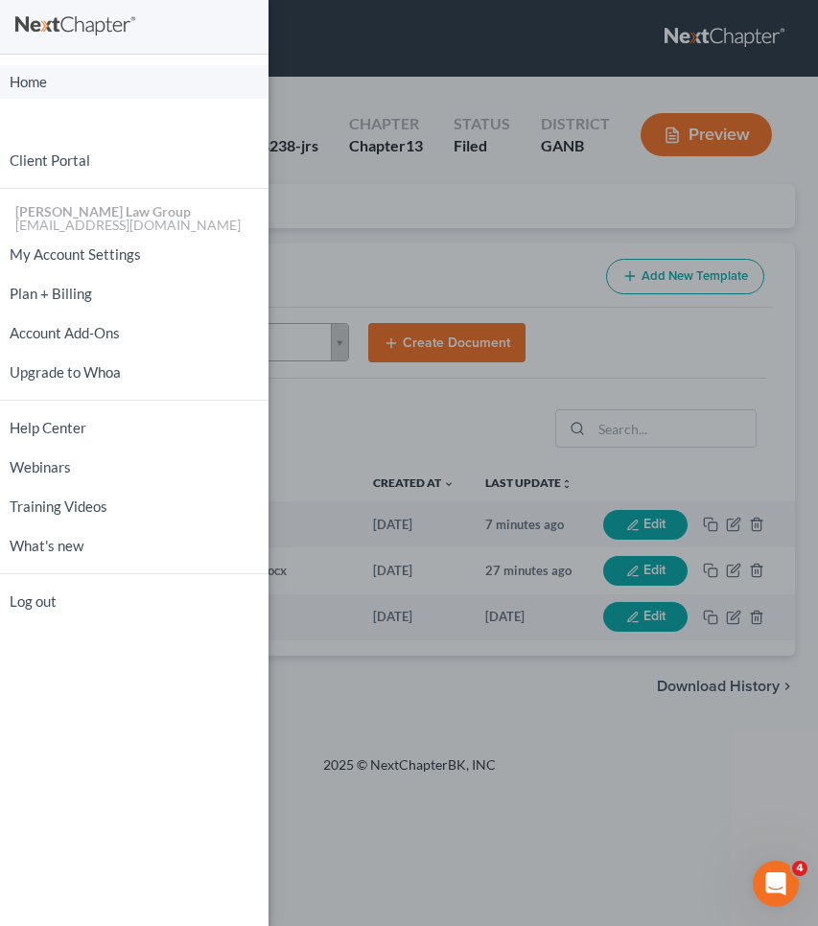
click at [46, 82] on link "Home" at bounding box center [134, 82] width 268 height 34
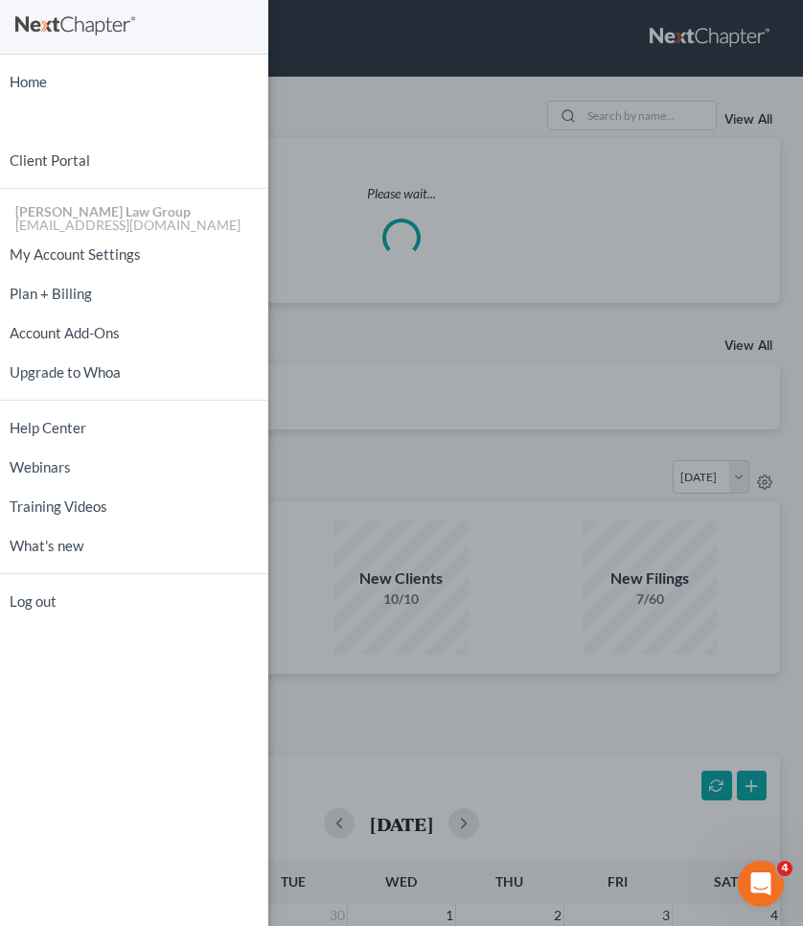
click at [488, 43] on div "Home New Case Client Portal [PERSON_NAME] Law Group [EMAIL_ADDRESS][DOMAIN_NAME…" at bounding box center [401, 463] width 803 height 926
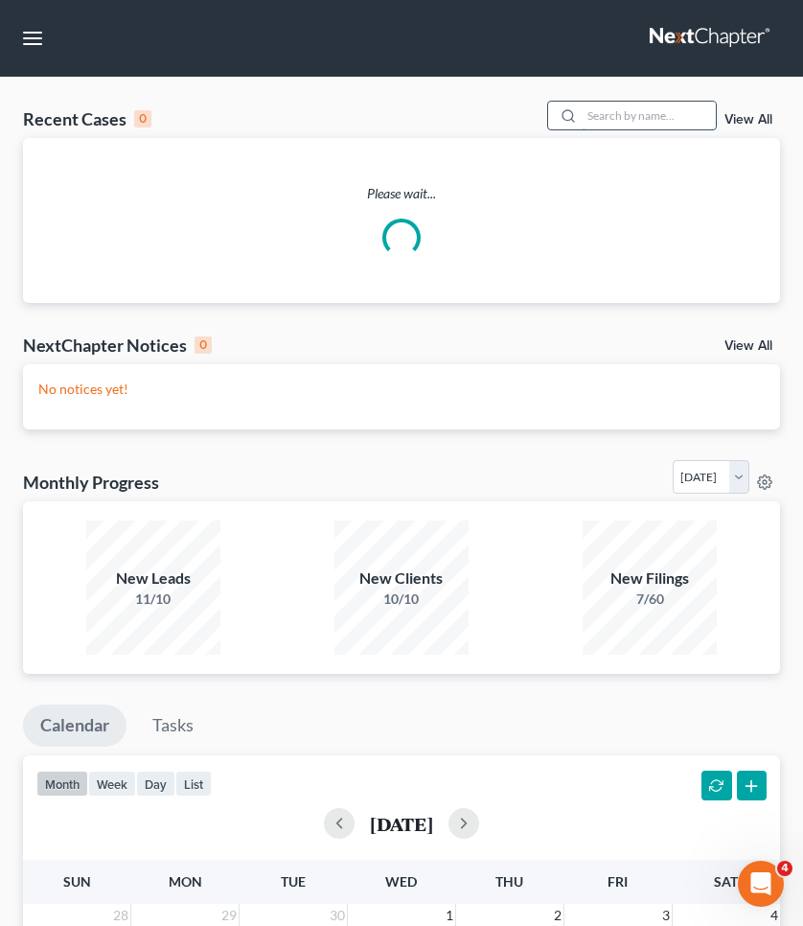
click at [642, 110] on input "search" at bounding box center [649, 116] width 134 height 28
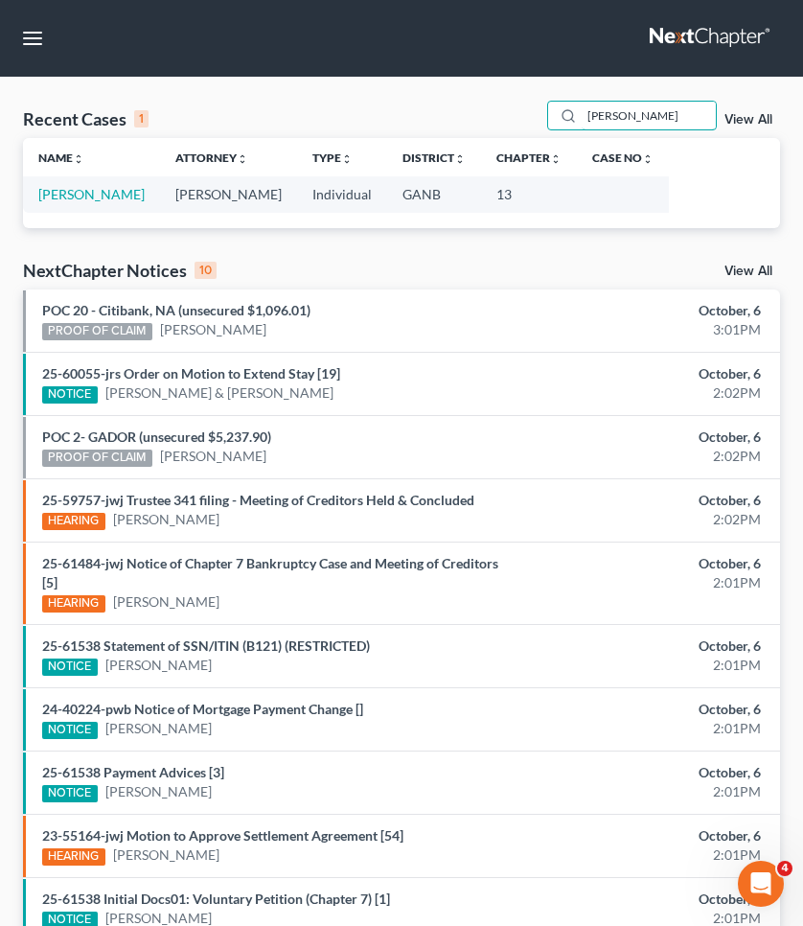
type input "[PERSON_NAME]"
click at [51, 202] on td "[PERSON_NAME]" at bounding box center [91, 193] width 137 height 35
click at [50, 195] on link "[PERSON_NAME]" at bounding box center [91, 194] width 106 height 16
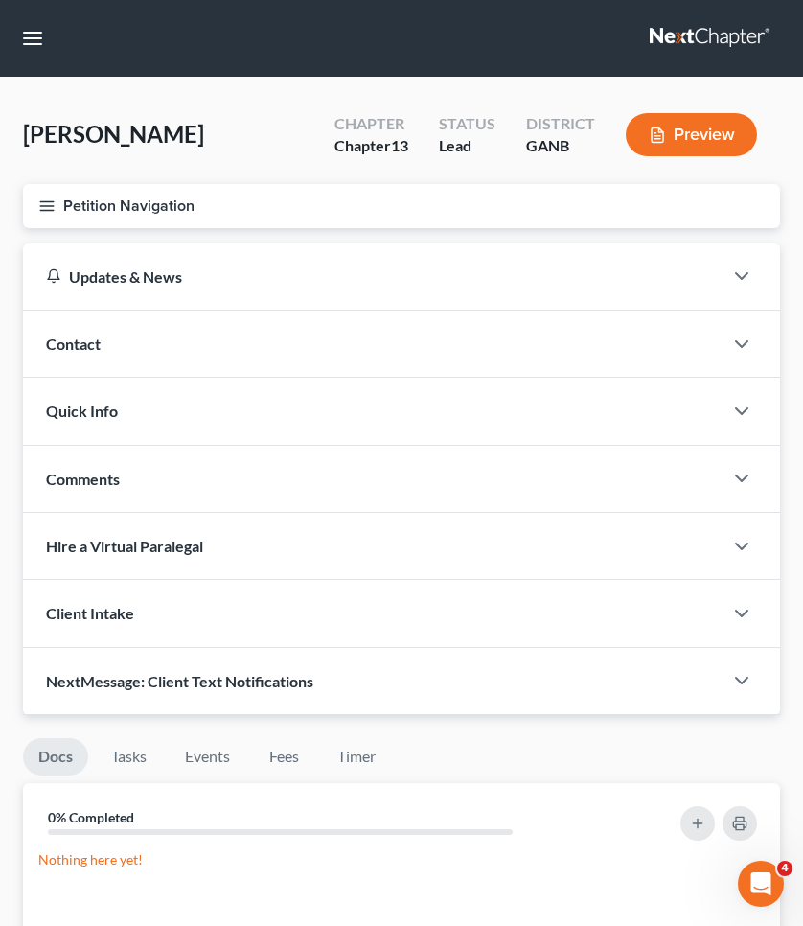
click at [60, 199] on button "Petition Navigation" at bounding box center [401, 206] width 757 height 44
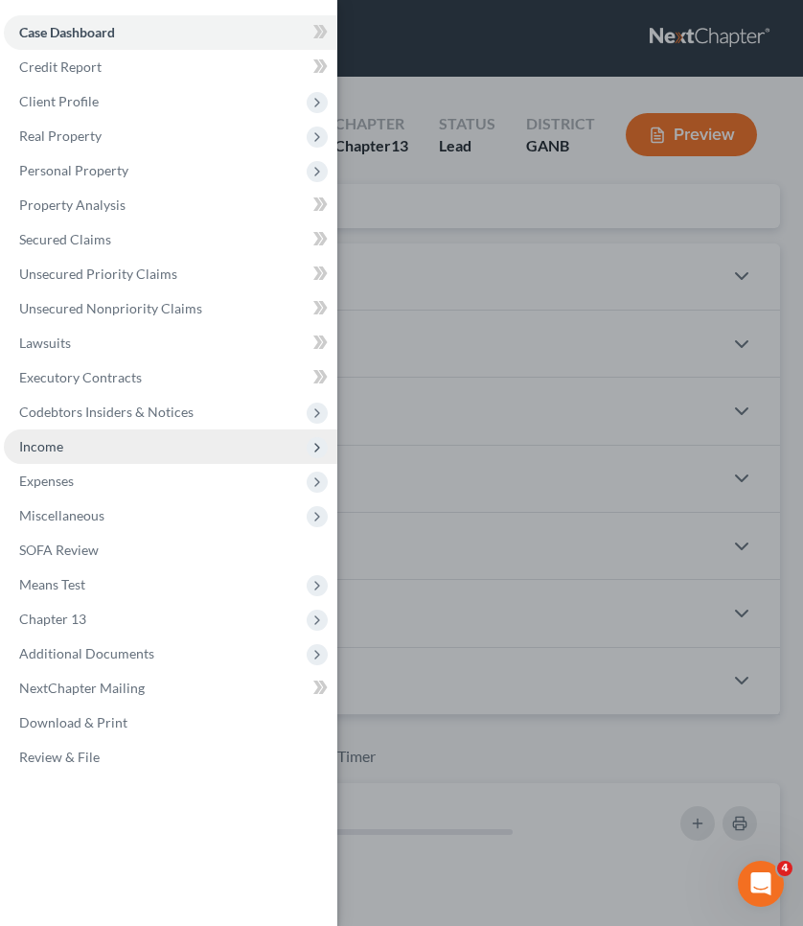
click at [69, 451] on span "Income" at bounding box center [171, 446] width 334 height 35
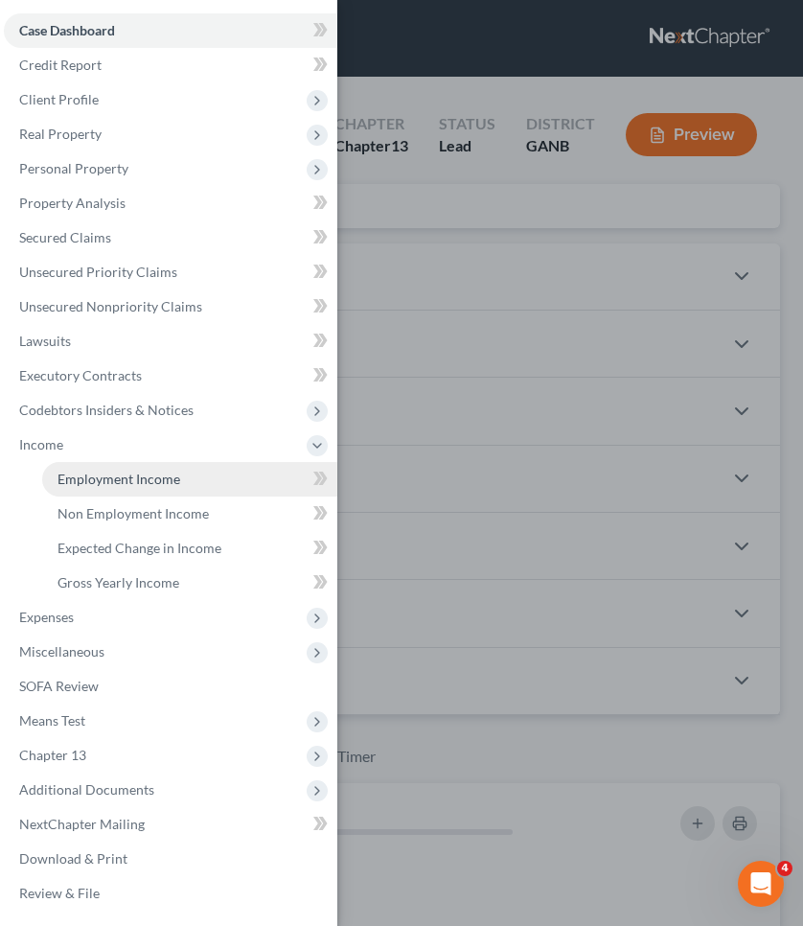
click at [81, 471] on span "Employment Income" at bounding box center [119, 479] width 123 height 16
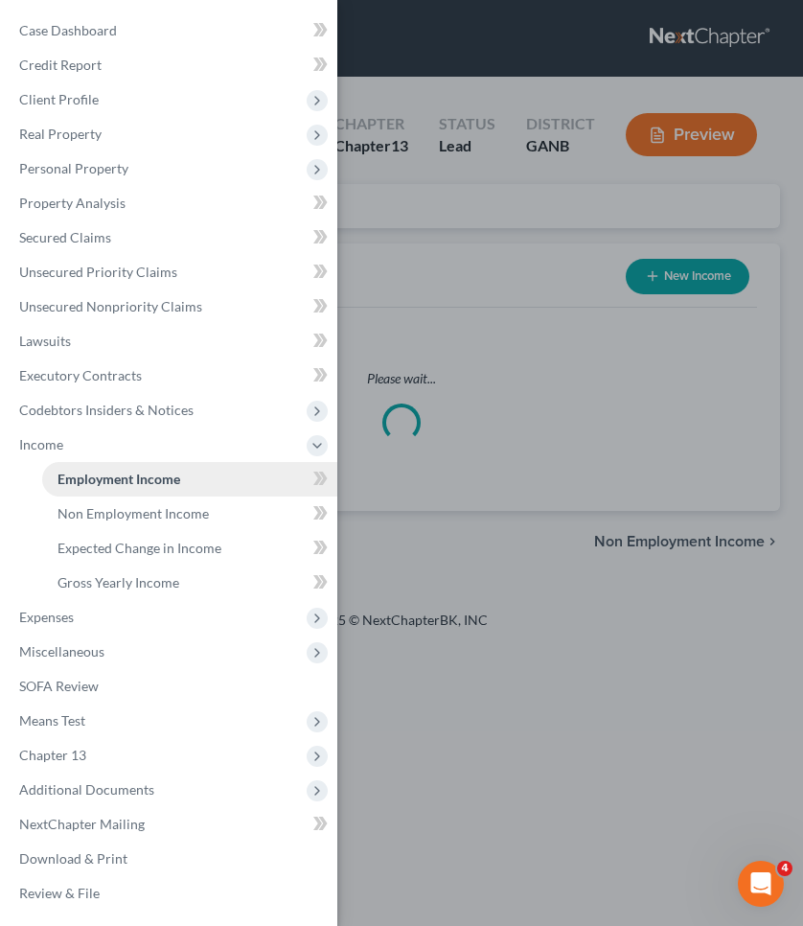
scroll to position [2, 0]
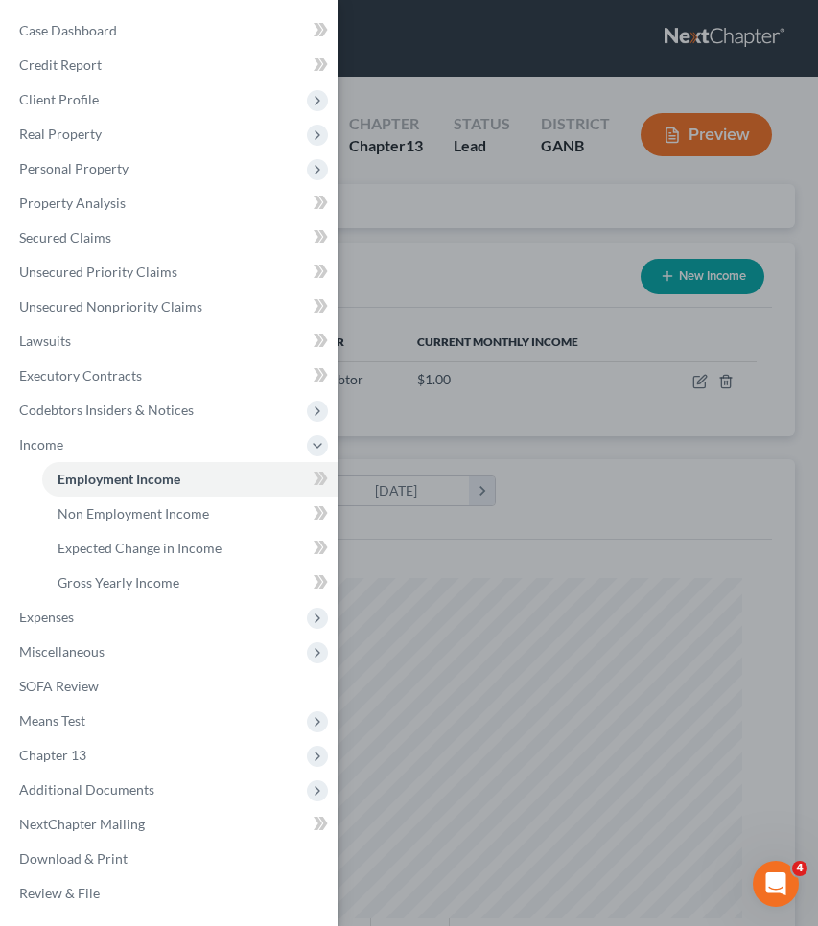
click at [425, 238] on div "Case Dashboard Payments Invoices Payments Payments Credit Report Client Profile" at bounding box center [409, 463] width 818 height 926
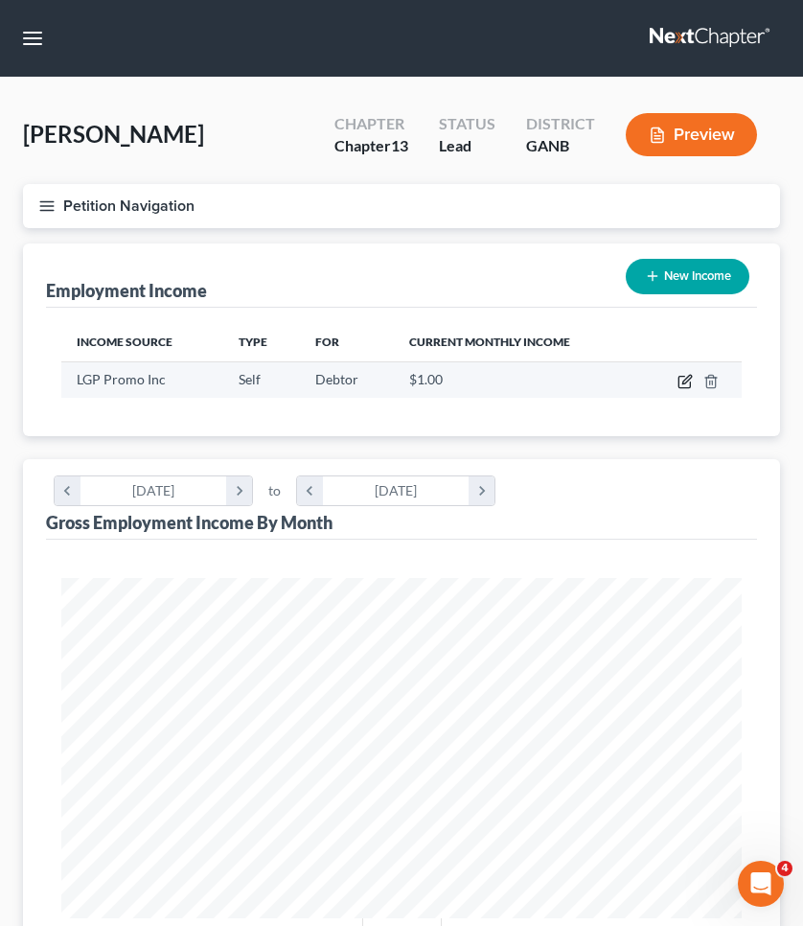
click at [684, 383] on icon "button" at bounding box center [687, 379] width 9 height 9
select select "1"
select select "10"
select select "0"
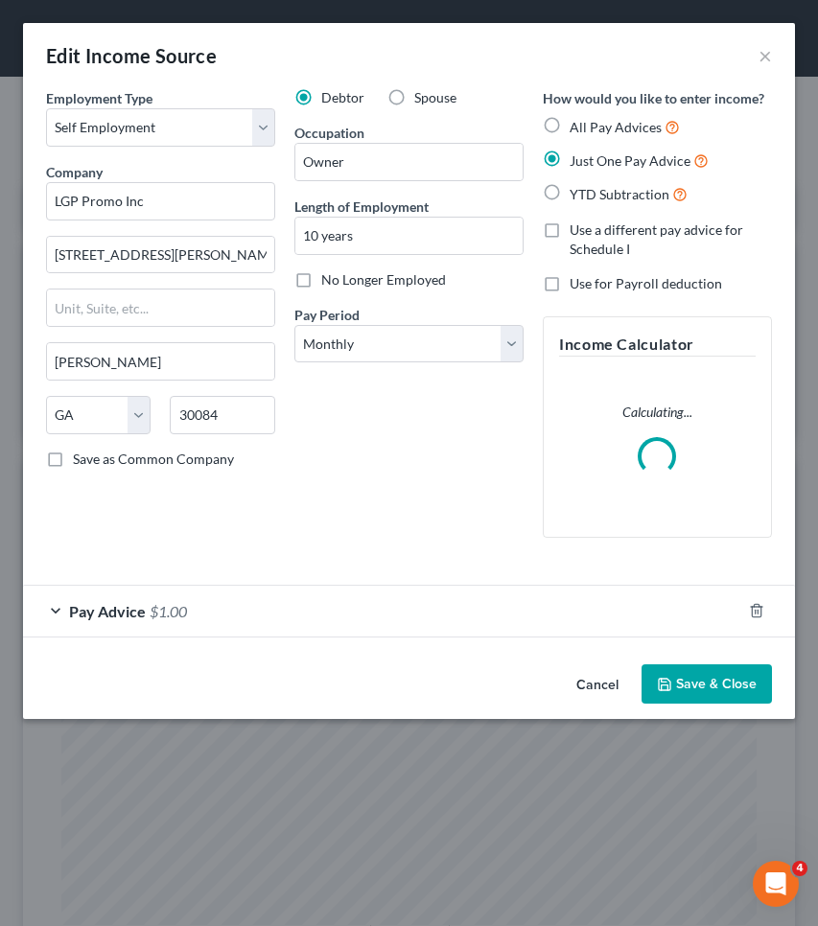
scroll to position [347, 733]
click at [607, 129] on span "All Pay Advices" at bounding box center [615, 127] width 92 height 16
click at [590, 128] on input "All Pay Advices" at bounding box center [583, 122] width 12 height 12
radio input "true"
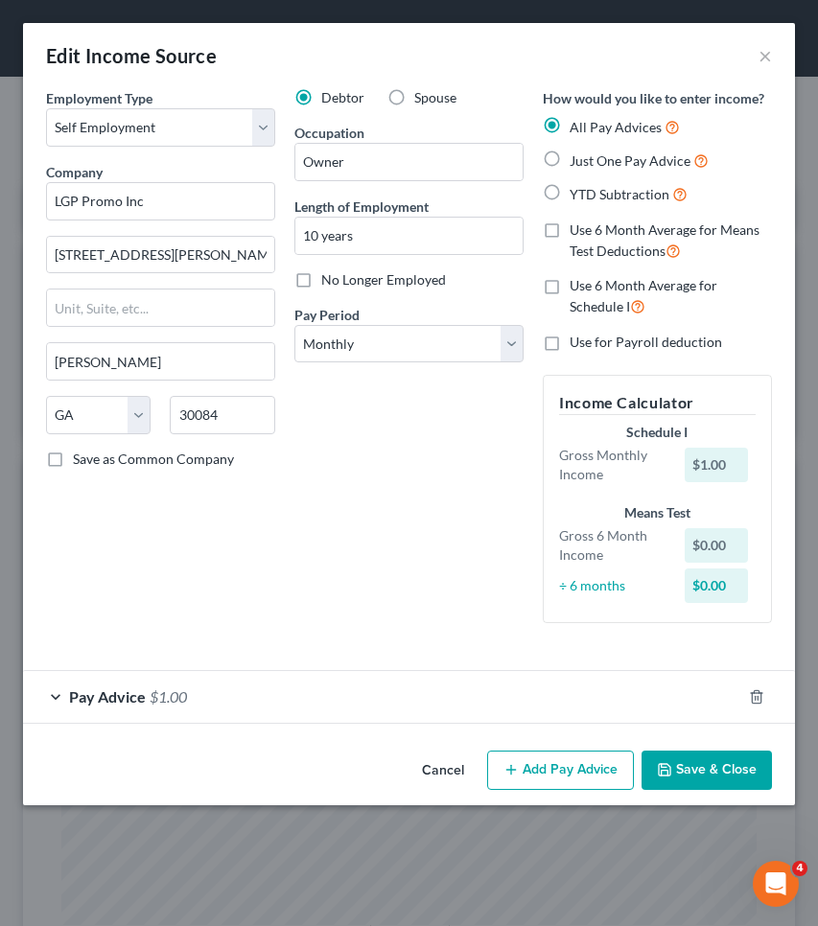
click at [460, 686] on div "Pay Advice $1.00" at bounding box center [382, 696] width 718 height 51
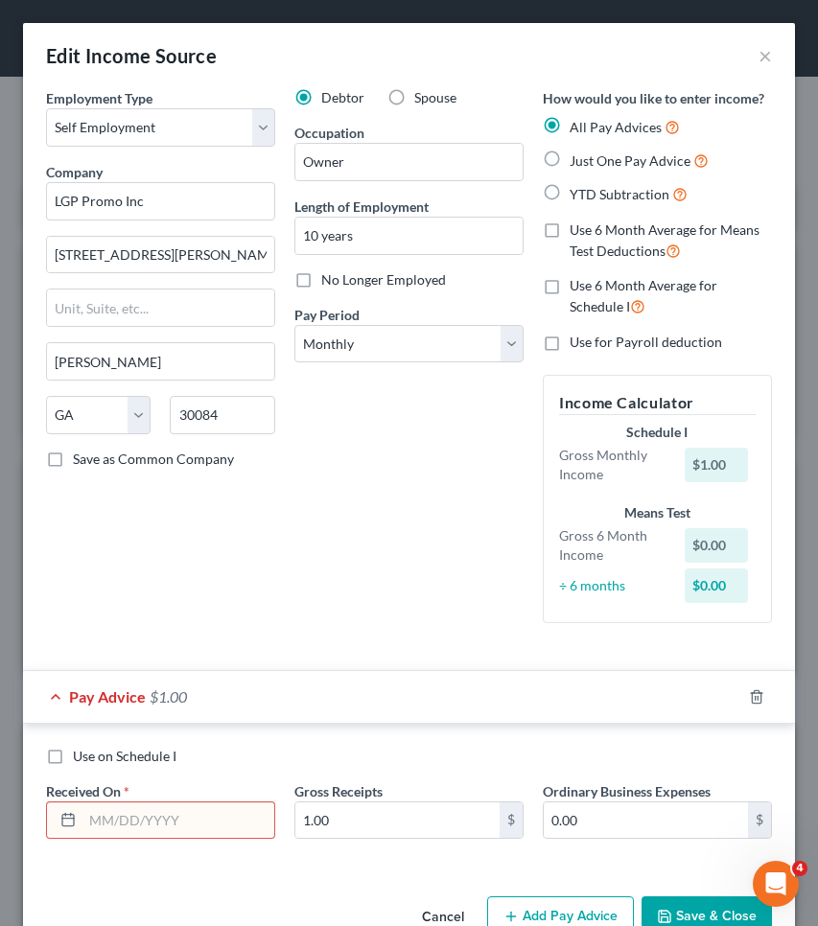
click at [146, 802] on input "text" at bounding box center [178, 820] width 192 height 36
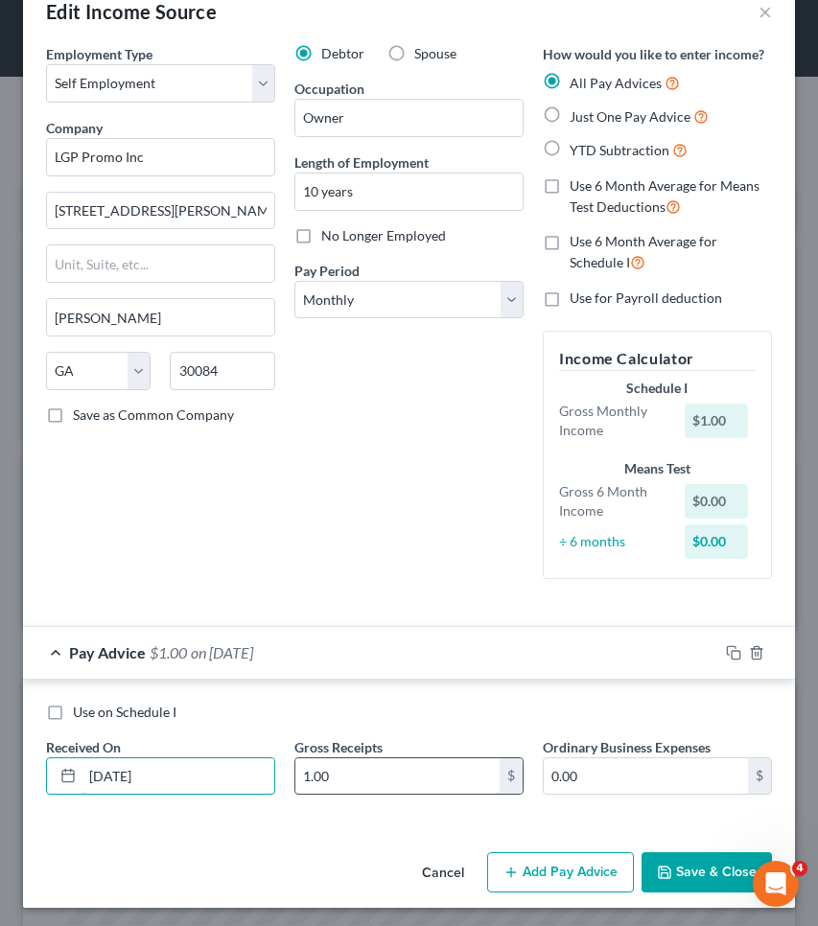
type input "[DATE]"
drag, startPoint x: 343, startPoint y: 777, endPoint x: 243, endPoint y: 776, distance: 100.7
click at [243, 776] on div "Use on Schedule I Received On * [DATE] Gross Receipts 1.00 $ Ordinary Business …" at bounding box center [408, 757] width 745 height 108
type input "18,952"
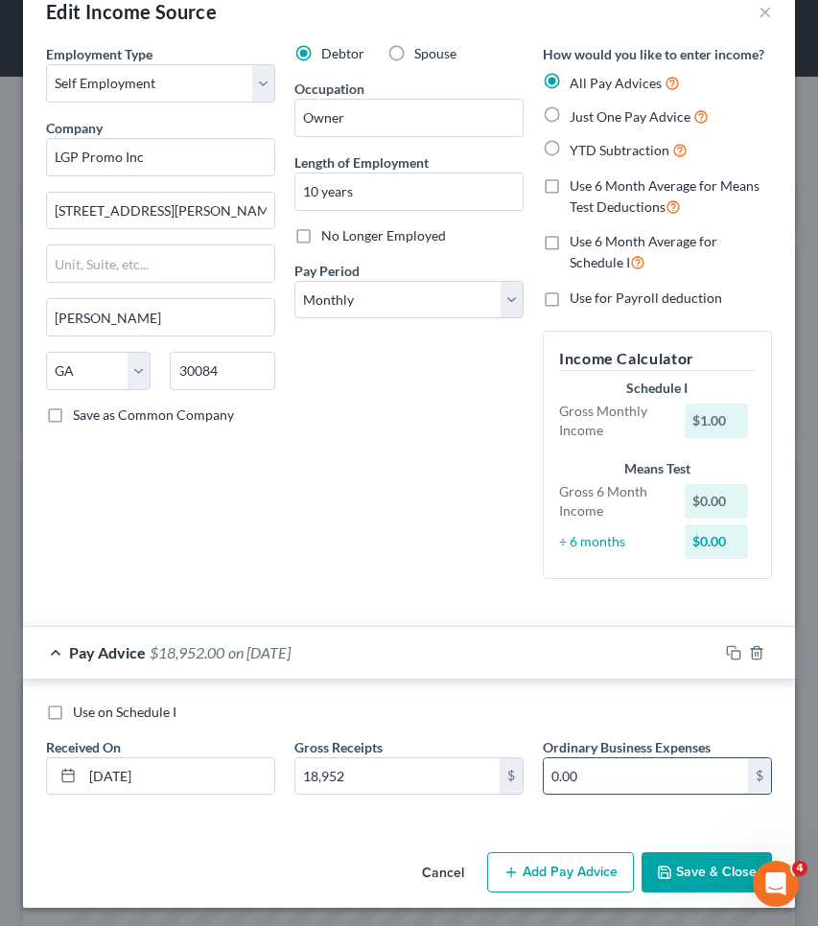
drag, startPoint x: 551, startPoint y: 776, endPoint x: 538, endPoint y: 775, distance: 13.5
click at [544, 775] on input "0.00" at bounding box center [646, 776] width 204 height 36
drag, startPoint x: 610, startPoint y: 775, endPoint x: 509, endPoint y: 771, distance: 100.7
click at [509, 771] on div "Use on Schedule I Received On * [DATE] Gross Receipts 18,952 $ Ordinary Busines…" at bounding box center [408, 757] width 745 height 108
type input "19,769.40"
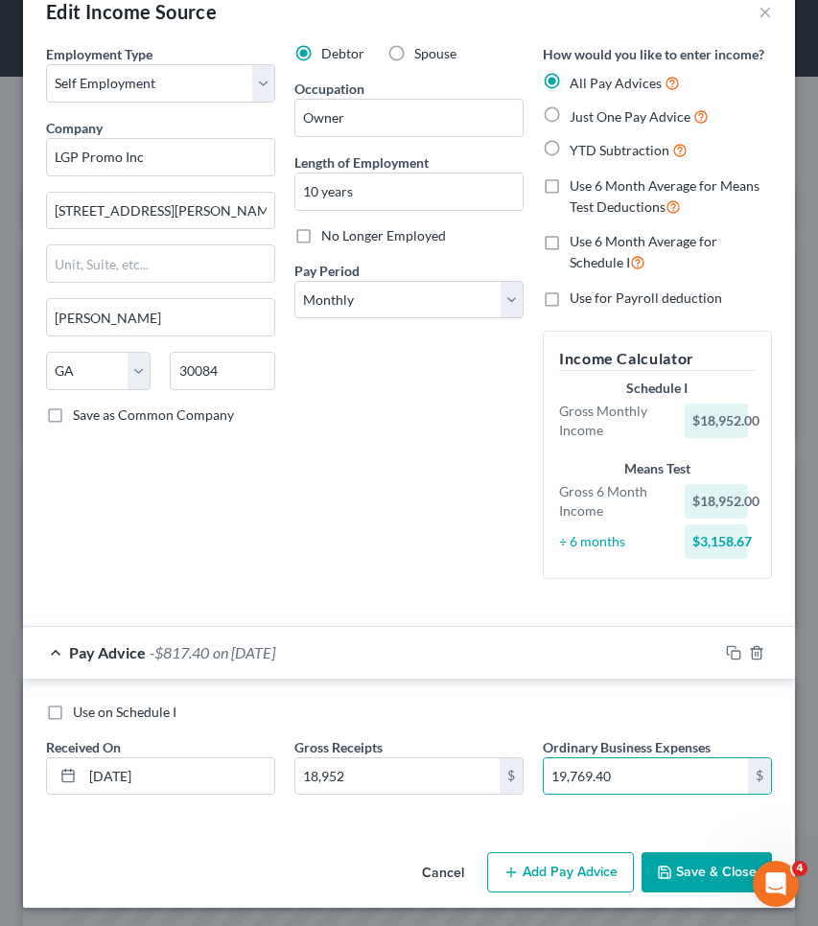
click at [514, 860] on button "Add Pay Advice" at bounding box center [560, 872] width 147 height 40
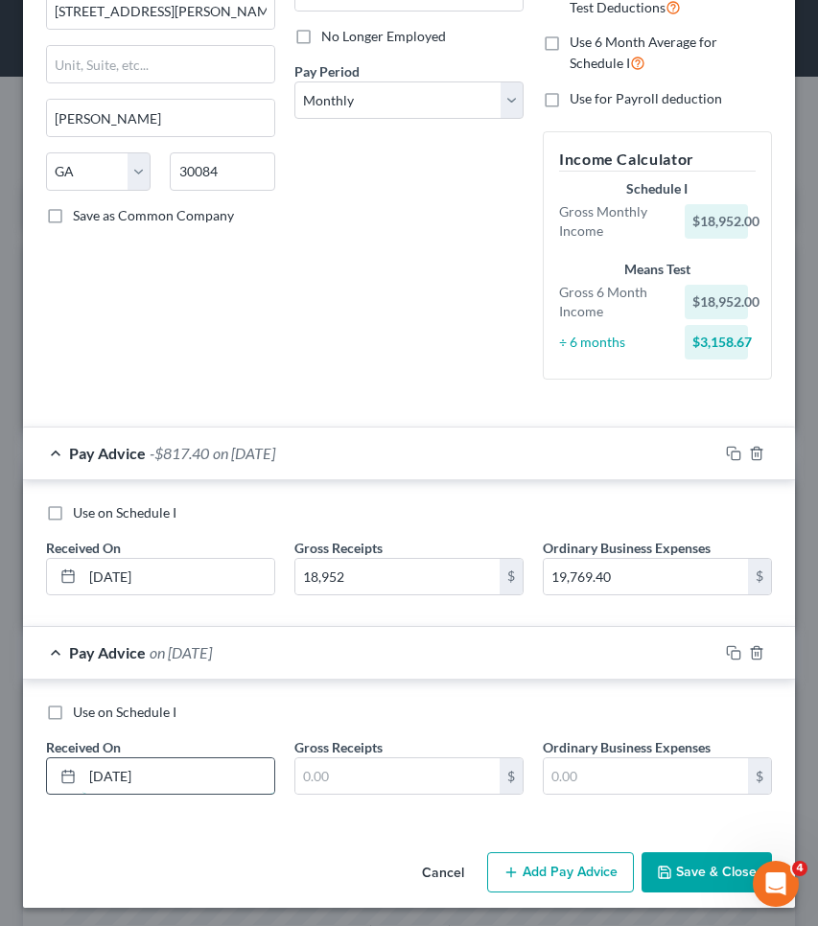
type input "[DATE]"
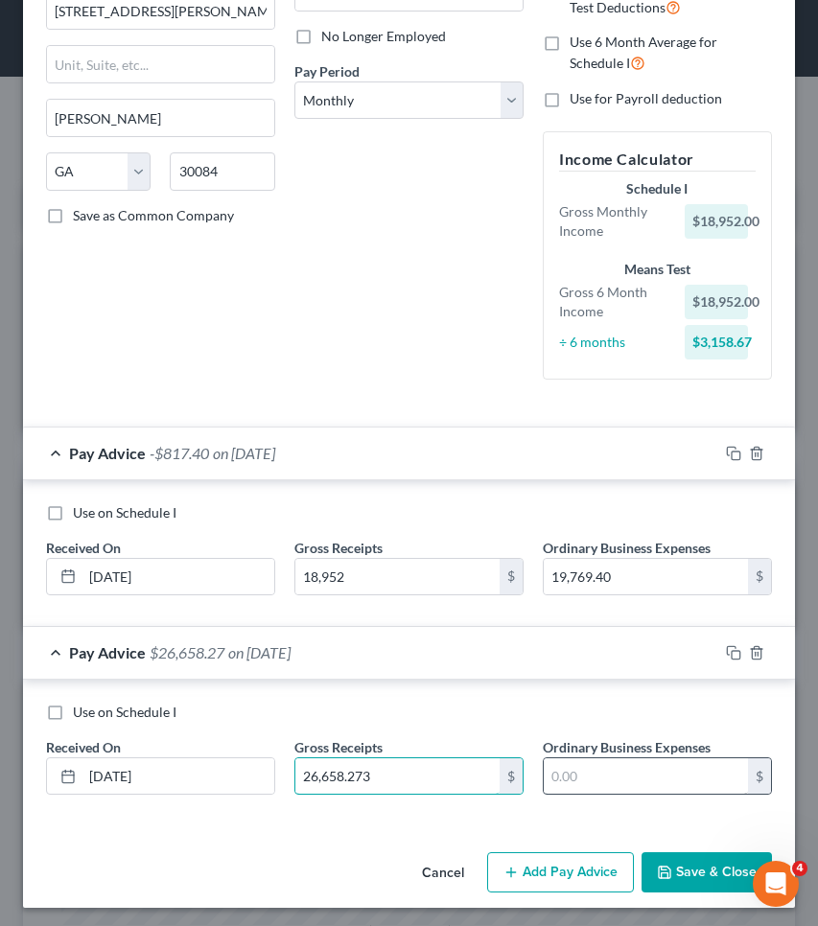
type input "26,658.2732"
type input "1"
type input "321,990.02"
click at [558, 868] on button "Add Pay Advice" at bounding box center [560, 872] width 147 height 40
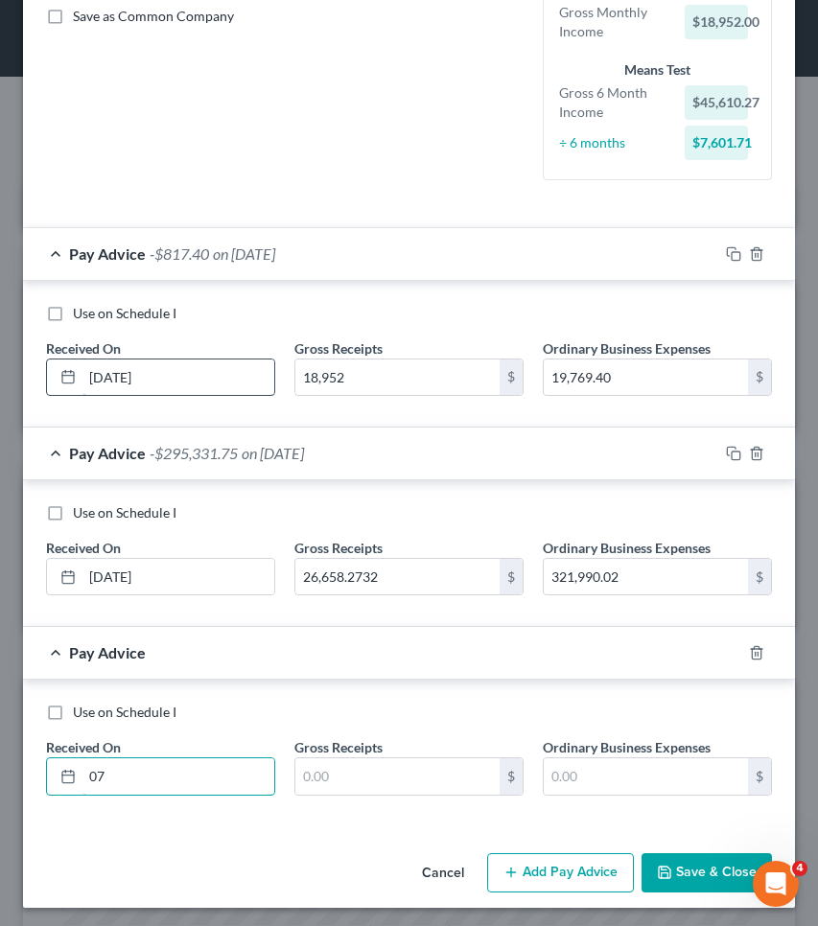
type input "07"
click at [123, 378] on input "[DATE]" at bounding box center [178, 378] width 192 height 36
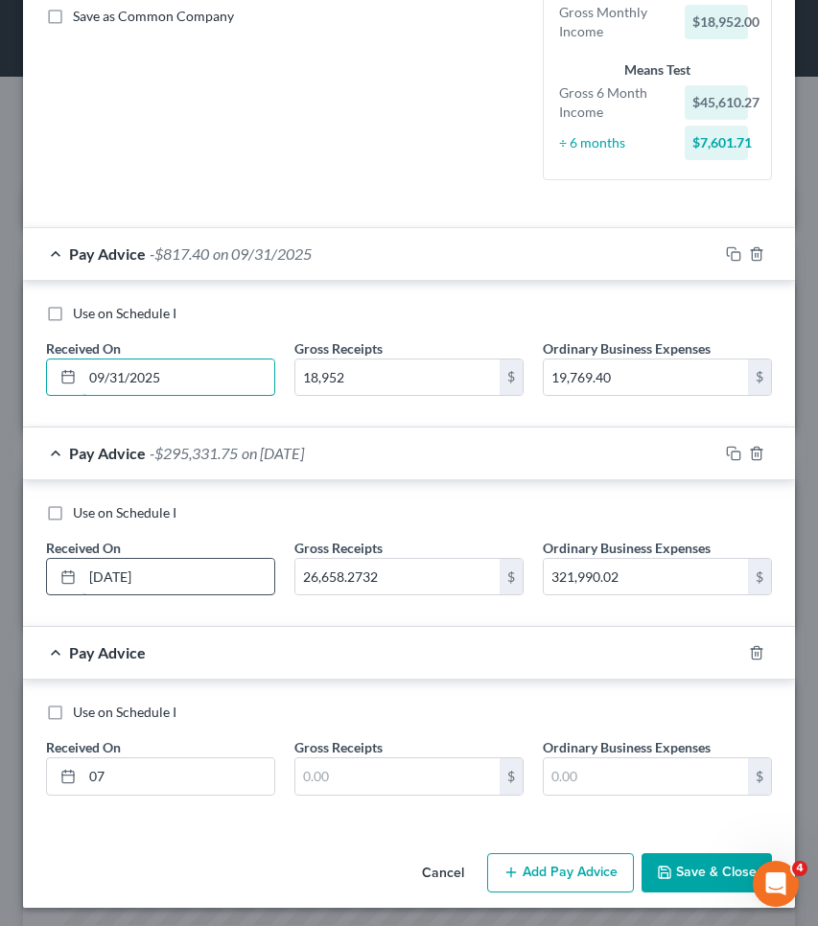
type input "09/31/2025"
click at [125, 570] on input "[DATE]" at bounding box center [178, 577] width 192 height 36
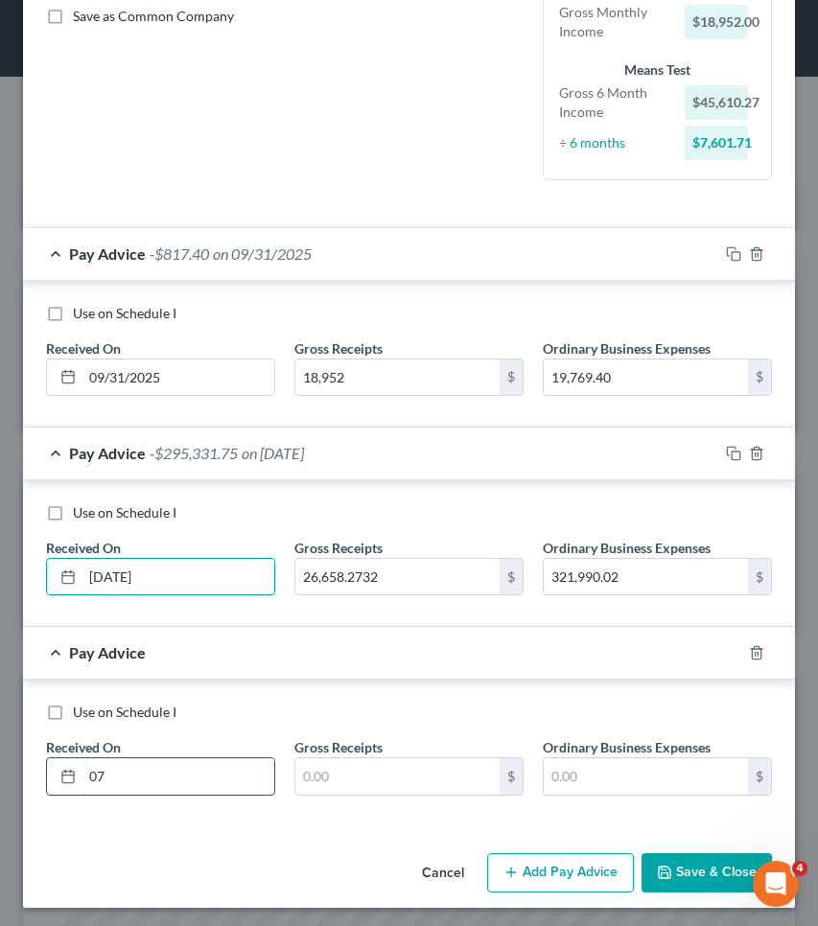
type input "[DATE]"
click at [128, 777] on input "07" at bounding box center [178, 776] width 192 height 36
type input "[DATE]"
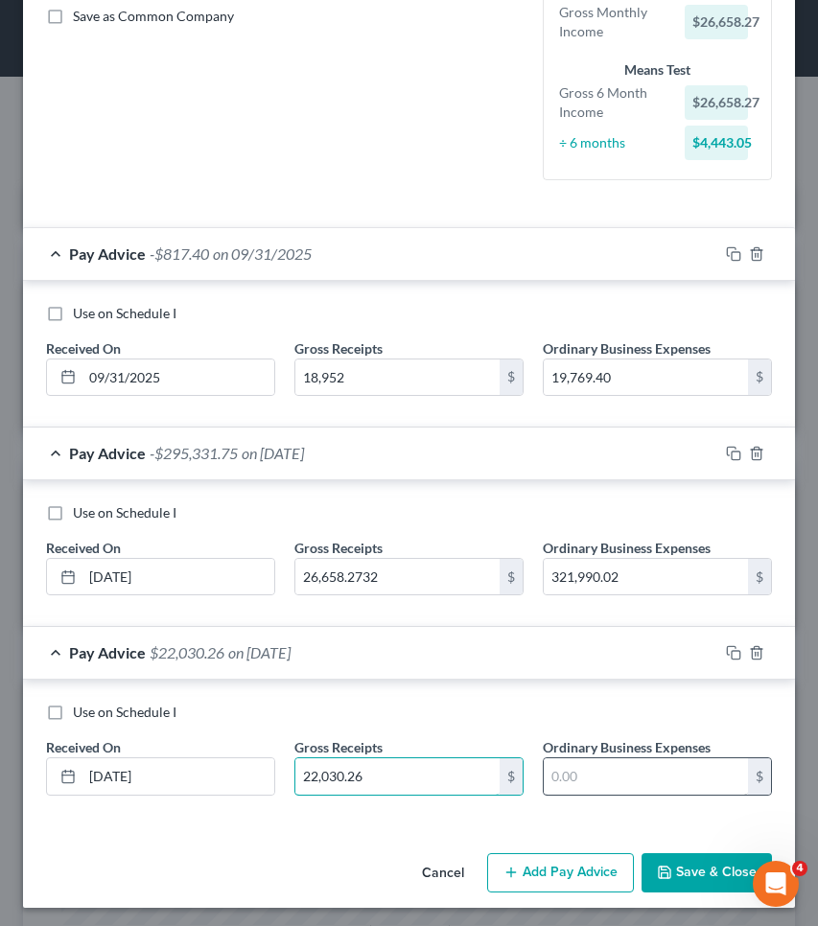
type input "22,030.26"
type input "24,427.12"
click at [557, 872] on button "Add Pay Advice" at bounding box center [560, 873] width 147 height 40
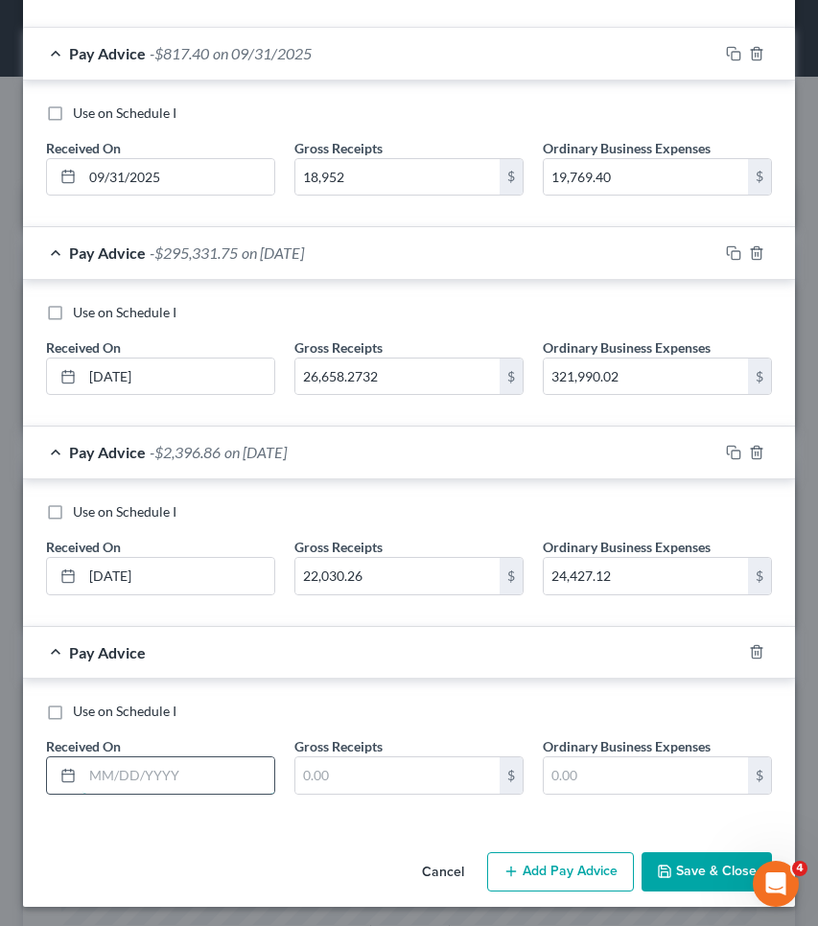
click at [220, 783] on input "text" at bounding box center [178, 775] width 192 height 36
click at [220, 781] on input "text" at bounding box center [178, 776] width 192 height 36
type input "[DATE]"
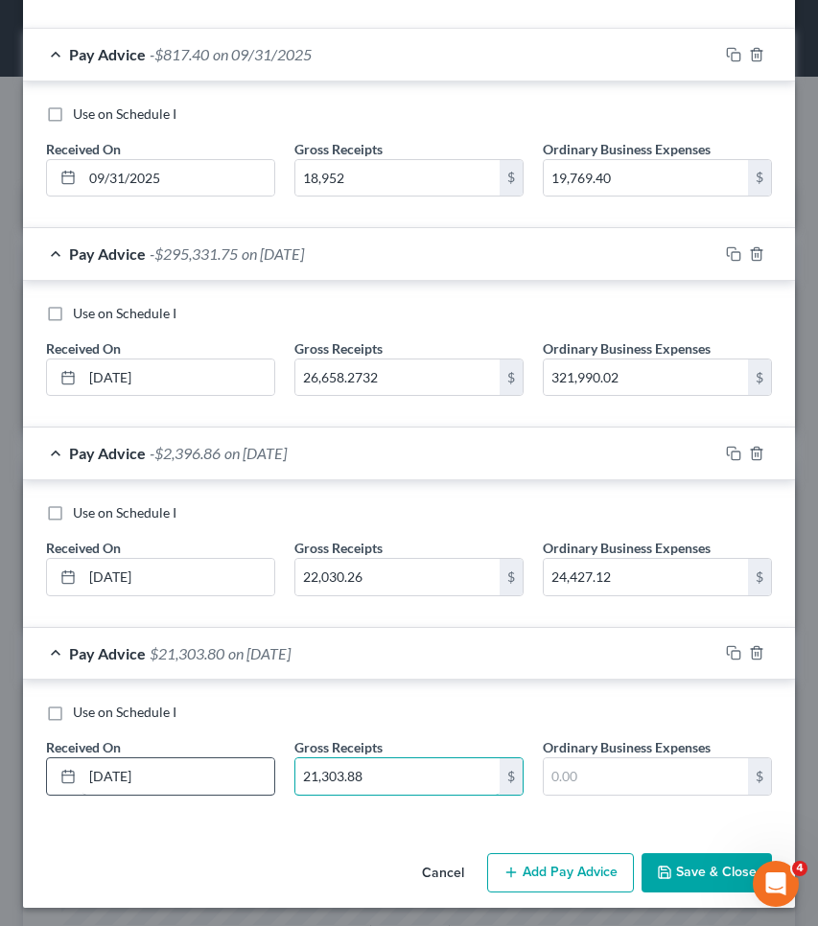
type input "21,303.88"
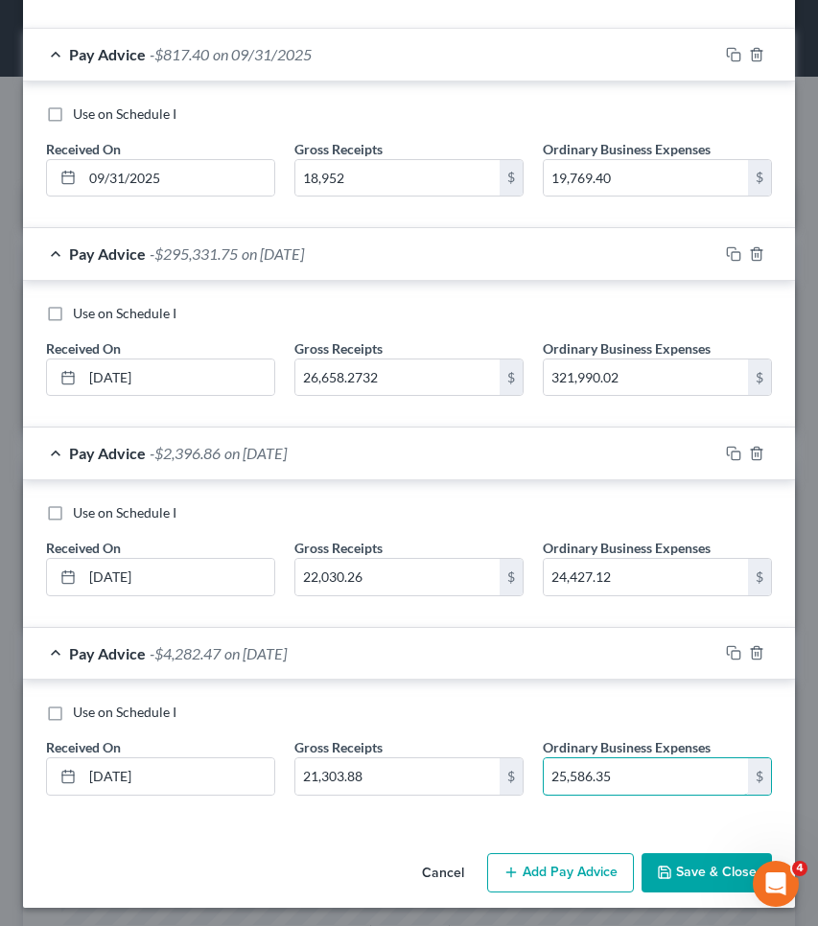
type input "25,586.35"
click at [517, 869] on button "Add Pay Advice" at bounding box center [560, 873] width 147 height 40
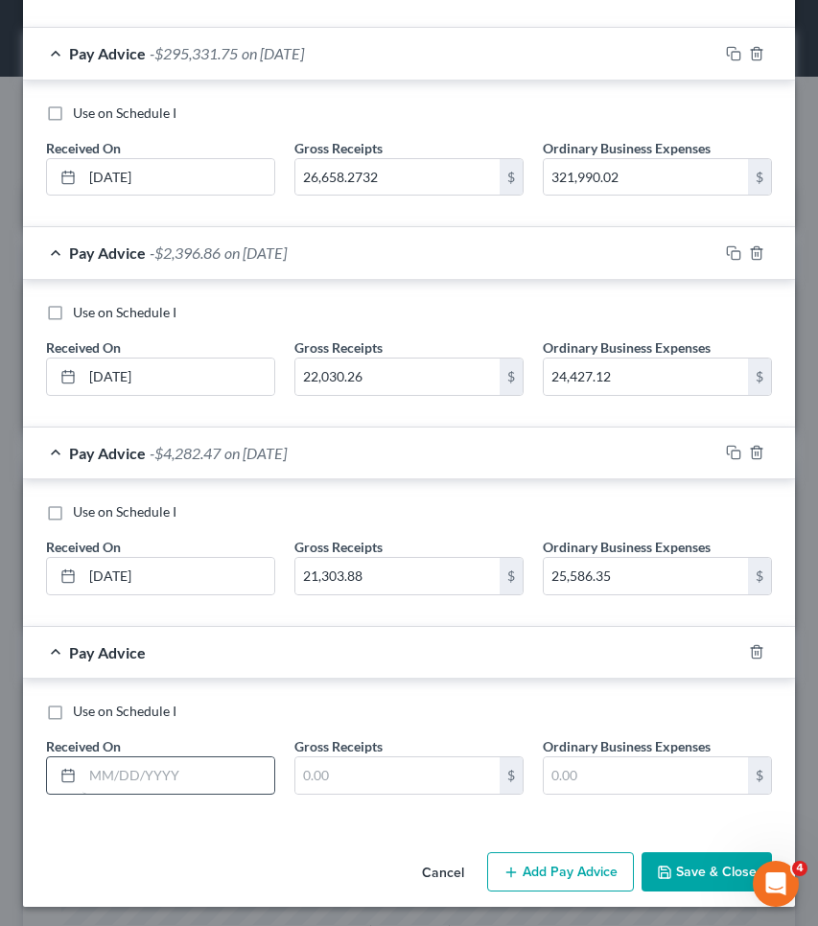
scroll to position [842, 0]
click at [232, 780] on input "text" at bounding box center [178, 776] width 192 height 36
type input "97779.38"
click at [369, 766] on input "text" at bounding box center [397, 776] width 204 height 36
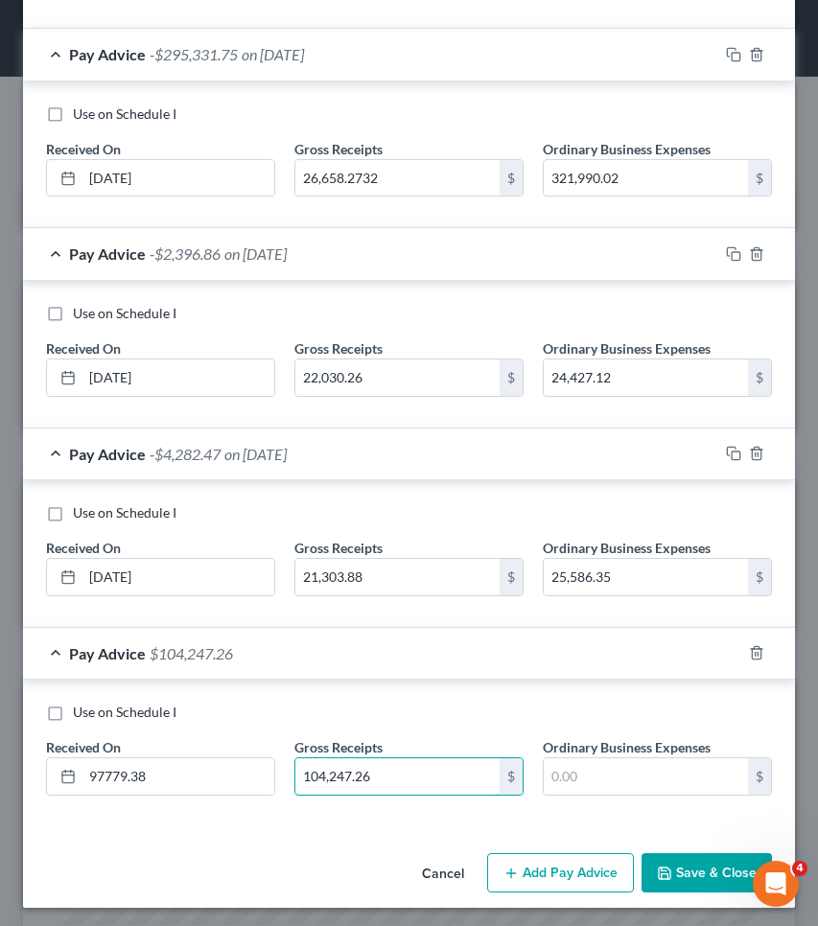
type input "104,247.26"
click at [563, 890] on div "Cancel Add Pay Advice Save & Close" at bounding box center [409, 877] width 772 height 63
click at [559, 872] on button "Add Pay Advice" at bounding box center [560, 873] width 147 height 40
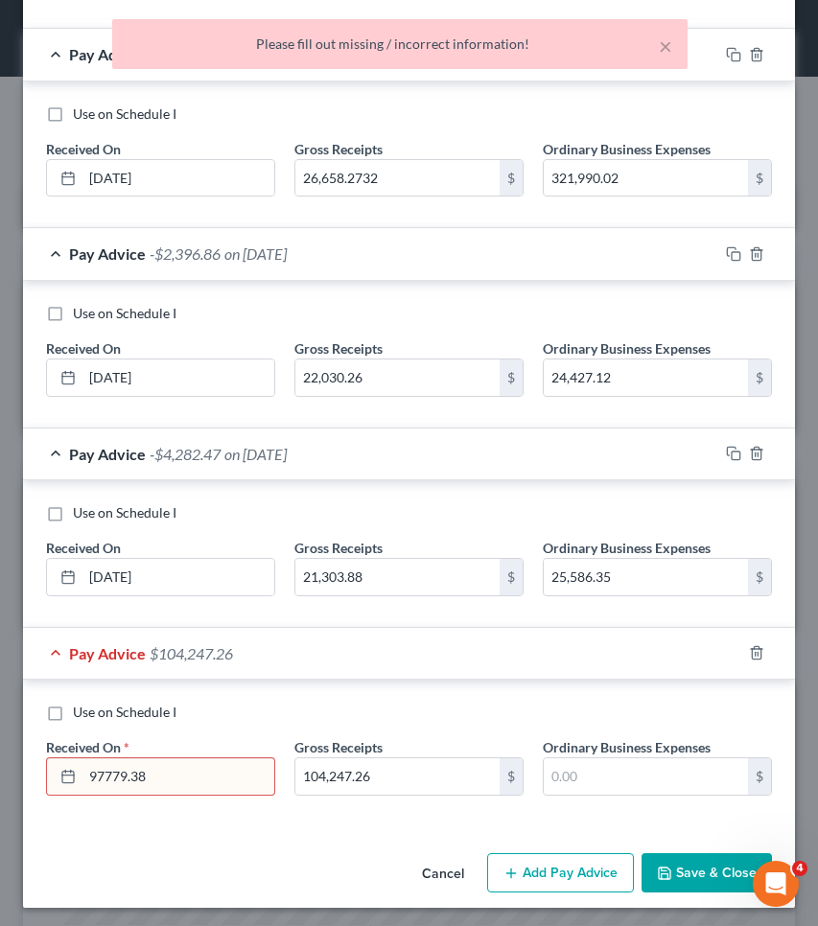
click at [198, 773] on input "97779.38" at bounding box center [178, 776] width 192 height 36
drag, startPoint x: 408, startPoint y: 767, endPoint x: 183, endPoint y: 763, distance: 225.3
click at [183, 763] on div "Use on Schedule I Received On * 97779.38 Gross Receipts 104,247.26 $ Ordinary B…" at bounding box center [408, 757] width 745 height 108
paste input "104,247.26"
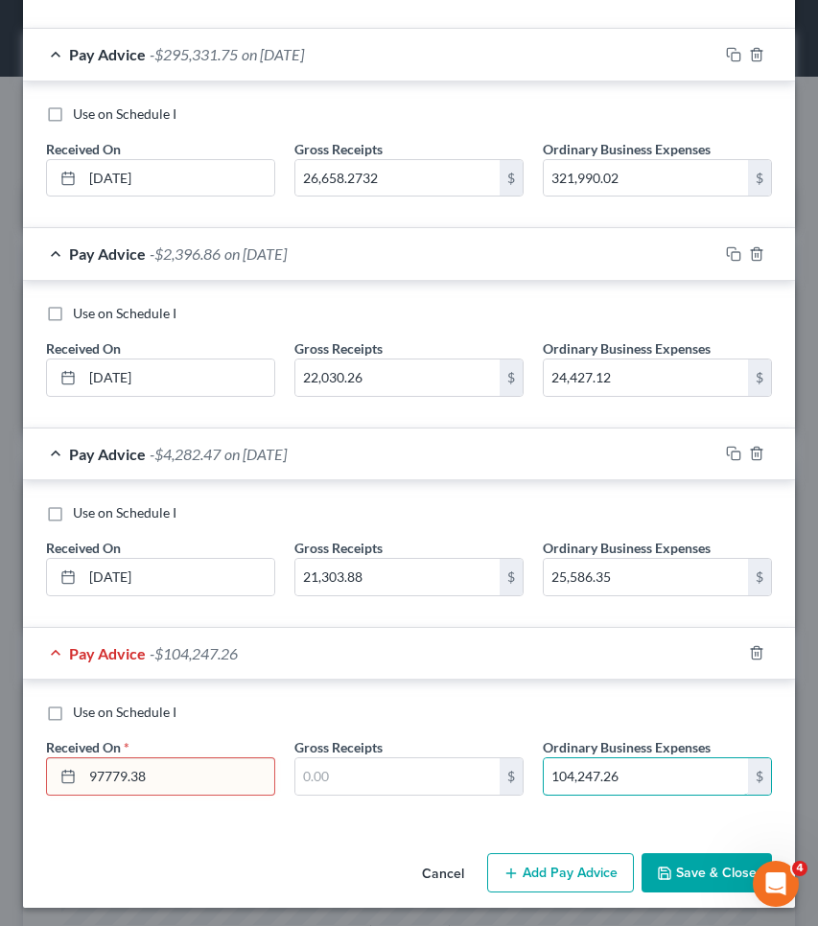
type input "104,247.26"
click at [217, 772] on input "97779.38" at bounding box center [178, 776] width 192 height 36
click at [402, 772] on input "text" at bounding box center [397, 776] width 204 height 36
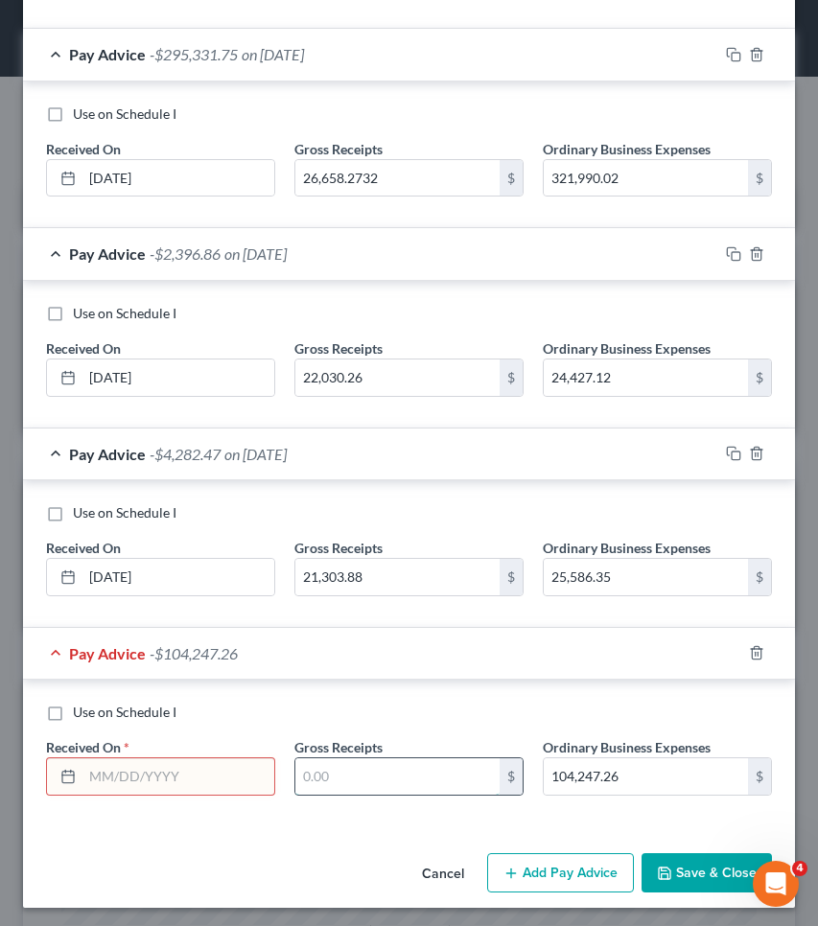
paste input "97779.38"
type input "97779.38"
click at [251, 758] on input "text" at bounding box center [178, 776] width 192 height 36
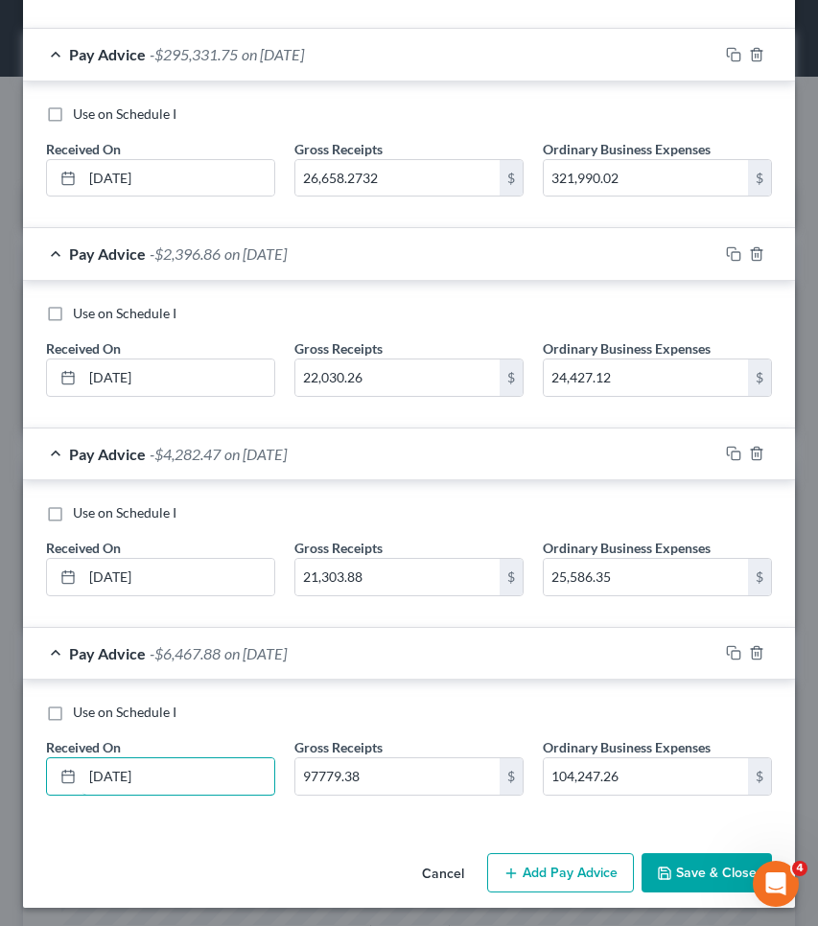
type input "[DATE]"
click at [533, 867] on button "Add Pay Advice" at bounding box center [560, 873] width 147 height 40
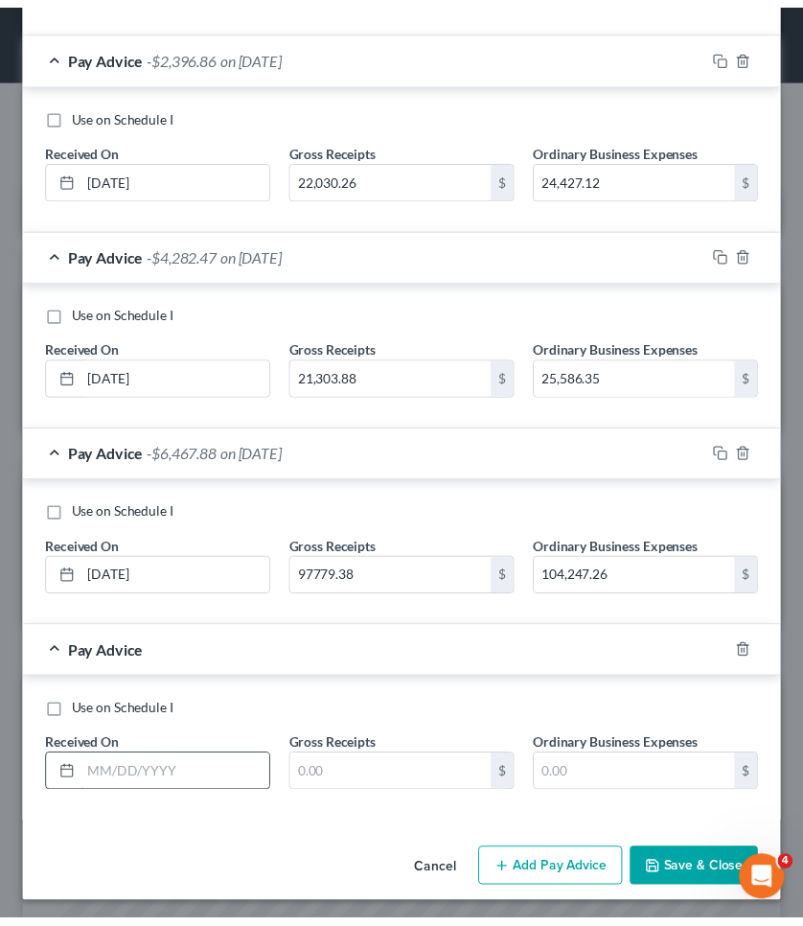
scroll to position [1040, 0]
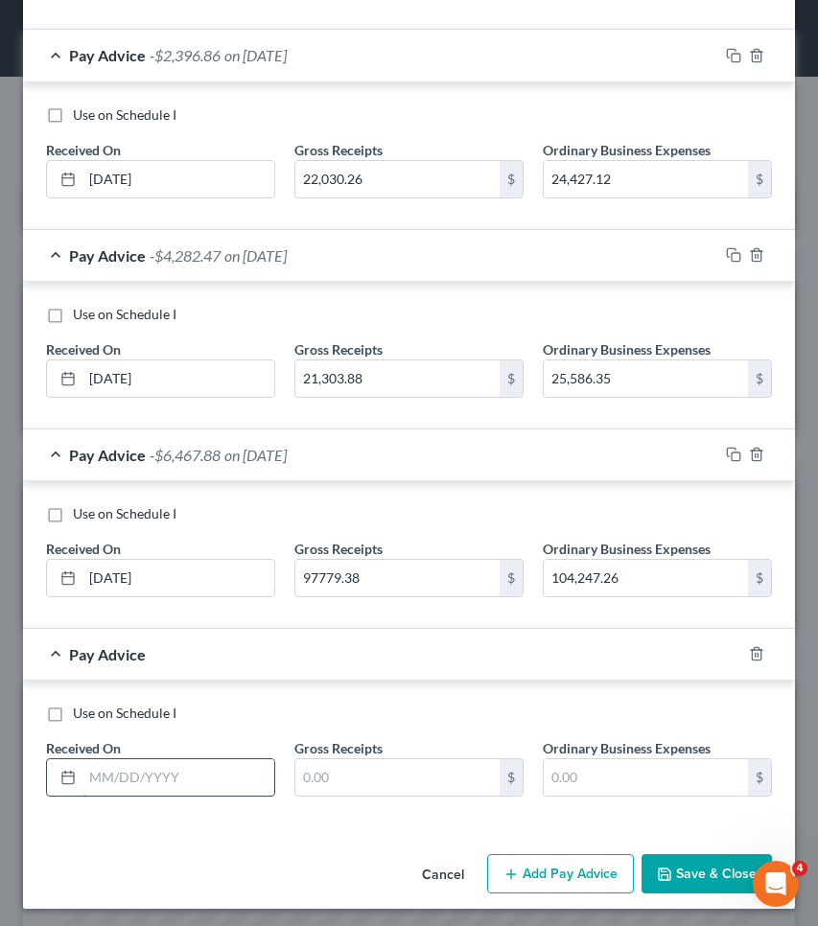
click at [219, 765] on input "text" at bounding box center [178, 777] width 192 height 36
type input "[DATE]"
click at [406, 777] on input "text" at bounding box center [397, 777] width 204 height 36
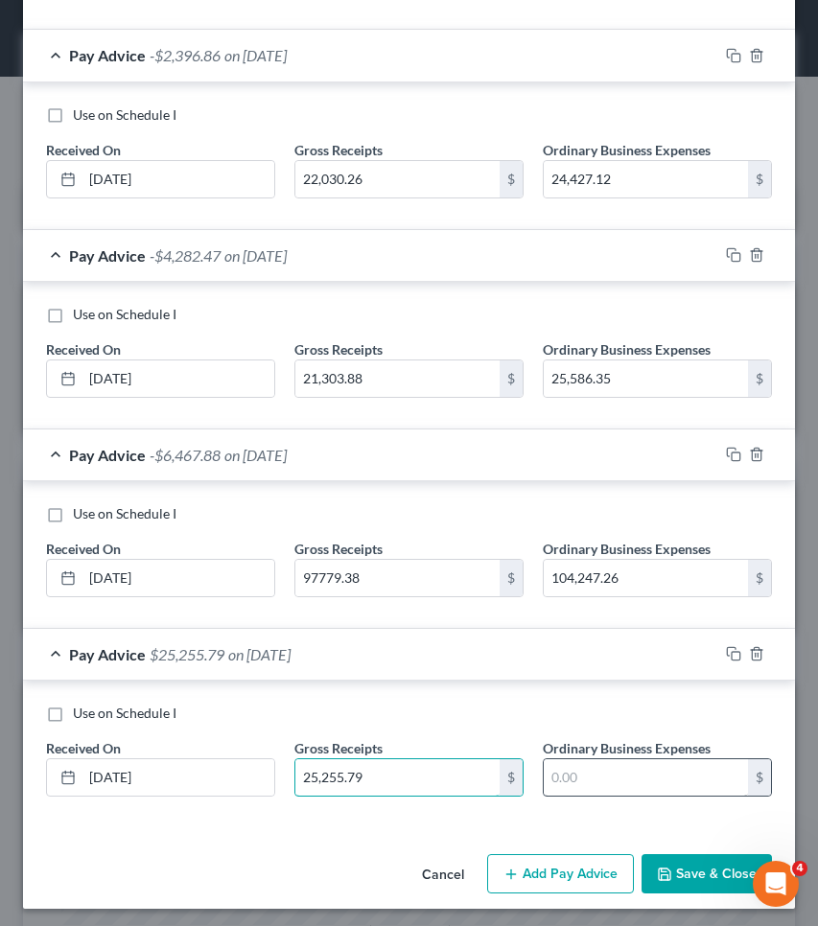
type input "25,255.79"
type input "34,696.76"
click at [698, 855] on button "Save & Close" at bounding box center [706, 874] width 130 height 40
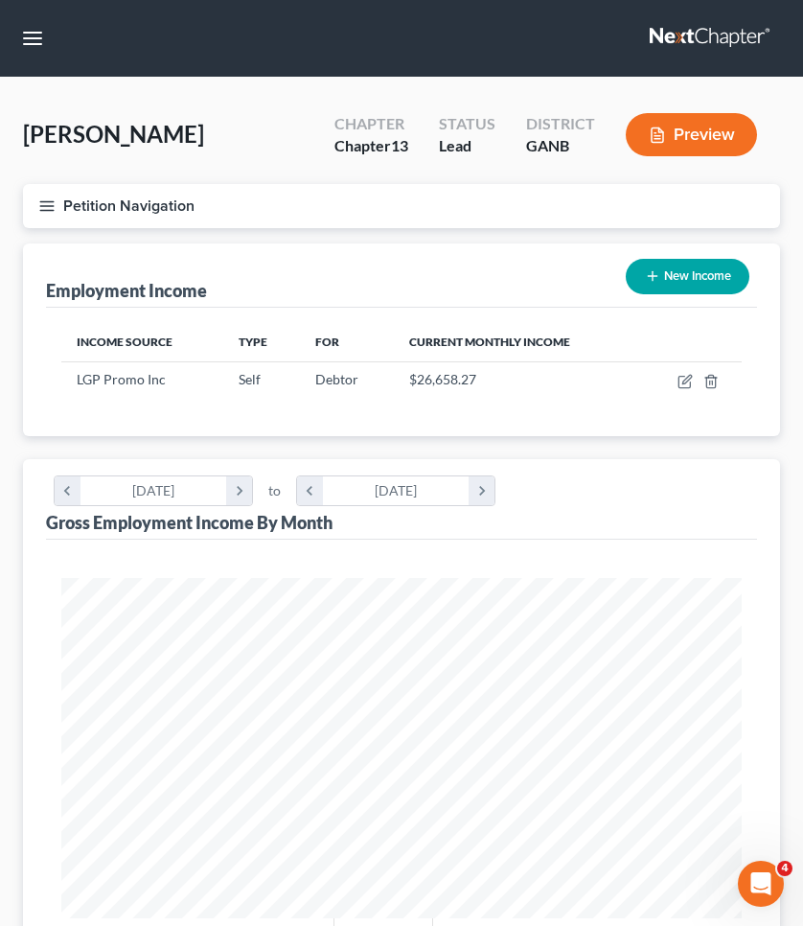
scroll to position [0, 0]
click at [118, 205] on button "Petition Navigation" at bounding box center [401, 206] width 757 height 44
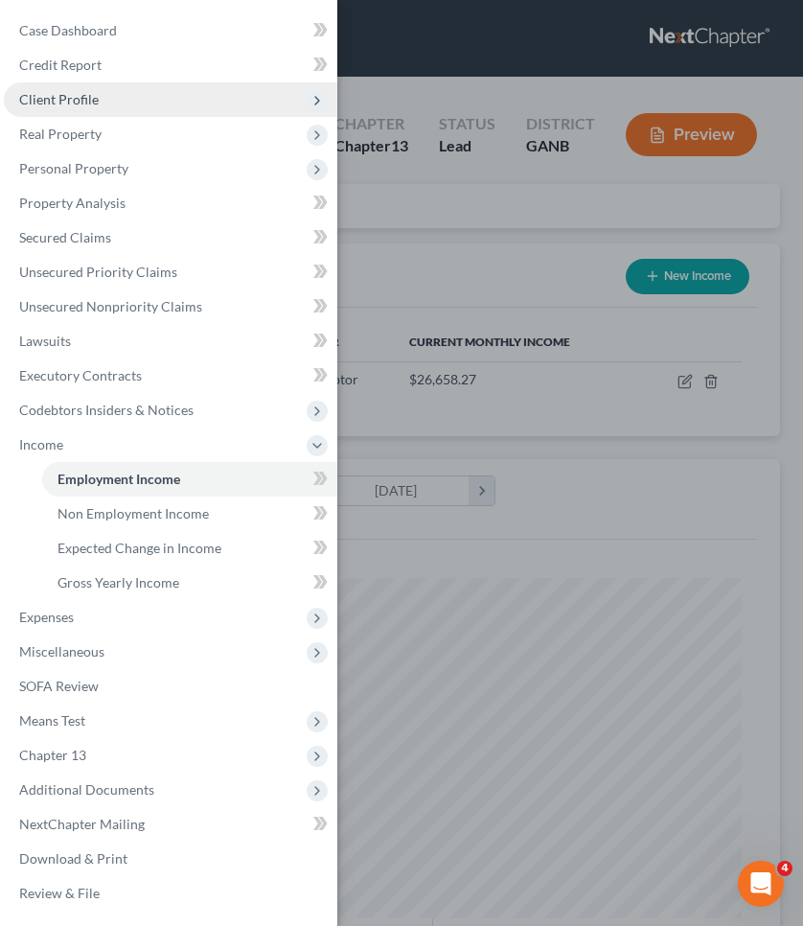
click at [158, 106] on span "Client Profile" at bounding box center [171, 99] width 334 height 35
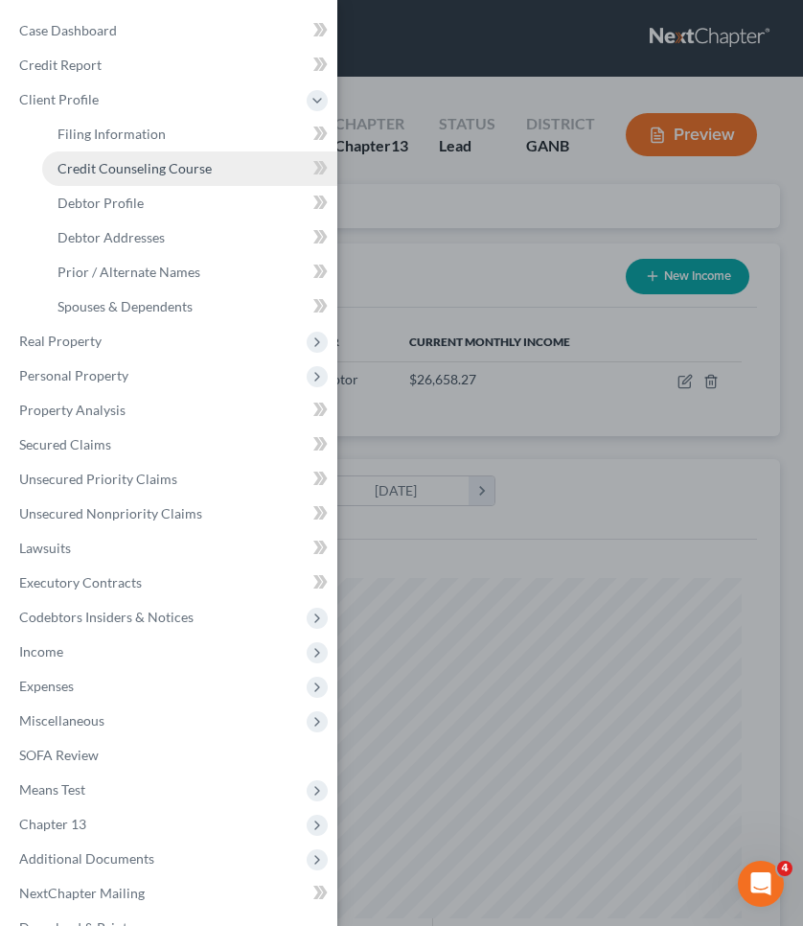
click at [179, 158] on link "Credit Counseling Course" at bounding box center [189, 168] width 295 height 35
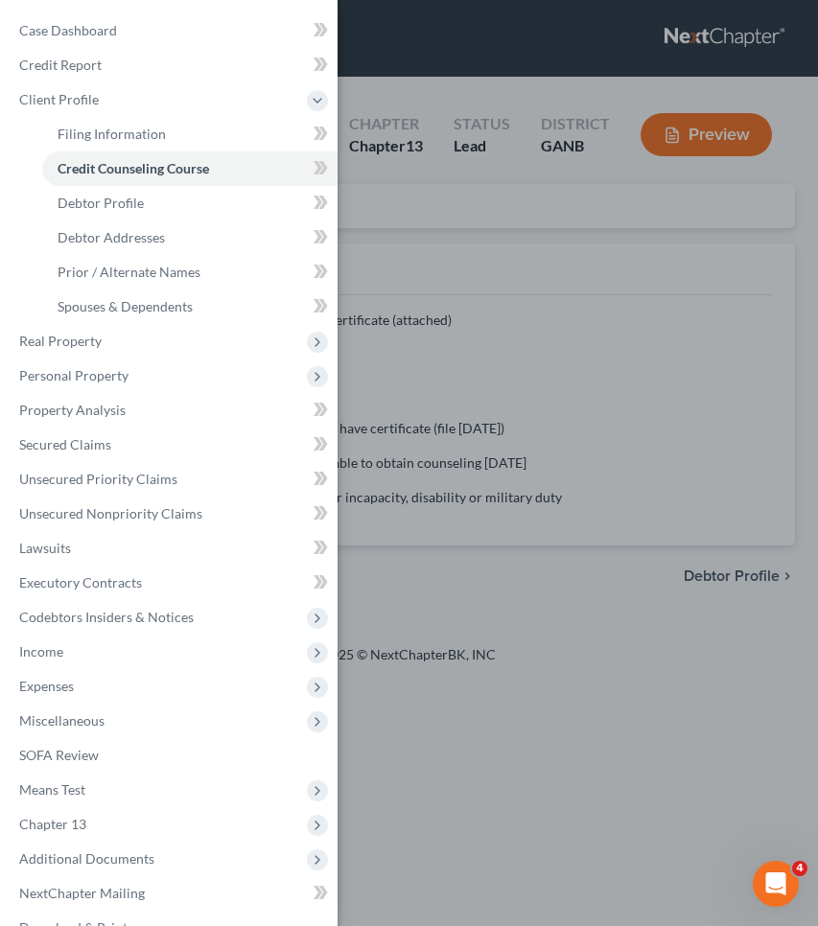
click at [427, 191] on div "Case Dashboard Payments Invoices Payments Payments Credit Report Client Profile" at bounding box center [409, 463] width 818 height 926
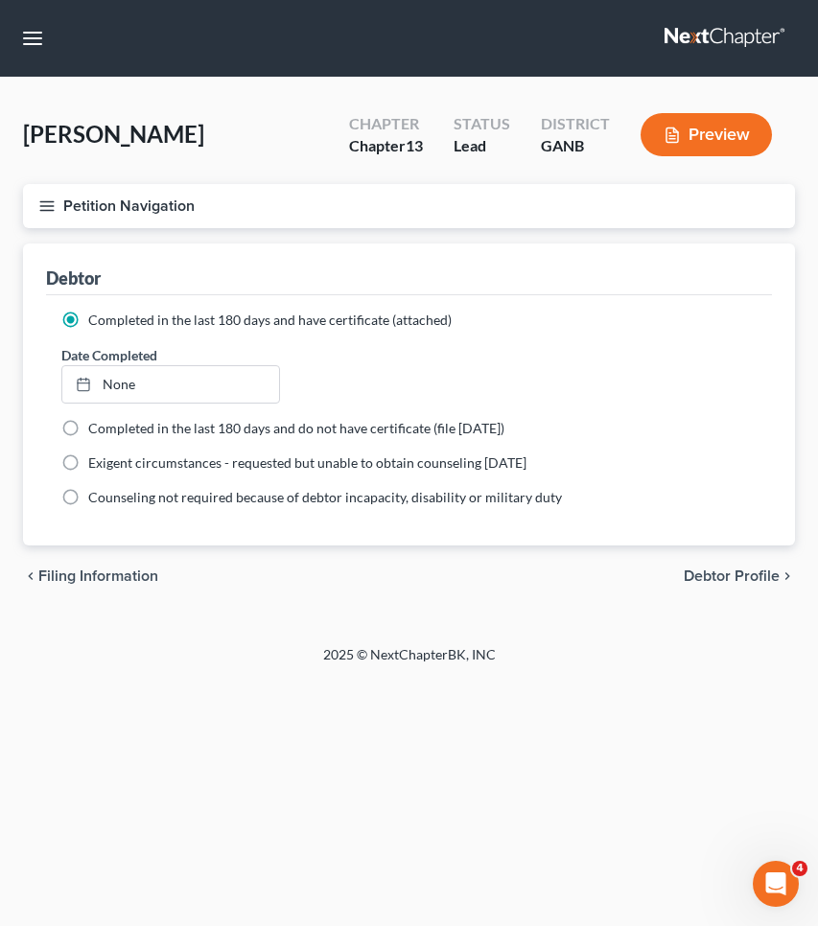
click at [750, 568] on span "Debtor Profile" at bounding box center [732, 575] width 96 height 15
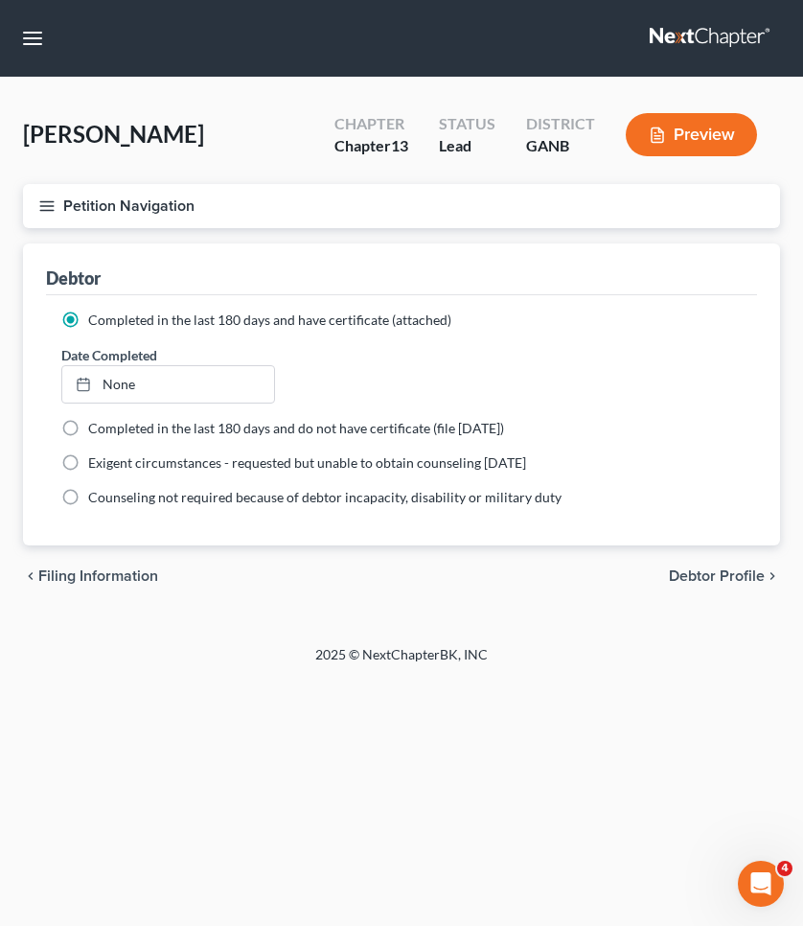
select select "3"
select select "0"
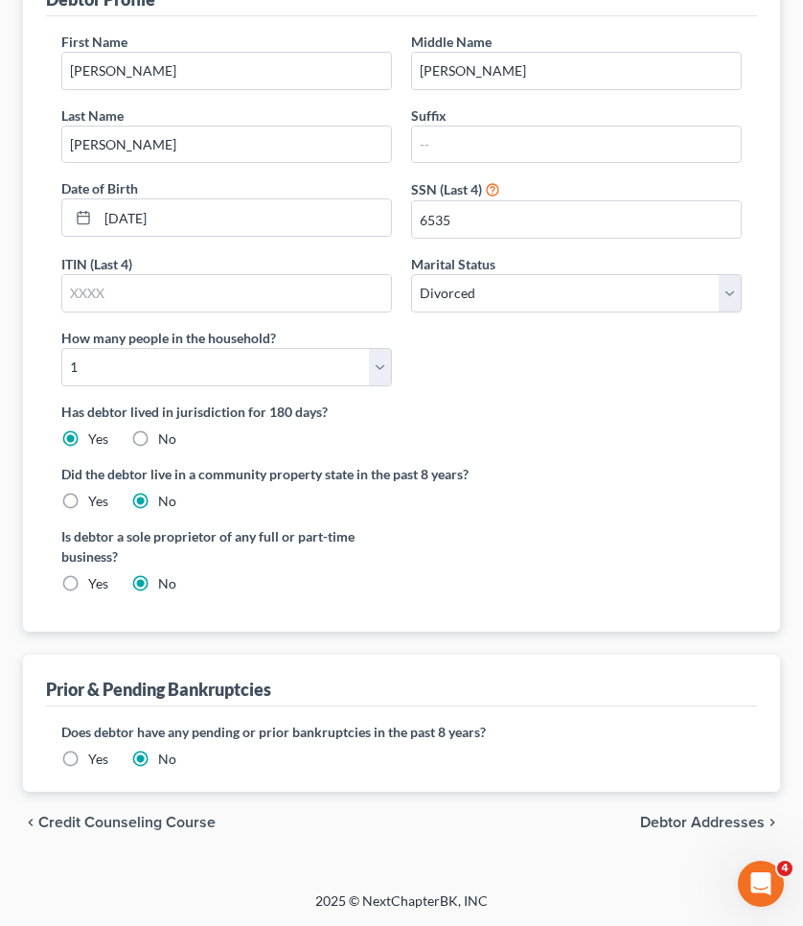
scroll to position [278, 0]
click at [730, 824] on span "Debtor Addresses" at bounding box center [702, 823] width 125 height 15
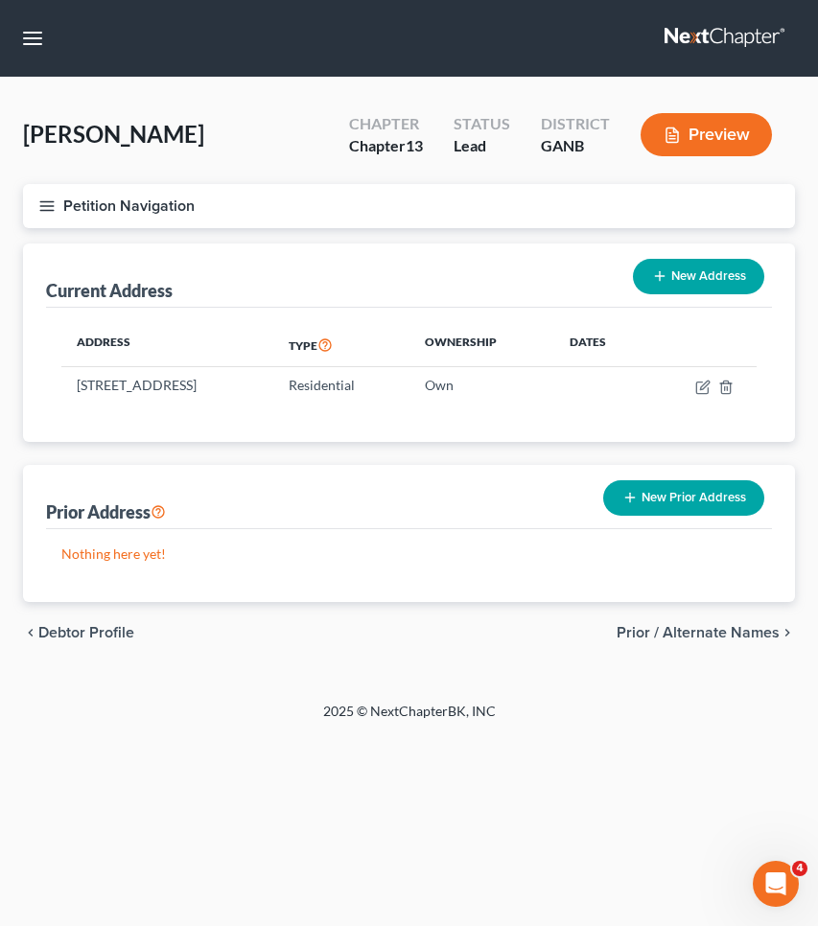
click at [653, 634] on span "Prior / Alternate Names" at bounding box center [697, 632] width 163 height 15
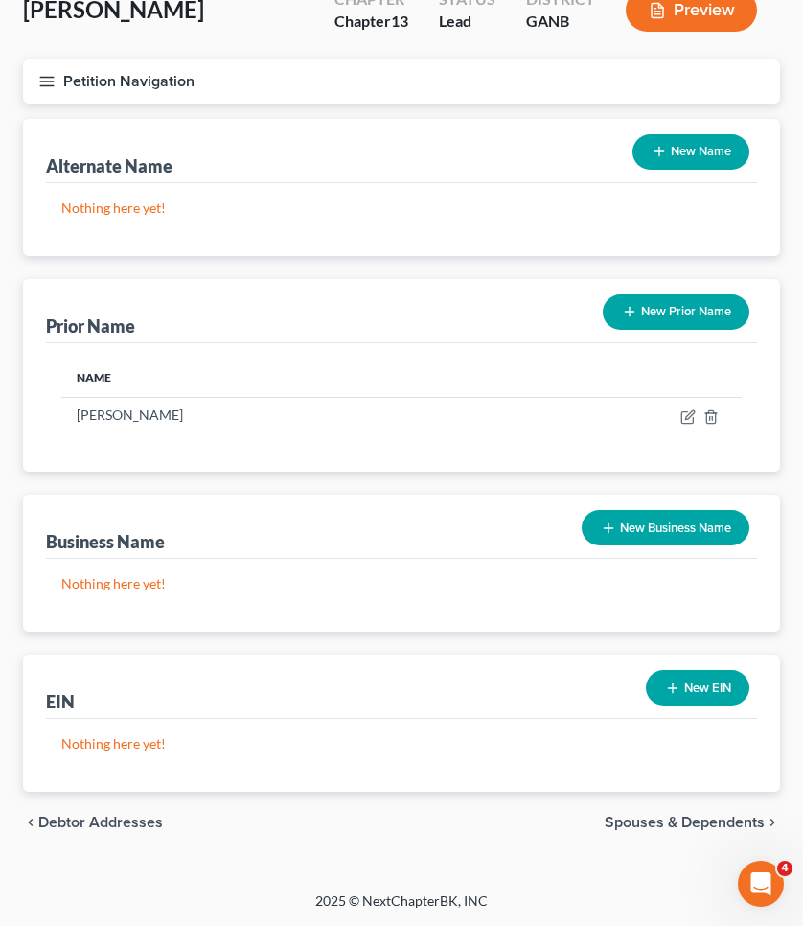
scroll to position [125, 0]
click at [695, 828] on span "Spouses & Dependents" at bounding box center [685, 822] width 160 height 15
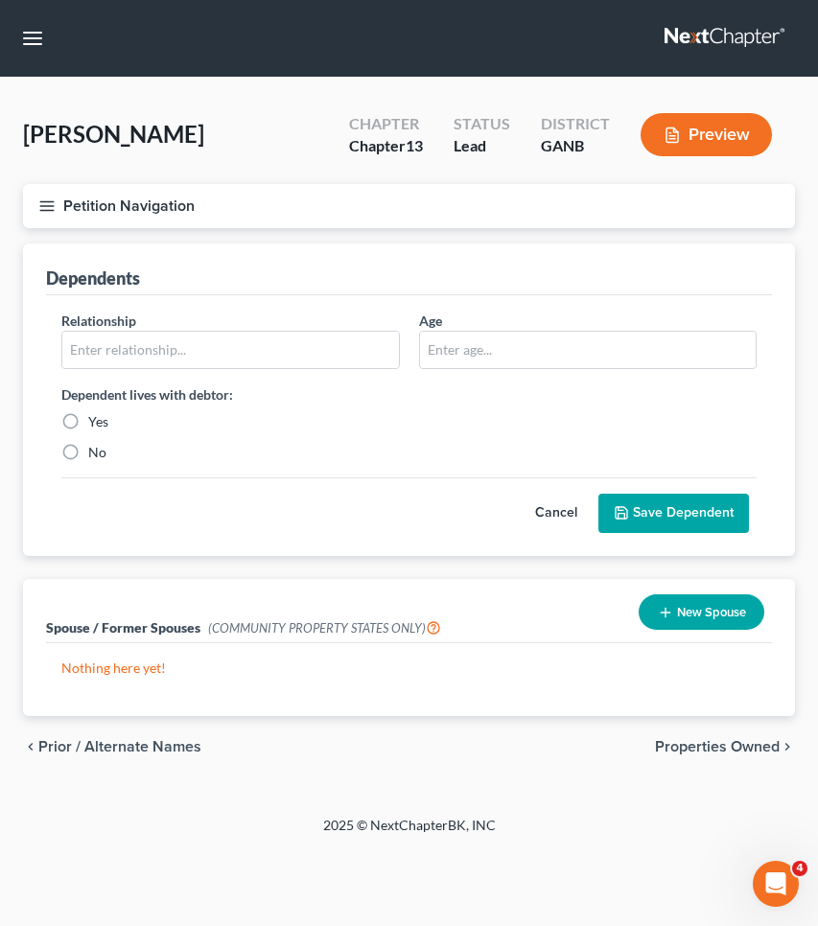
click at [715, 736] on div "chevron_left Prior / Alternate Names Properties Owned chevron_right" at bounding box center [409, 746] width 772 height 61
click at [716, 746] on span "Properties Owned" at bounding box center [717, 746] width 125 height 15
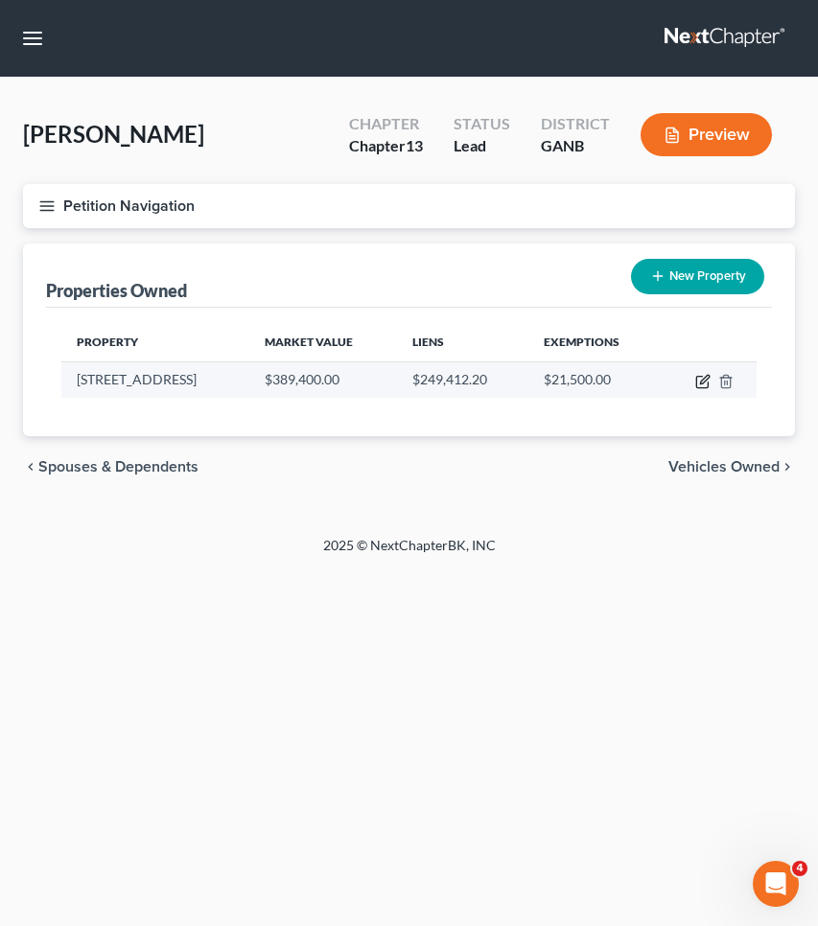
click at [701, 384] on icon "button" at bounding box center [702, 381] width 15 height 15
select select "10"
select select "42"
select select "3"
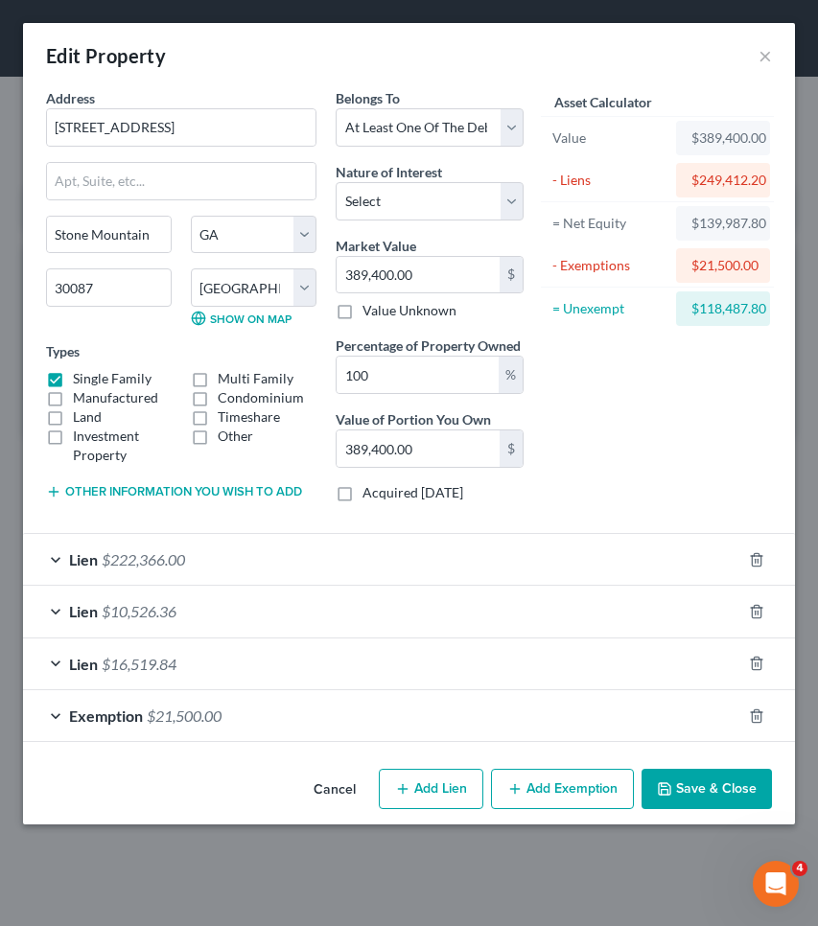
click at [588, 715] on div "Exemption $21,500.00" at bounding box center [382, 715] width 718 height 51
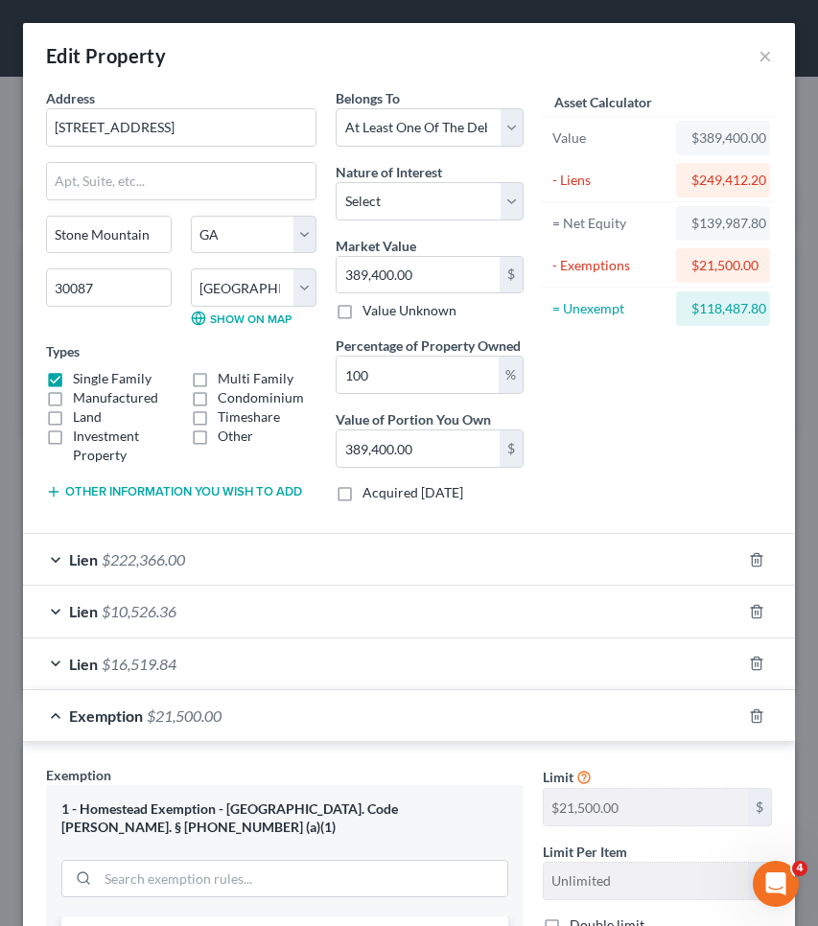
drag, startPoint x: 628, startPoint y: 874, endPoint x: 464, endPoint y: 865, distance: 164.2
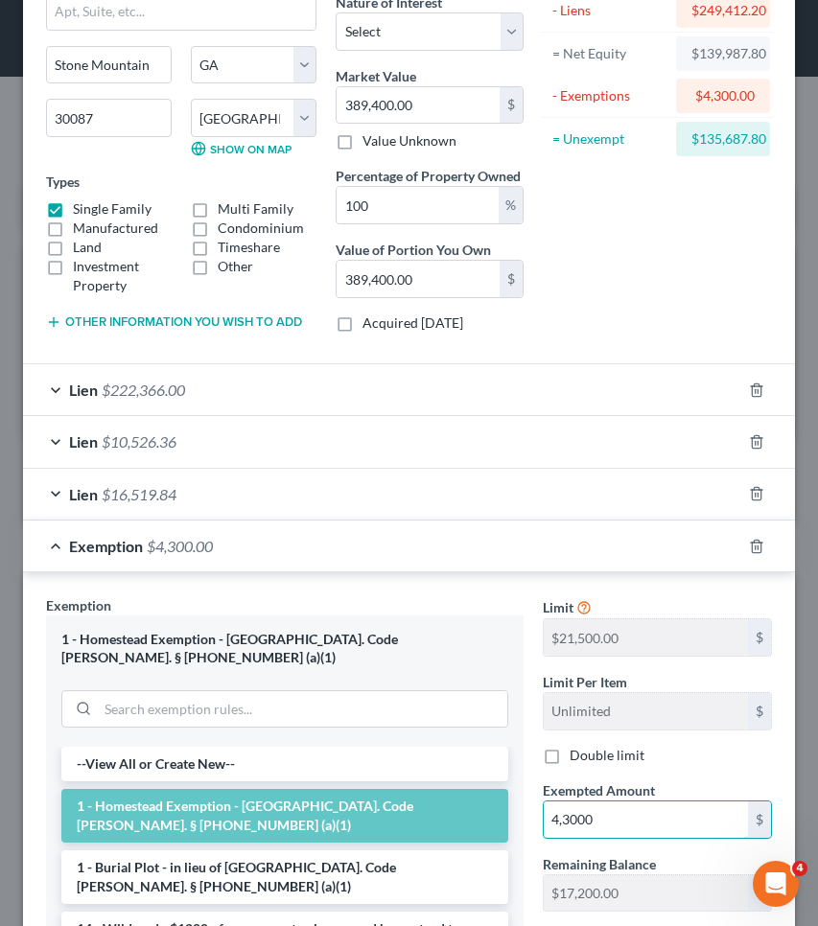
type input "43,000"
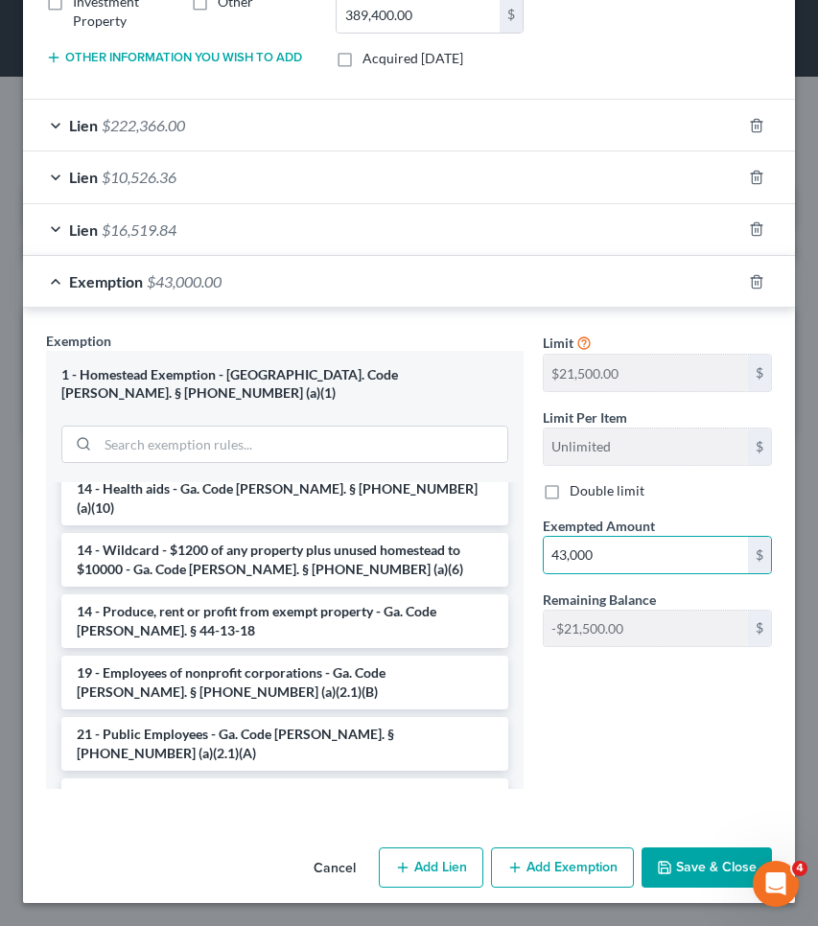
click at [668, 865] on button "Save & Close" at bounding box center [706, 867] width 130 height 40
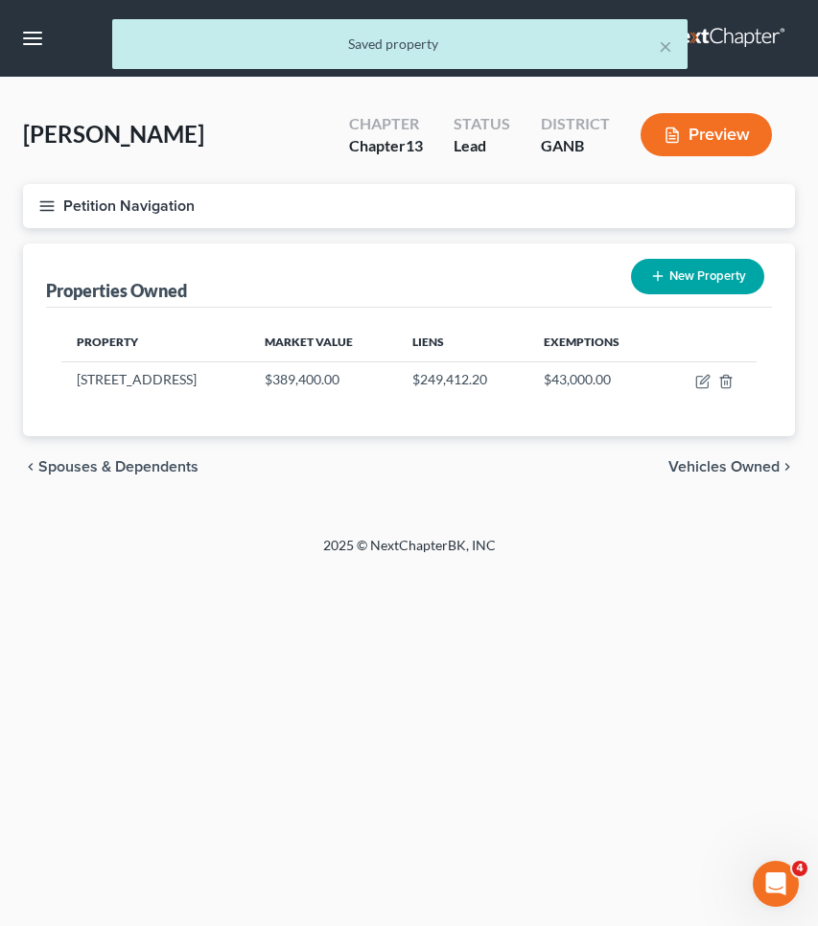
click at [708, 470] on span "Vehicles Owned" at bounding box center [723, 466] width 111 height 15
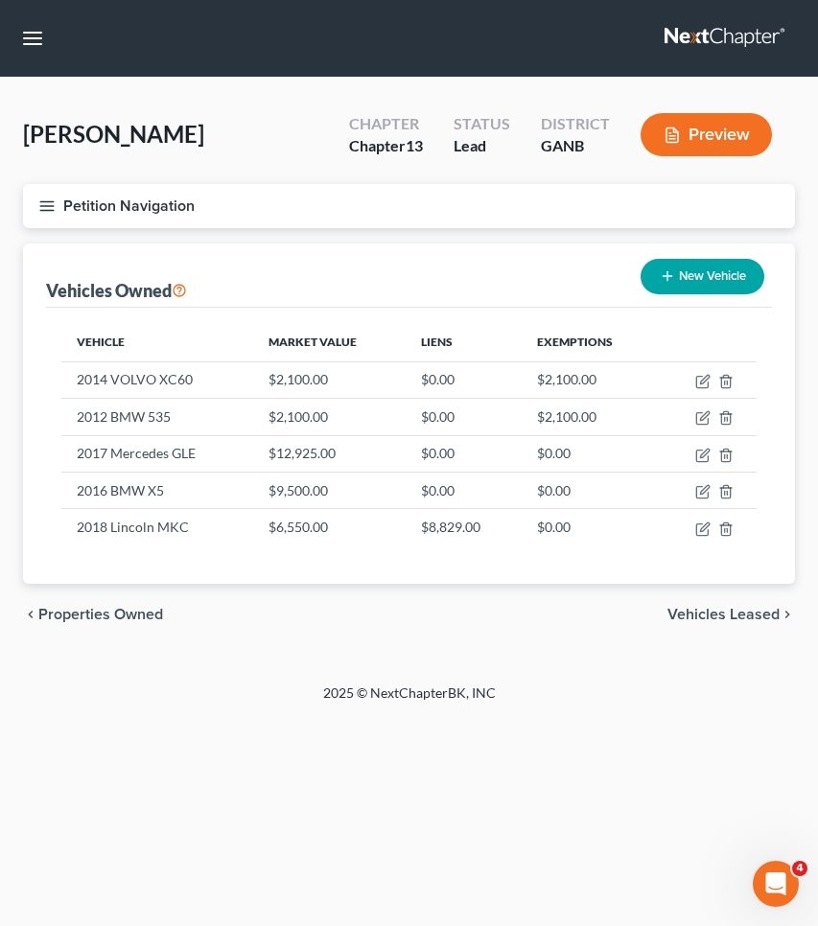
click at [724, 612] on span "Vehicles Leased" at bounding box center [723, 614] width 112 height 15
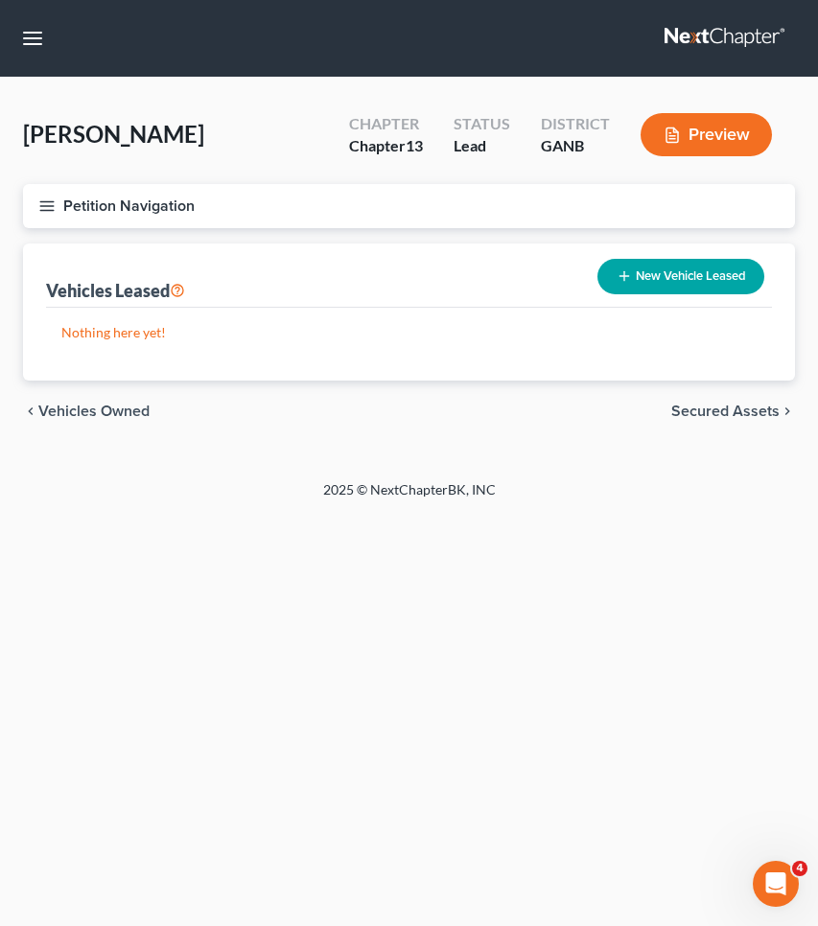
click at [749, 414] on span "Secured Assets" at bounding box center [725, 411] width 108 height 15
click at [749, 416] on span "Personal Items" at bounding box center [728, 411] width 103 height 15
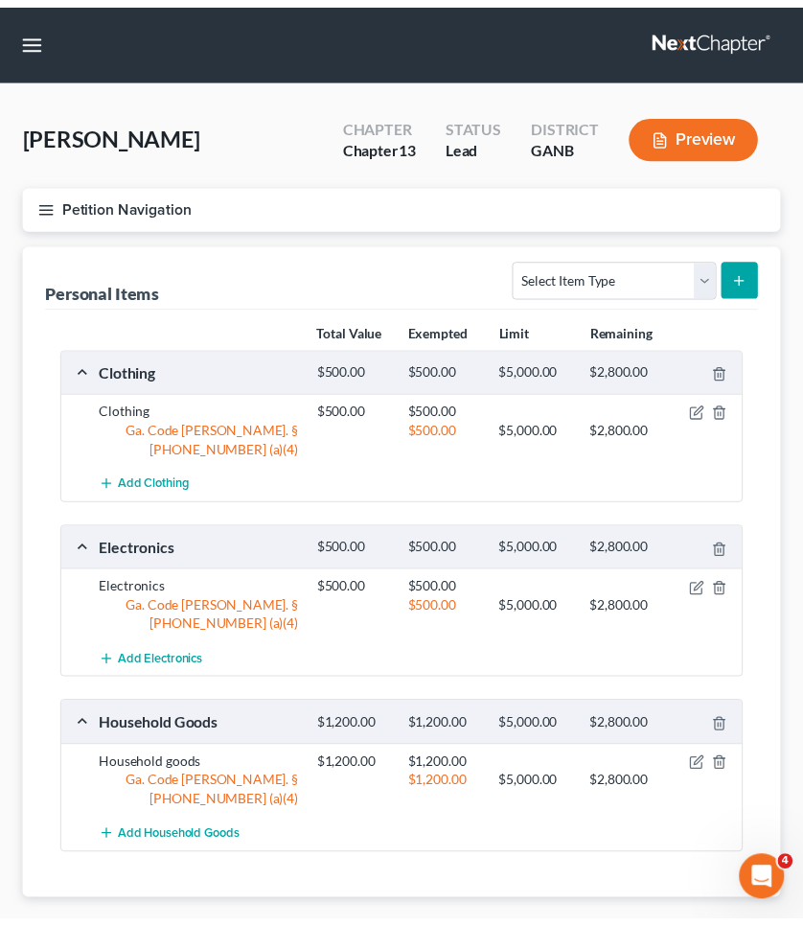
scroll to position [1, 0]
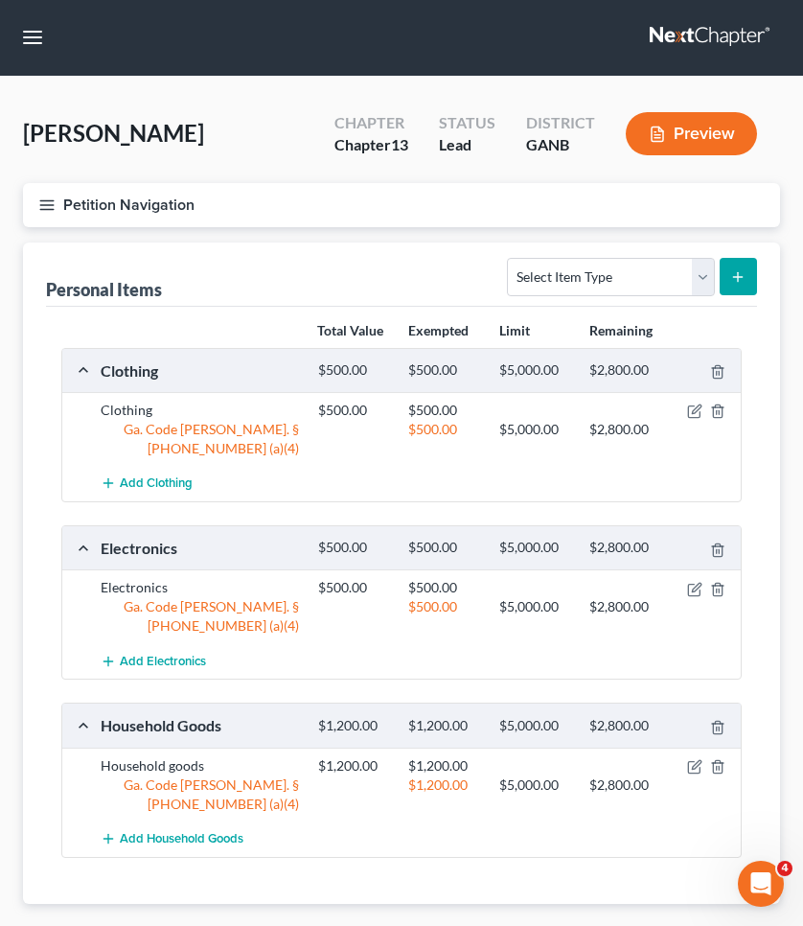
click at [686, 925] on span "Money and Accounts" at bounding box center [692, 934] width 146 height 15
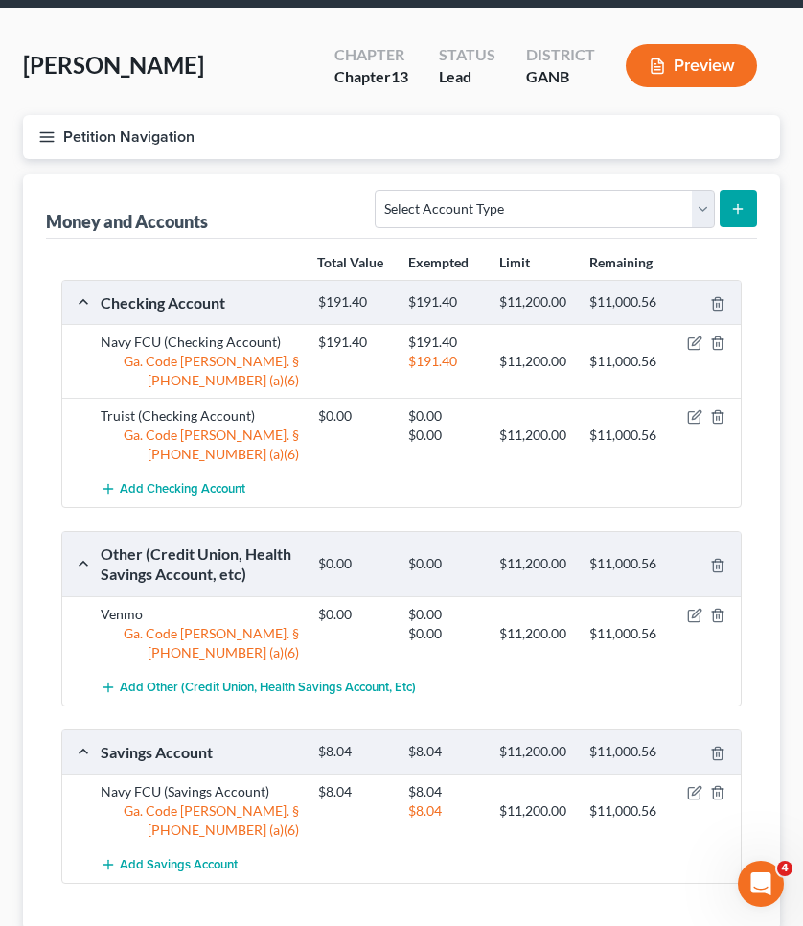
scroll to position [129, 0]
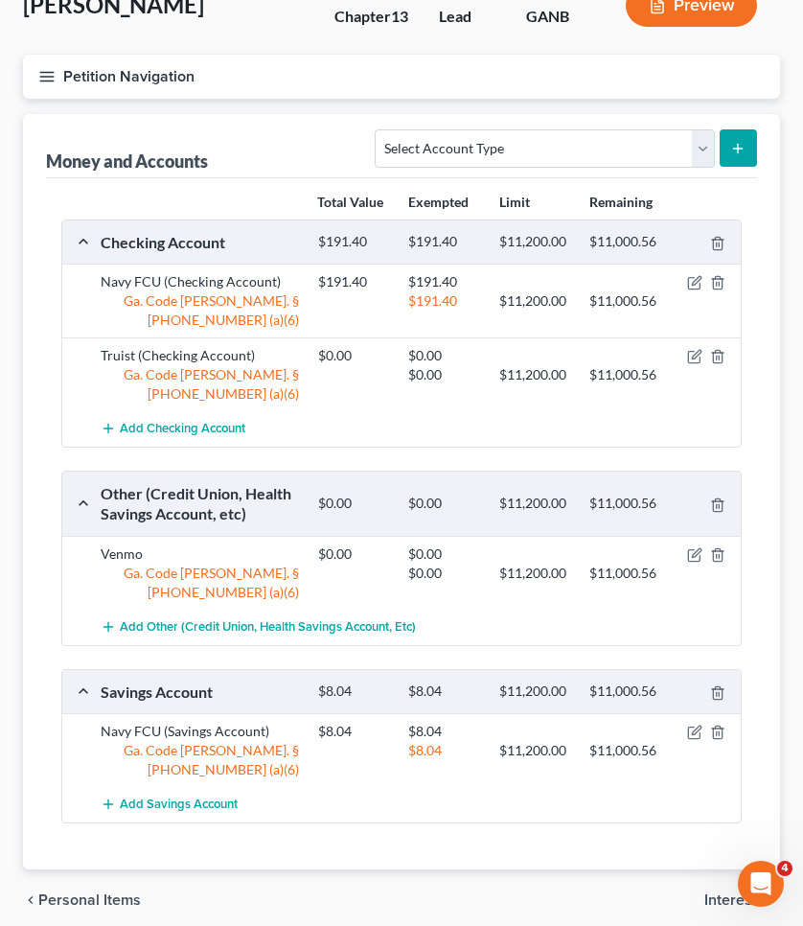
click at [724, 893] on span "Interests" at bounding box center [735, 900] width 60 height 15
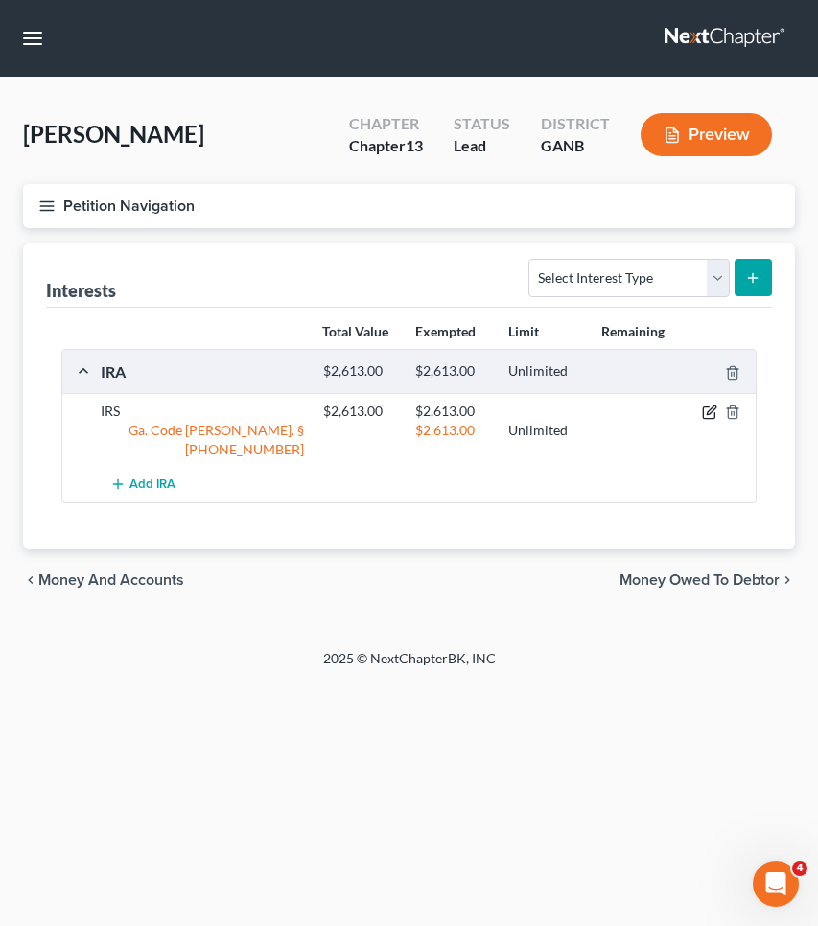
click at [709, 411] on icon "button" at bounding box center [709, 412] width 15 height 15
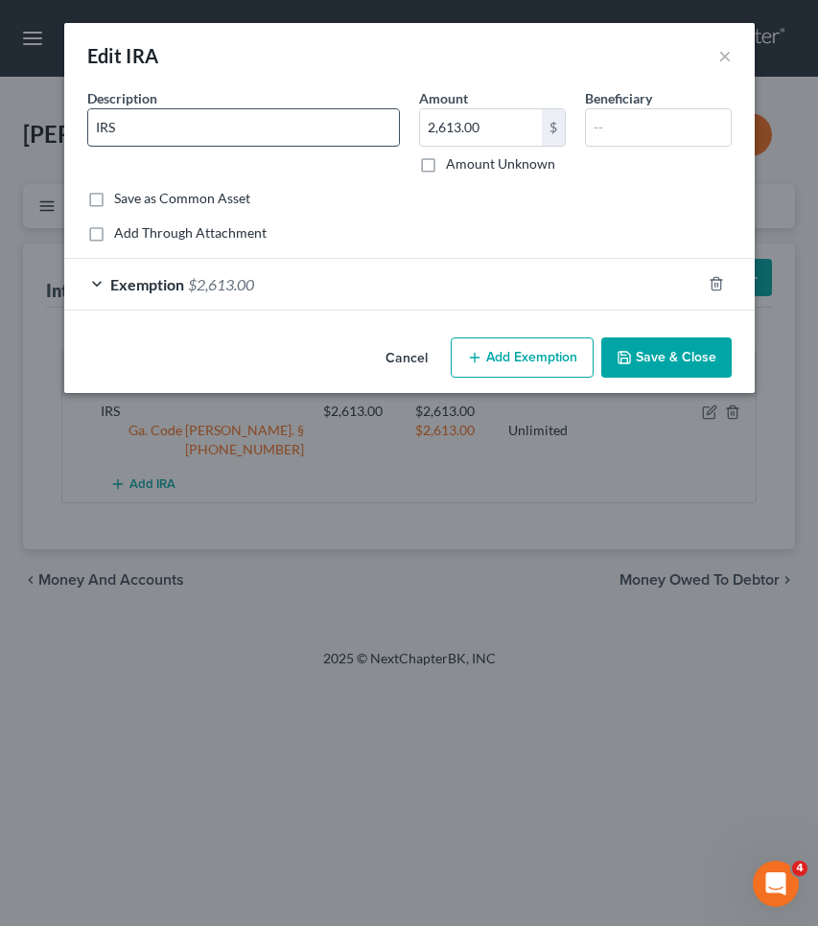
click at [327, 138] on input "IRS" at bounding box center [243, 127] width 311 height 36
type input "IRA"
click at [677, 365] on button "Save & Close" at bounding box center [666, 357] width 130 height 40
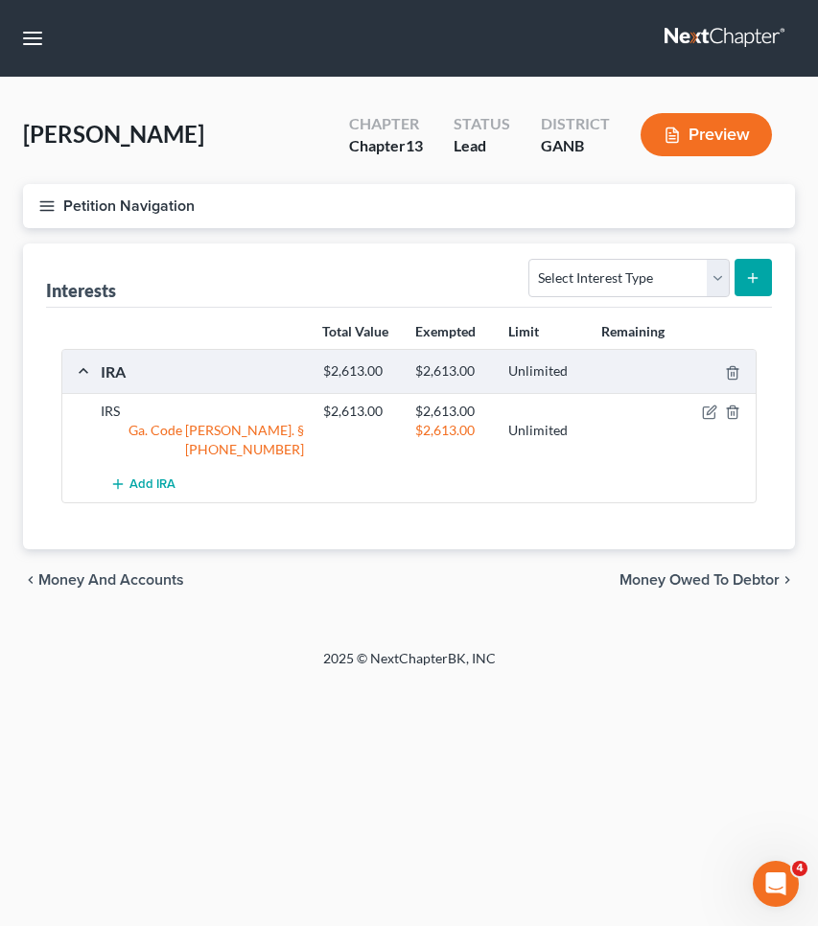
click at [741, 572] on span "Money Owed to Debtor" at bounding box center [699, 579] width 160 height 15
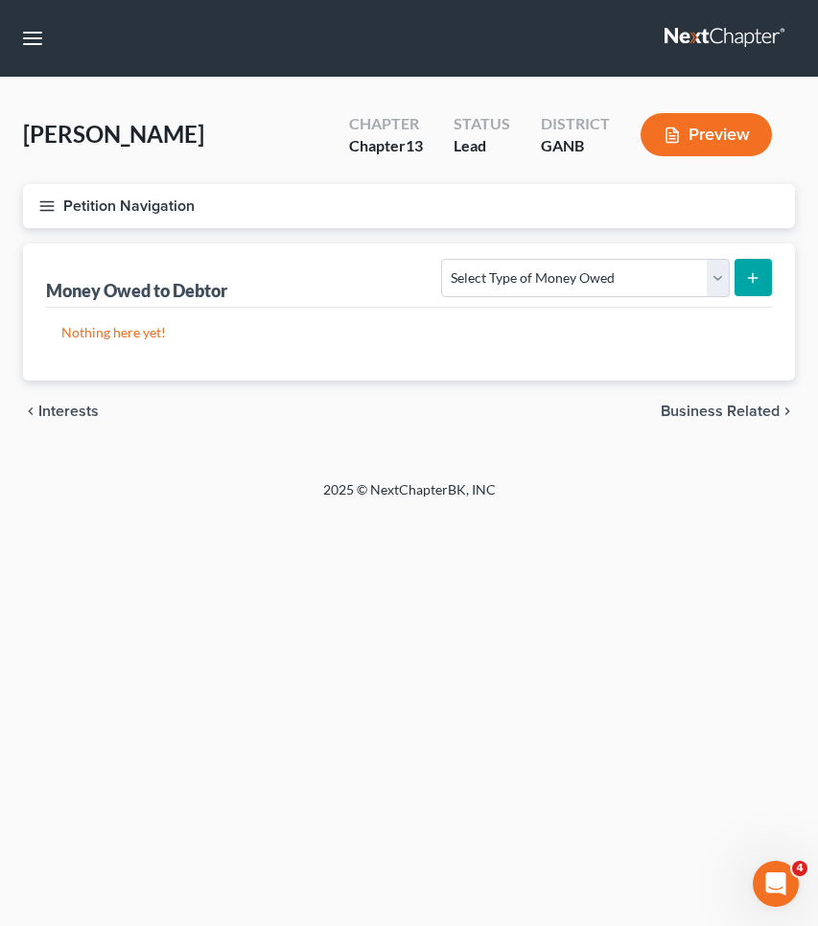
click at [738, 412] on span "Business Related" at bounding box center [720, 411] width 119 height 15
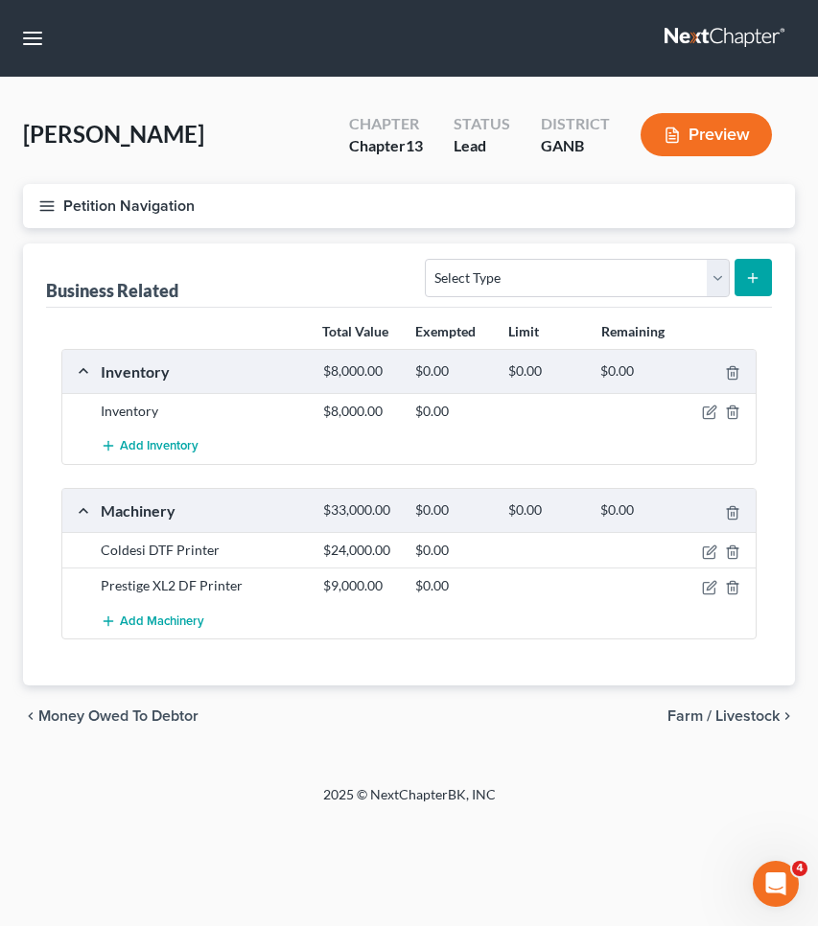
click at [734, 715] on span "Farm / Livestock" at bounding box center [723, 715] width 112 height 15
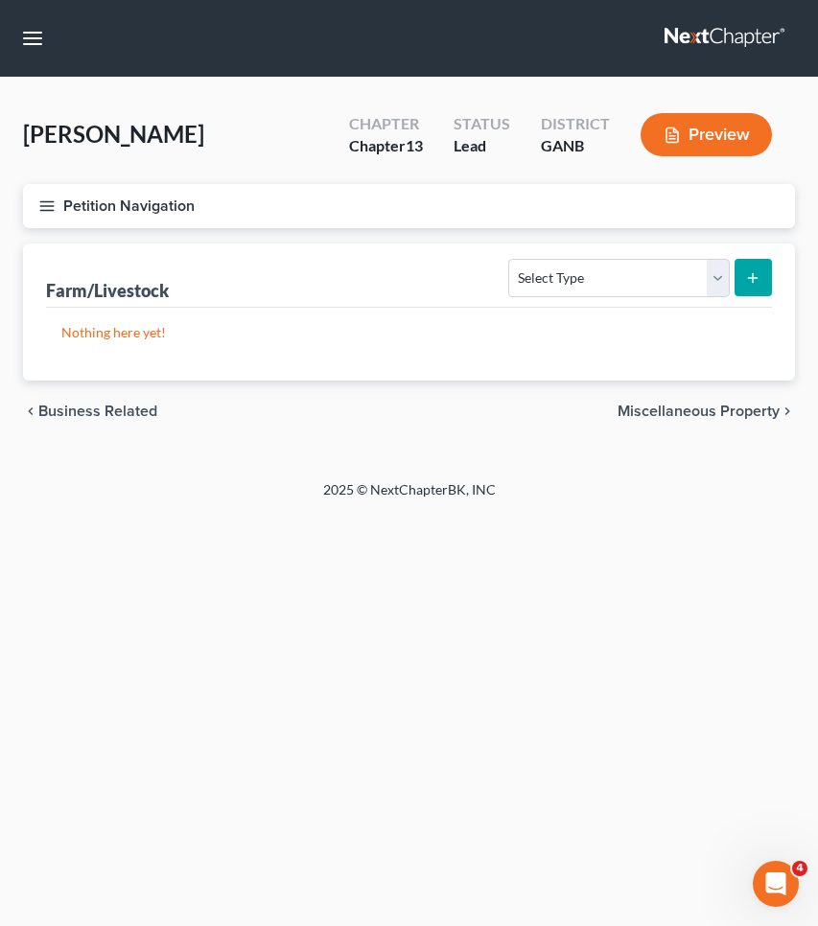
click at [734, 412] on span "Miscellaneous Property" at bounding box center [698, 411] width 162 height 15
click at [734, 412] on span "Property Analysis" at bounding box center [719, 411] width 122 height 15
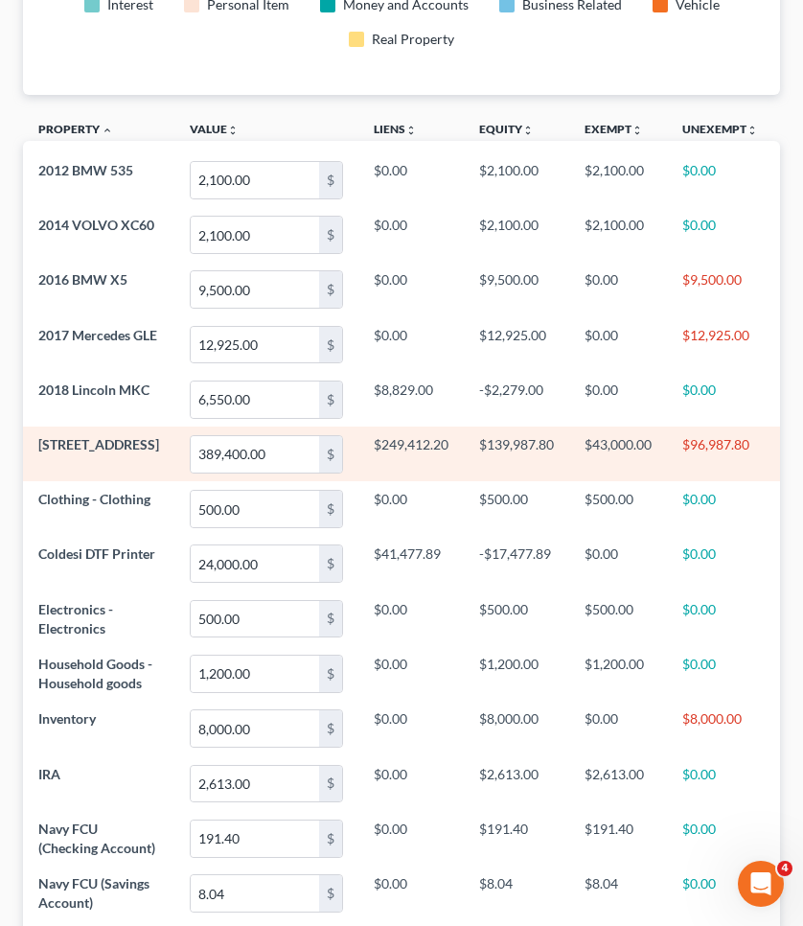
scroll to position [465, 0]
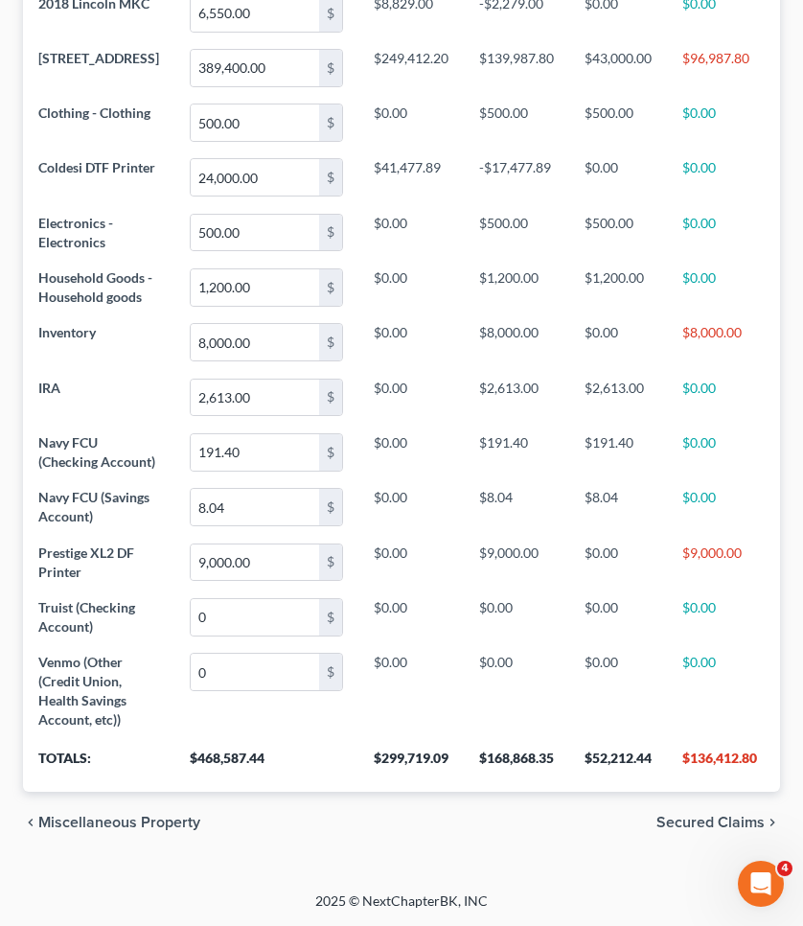
click at [706, 830] on span "Secured Claims" at bounding box center [711, 822] width 108 height 15
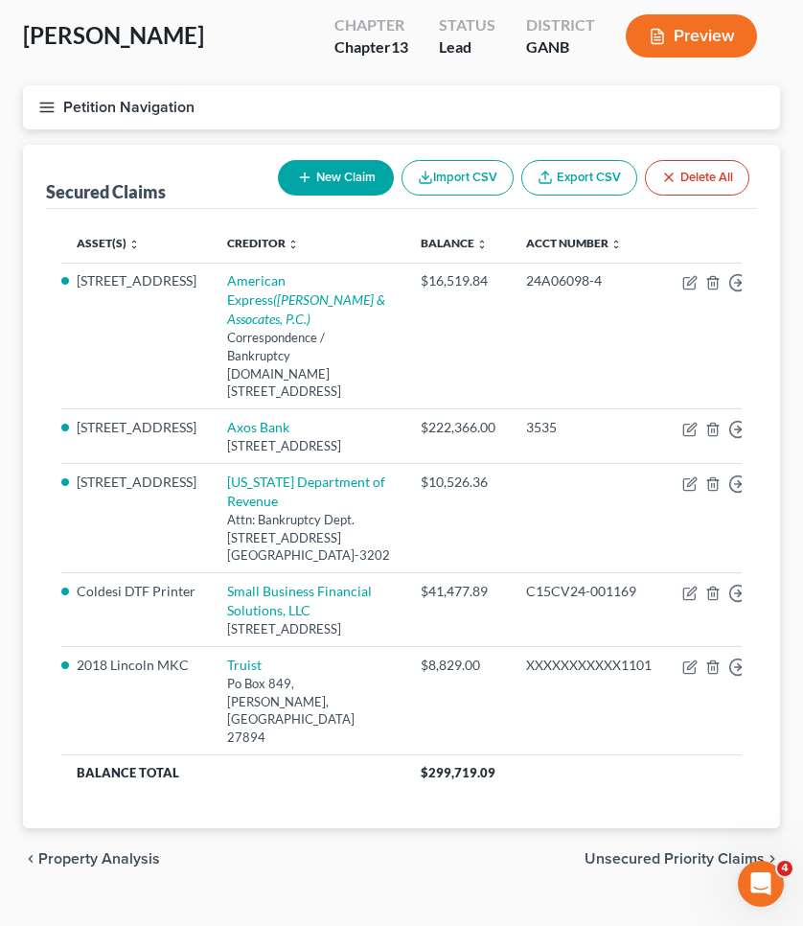
click at [707, 851] on span "Unsecured Priority Claims" at bounding box center [675, 858] width 180 height 15
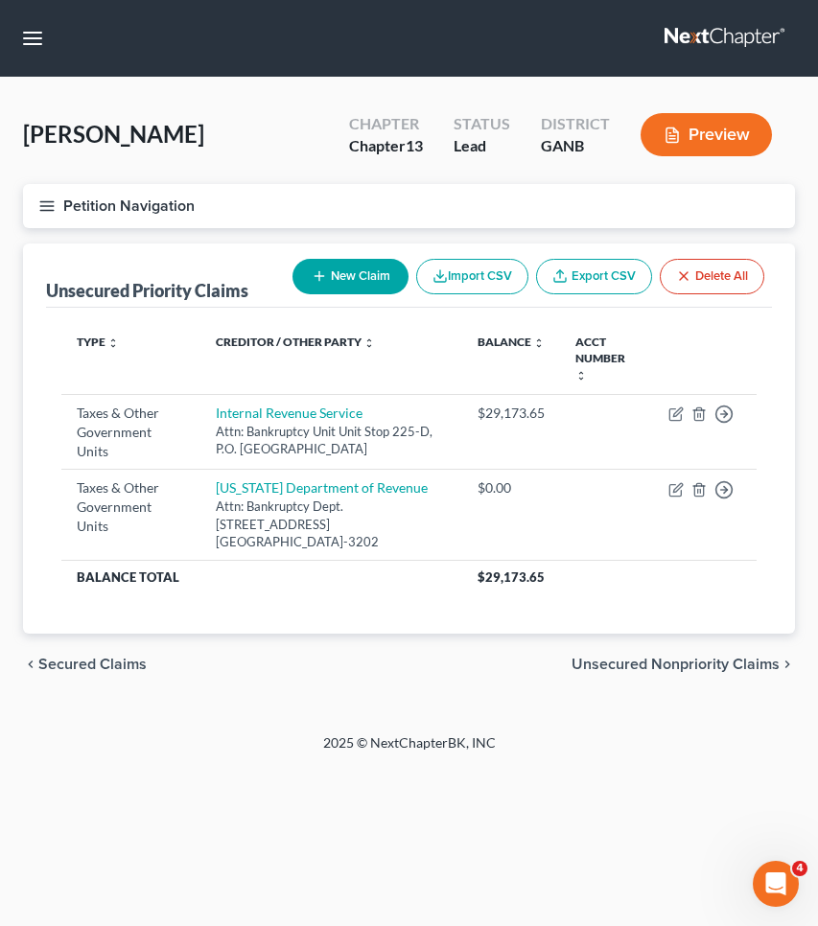
click at [720, 657] on span "Unsecured Nonpriority Claims" at bounding box center [675, 664] width 208 height 15
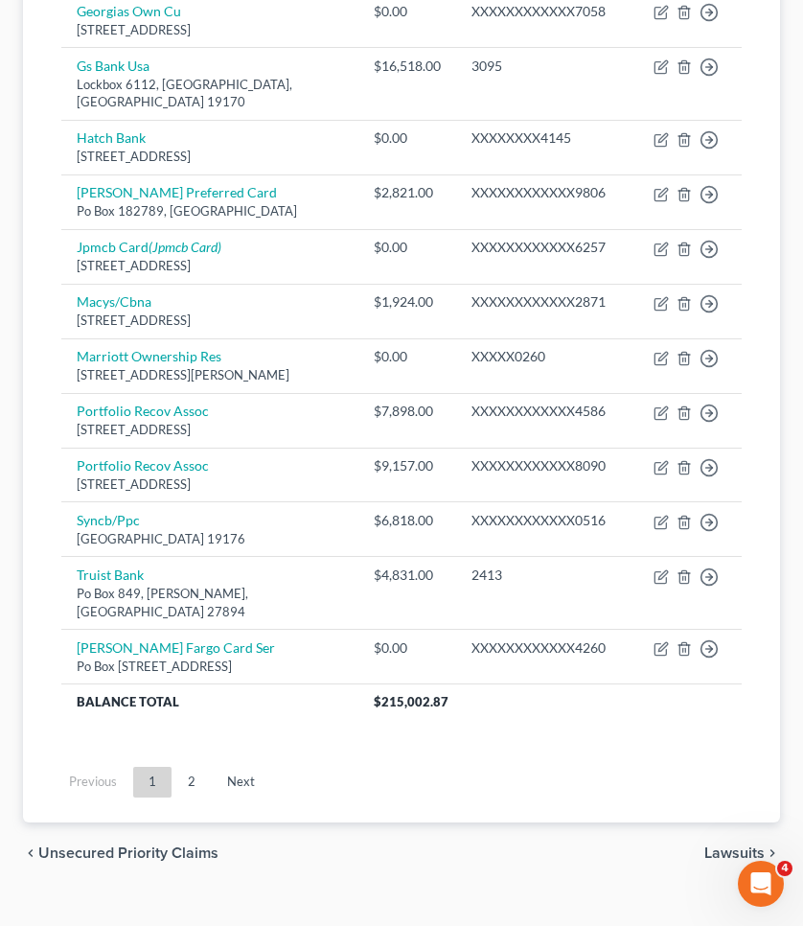
click at [731, 846] on span "Lawsuits" at bounding box center [735, 853] width 60 height 15
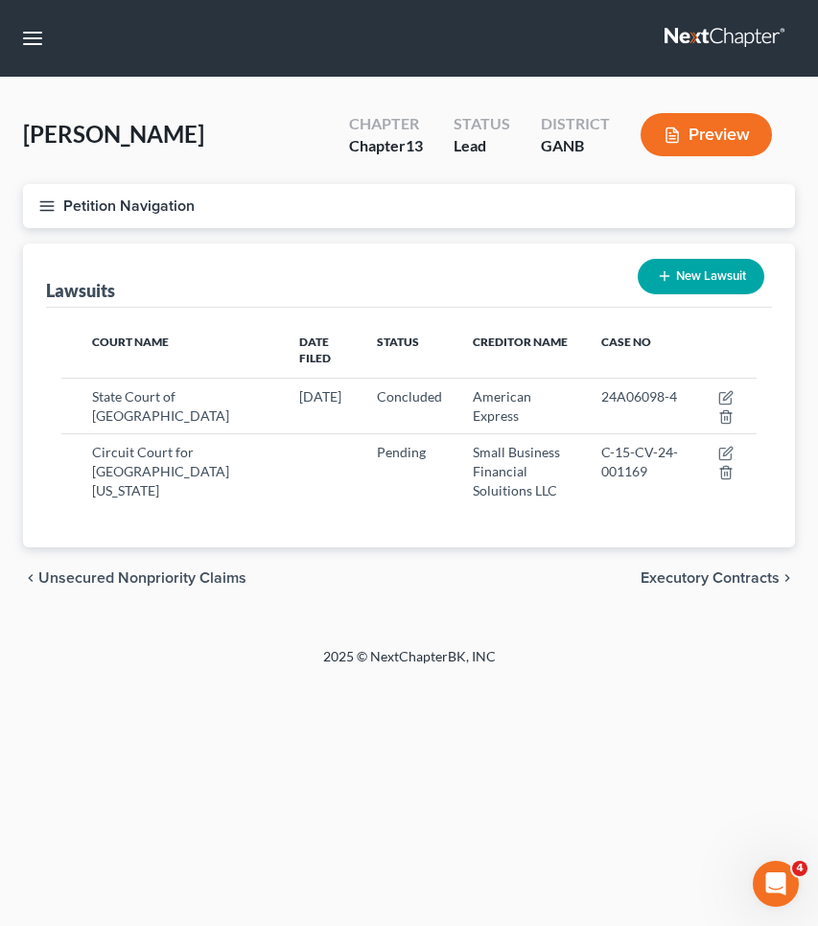
click at [731, 570] on span "Executory Contracts" at bounding box center [709, 577] width 139 height 15
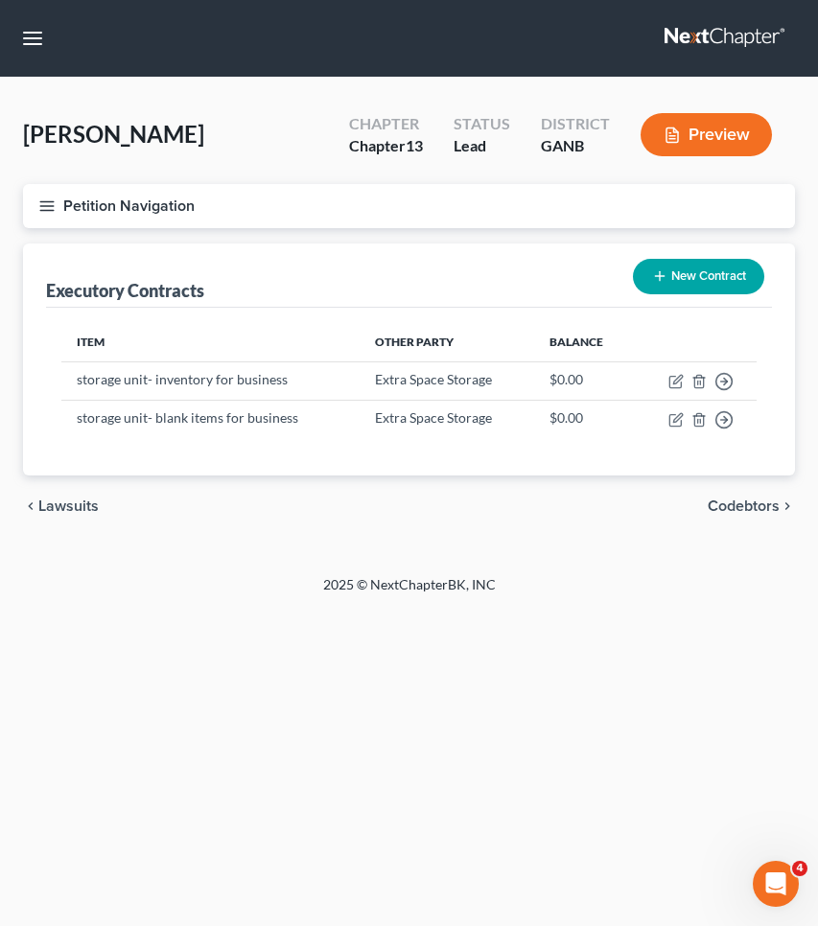
click at [748, 501] on span "Codebtors" at bounding box center [744, 506] width 72 height 15
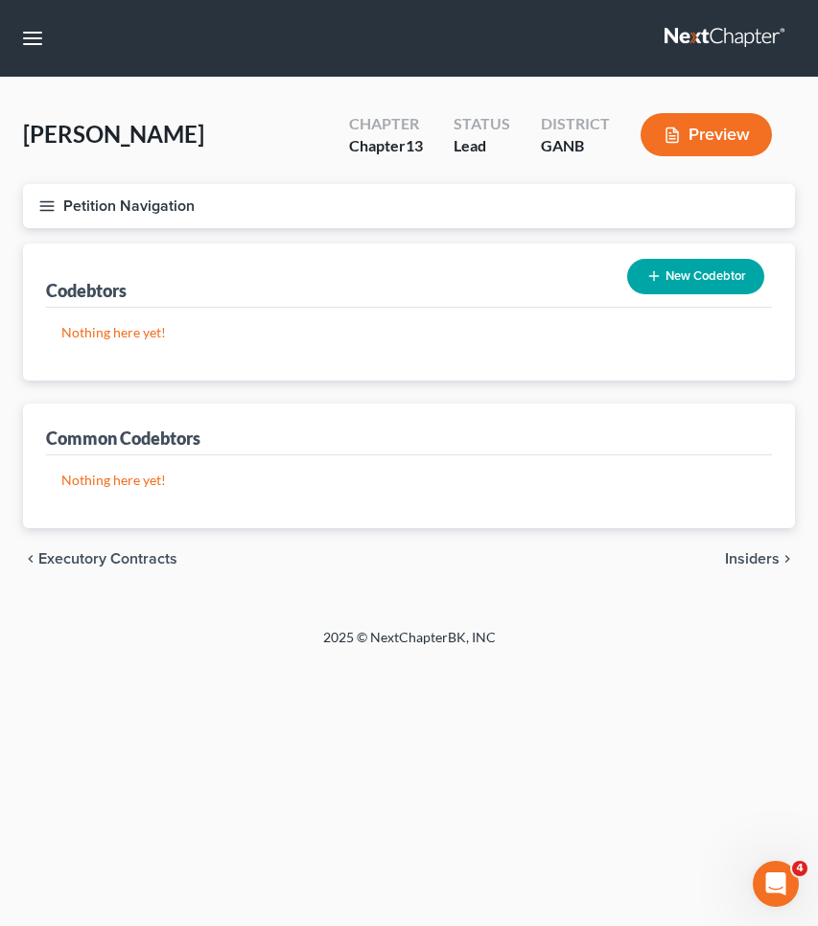
click at [757, 556] on span "Insiders" at bounding box center [752, 558] width 55 height 15
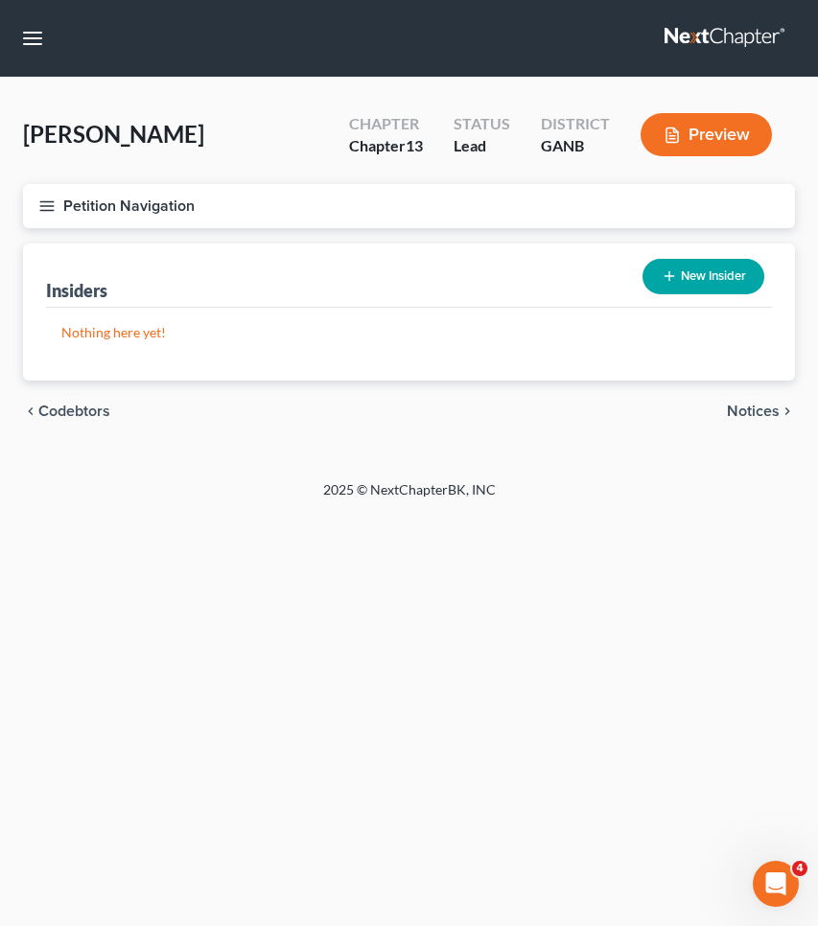
drag, startPoint x: 754, startPoint y: 399, endPoint x: 755, endPoint y: 408, distance: 9.6
click at [755, 408] on div "chevron_left Codebtors Notices chevron_right" at bounding box center [409, 411] width 772 height 61
click at [755, 408] on span "Notices" at bounding box center [753, 411] width 53 height 15
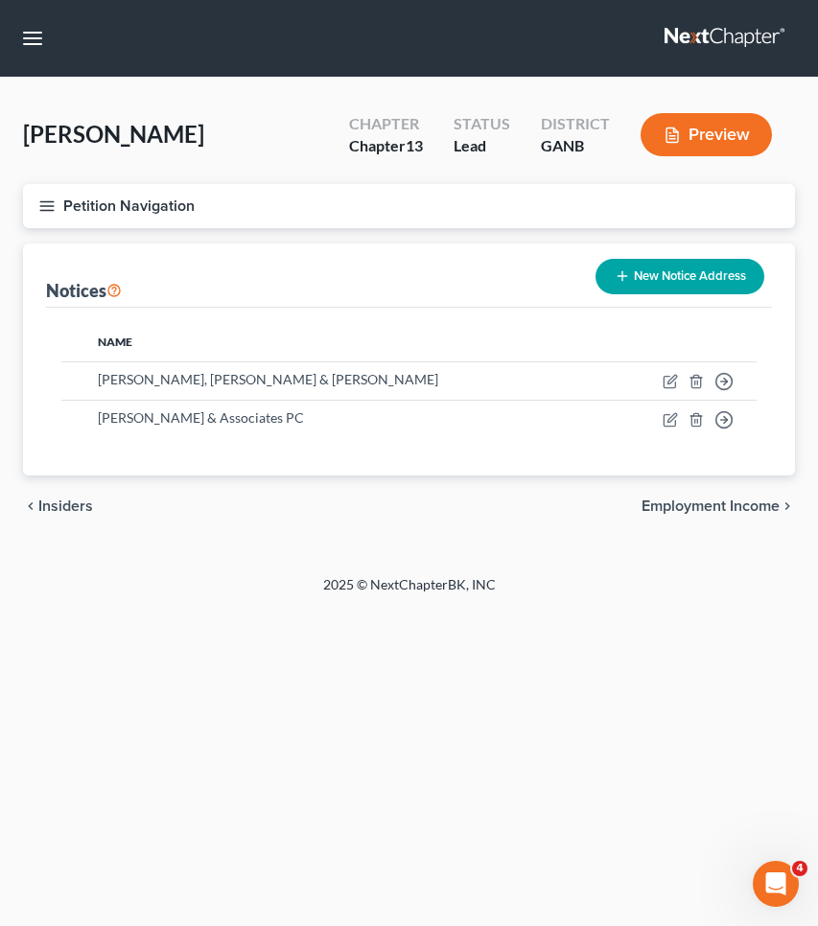
click at [762, 503] on span "Employment Income" at bounding box center [710, 506] width 138 height 15
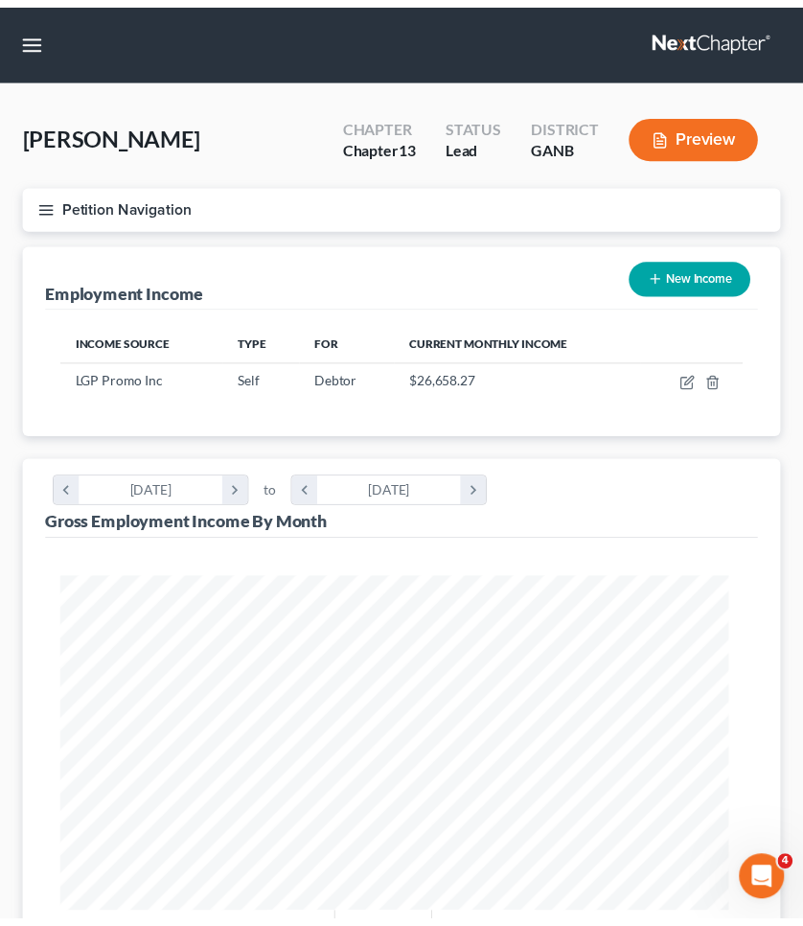
scroll to position [516, 0]
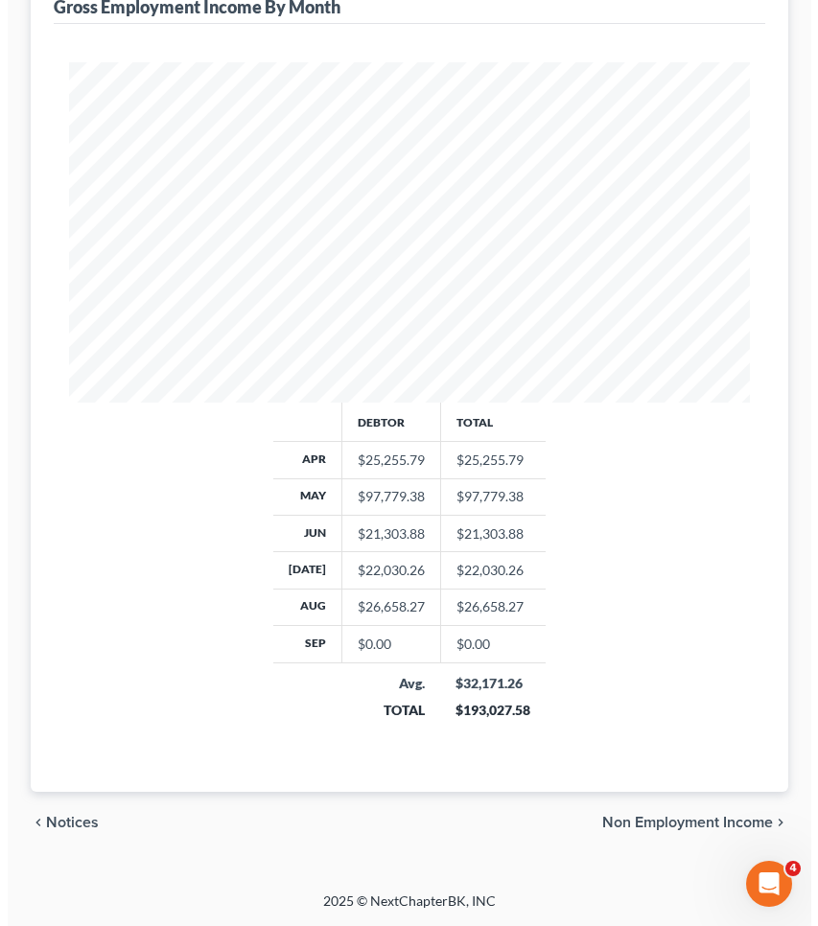
scroll to position [49, 0]
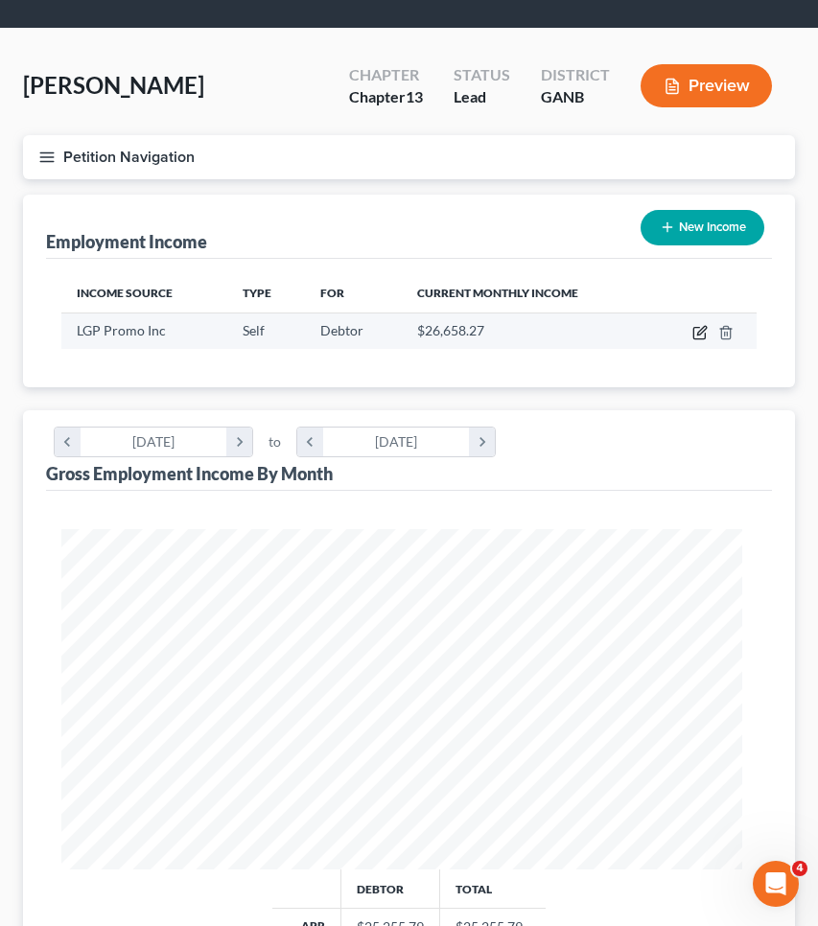
select select "1"
select select "10"
select select "0"
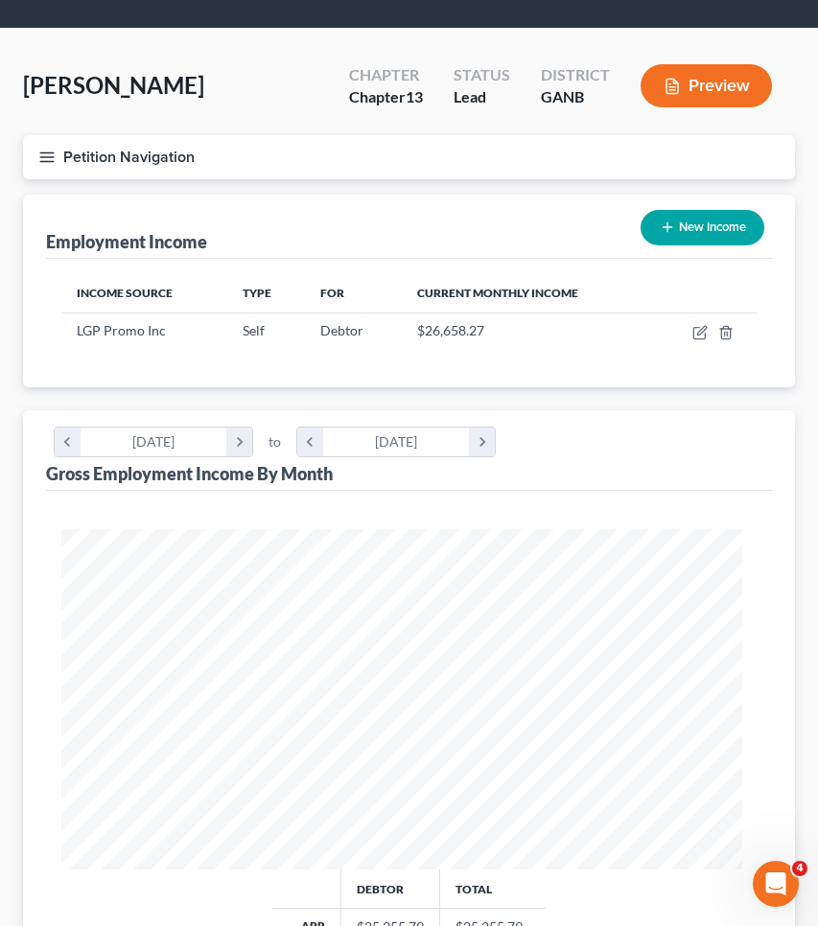
click at [681, 360] on span "Use for Payroll deduction" at bounding box center [614, 367] width 132 height 14
click at [566, 359] on input "Use for Payroll deduction" at bounding box center [560, 364] width 11 height 11
checkbox input "true"
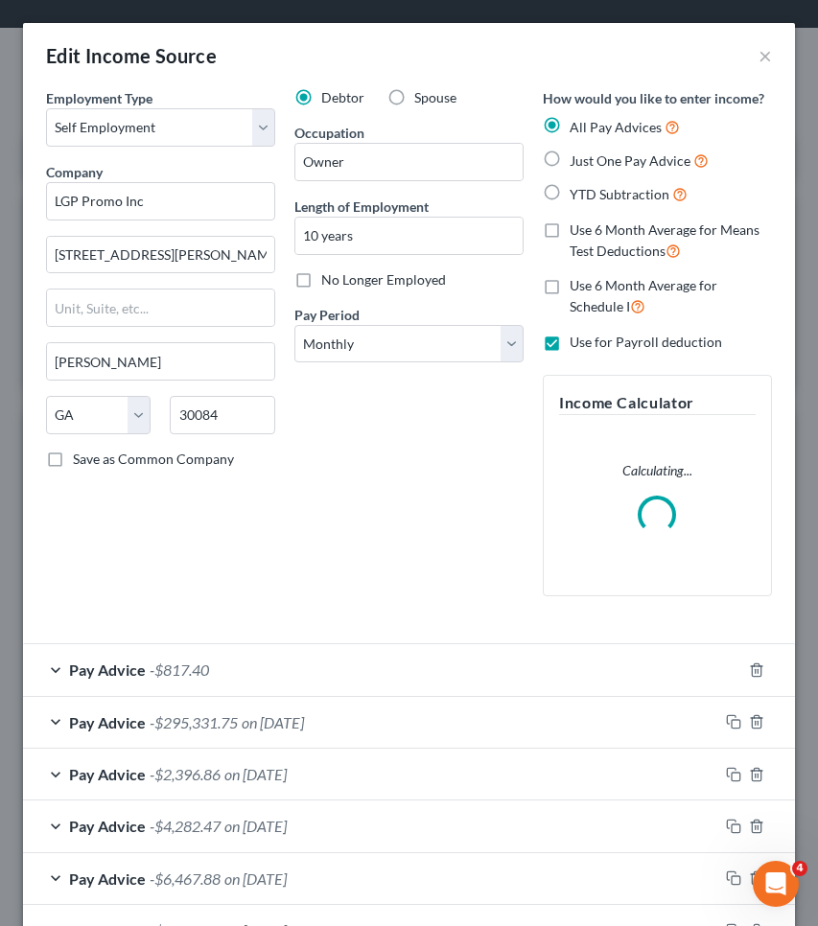
scroll to position [131, 0]
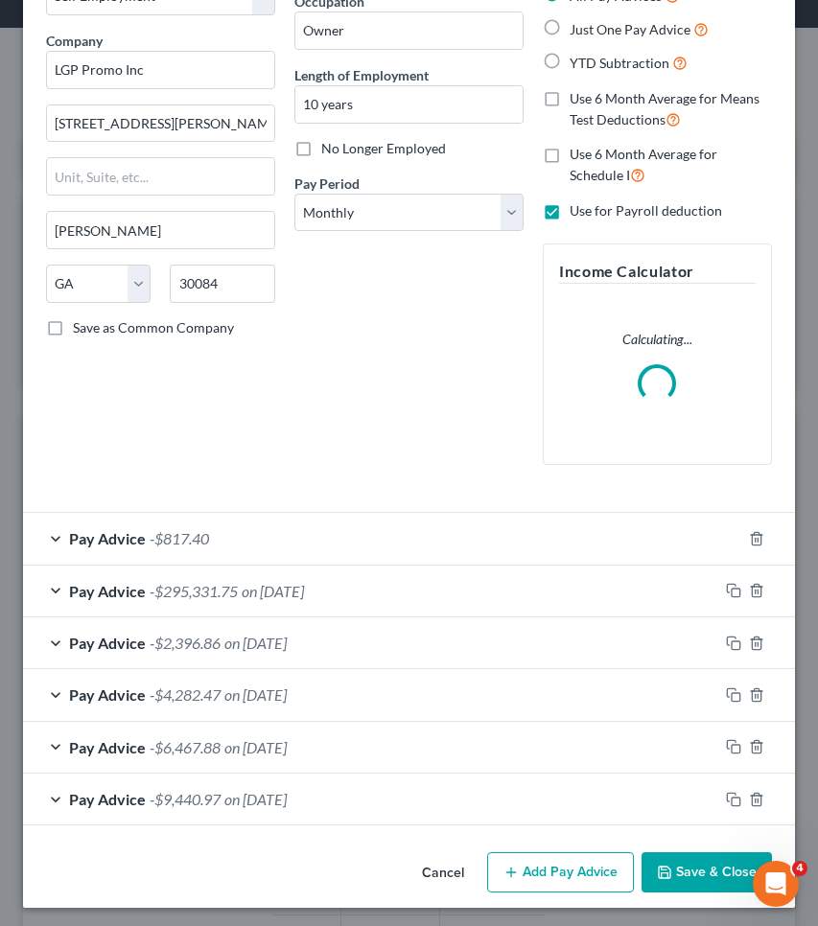
click at [560, 522] on div "Pay Advice -$817.40" at bounding box center [382, 538] width 718 height 51
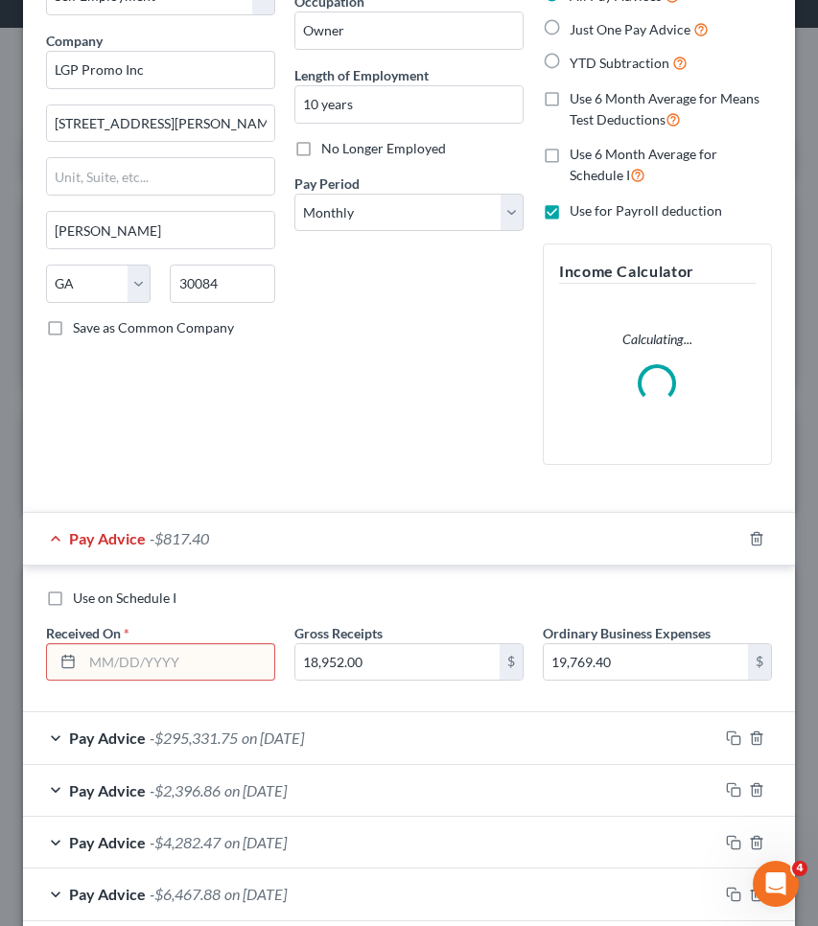
scroll to position [279, 0]
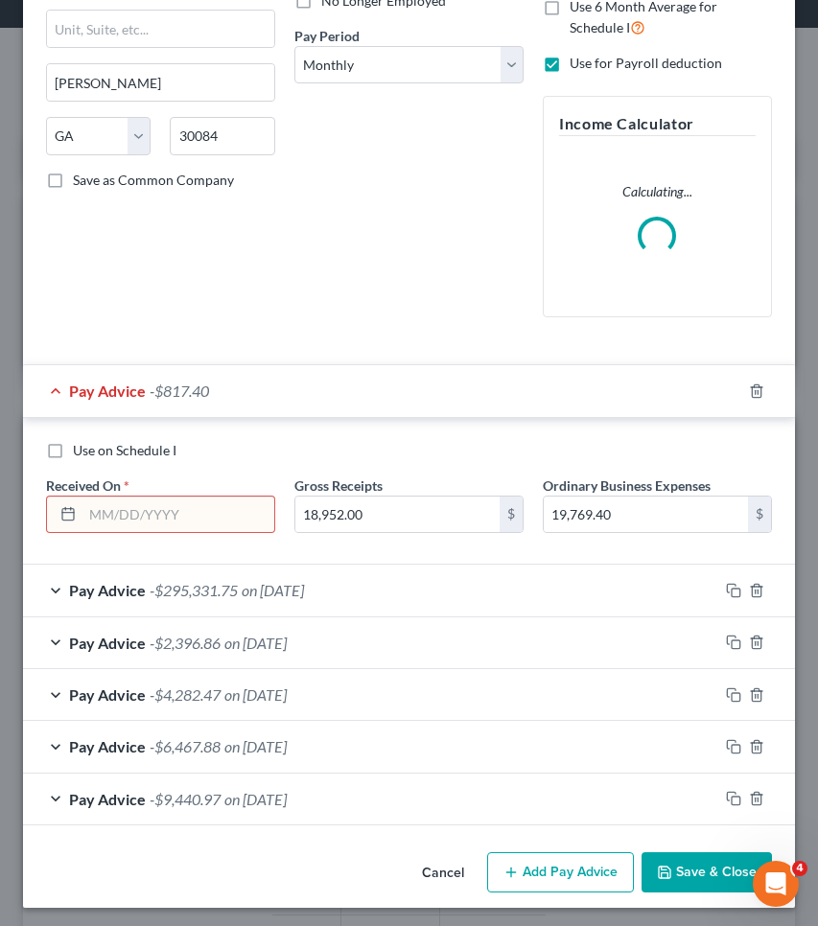
click at [241, 527] on input "text" at bounding box center [178, 515] width 192 height 36
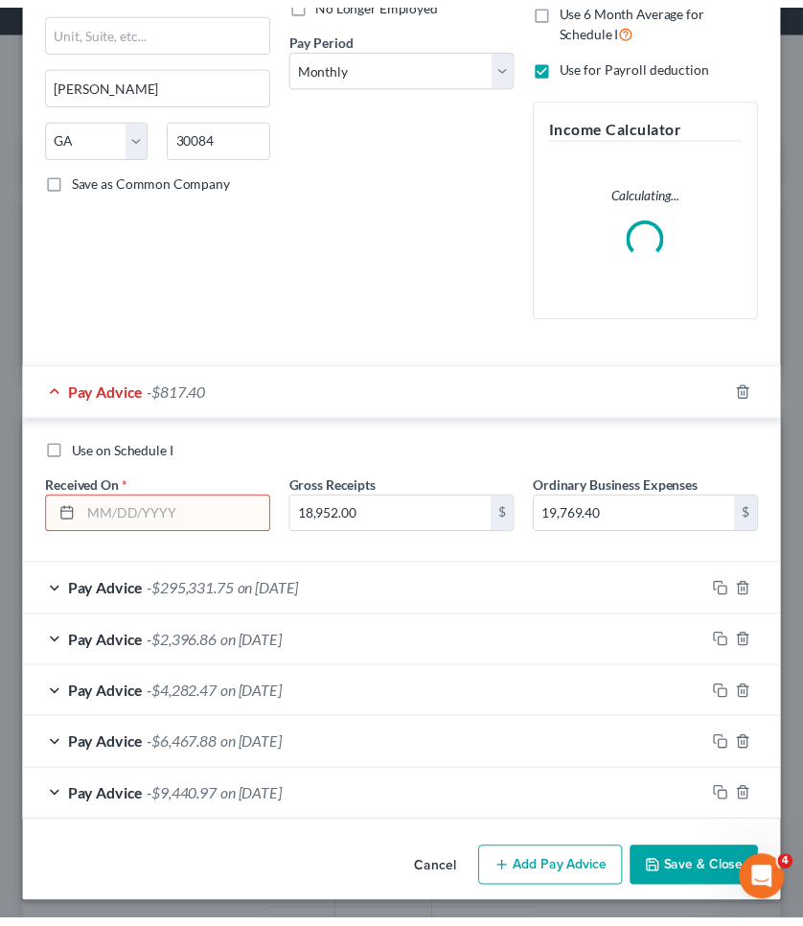
scroll to position [277, 0]
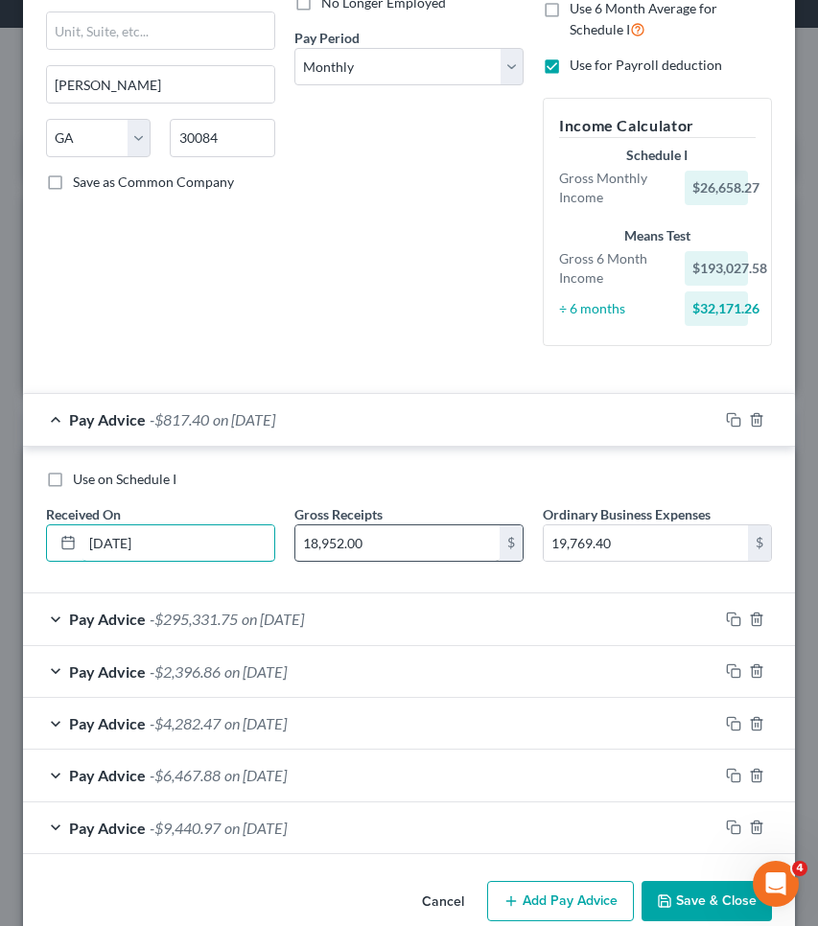
type input "[DATE]"
click at [371, 550] on input "18,952.00" at bounding box center [397, 543] width 204 height 36
click at [692, 893] on button "Save & Close" at bounding box center [706, 901] width 130 height 40
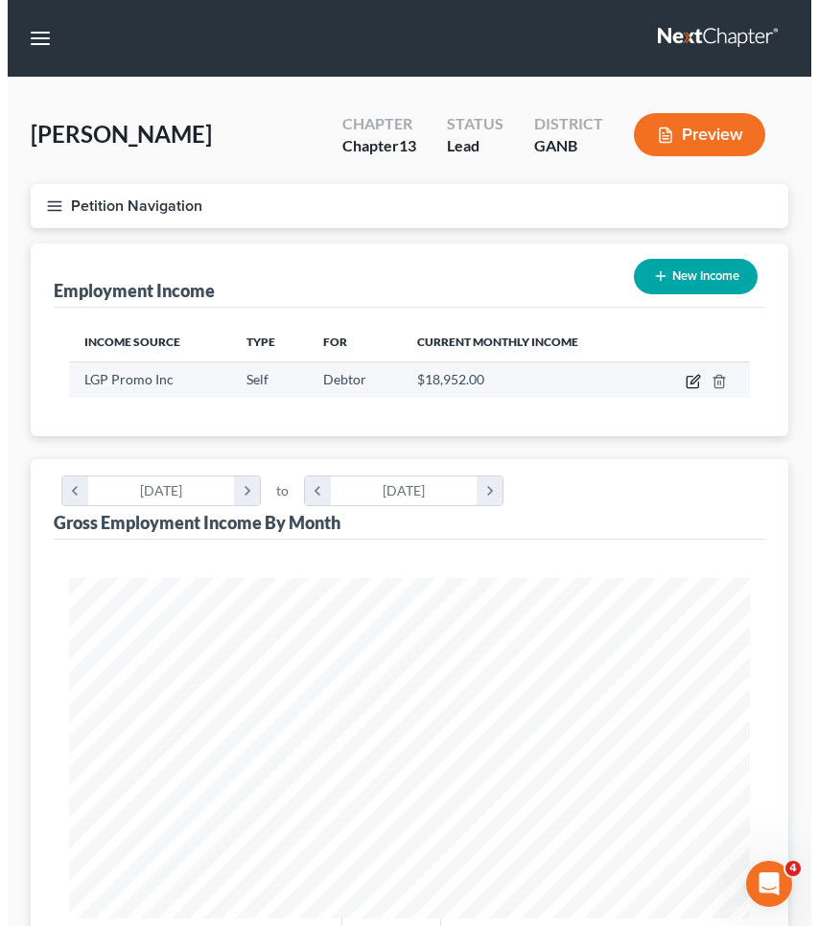
scroll to position [0, 0]
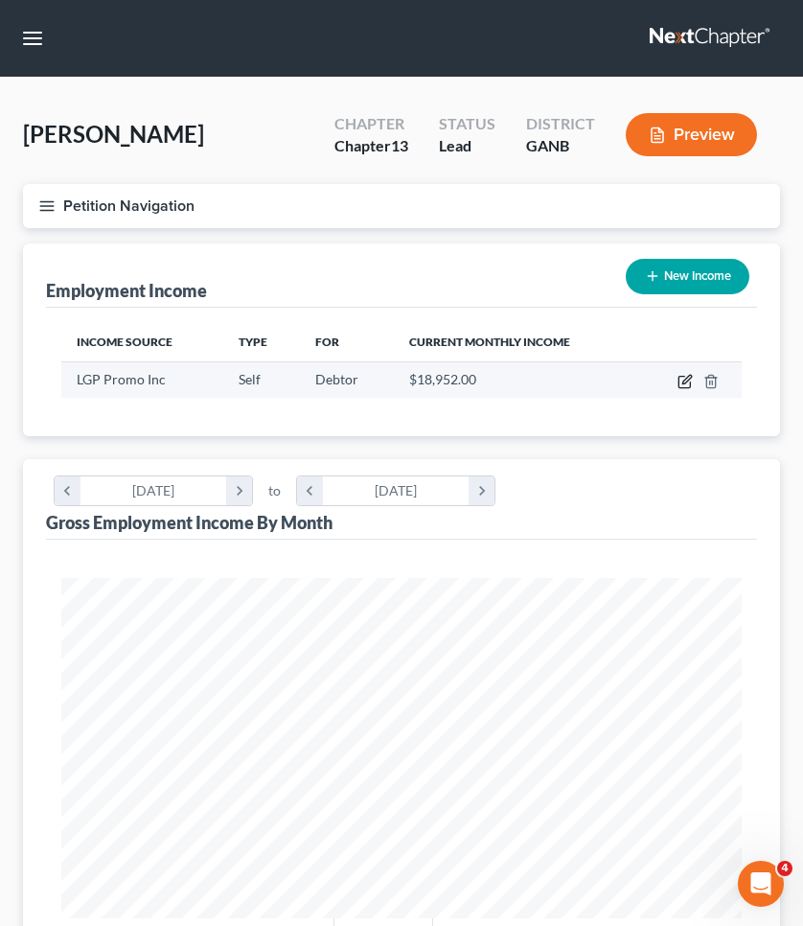
click at [684, 382] on icon "button" at bounding box center [687, 379] width 9 height 9
select select "1"
select select "10"
select select "0"
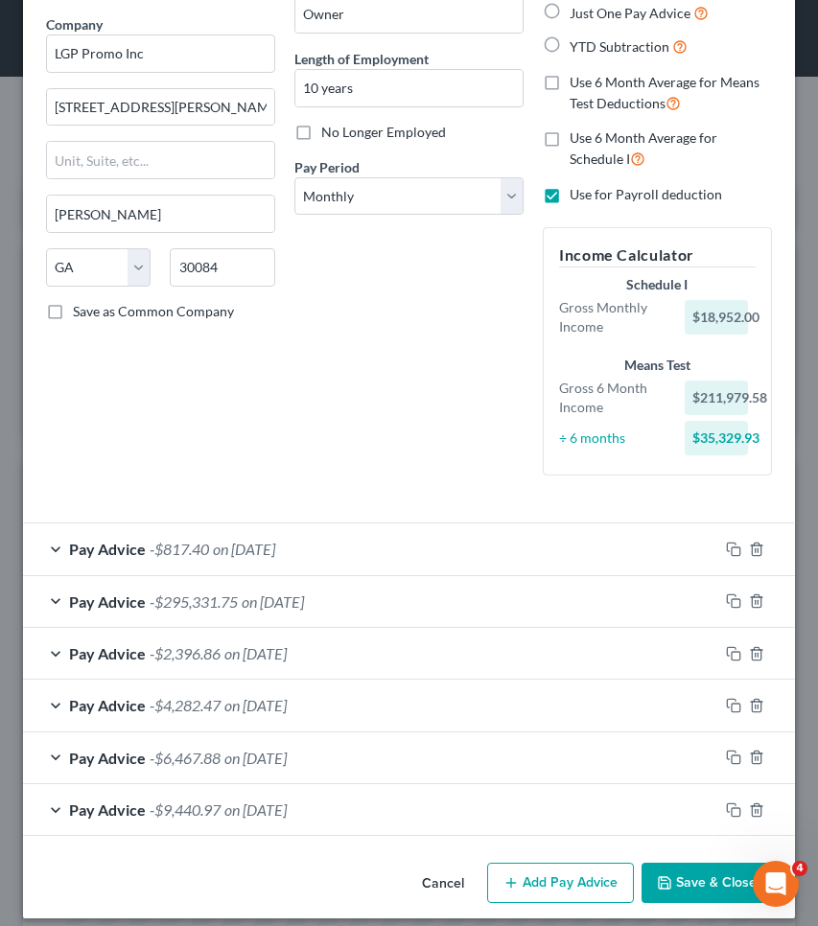
scroll to position [153, 0]
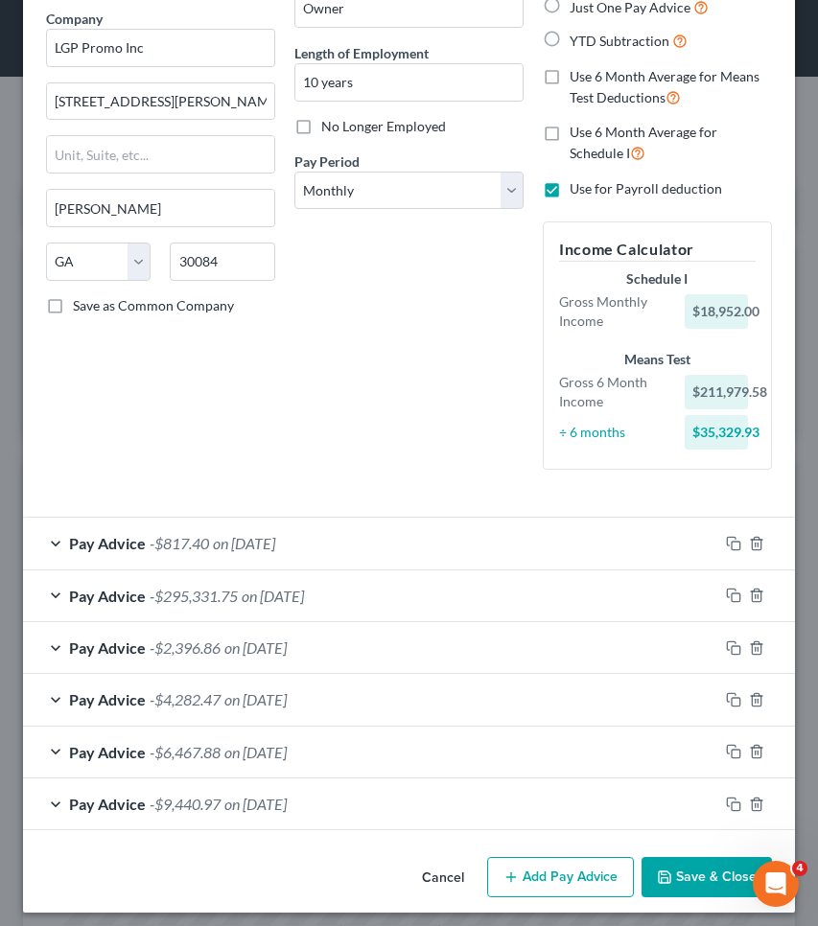
click at [588, 538] on div "Pay Advice -$817.40 on [DATE]" at bounding box center [370, 543] width 695 height 51
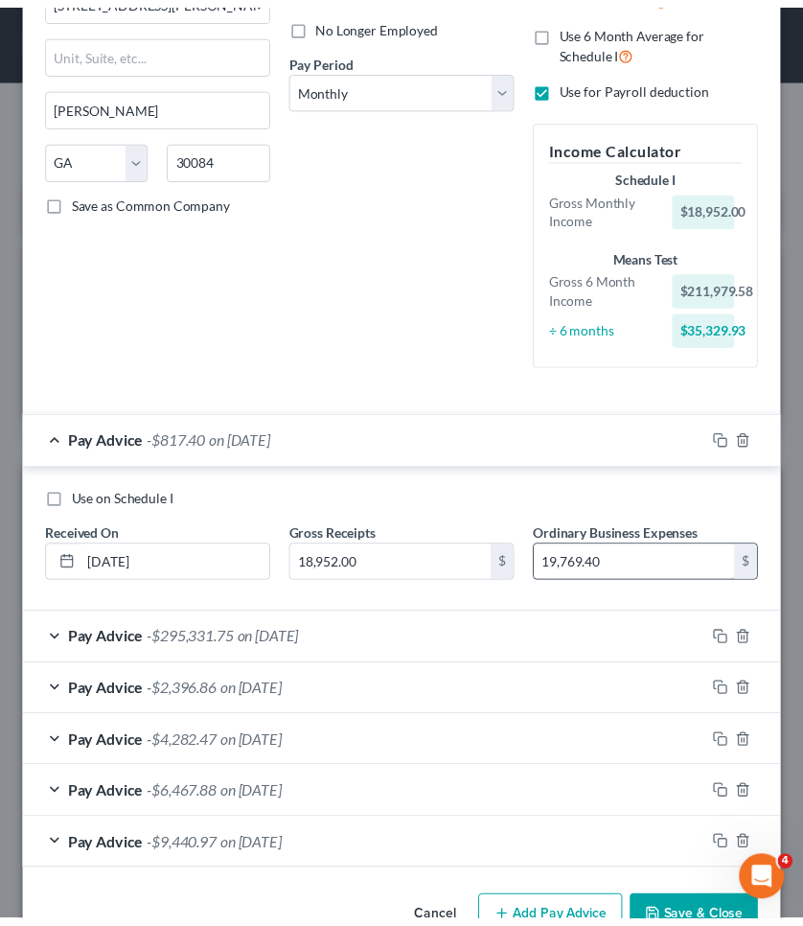
scroll to position [282, 0]
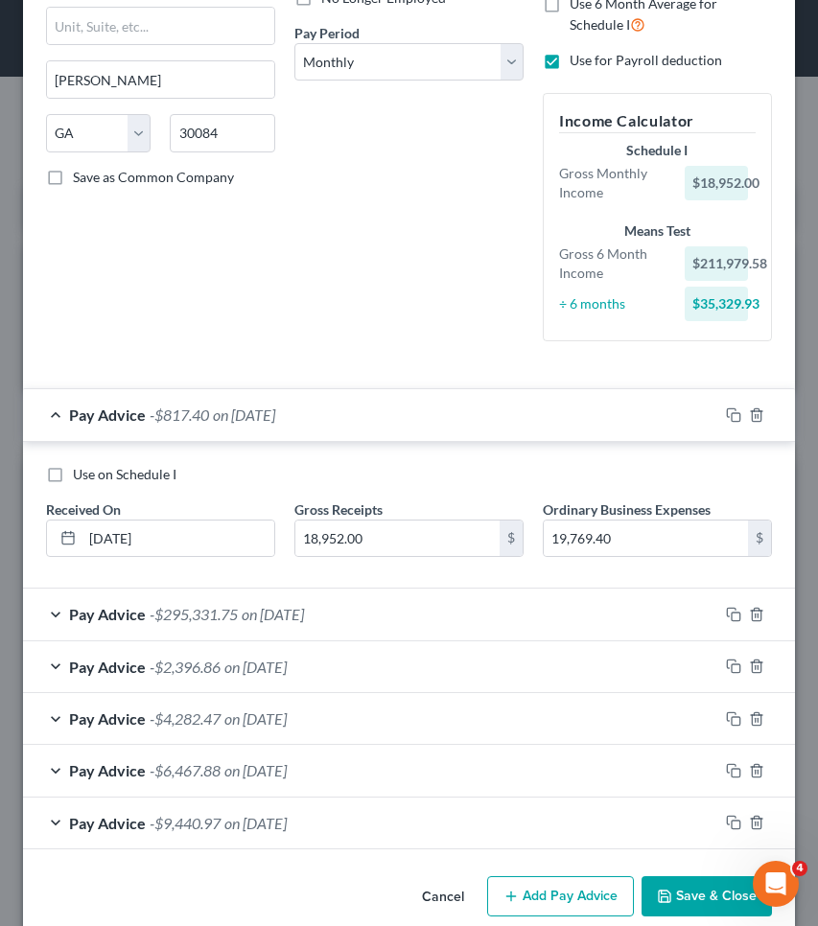
click at [692, 905] on button "Save & Close" at bounding box center [706, 896] width 130 height 40
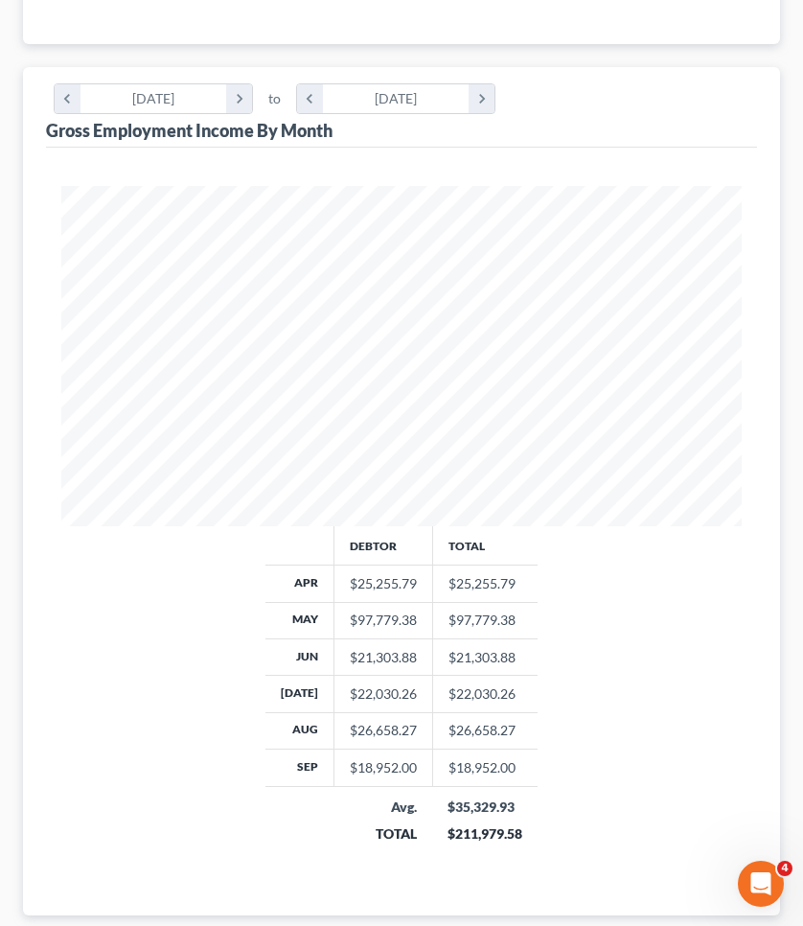
scroll to position [473, 0]
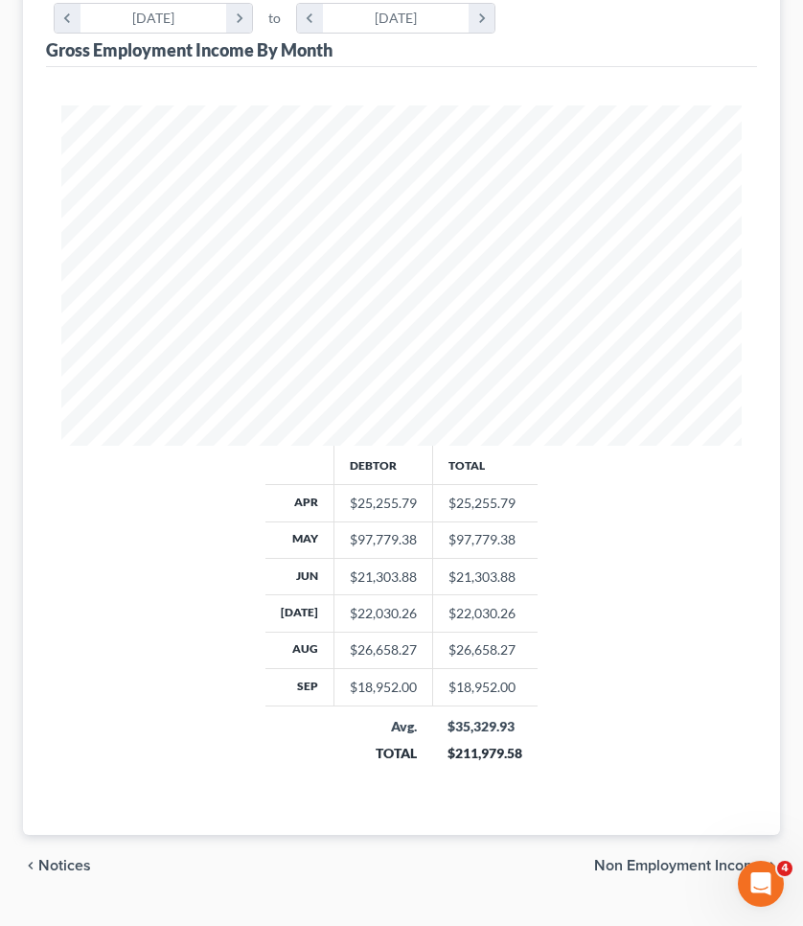
click at [695, 872] on span "Non Employment Income" at bounding box center [679, 865] width 171 height 15
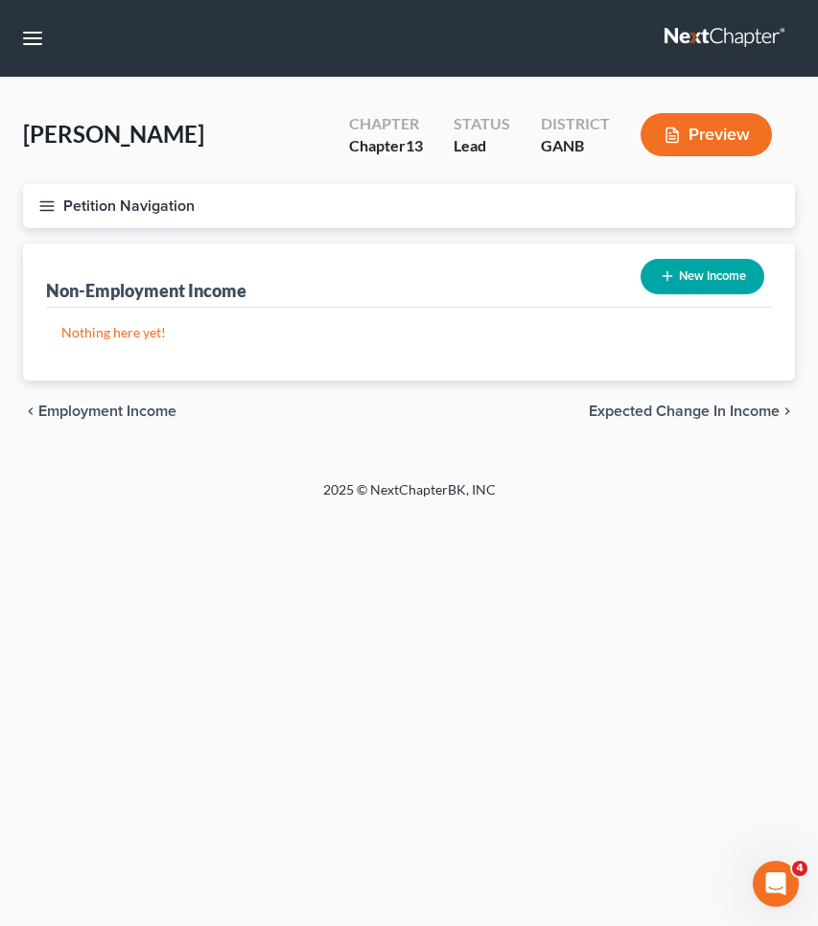
click at [728, 410] on span "Expected Change in Income" at bounding box center [684, 411] width 191 height 15
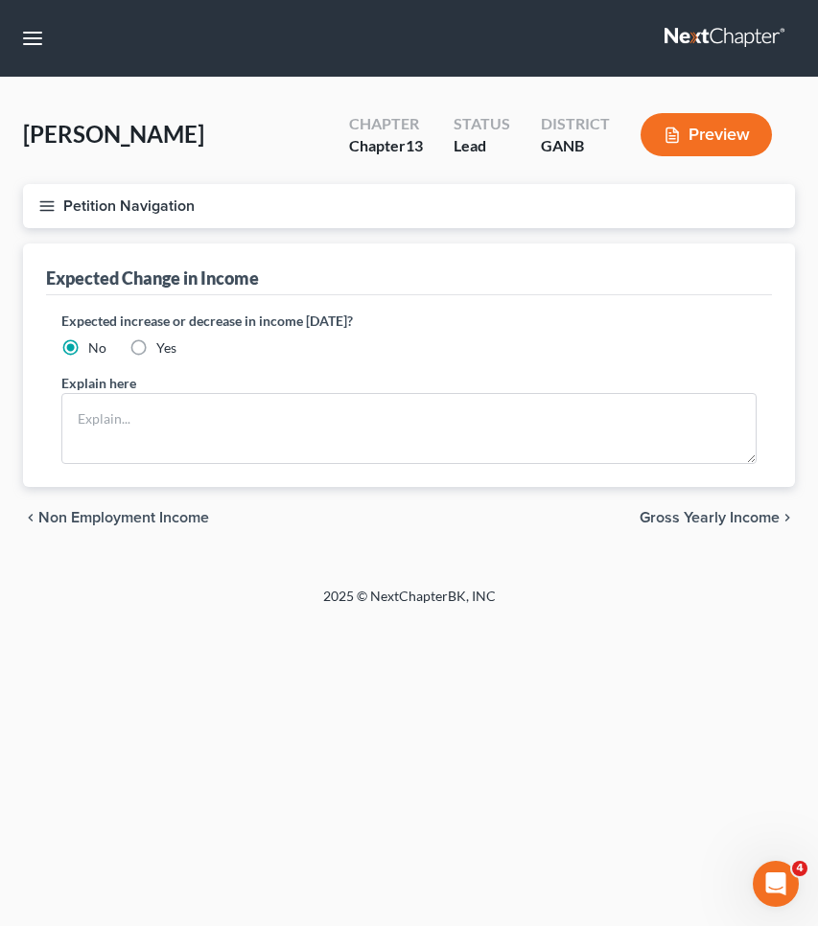
click at [737, 514] on span "Gross Yearly Income" at bounding box center [709, 517] width 140 height 15
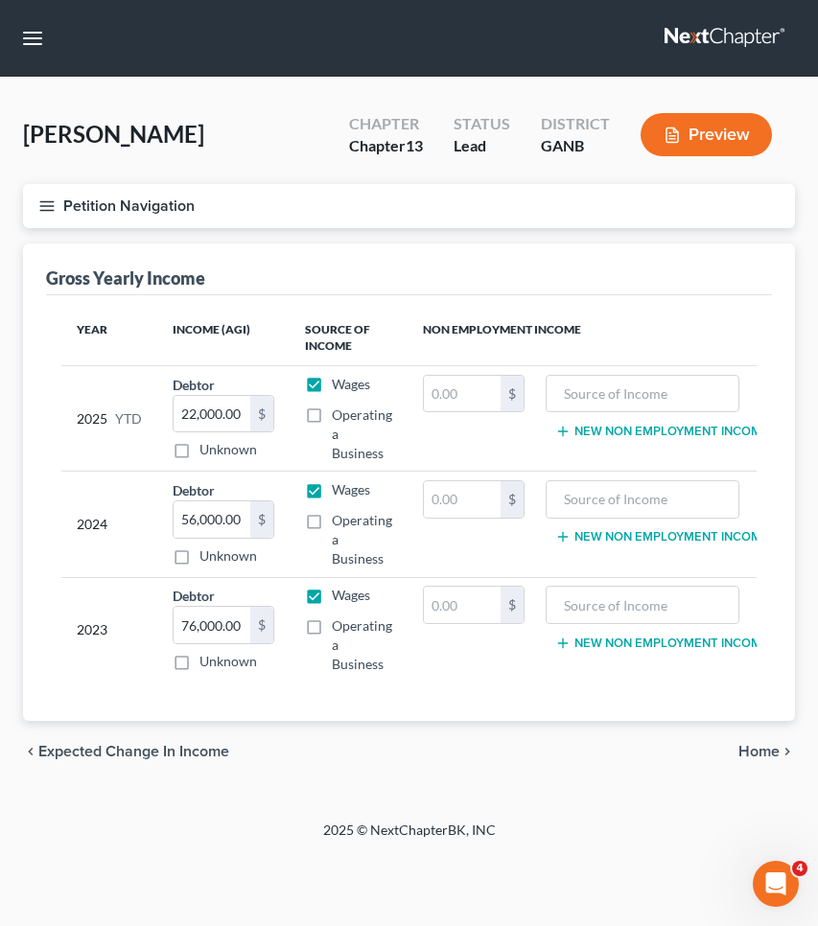
click at [767, 751] on span "Home" at bounding box center [758, 751] width 41 height 15
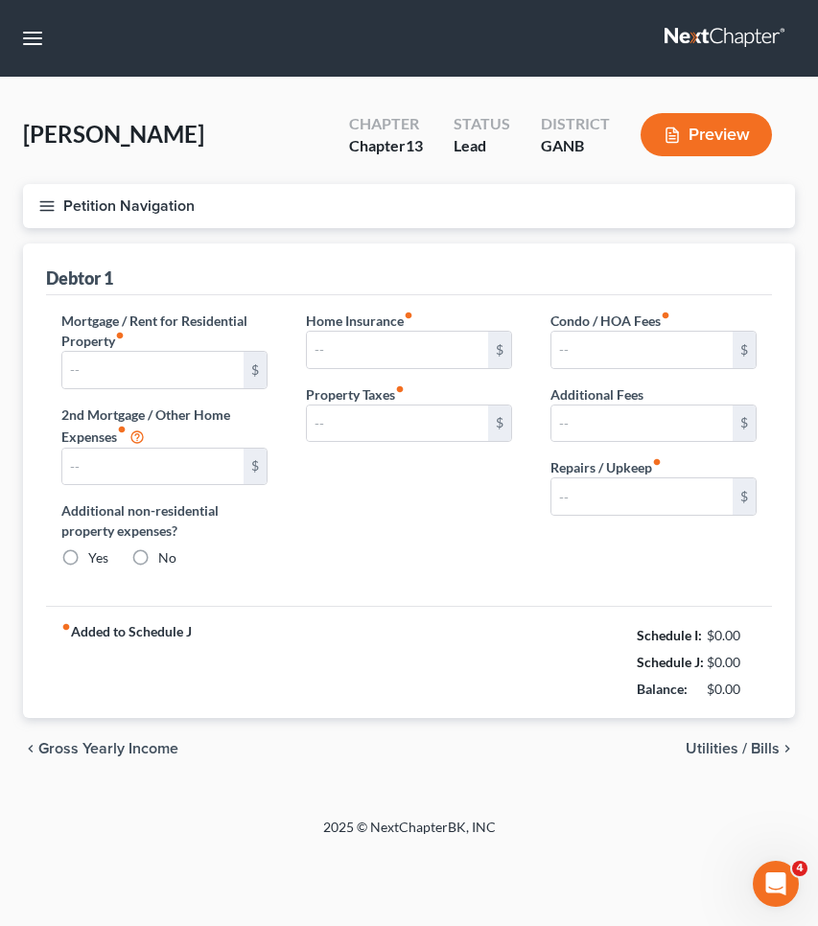
type input "1,862.00"
type input "0.00"
radio input "true"
type input "0.00"
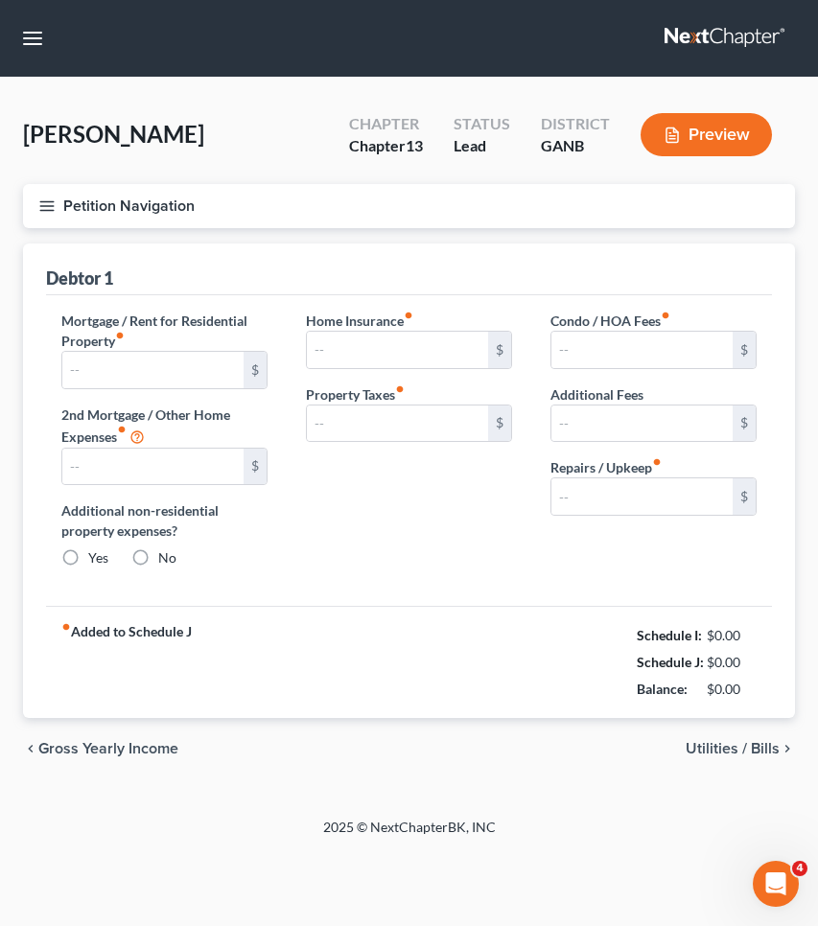
type input "10.00"
type input "0.00"
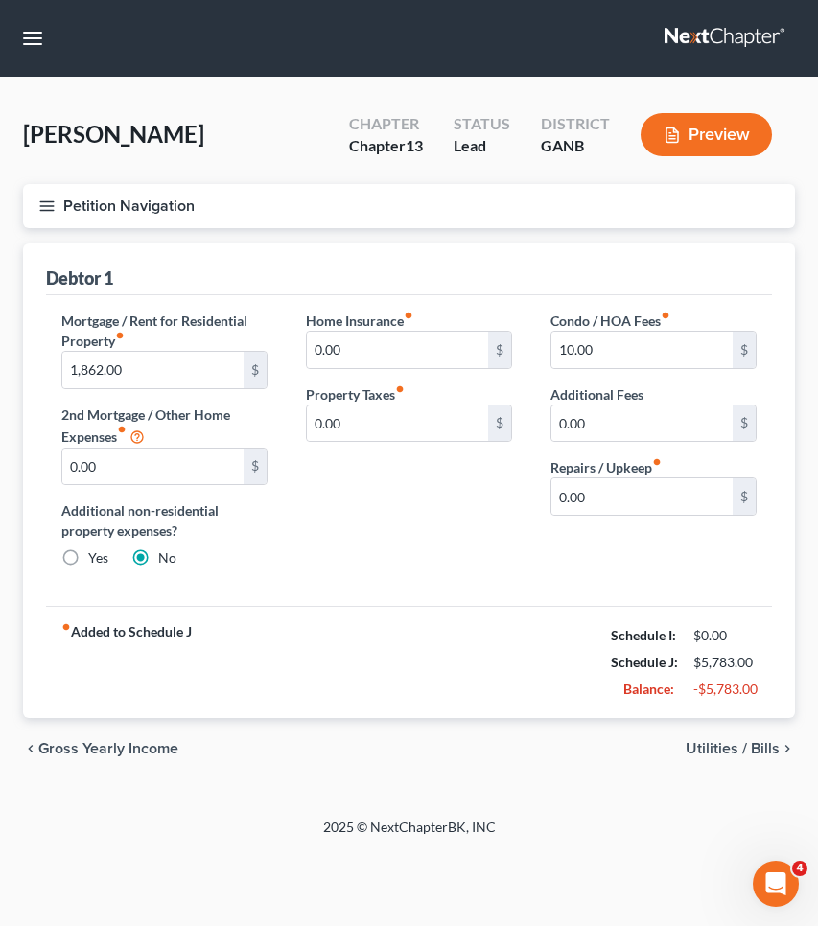
click at [767, 751] on span "Utilities / Bills" at bounding box center [732, 748] width 94 height 15
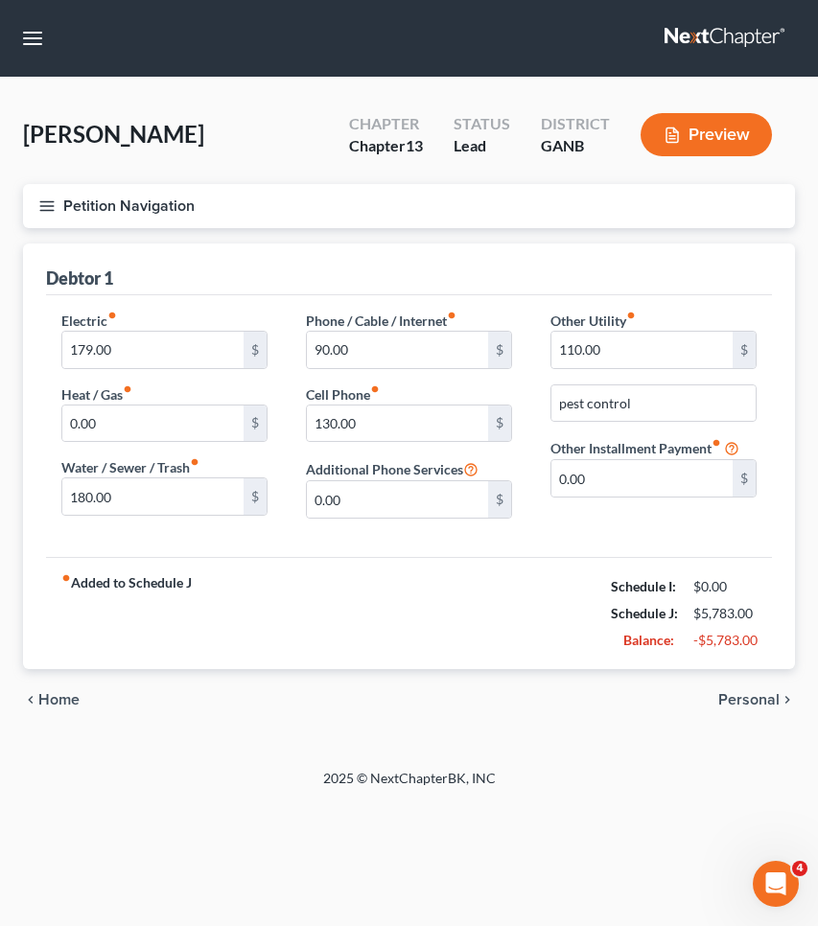
click at [143, 212] on button "Petition Navigation" at bounding box center [409, 206] width 772 height 44
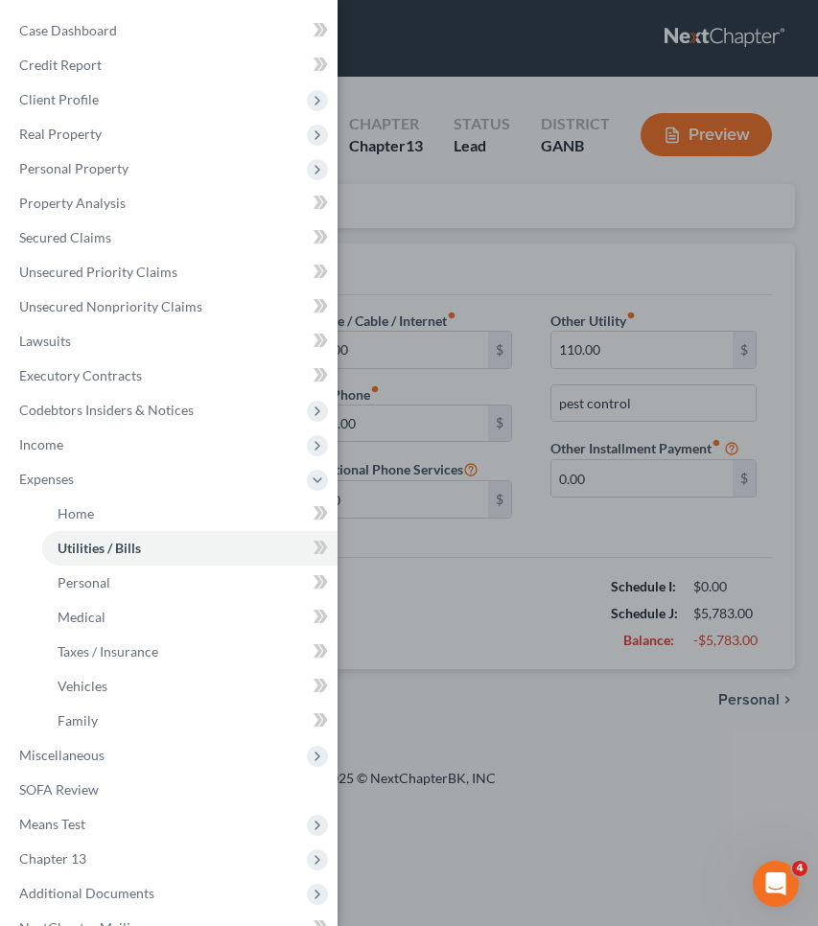
click at [503, 184] on div "Case Dashboard Payments Invoices Payments Payments Credit Report Client Profile" at bounding box center [409, 463] width 818 height 926
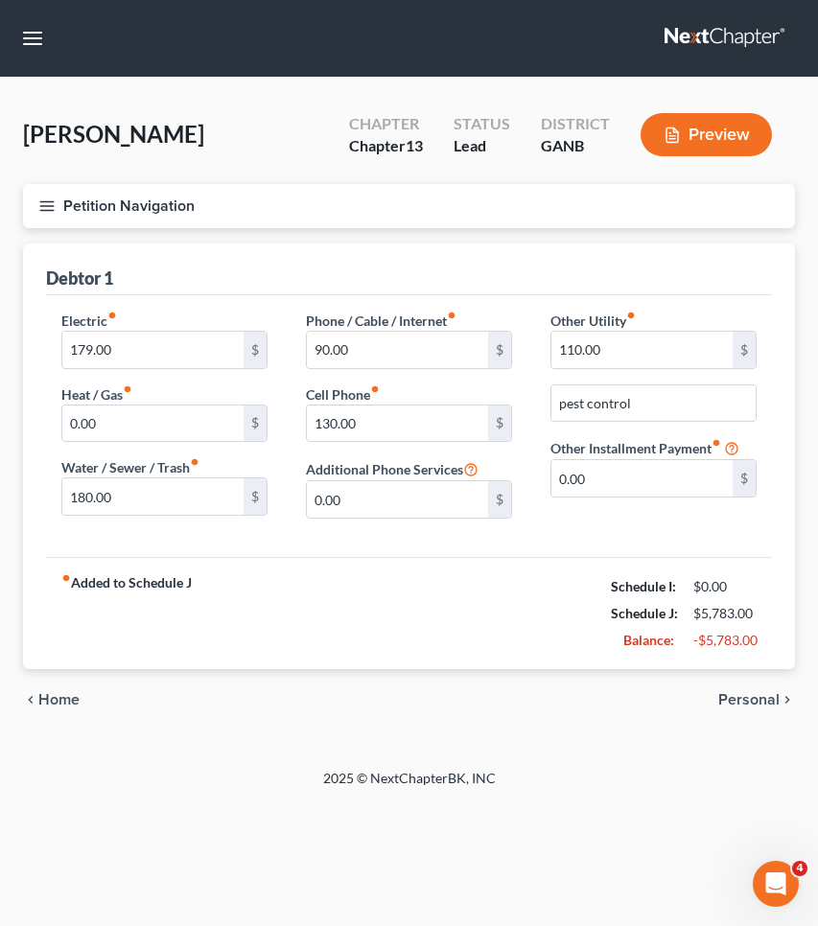
click at [779, 695] on icon "chevron_right" at bounding box center [786, 699] width 15 height 15
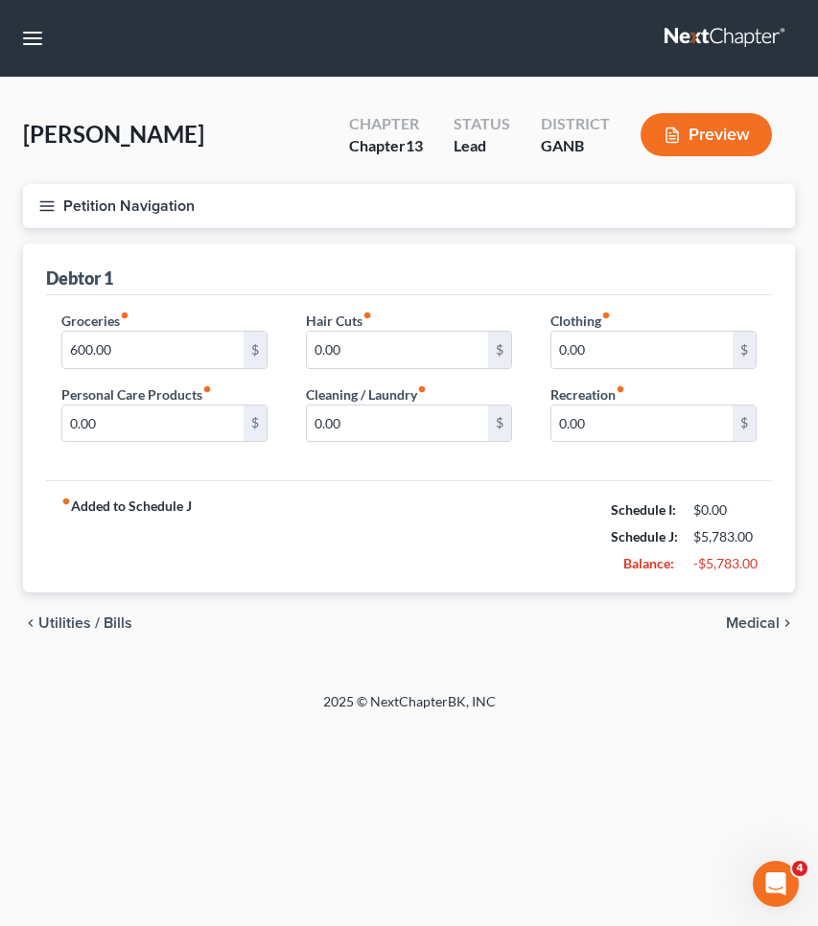
click at [754, 631] on span "Medical" at bounding box center [753, 622] width 54 height 15
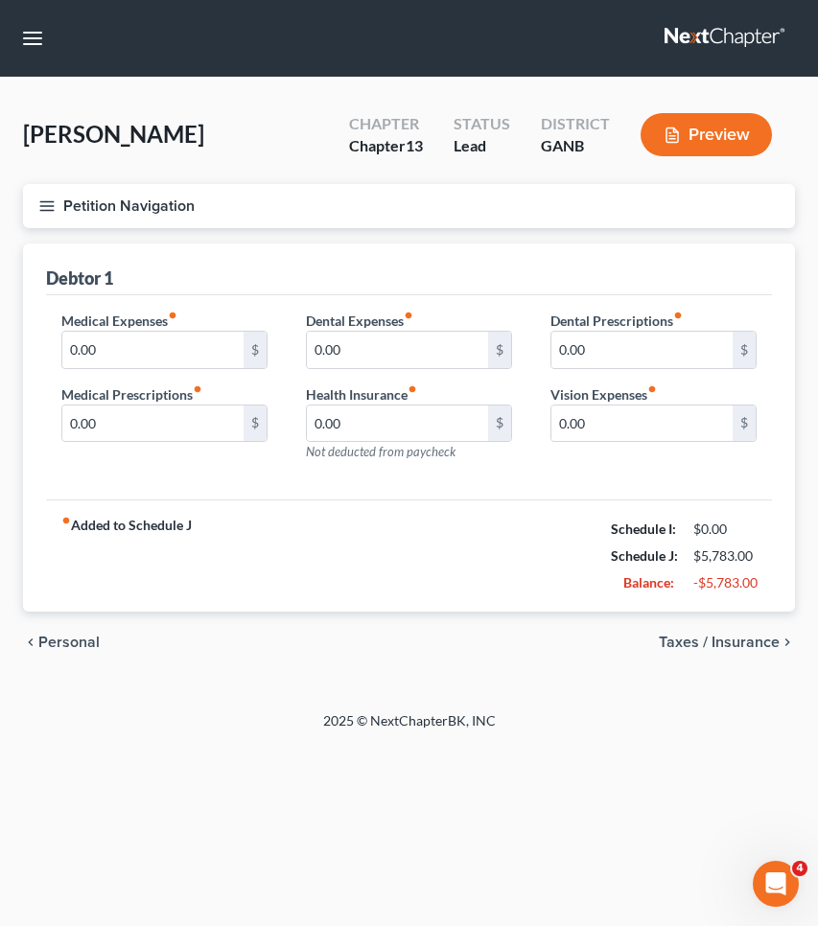
click at [756, 640] on span "Taxes / Insurance" at bounding box center [719, 642] width 121 height 15
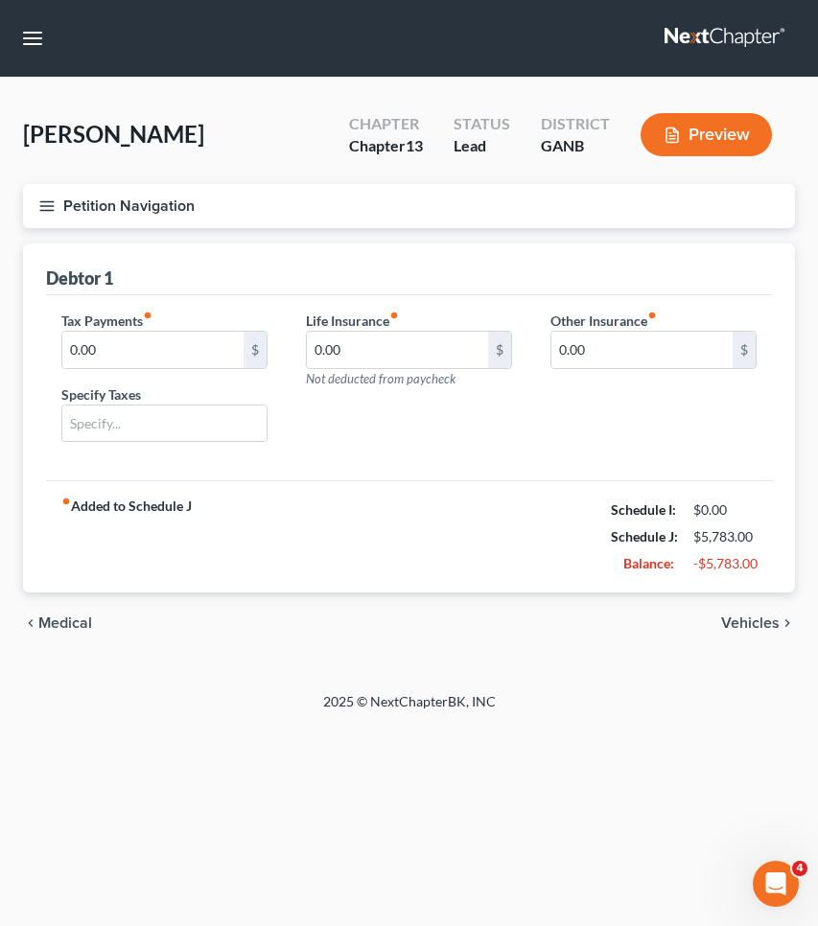
click at [754, 619] on span "Vehicles" at bounding box center [750, 622] width 58 height 15
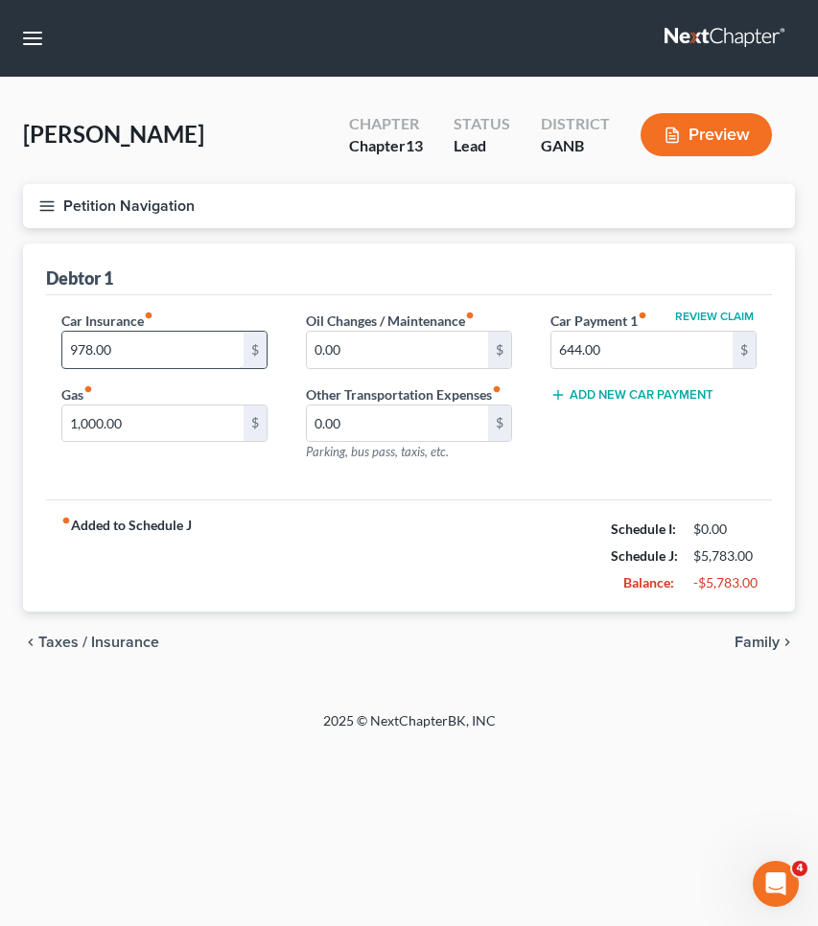
click at [180, 339] on input "978.00" at bounding box center [152, 350] width 181 height 36
click at [353, 534] on div "fiber_manual_record Added to Schedule J Schedule I: $0.00 Schedule J: $4,805.00…" at bounding box center [409, 555] width 726 height 112
click at [744, 640] on span "Family" at bounding box center [756, 642] width 45 height 15
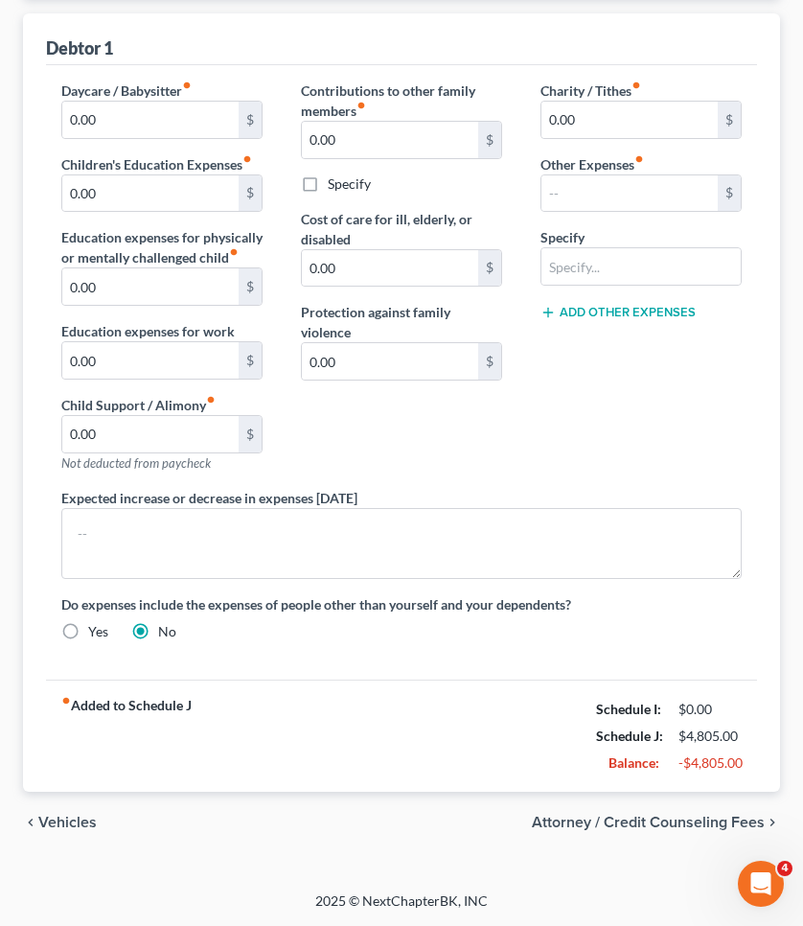
click at [686, 821] on span "Attorney / Credit Counseling Fees" at bounding box center [648, 822] width 233 height 15
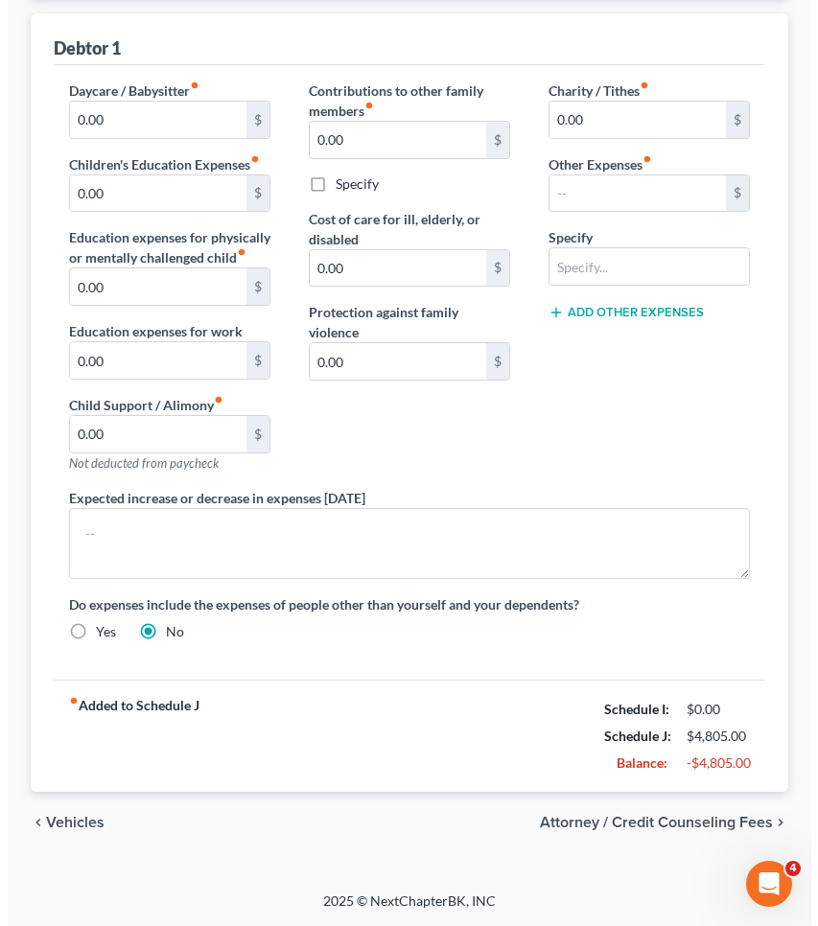
scroll to position [230, 0]
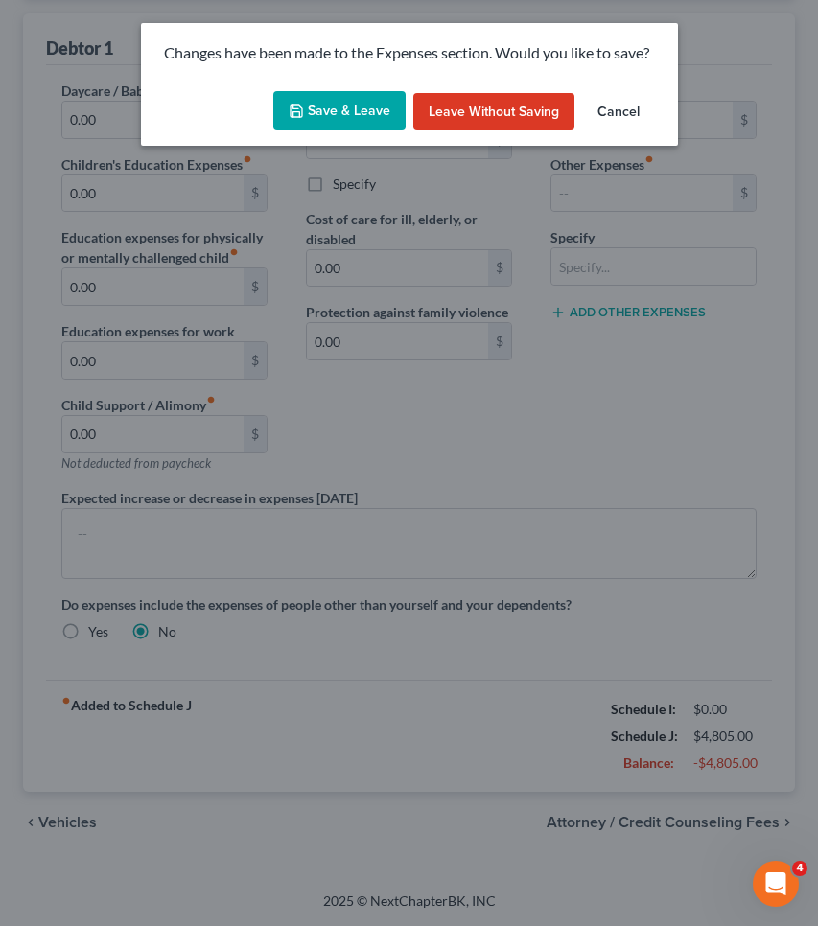
click at [360, 104] on button "Save & Leave" at bounding box center [339, 111] width 132 height 40
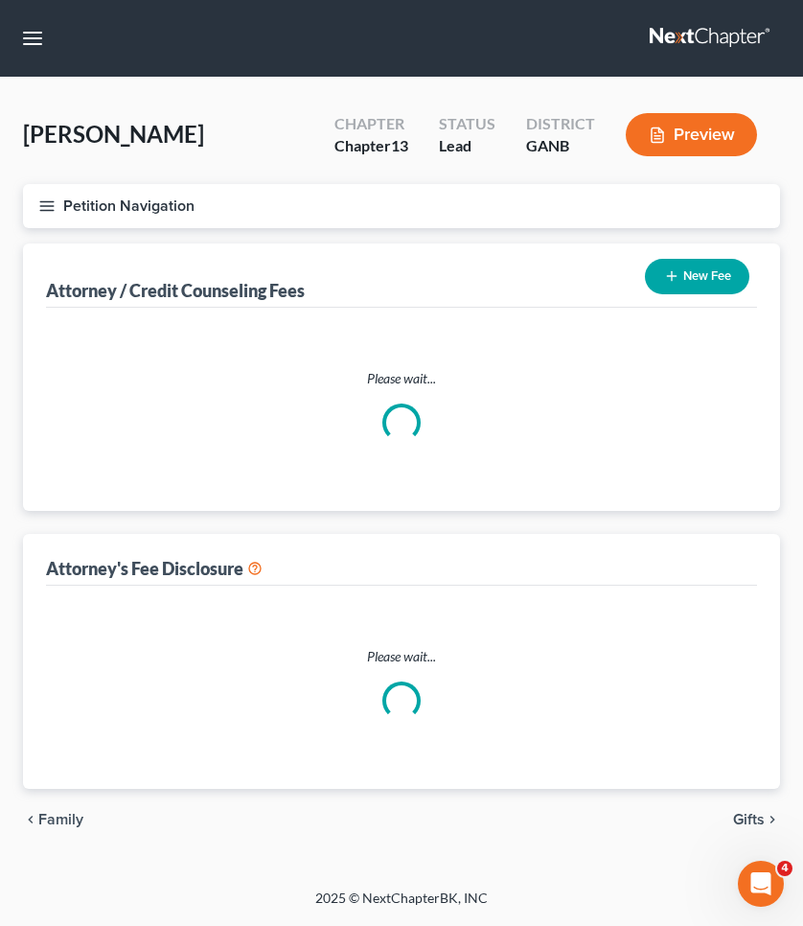
select select "1"
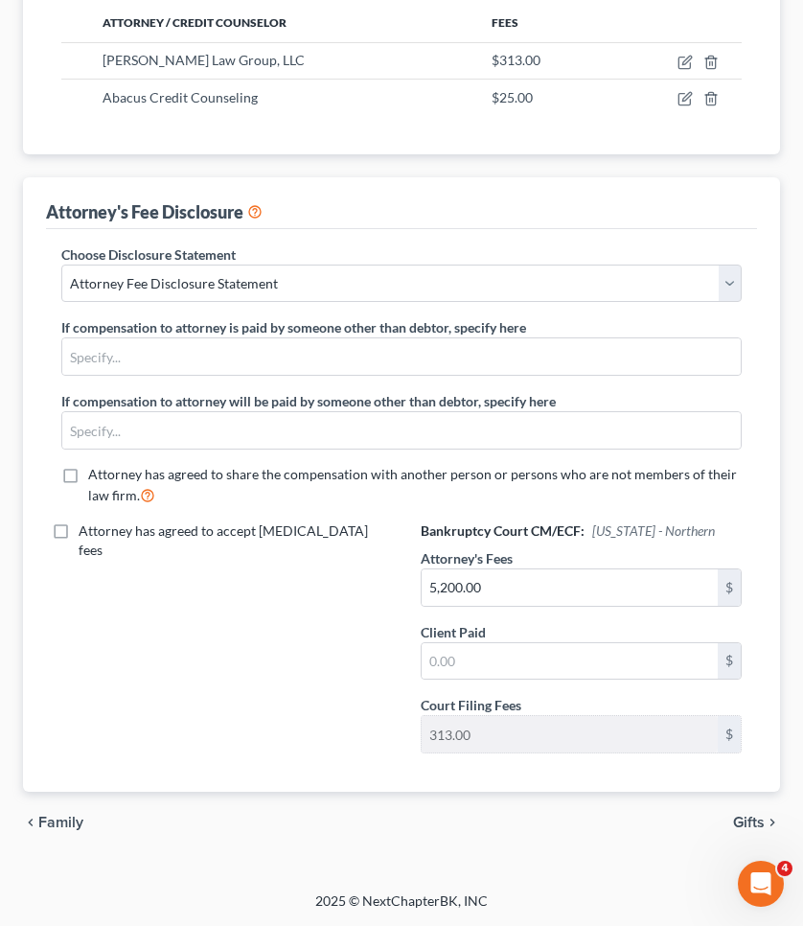
scroll to position [318, 0]
click at [746, 821] on span "Gifts" at bounding box center [749, 823] width 32 height 15
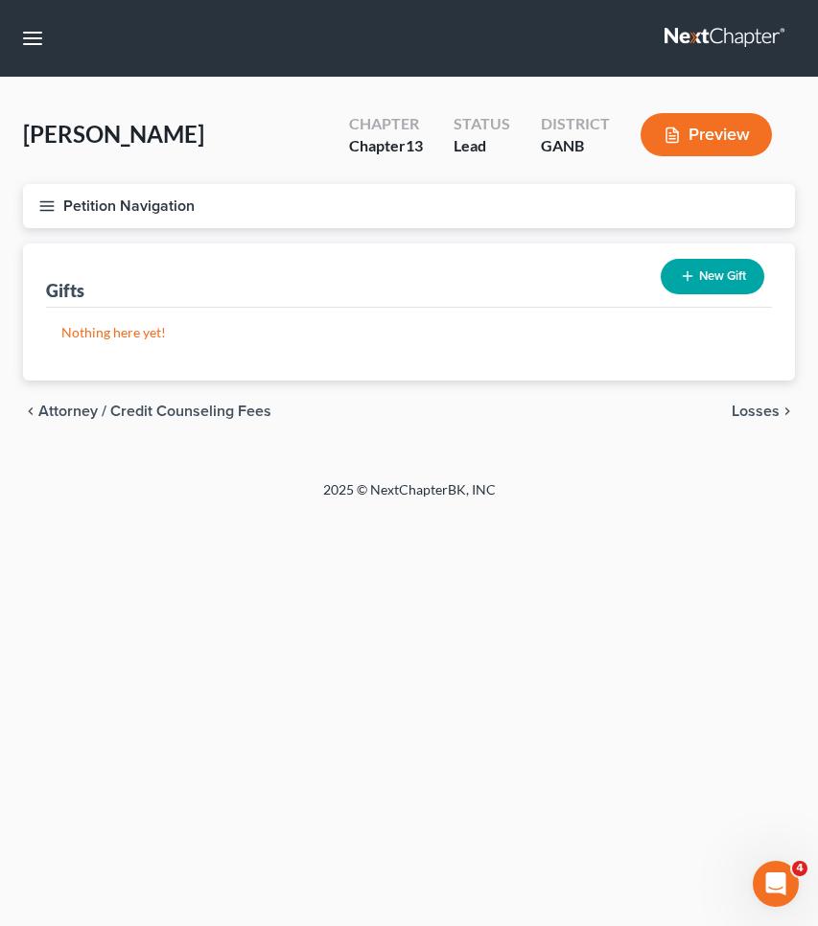
click at [774, 404] on span "Losses" at bounding box center [755, 411] width 48 height 15
click at [759, 410] on span "Environmental Hazards" at bounding box center [698, 411] width 161 height 15
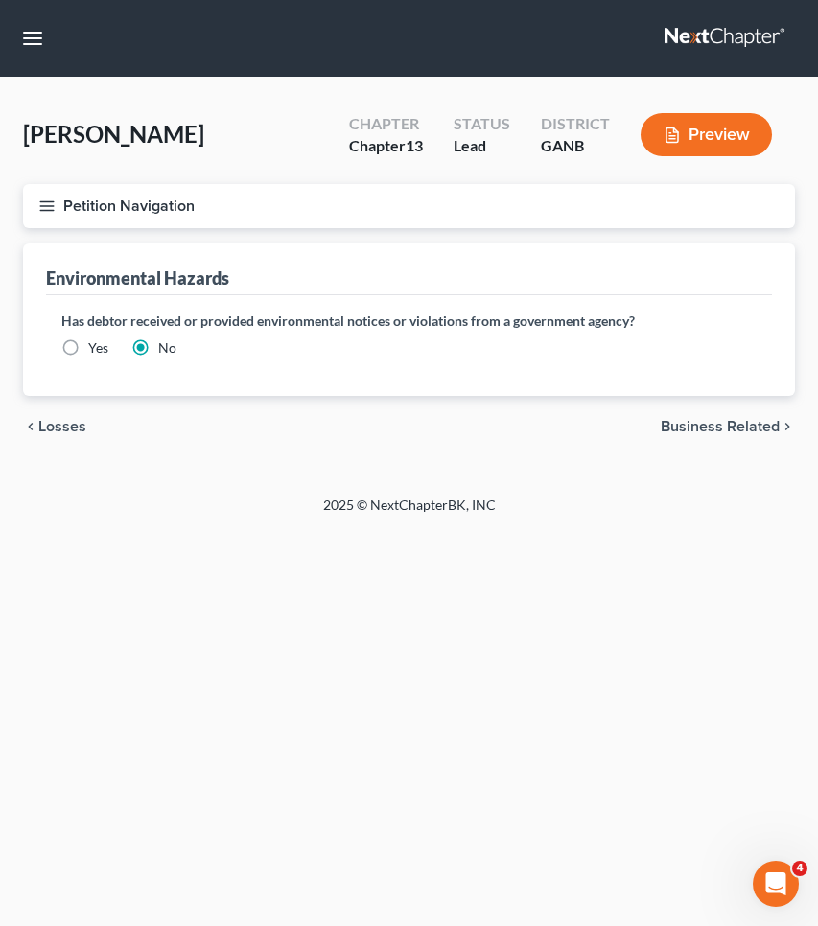
click at [761, 424] on span "Business Related" at bounding box center [720, 426] width 119 height 15
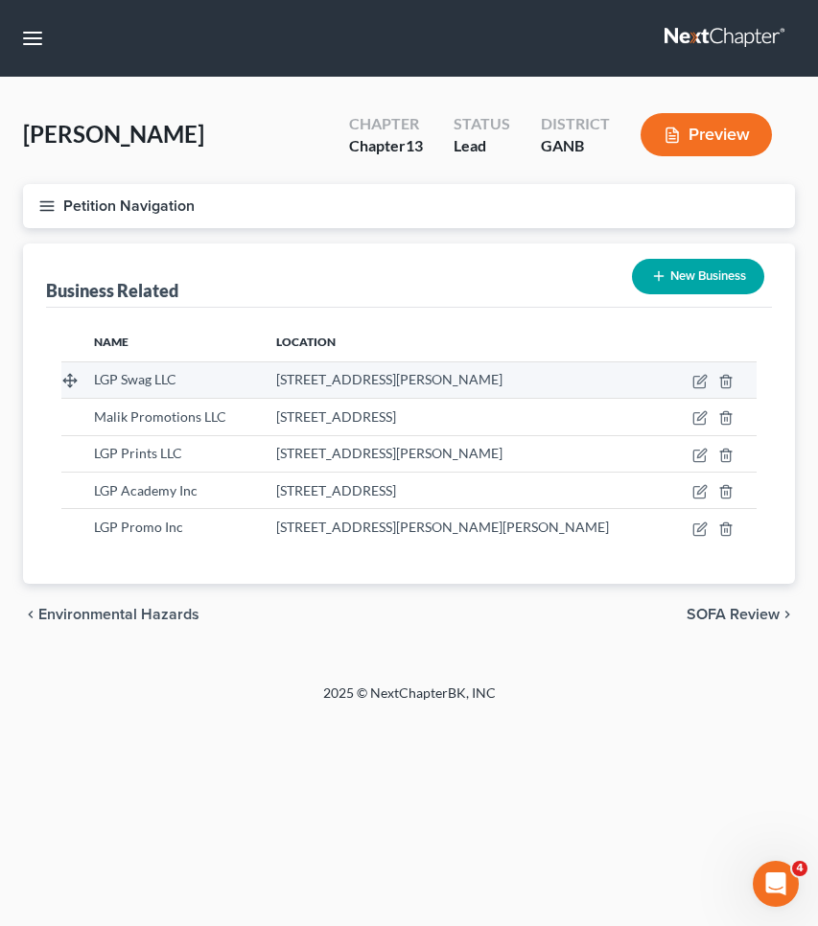
scroll to position [1, 0]
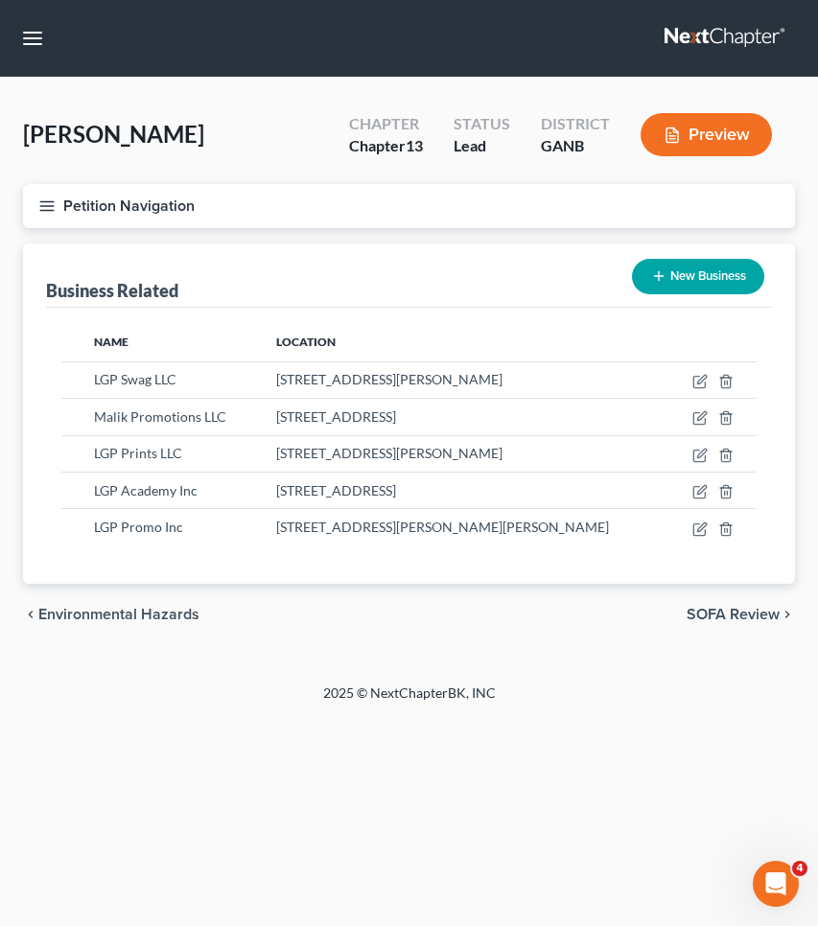
click at [745, 622] on span "SOFA Review" at bounding box center [732, 614] width 93 height 15
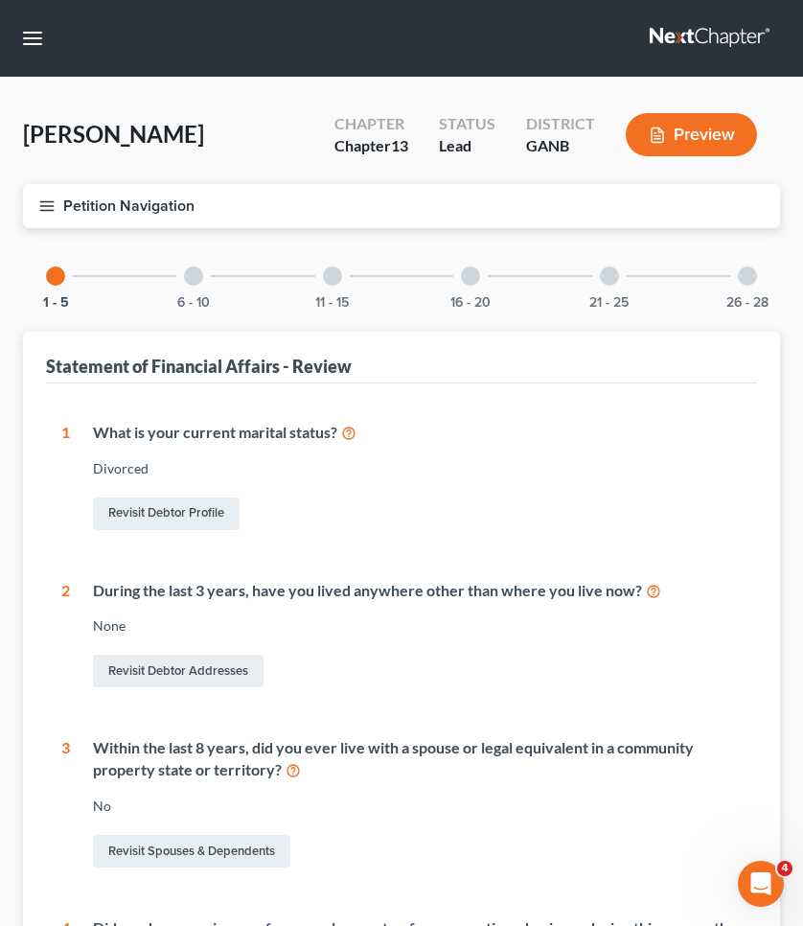
click at [197, 244] on div "6 - 10" at bounding box center [193, 276] width 65 height 65
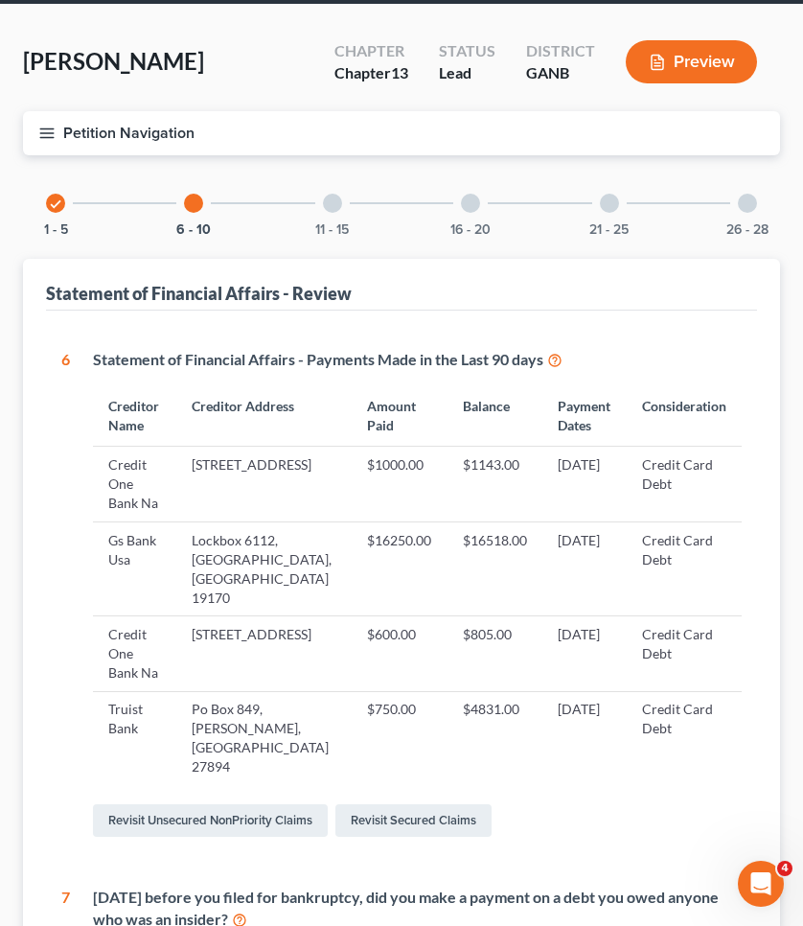
scroll to position [52, 0]
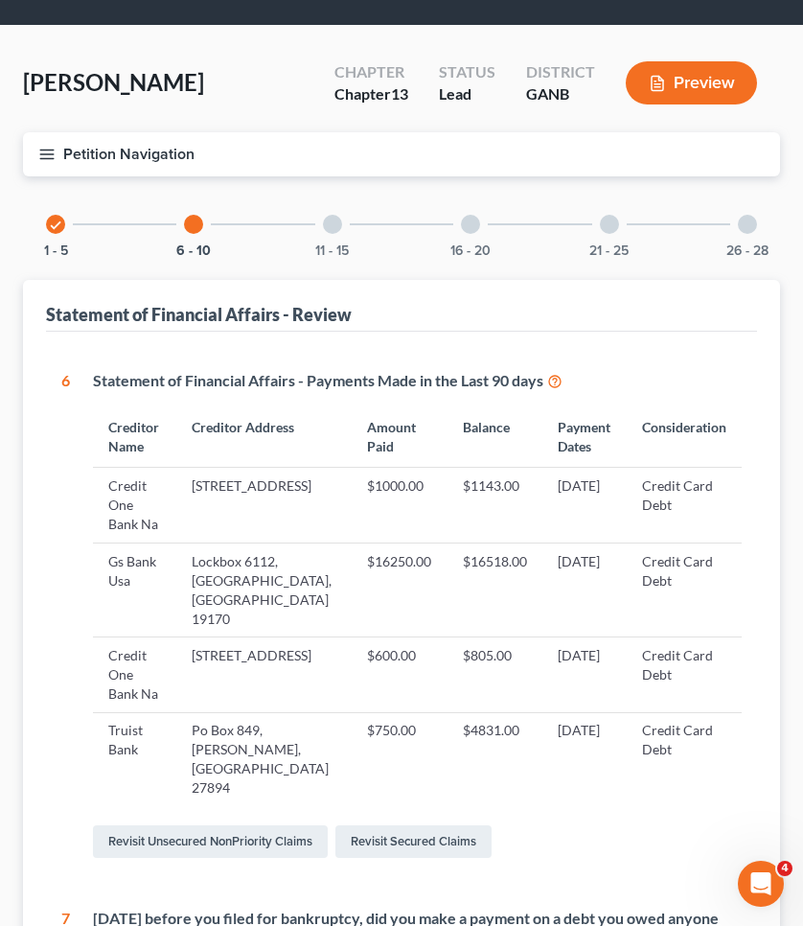
click at [327, 226] on div at bounding box center [332, 224] width 19 height 19
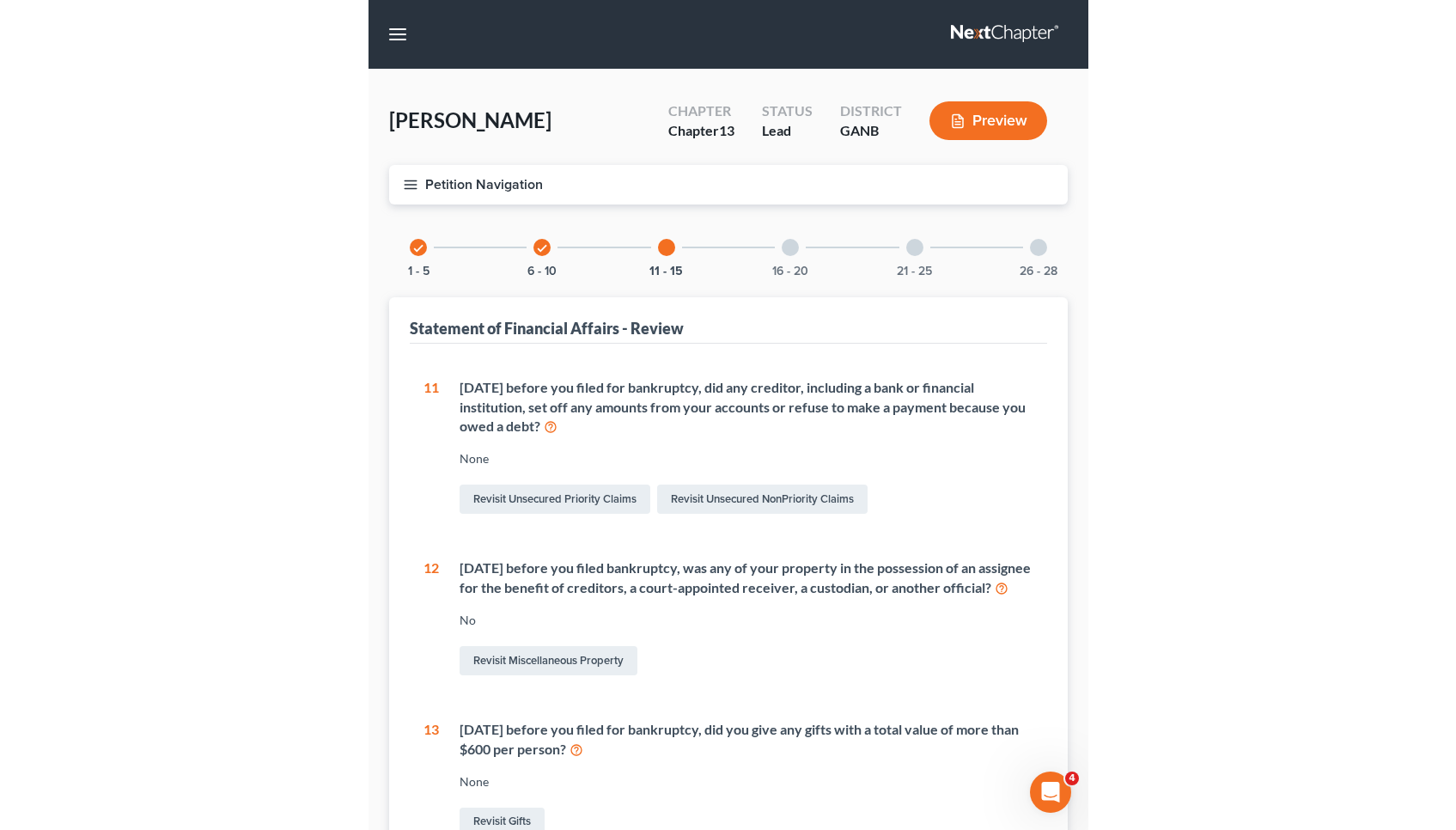
scroll to position [0, 0]
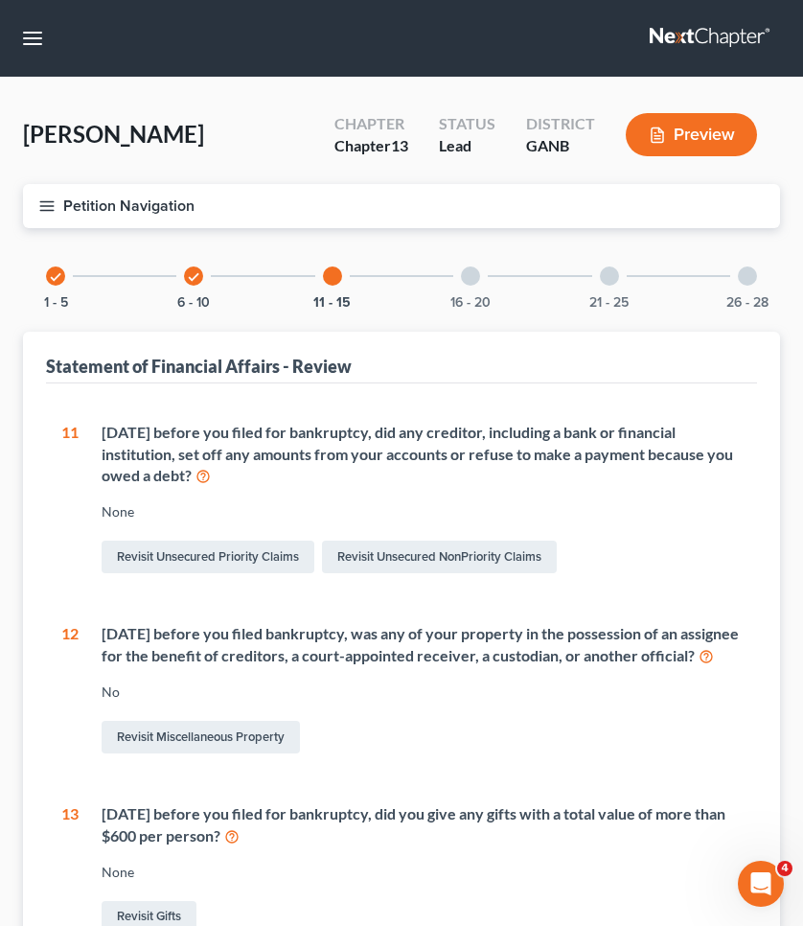
click at [0, 0] on link "Home" at bounding box center [0, 0] width 0 height 0
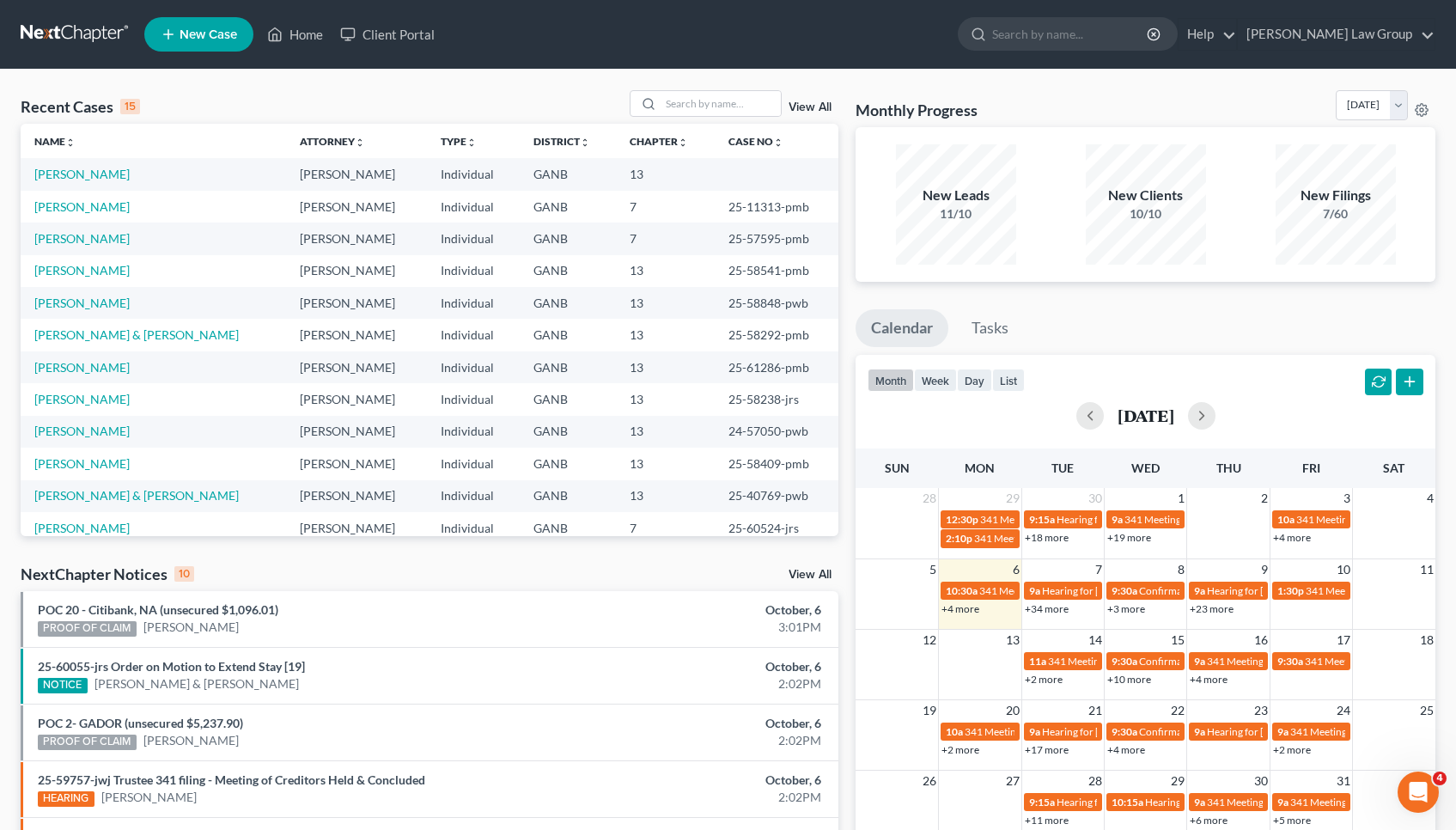
click at [690, 119] on div "Recent Cases 15 View All" at bounding box center [429, 107] width 818 height 33
click at [688, 104] on input "search" at bounding box center [720, 104] width 120 height 25
type input "hunter"
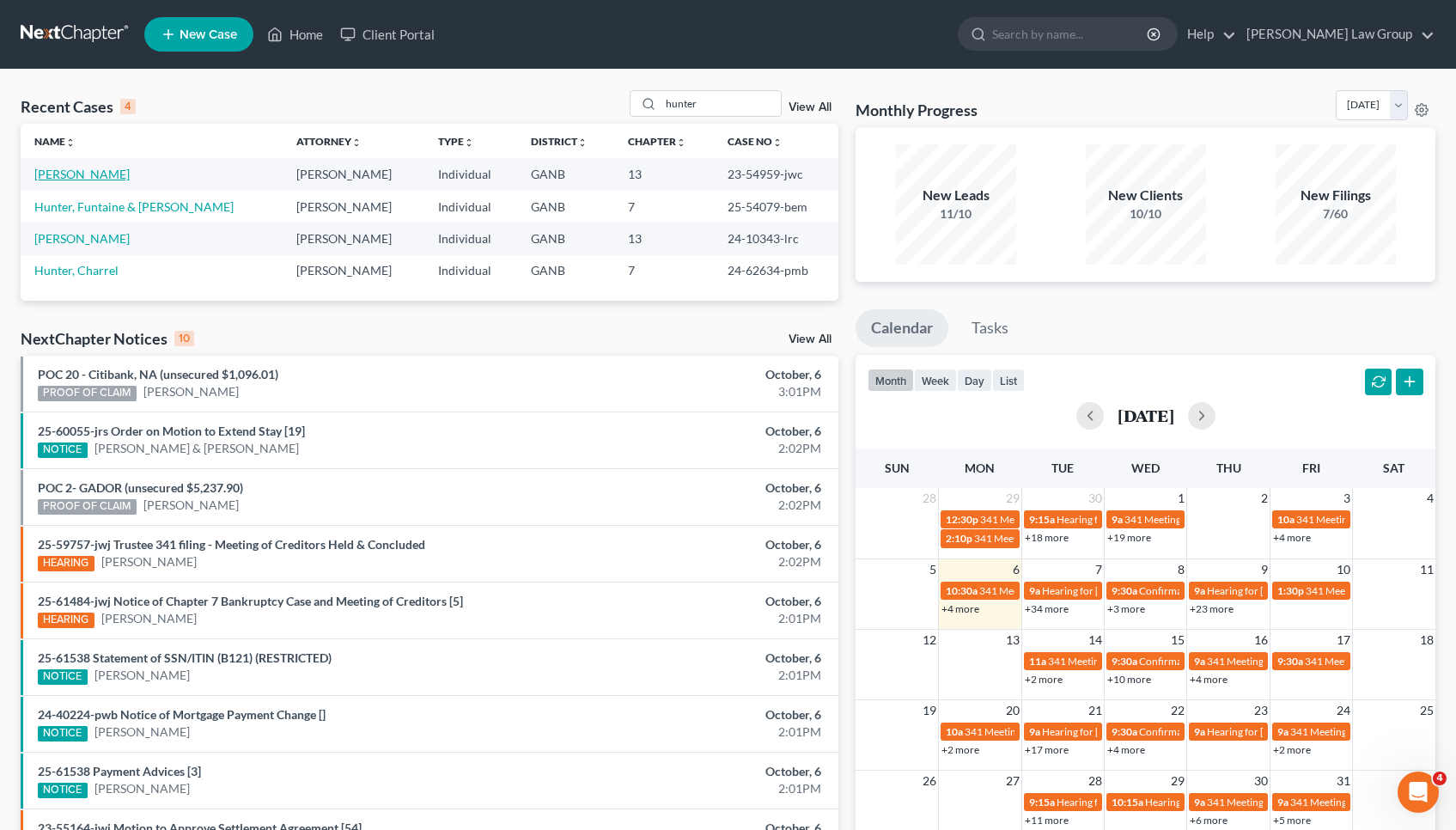
click at [97, 171] on link "[PERSON_NAME]" at bounding box center [82, 174] width 95 height 14
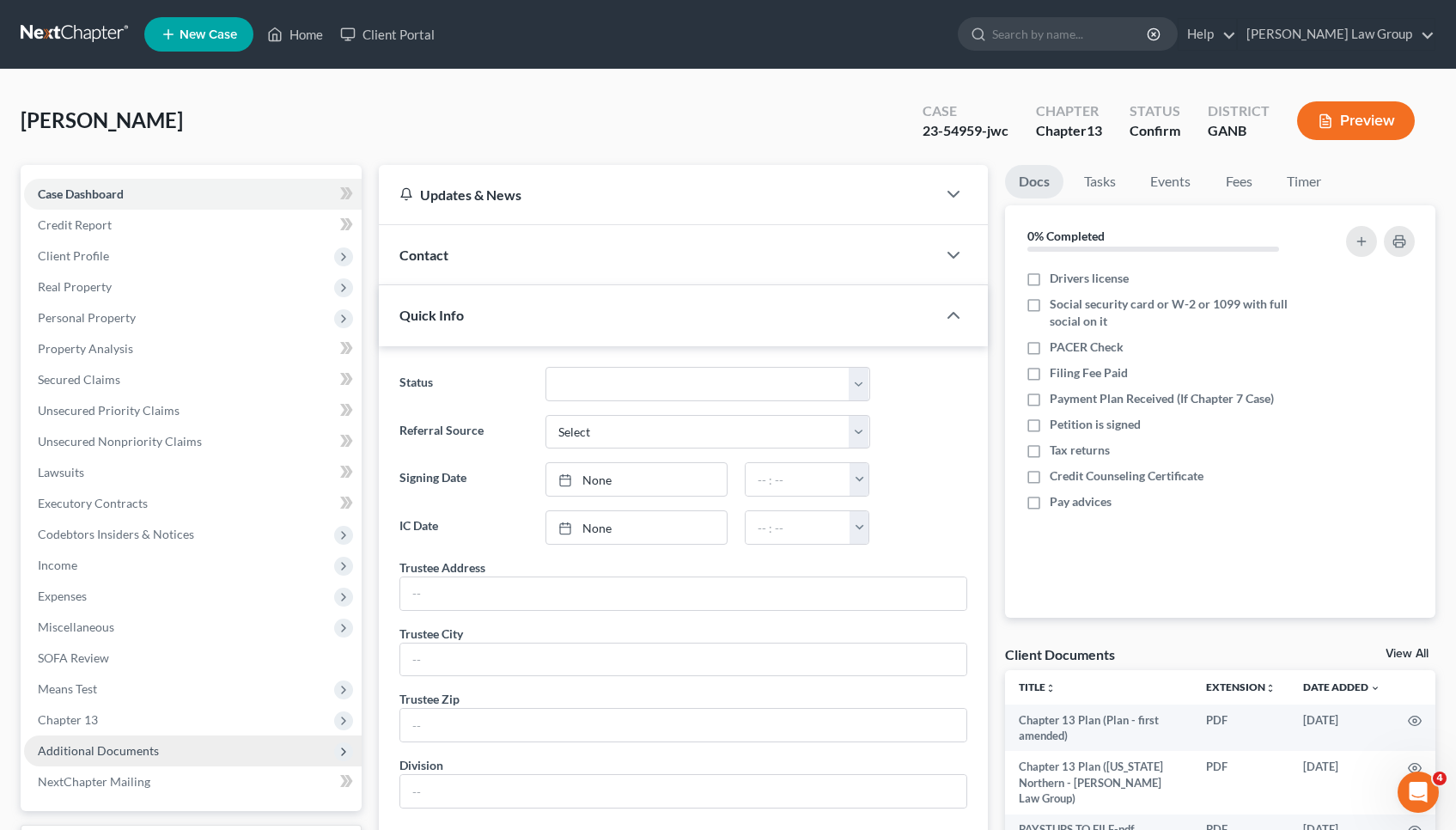
click at [164, 741] on span "Additional Documents" at bounding box center [193, 751] width 338 height 31
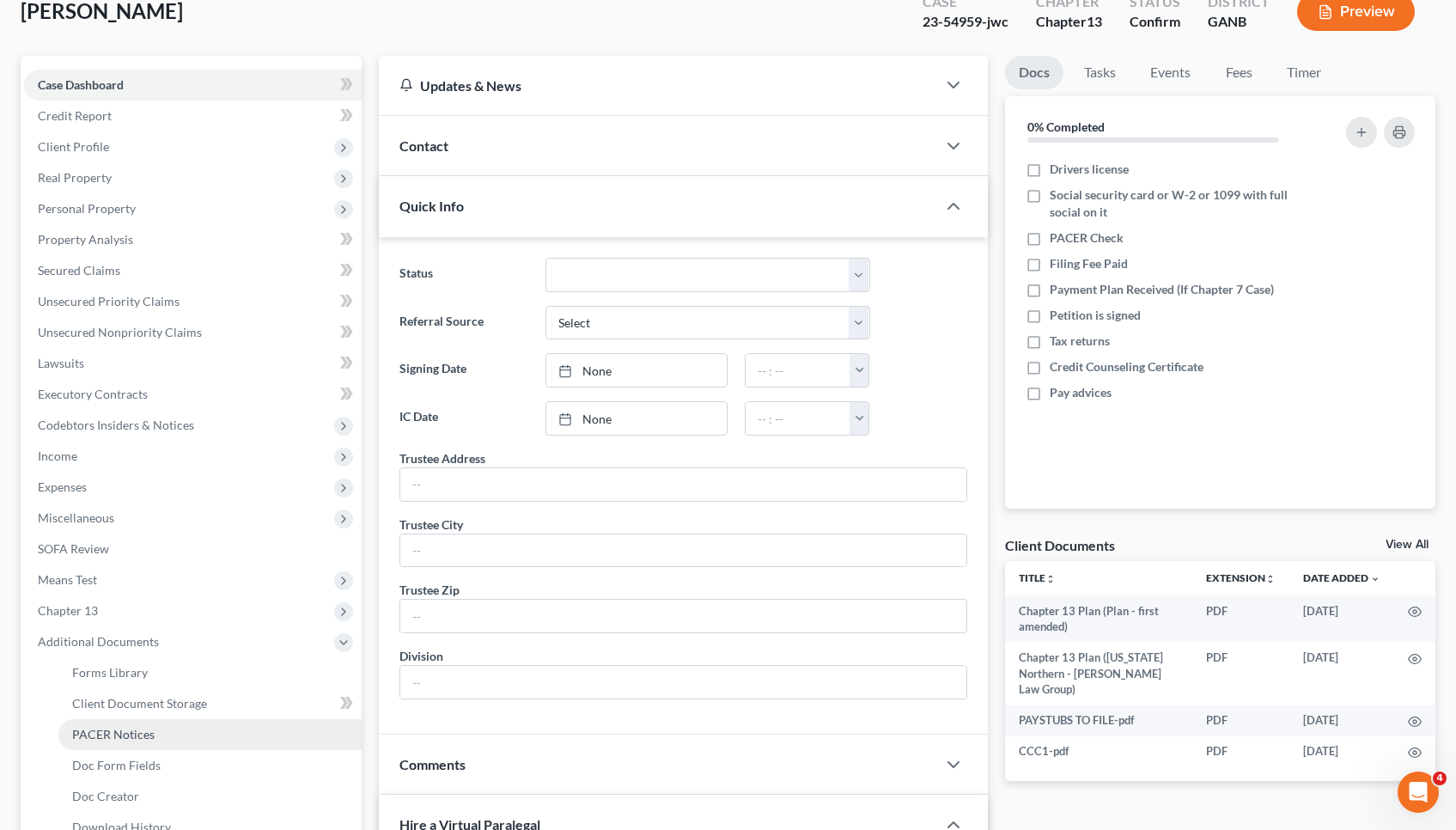
click at [164, 740] on link "PACER Notices" at bounding box center [210, 734] width 303 height 31
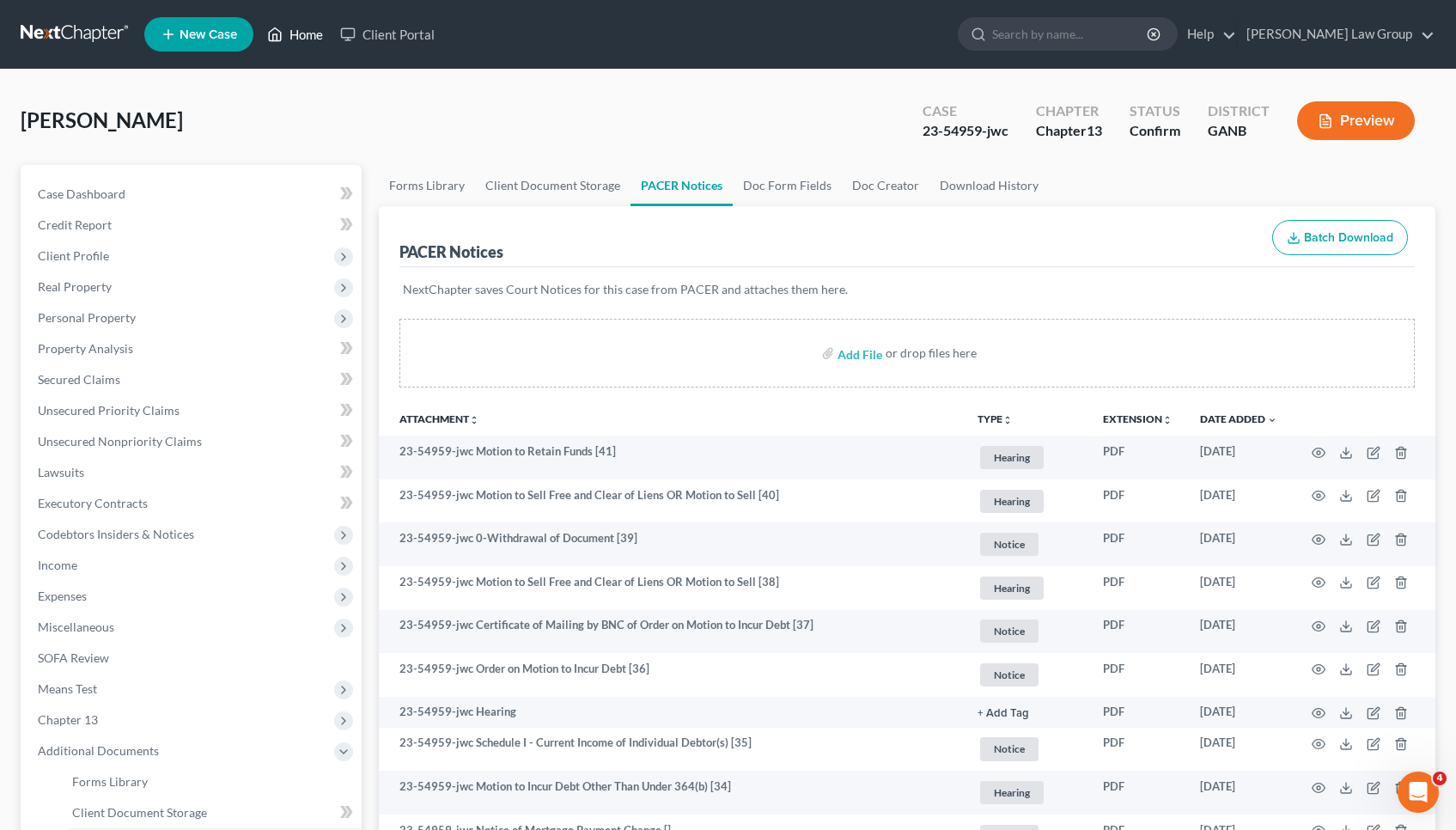
click at [310, 31] on link "Home" at bounding box center [295, 34] width 73 height 31
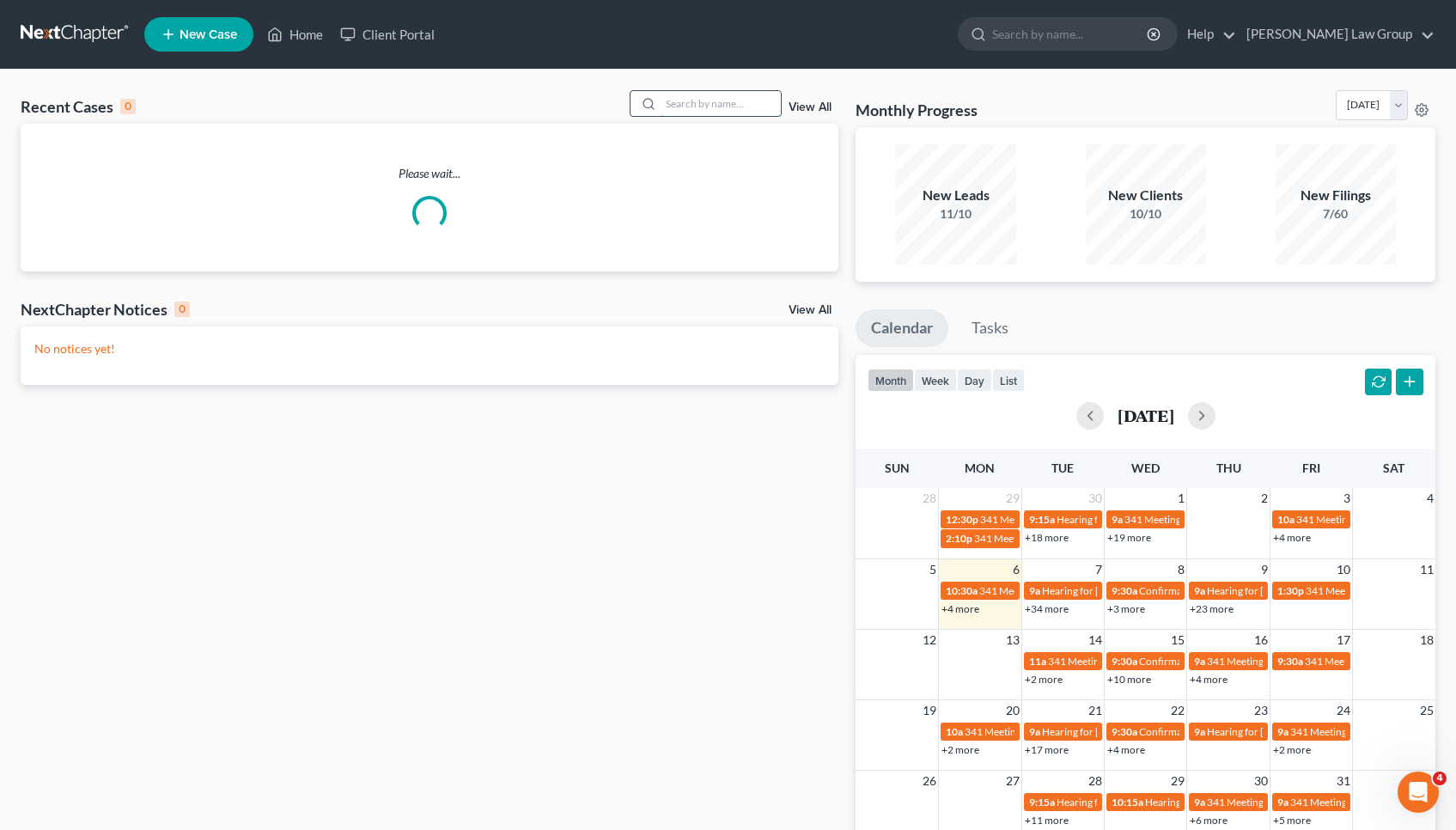
click at [728, 111] on input "search" at bounding box center [720, 104] width 120 height 25
type input "a"
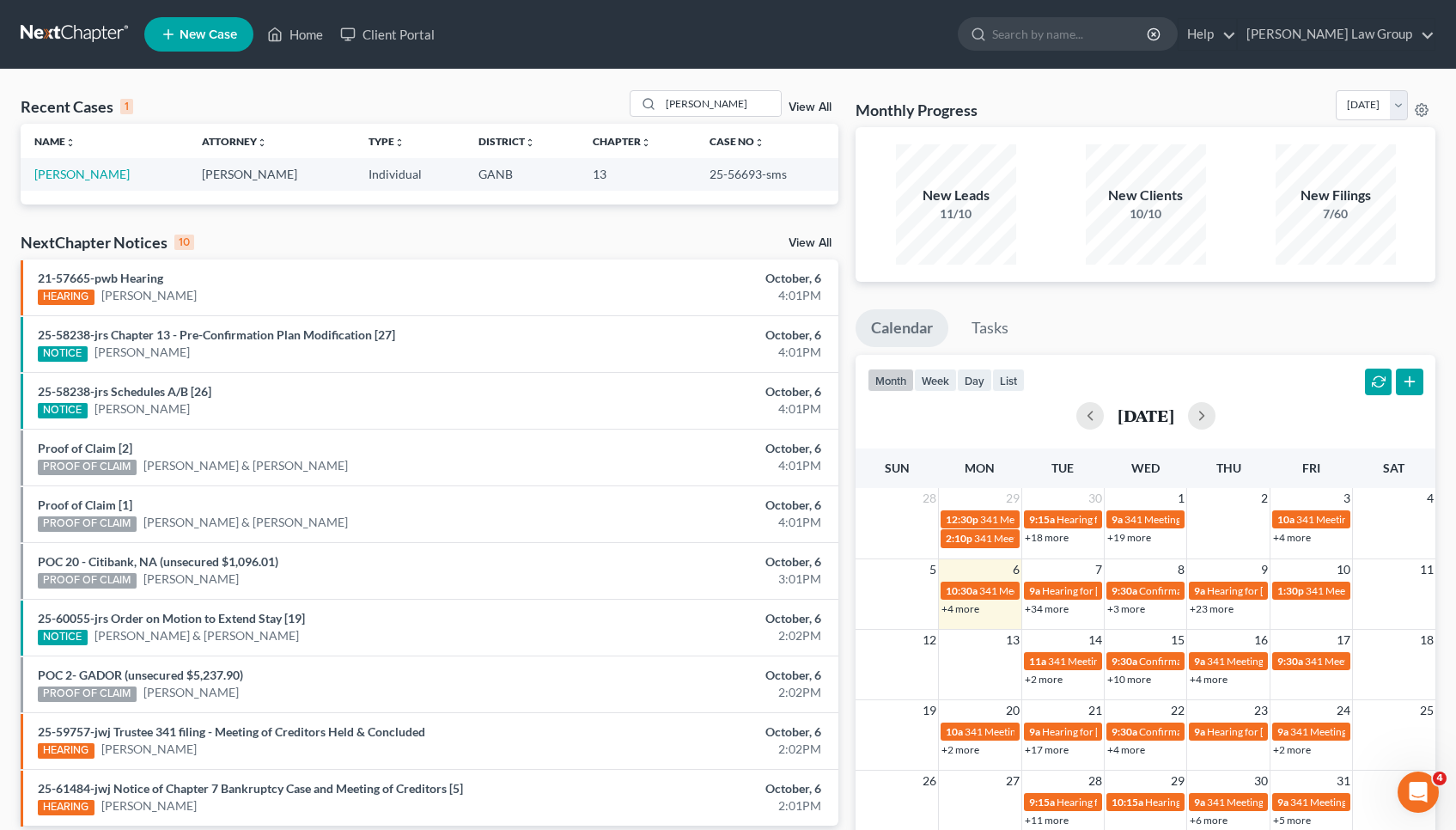
drag, startPoint x: 740, startPoint y: 119, endPoint x: 733, endPoint y: 170, distance: 51.5
click at [733, 170] on td "25-56693-sms" at bounding box center [767, 173] width 142 height 31
click at [295, 33] on link "Home" at bounding box center [295, 34] width 73 height 31
drag, startPoint x: 701, startPoint y: 97, endPoint x: 599, endPoint y: 95, distance: 102.0
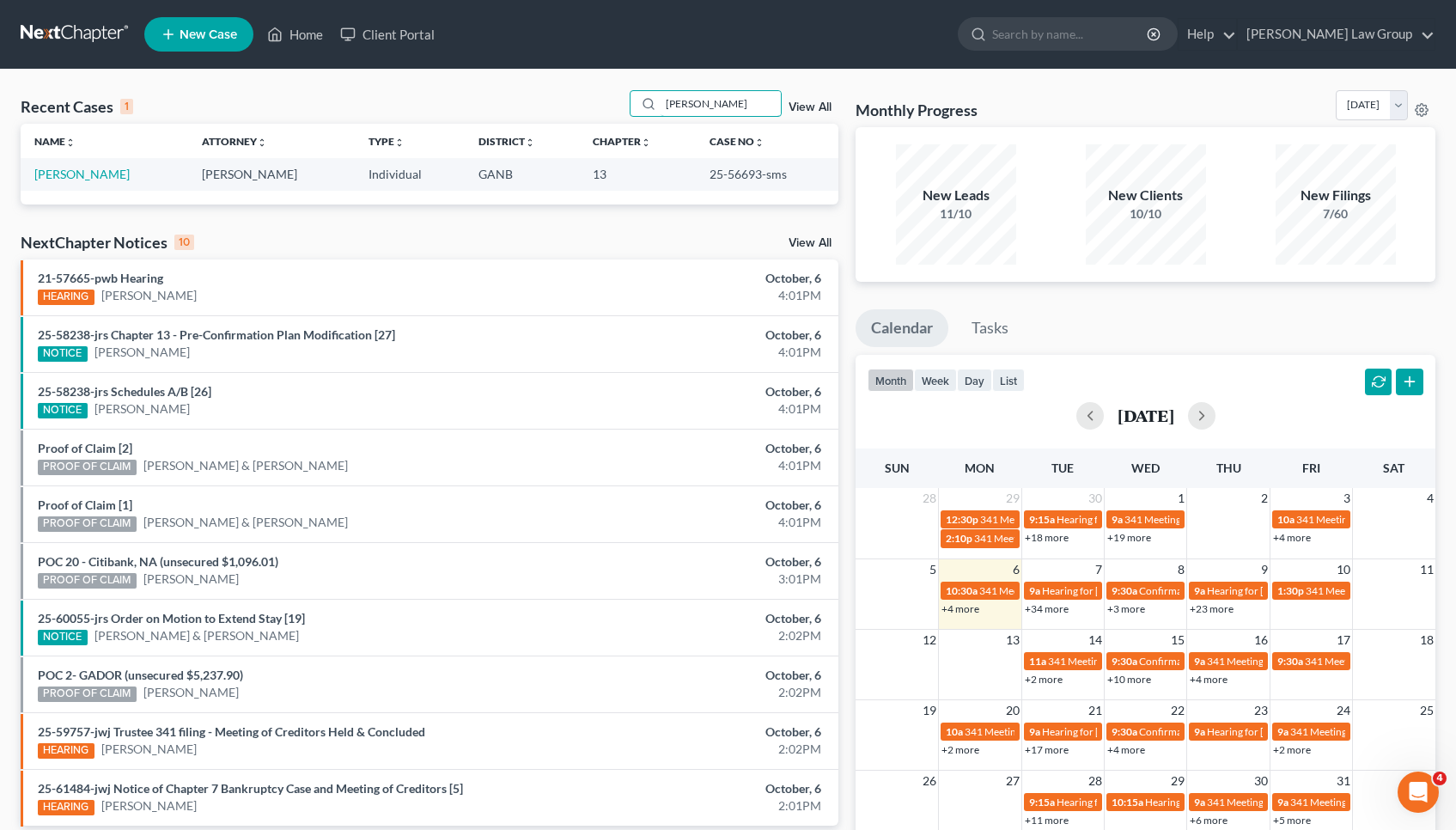
click at [599, 95] on div "Recent Cases 1 [PERSON_NAME] View All" at bounding box center [429, 107] width 818 height 33
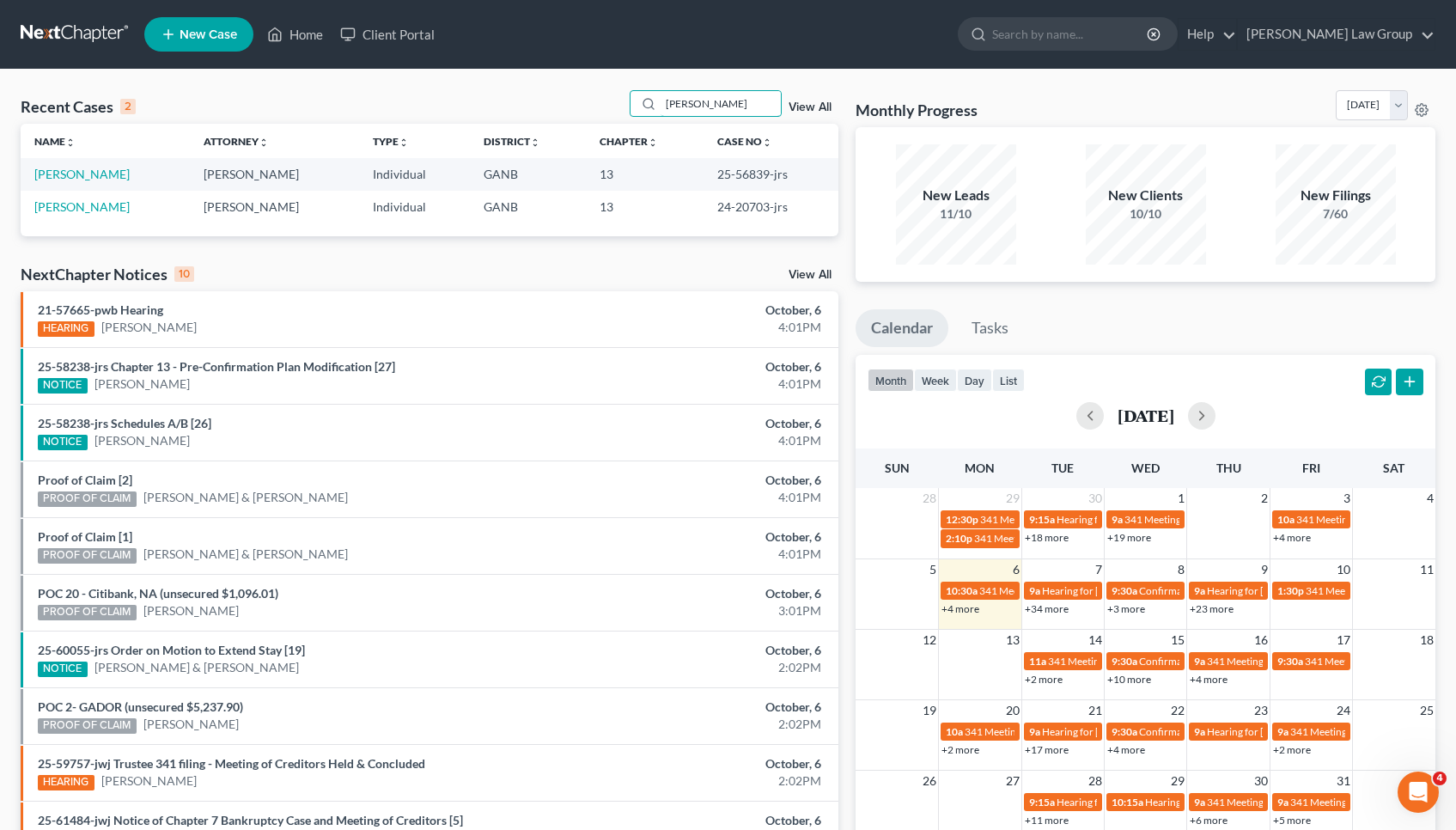
type input "[PERSON_NAME]"
drag, startPoint x: 599, startPoint y: 95, endPoint x: 111, endPoint y: 172, distance: 494.0
click at [111, 172] on link "[PERSON_NAME]" at bounding box center [82, 174] width 95 height 14
click at [93, 174] on link "[PERSON_NAME]" at bounding box center [82, 174] width 95 height 14
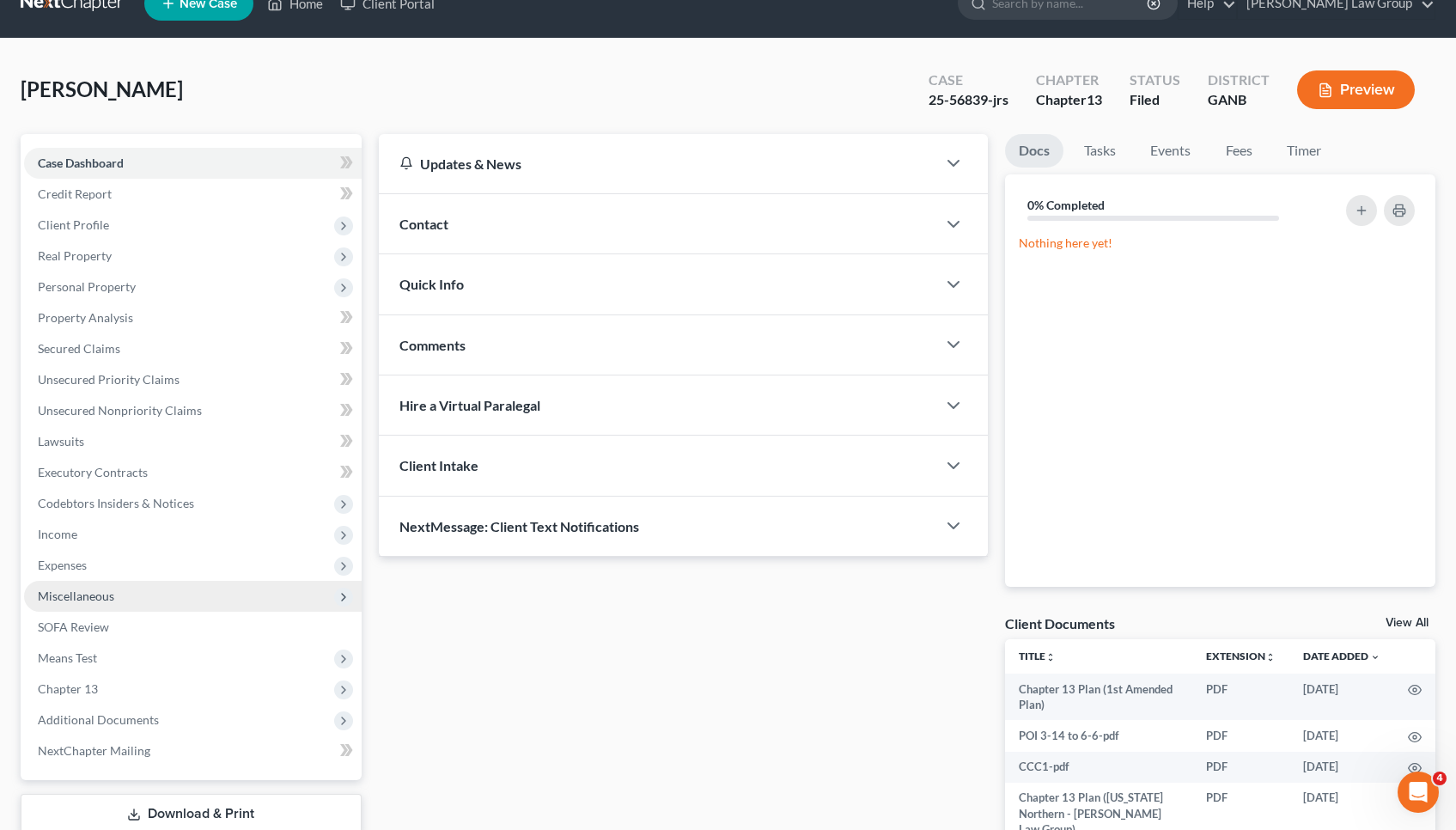
scroll to position [31, 0]
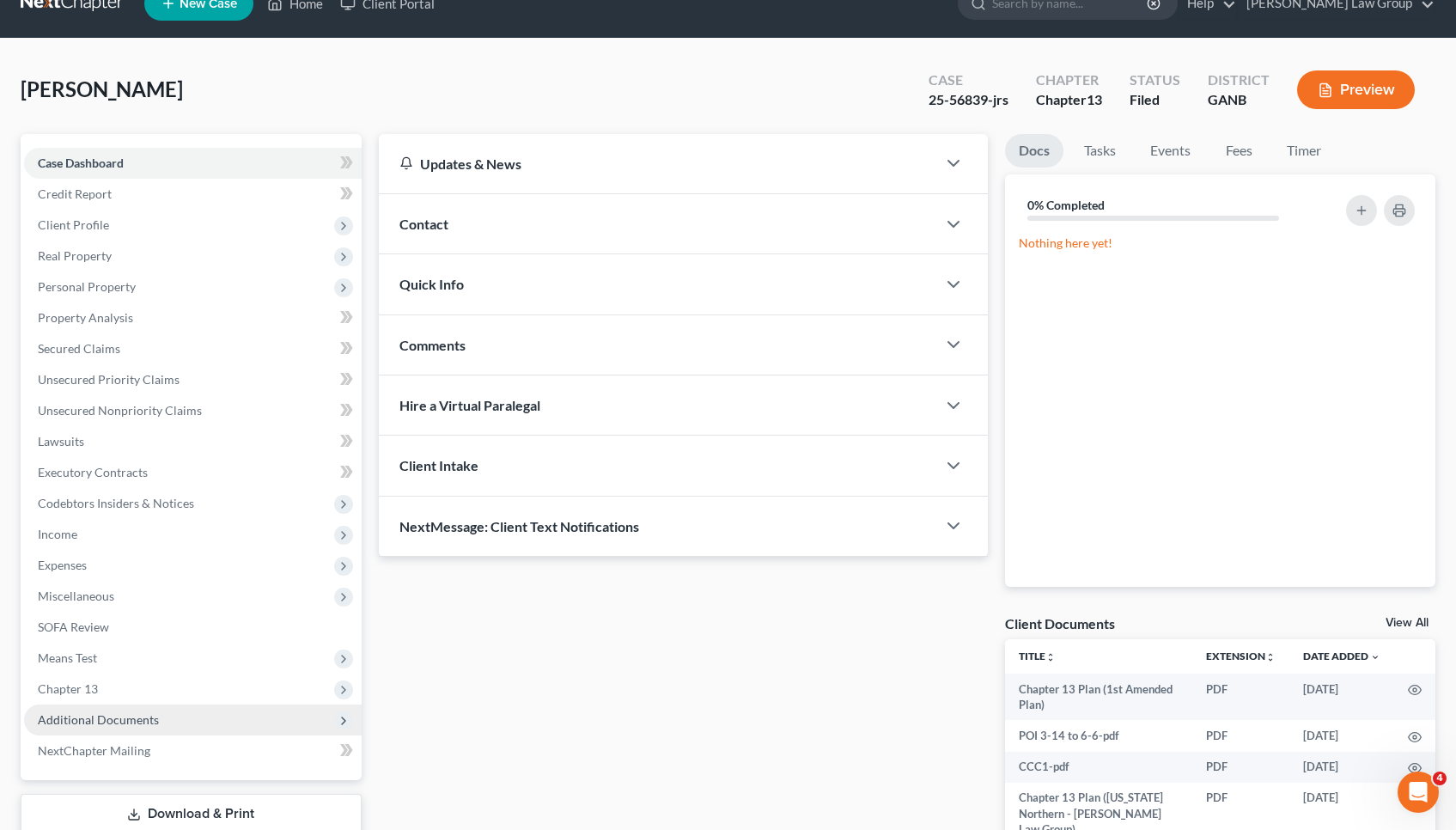
click at [119, 720] on span "Additional Documents" at bounding box center [98, 720] width 121 height 14
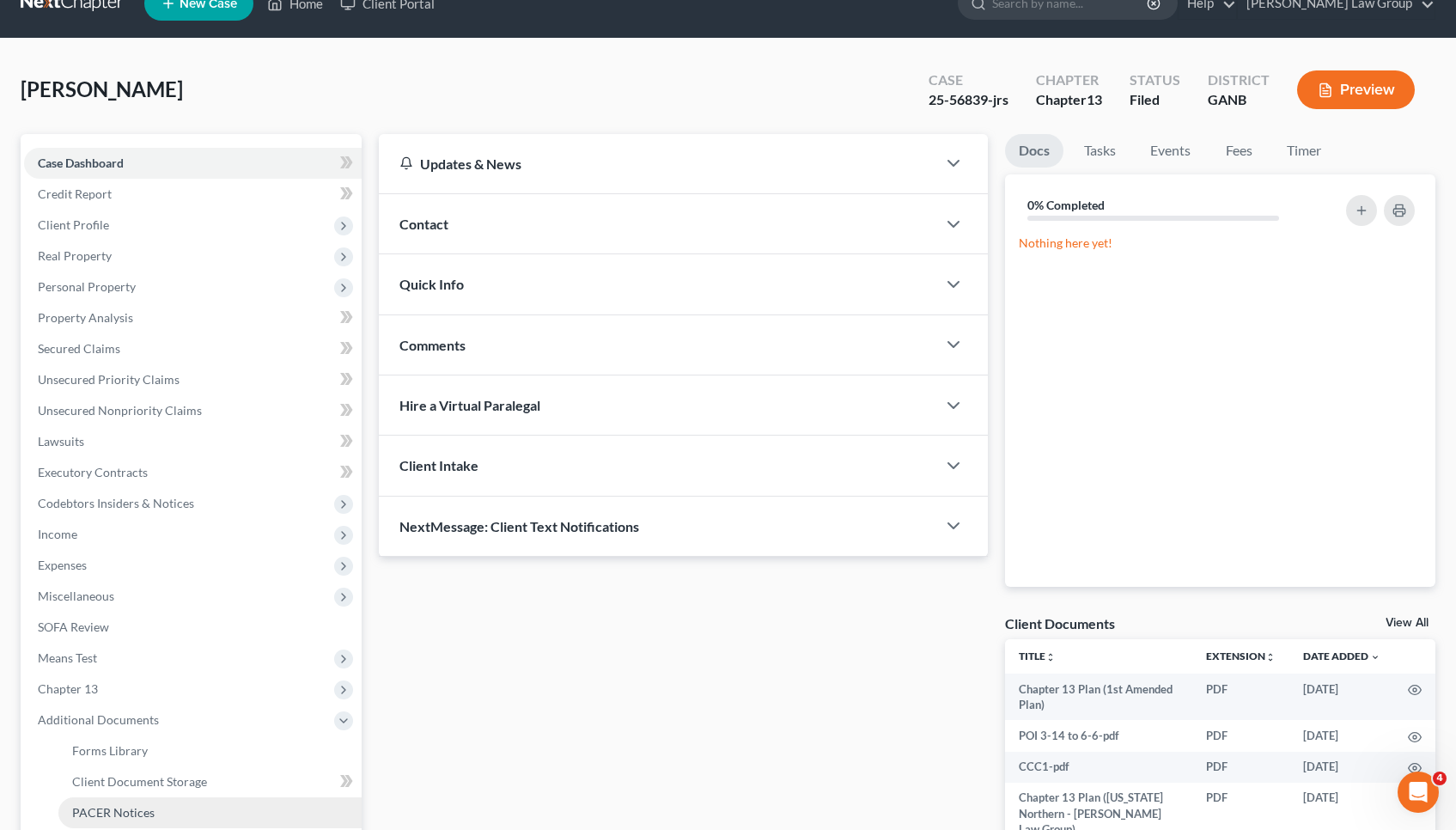
click at [120, 798] on link "PACER Notices" at bounding box center [210, 813] width 303 height 31
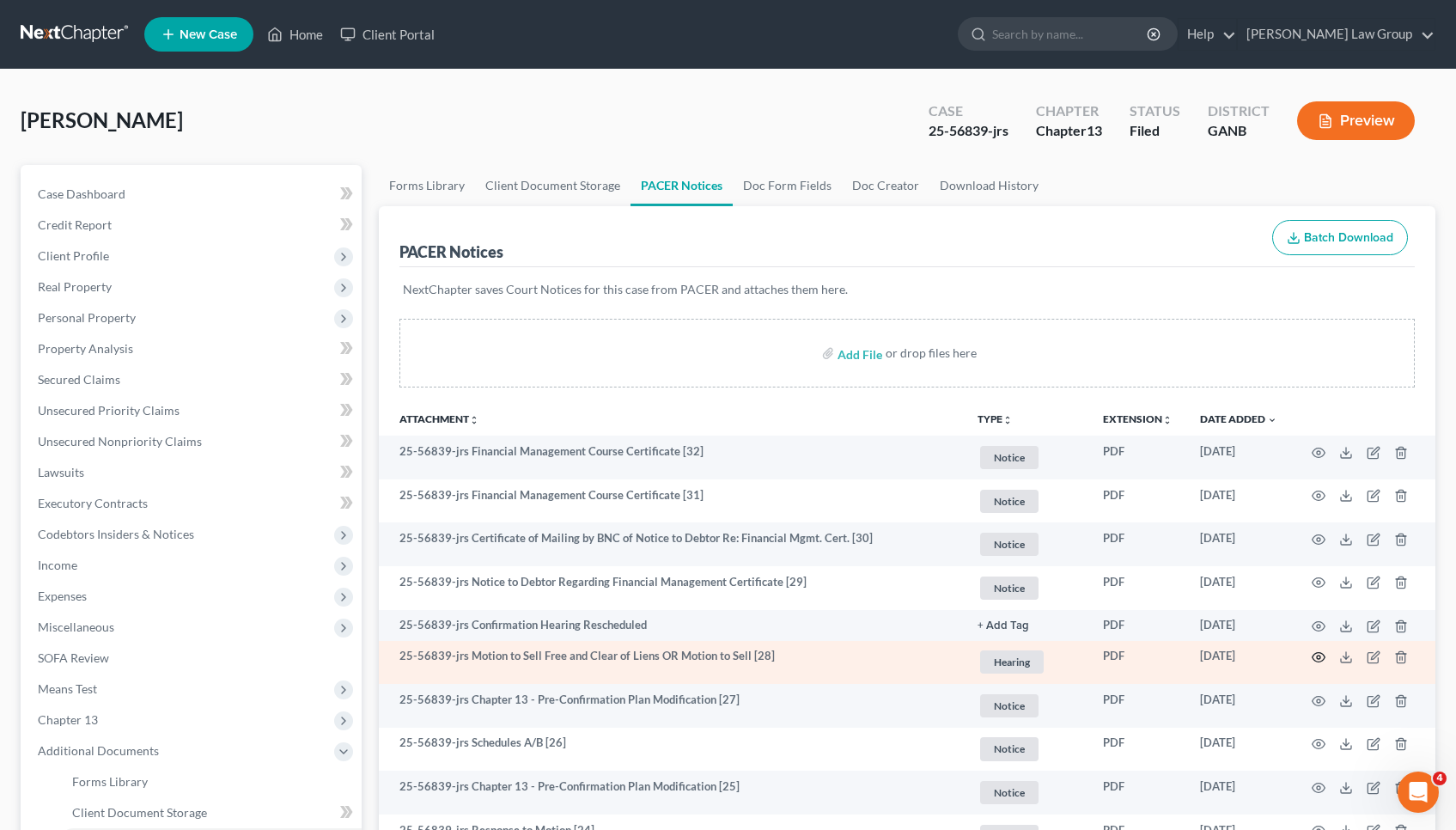
click at [1320, 655] on icon "button" at bounding box center [1318, 657] width 13 height 13
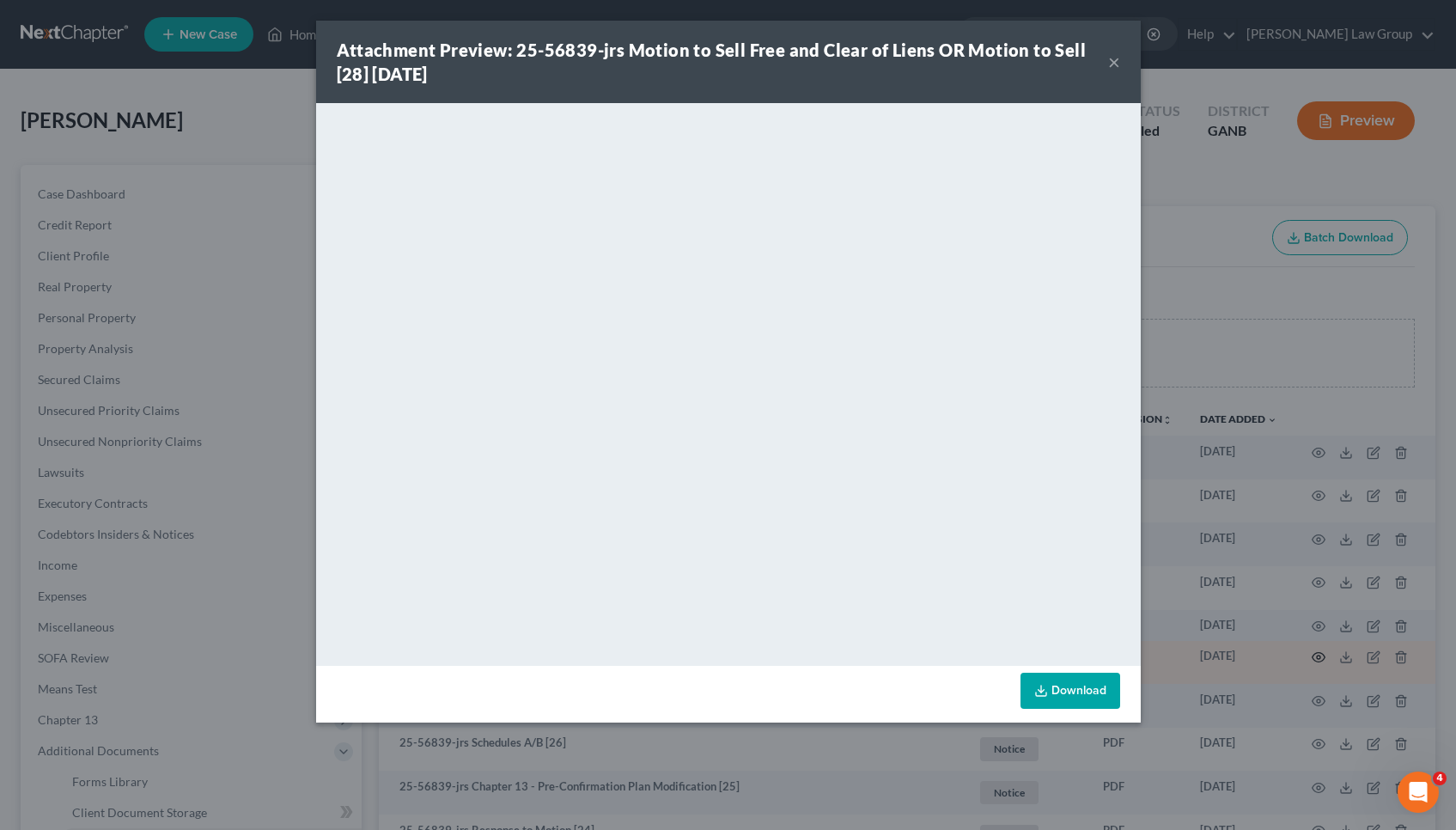
click at [1320, 655] on div "Attachment Preview: 25-56839-jrs Motion to Sell Free and Clear of Liens OR Moti…" at bounding box center [728, 415] width 1456 height 830
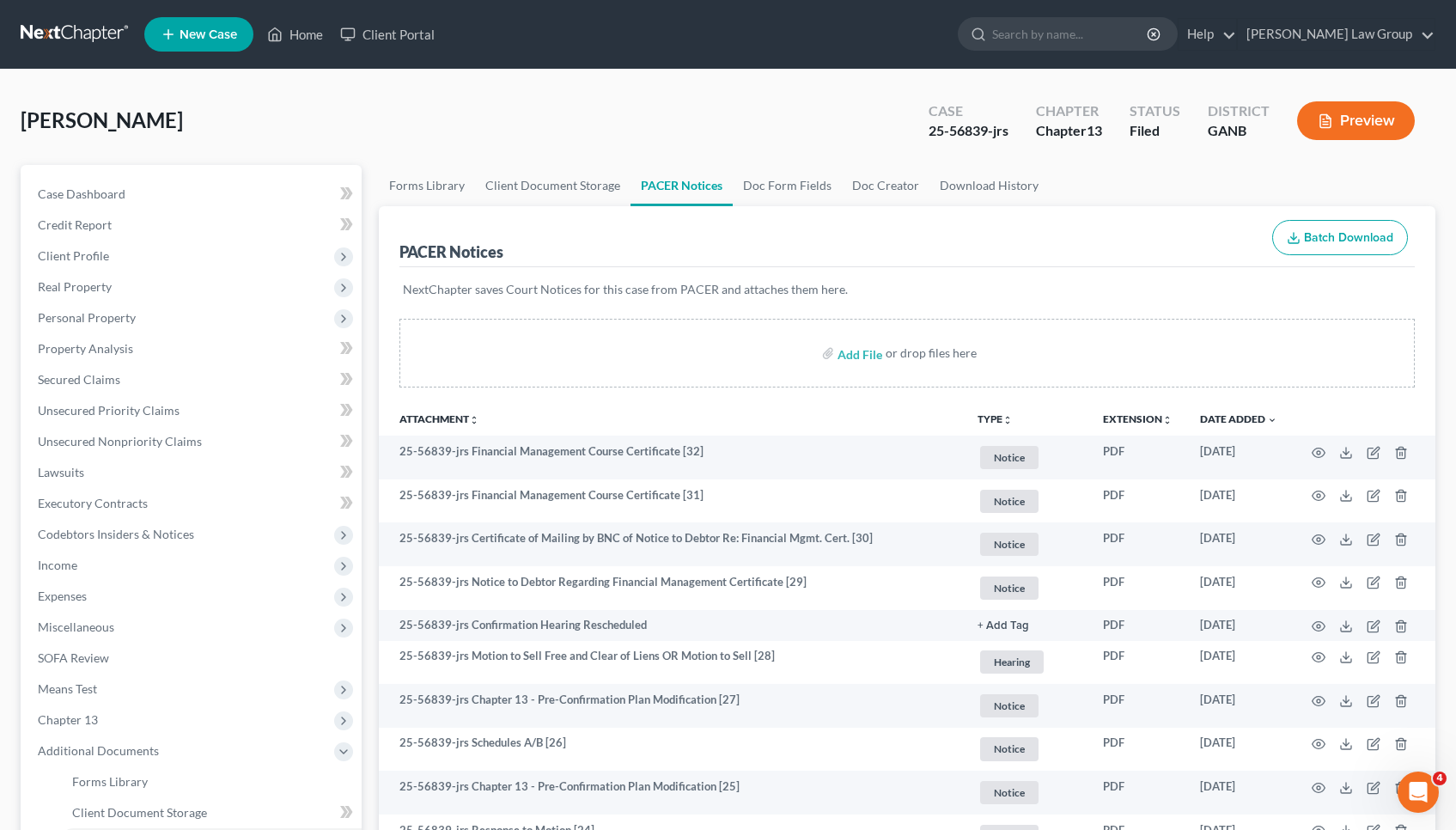
scroll to position [24, 1]
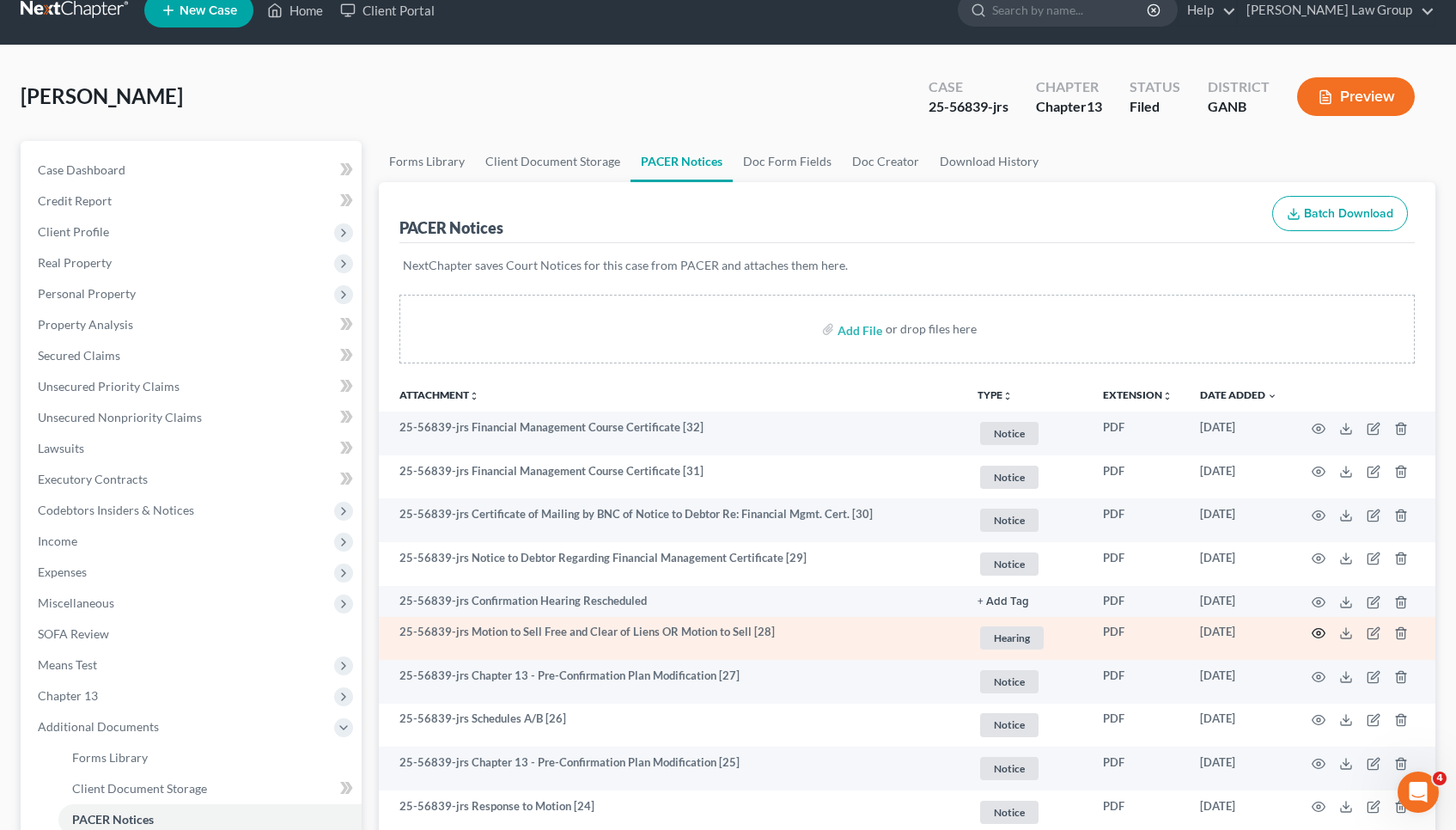
click at [1320, 638] on icon "button" at bounding box center [1319, 634] width 13 height 10
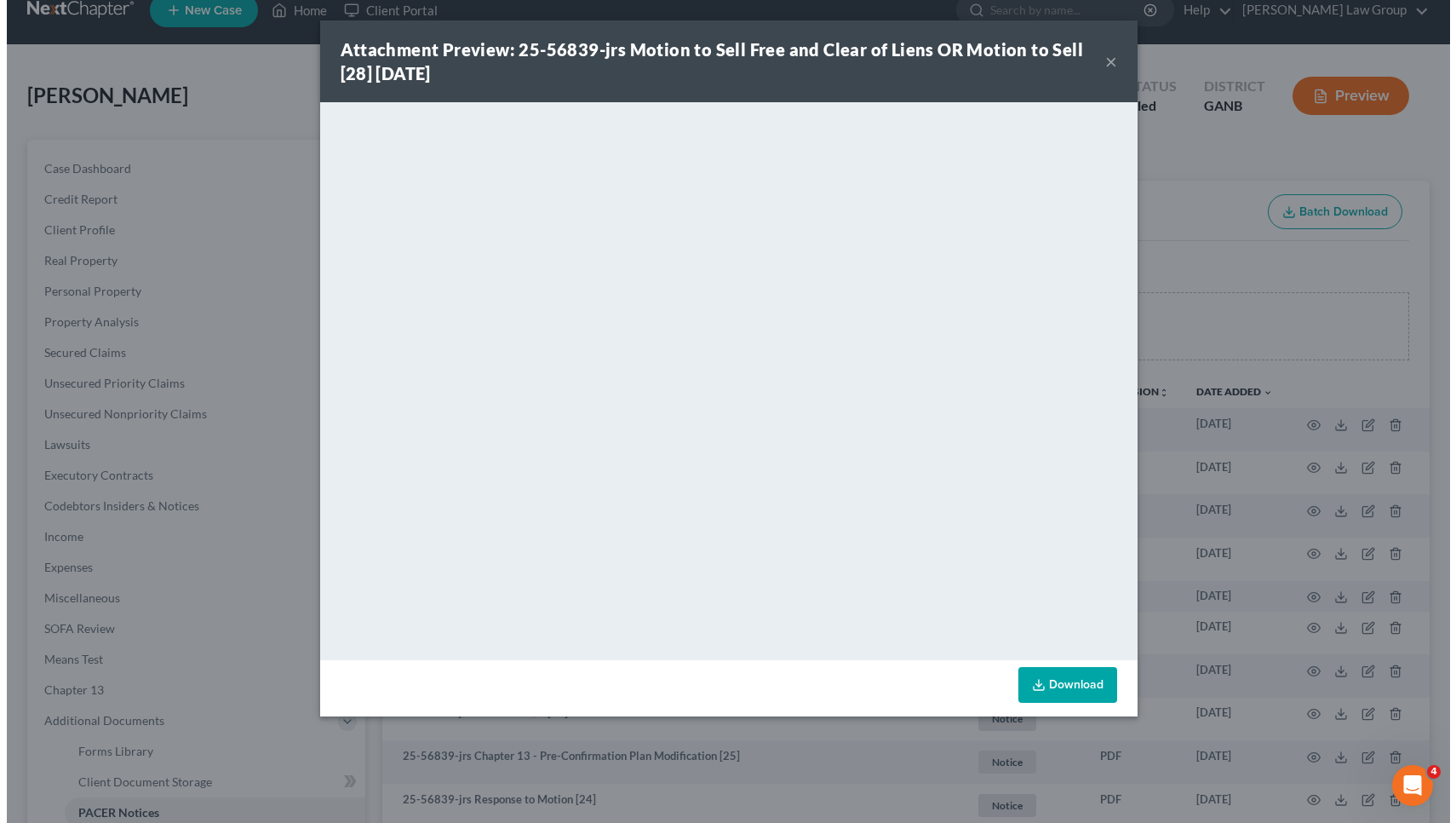
scroll to position [14, 0]
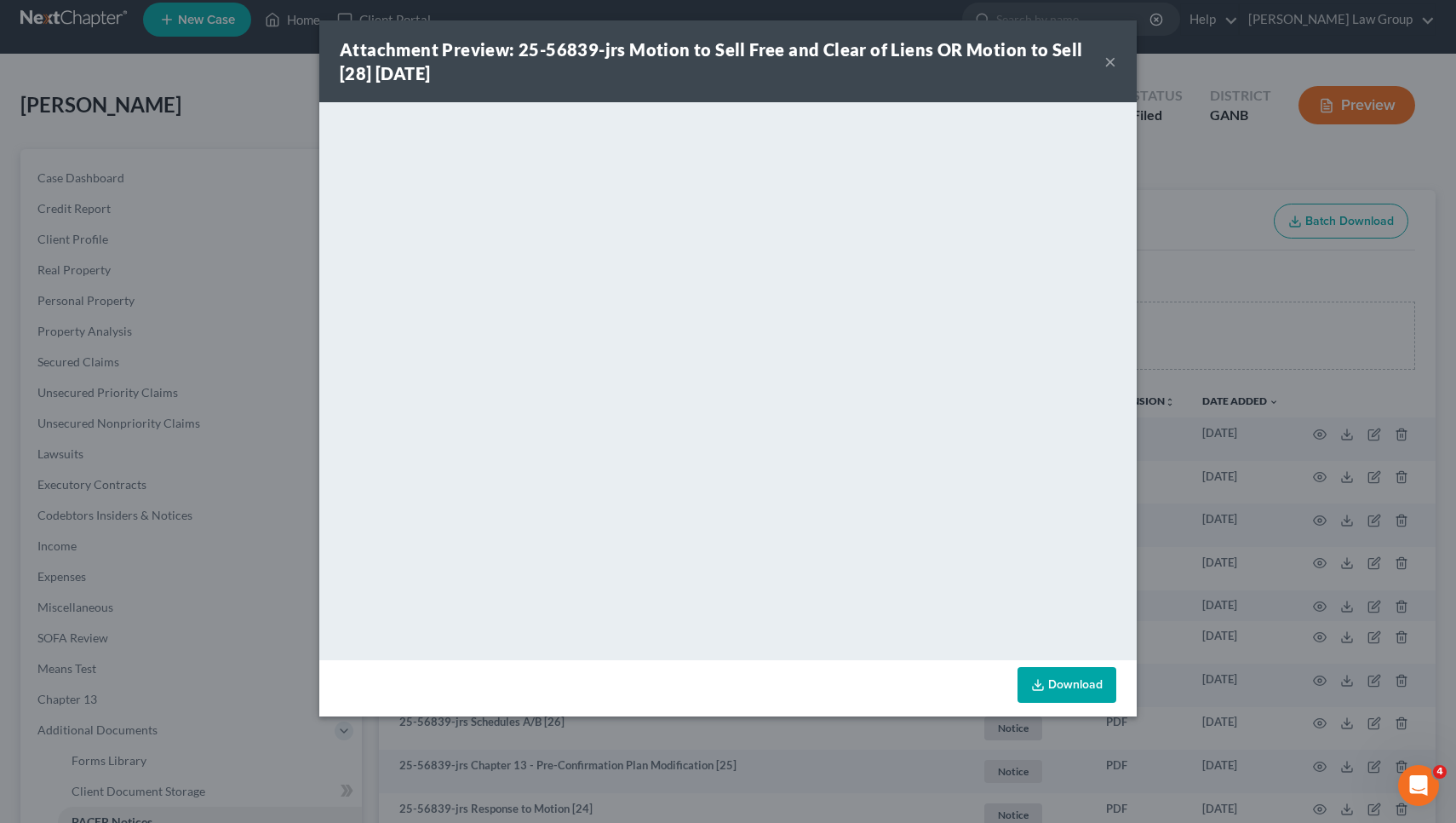
click at [1043, 689] on icon at bounding box center [1038, 689] width 11 height 4
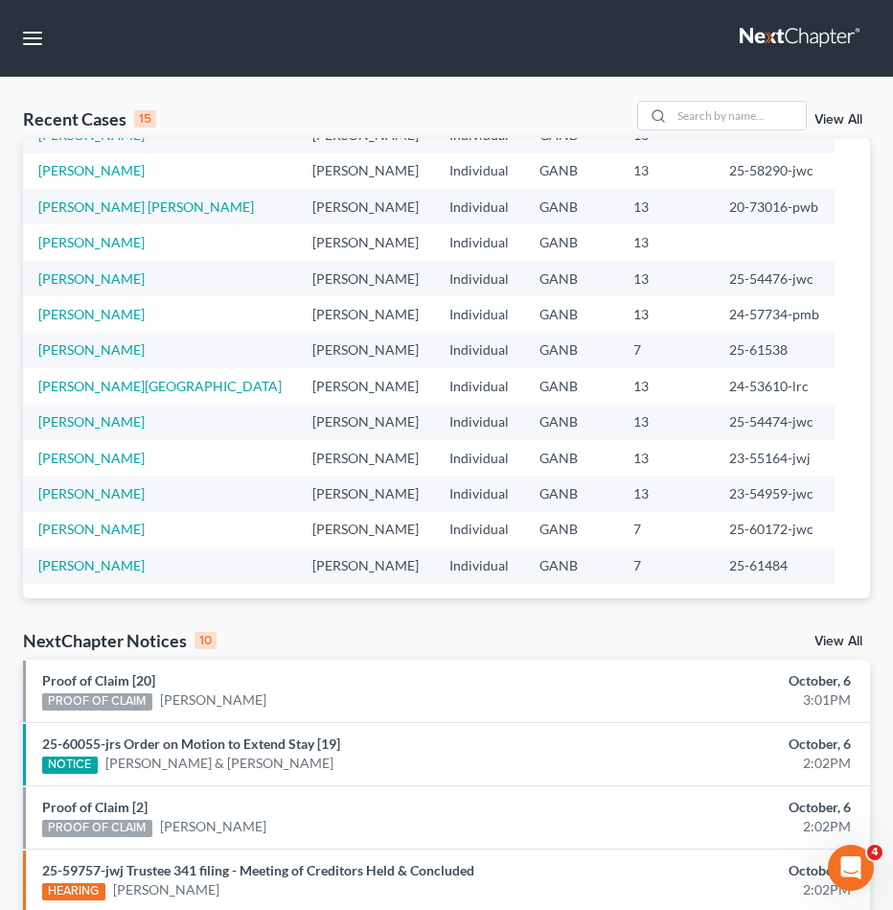
scroll to position [131, 0]
click at [863, 648] on div "View All" at bounding box center [843, 643] width 56 height 17
click at [858, 646] on link "View All" at bounding box center [839, 641] width 48 height 13
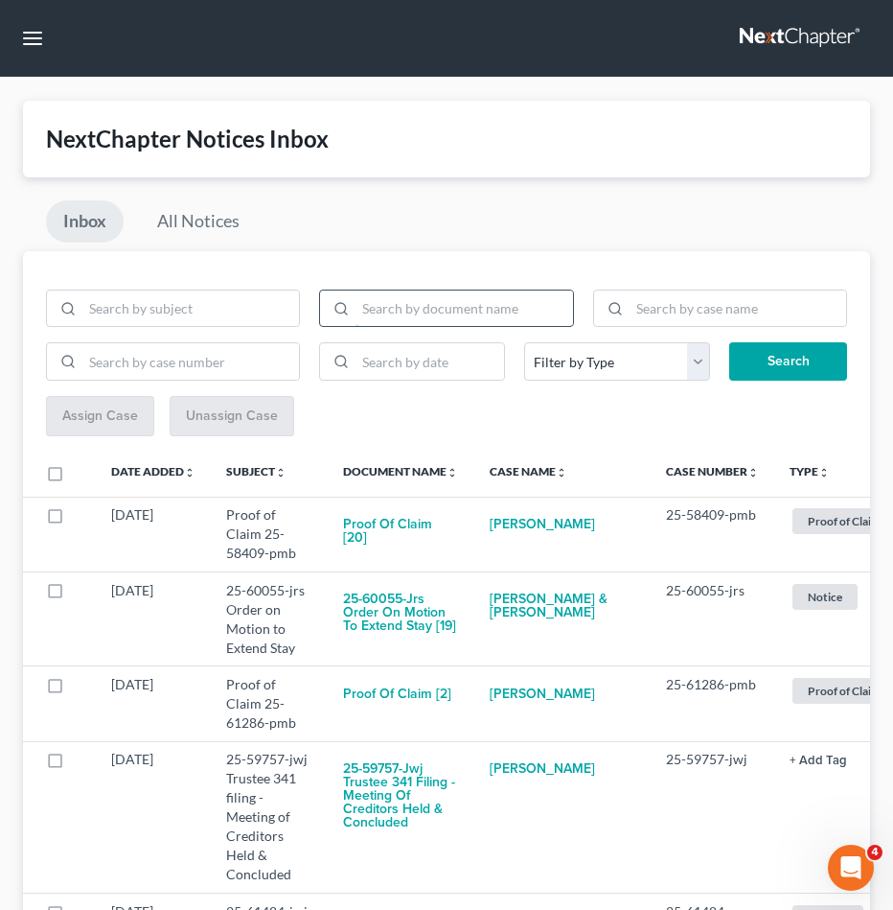
click at [394, 317] on input "search" at bounding box center [464, 308] width 217 height 36
type input "PLAN"
click at [788, 360] on button "Search" at bounding box center [789, 361] width 118 height 38
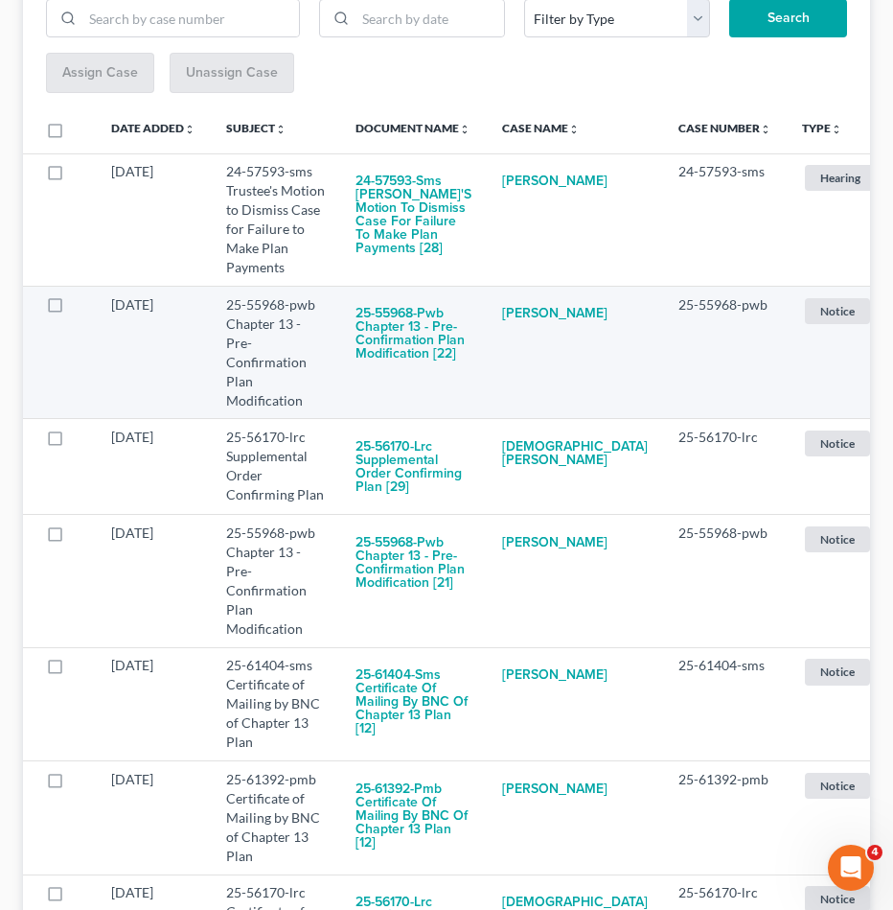
scroll to position [349, 0]
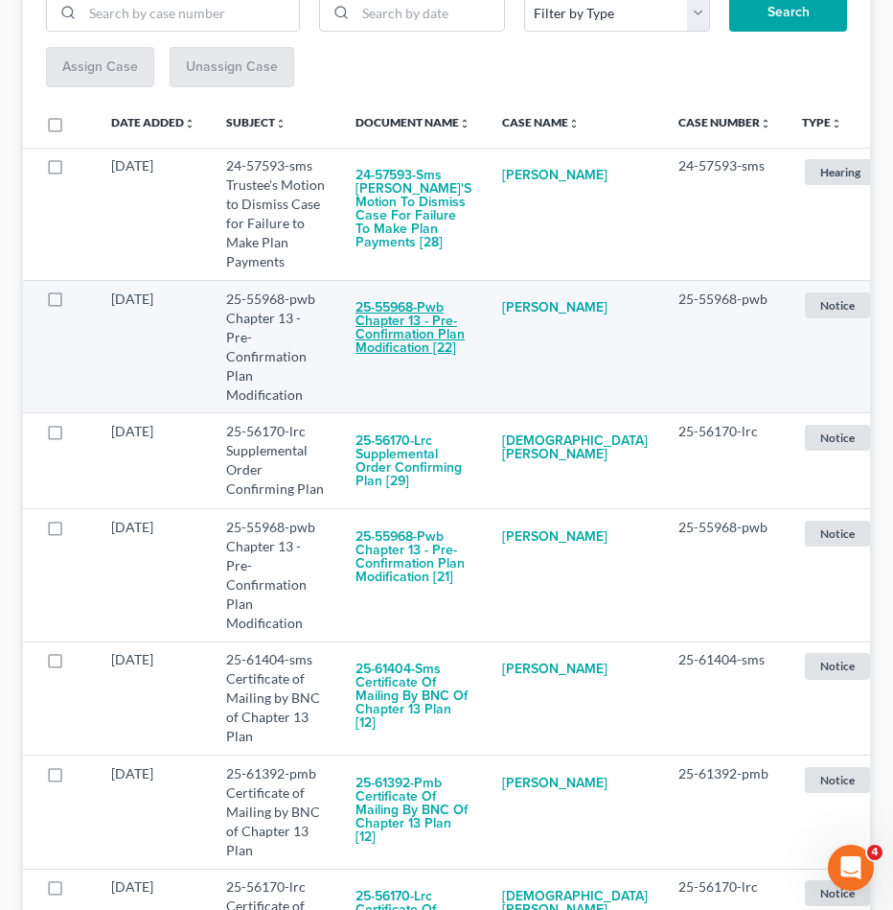
click at [383, 326] on button "25-55968-pwb Chapter 13 - Pre-Confirmation Plan Modification [22]" at bounding box center [414, 329] width 116 height 79
checkbox input "true"
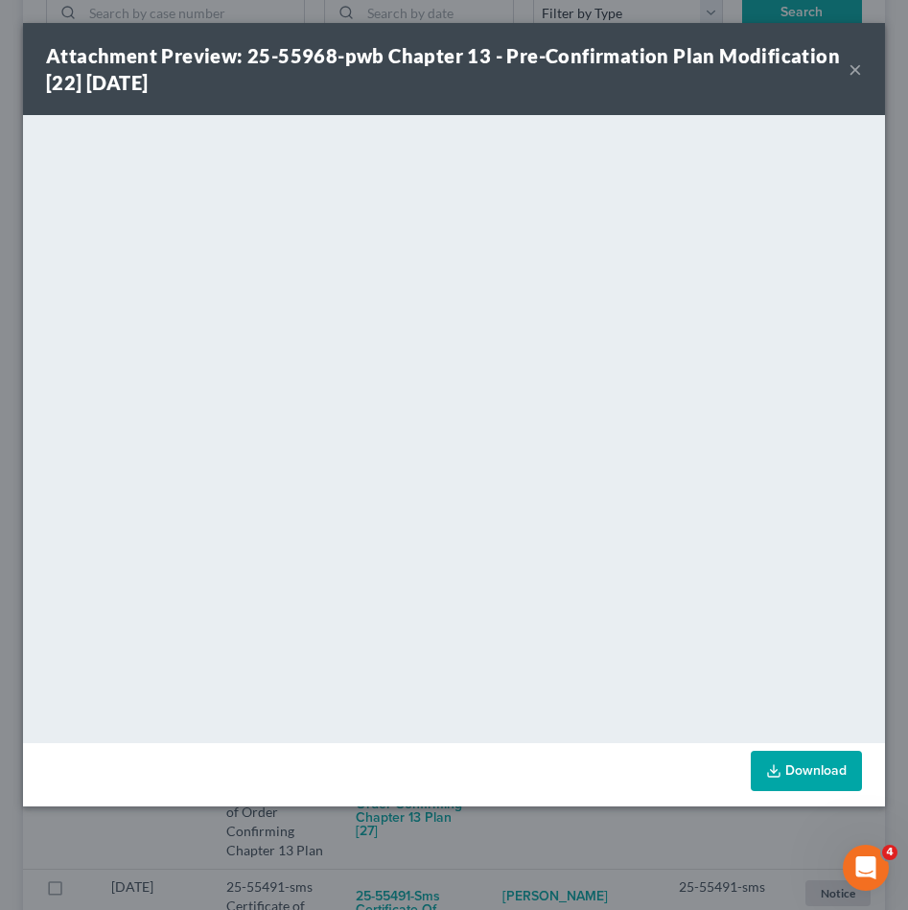
click at [853, 72] on button "×" at bounding box center [854, 69] width 13 height 23
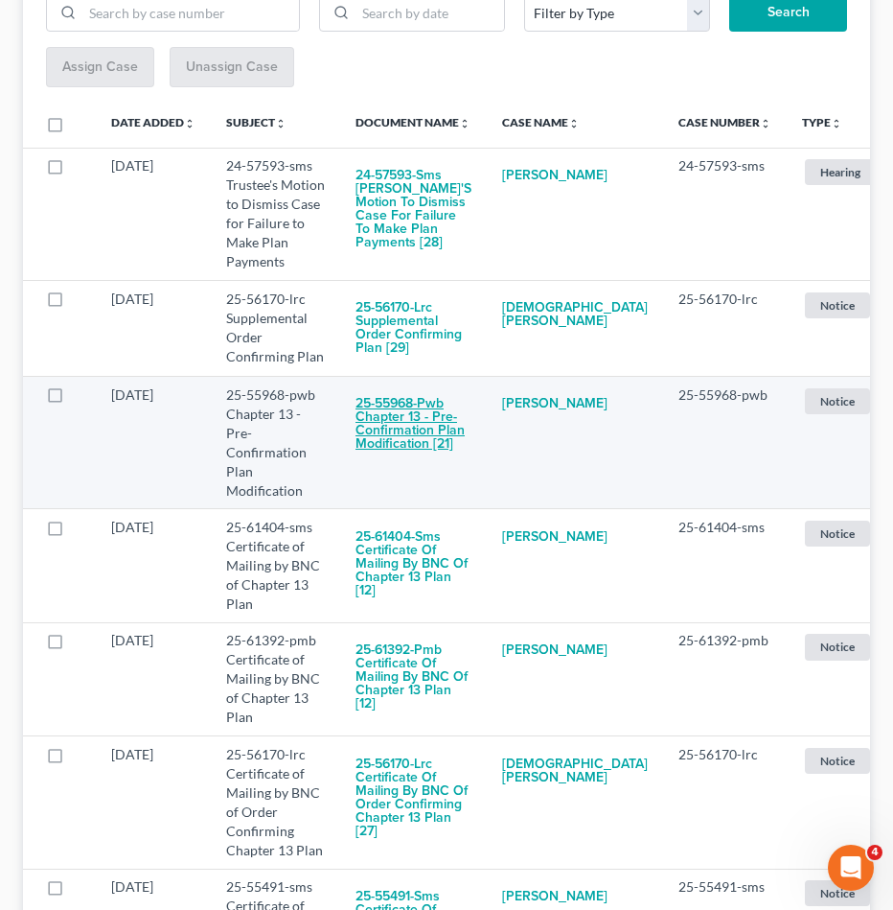
click at [396, 448] on button "25-55968-pwb Chapter 13 - Pre-Confirmation Plan Modification [21]" at bounding box center [414, 424] width 116 height 79
checkbox input "true"
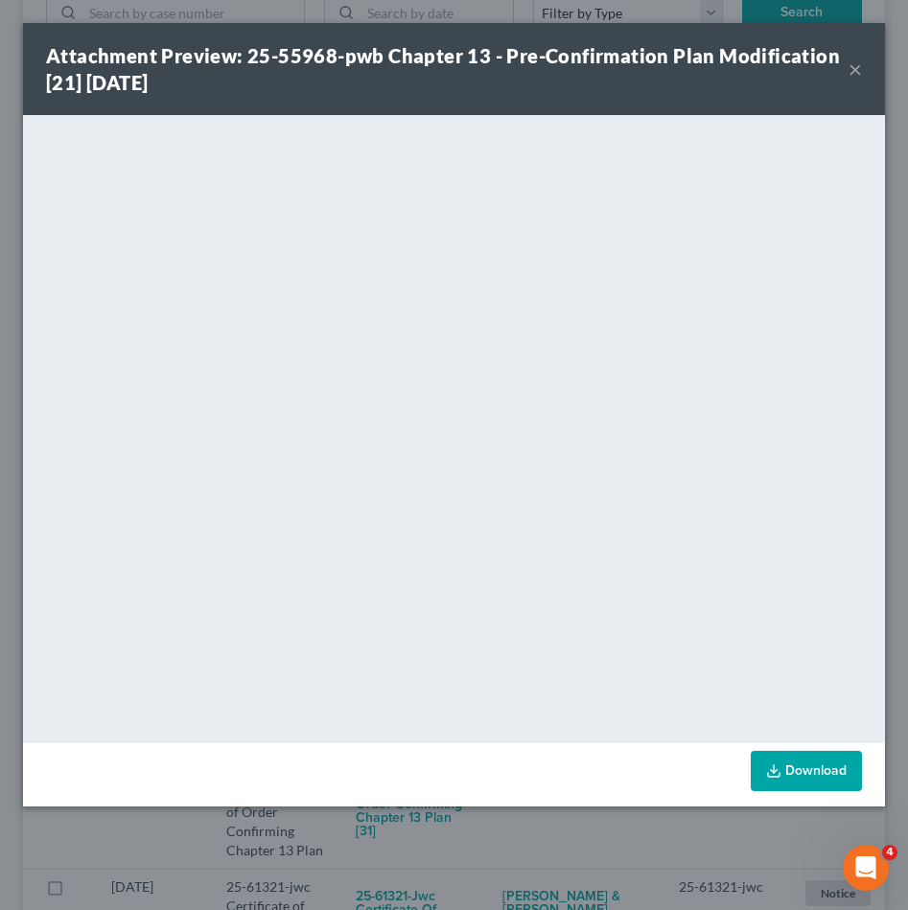
click at [857, 78] on button "×" at bounding box center [854, 69] width 13 height 23
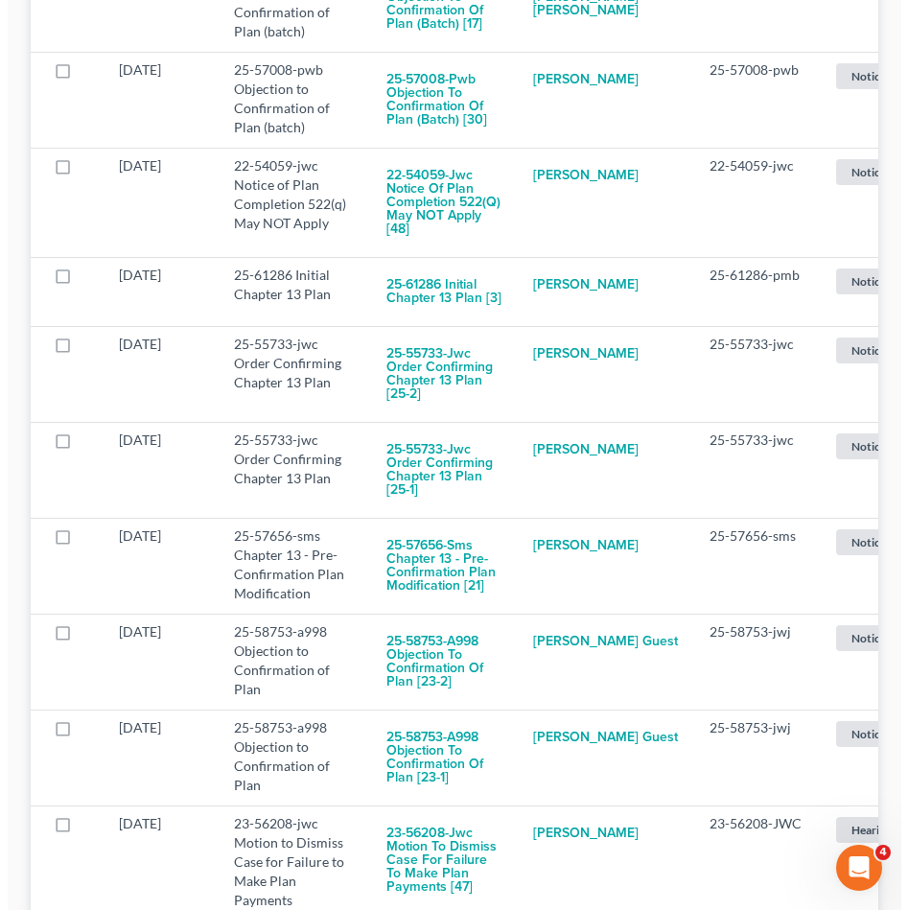
scroll to position [3509, 0]
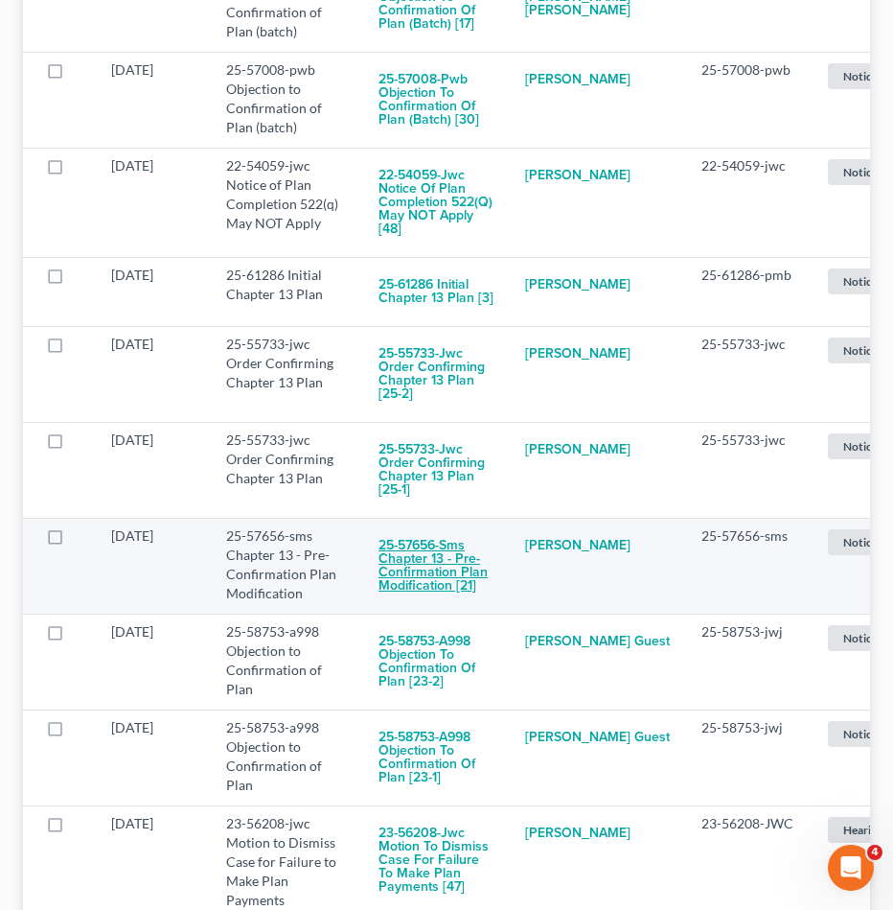
click at [410, 575] on button "25-57656-sms Chapter 13 - Pre-Confirmation Plan Modification [21]" at bounding box center [437, 565] width 116 height 79
checkbox input "true"
